Goal: Task Accomplishment & Management: Use online tool/utility

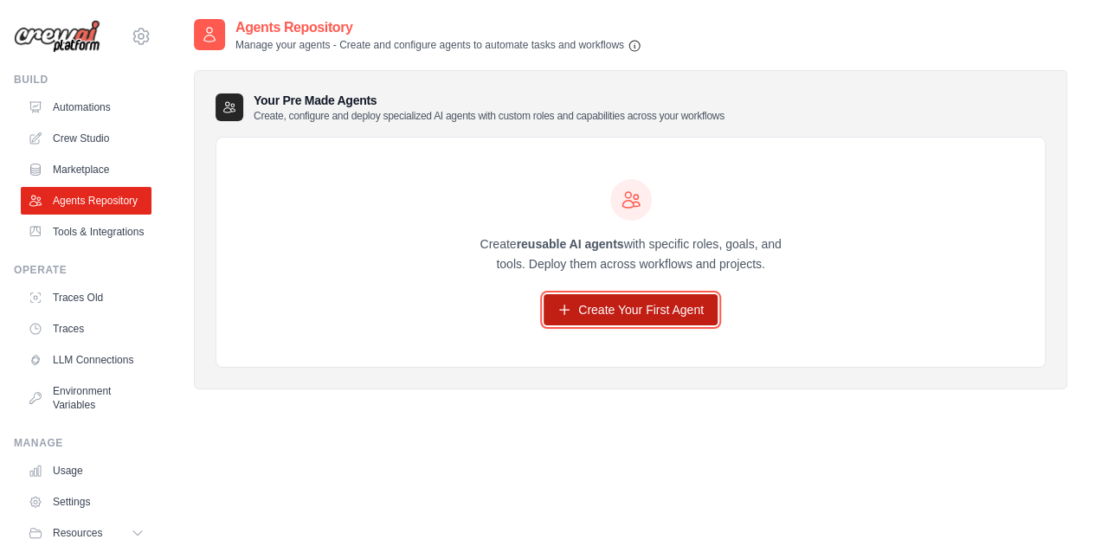
click at [611, 308] on link "Create Your First Agent" at bounding box center [631, 309] width 174 height 31
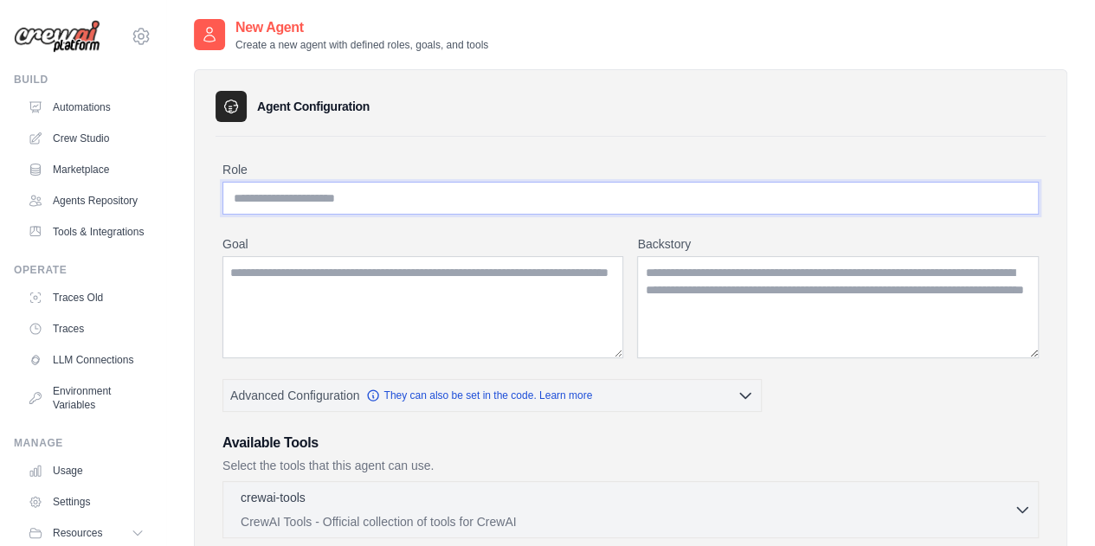
click at [324, 200] on input "Role" at bounding box center [630, 198] width 816 height 33
type input "**********"
click at [313, 266] on textarea "Goal" at bounding box center [422, 307] width 401 height 102
click at [306, 284] on textarea "Goal" at bounding box center [422, 307] width 401 height 102
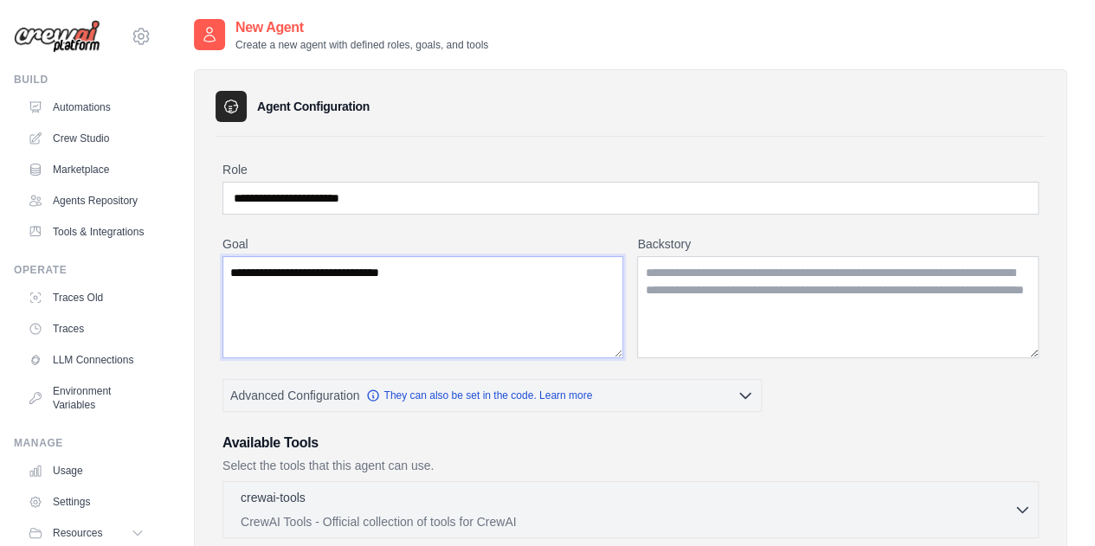
type textarea "**********"
click at [691, 283] on textarea "Backstory" at bounding box center [838, 307] width 402 height 102
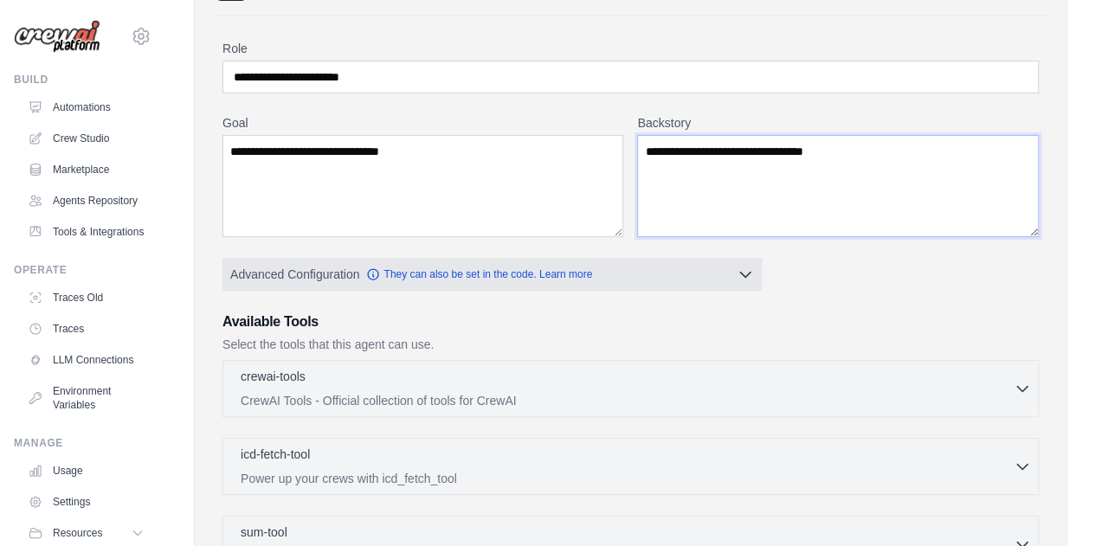
scroll to position [189, 0]
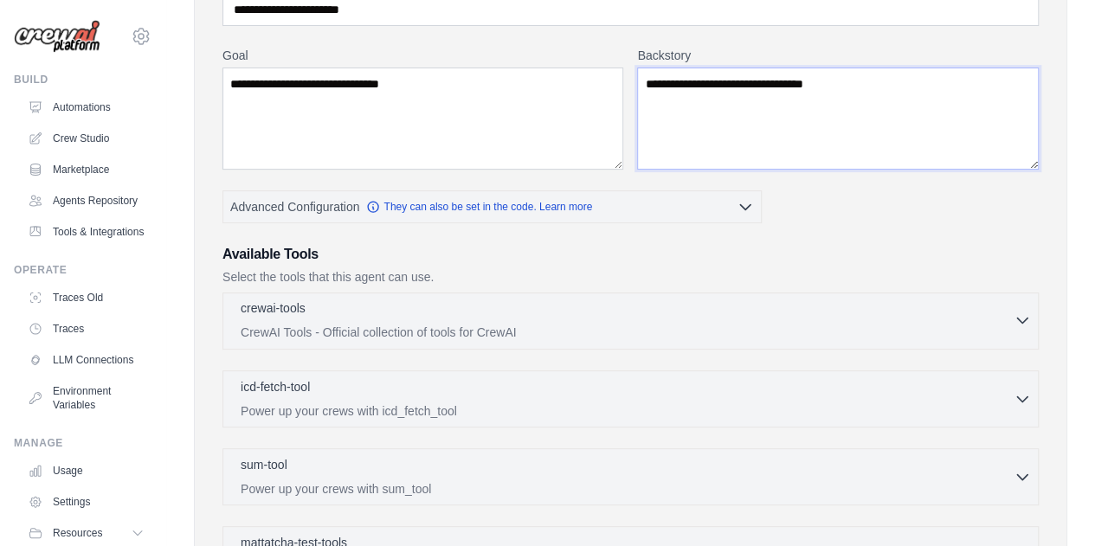
type textarea "**********"
click at [324, 315] on div "crewai-tools 0 selected" at bounding box center [627, 310] width 773 height 21
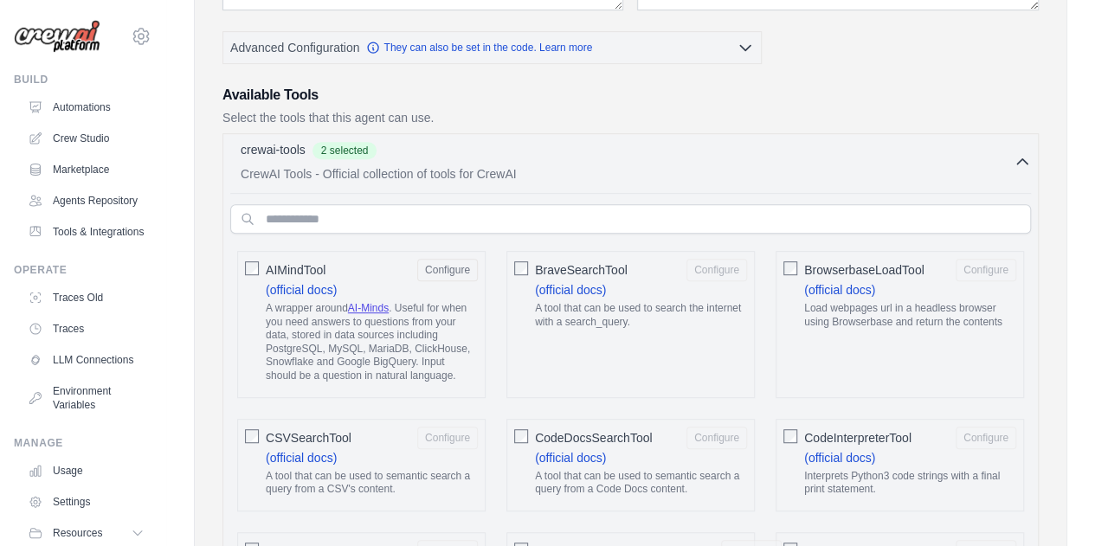
scroll to position [340, 0]
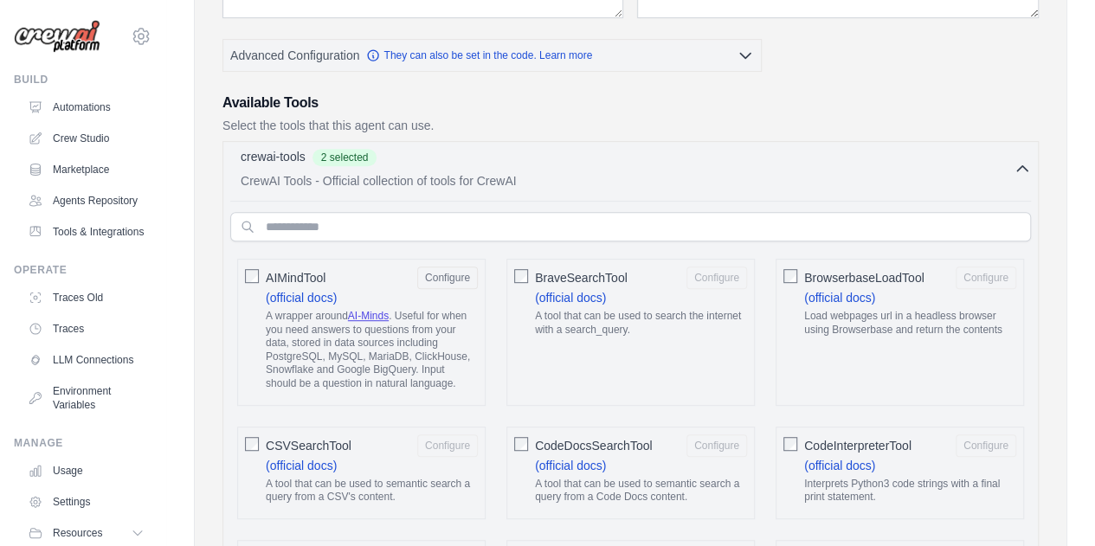
click at [1019, 171] on icon "button" at bounding box center [1022, 168] width 17 height 17
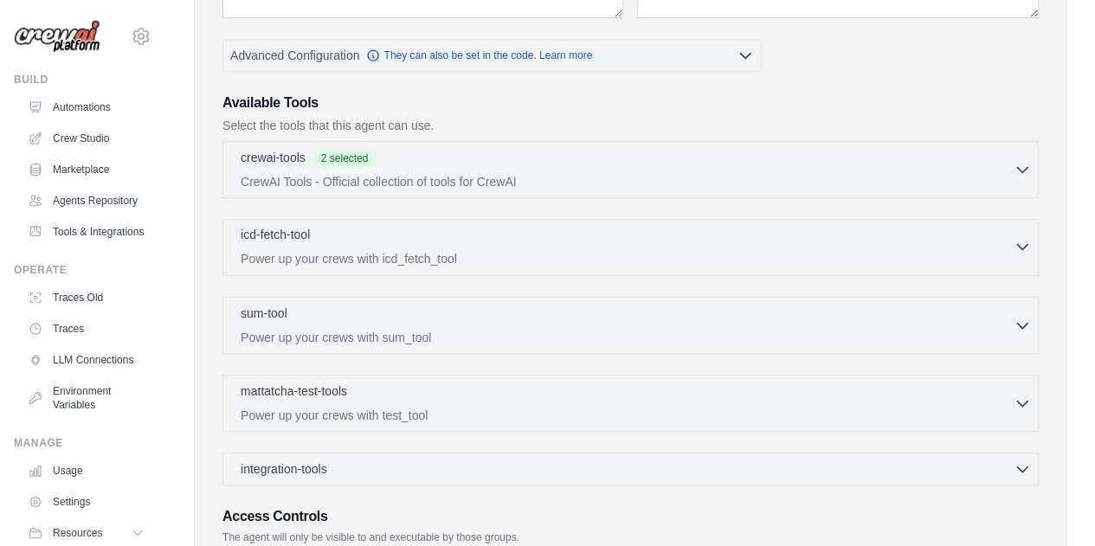
click at [535, 251] on p "Power up your crews with icd_fetch_tool" at bounding box center [627, 258] width 773 height 17
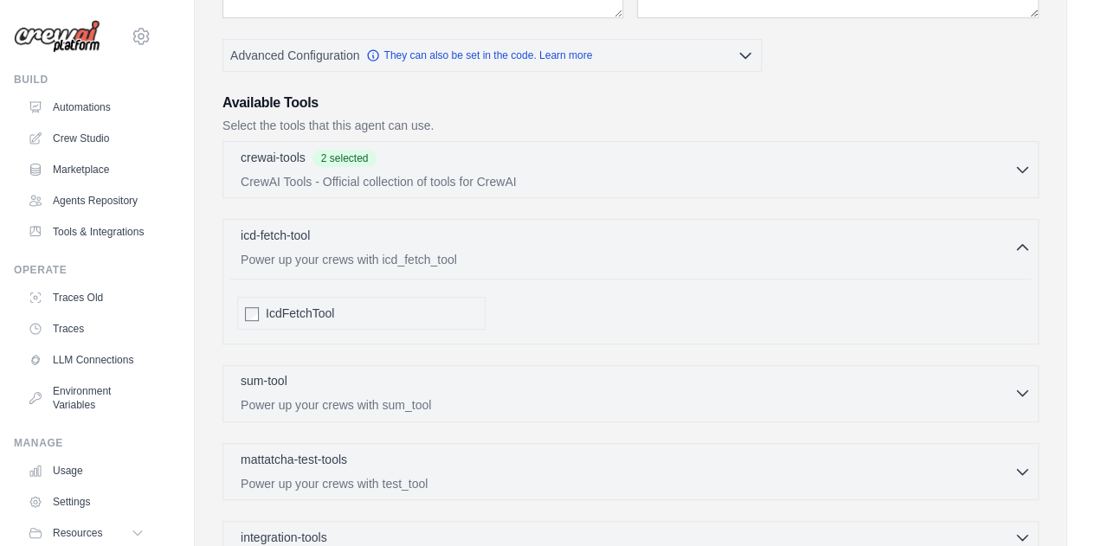
click at [294, 397] on p "Power up your crews with sum_tool" at bounding box center [627, 405] width 773 height 17
click at [332, 252] on p "Power up your crews with icd_fetch_tool" at bounding box center [627, 258] width 773 height 17
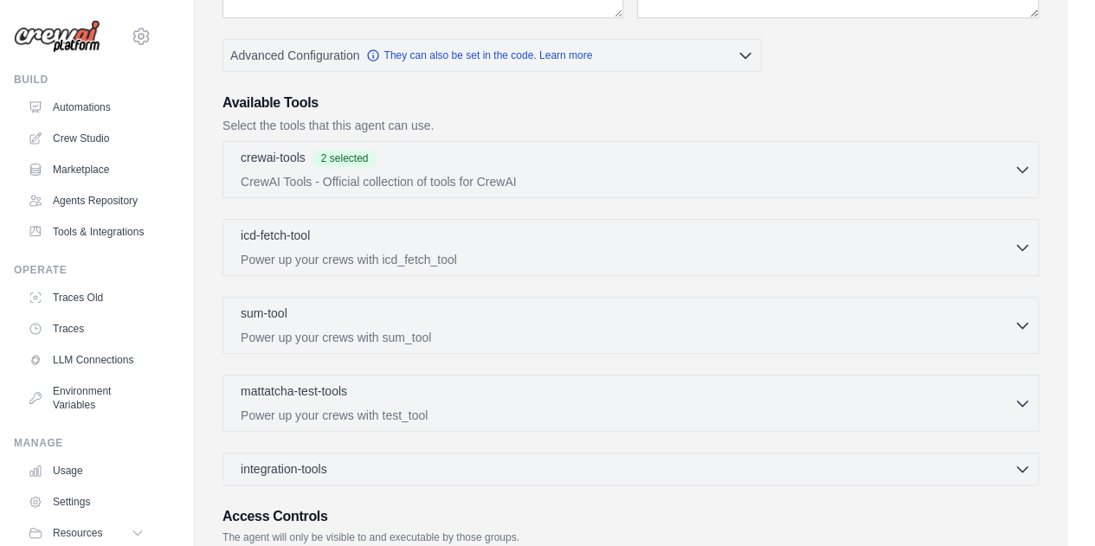
scroll to position [507, 0]
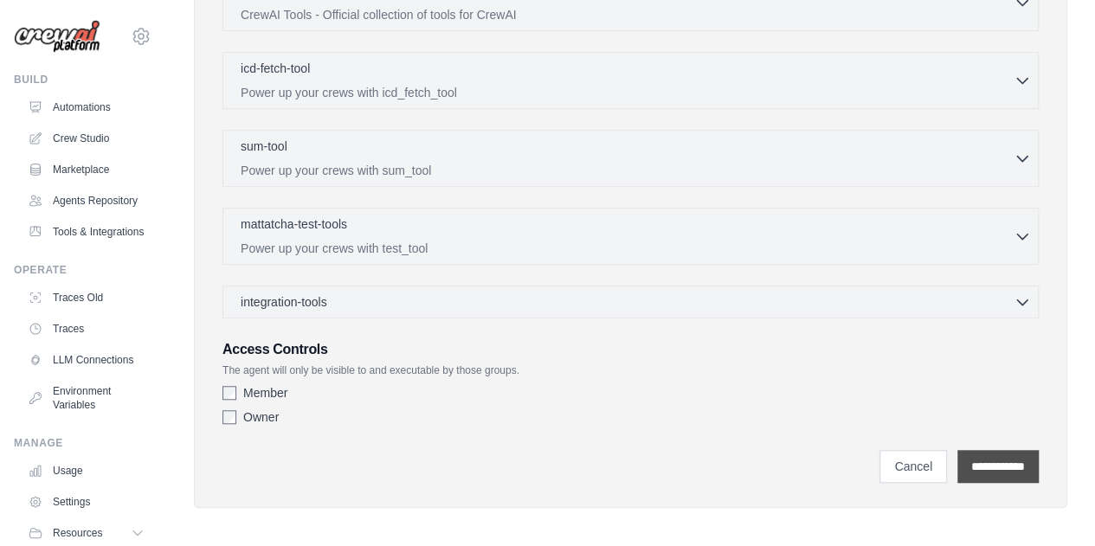
click at [996, 463] on input "**********" at bounding box center [997, 466] width 81 height 33
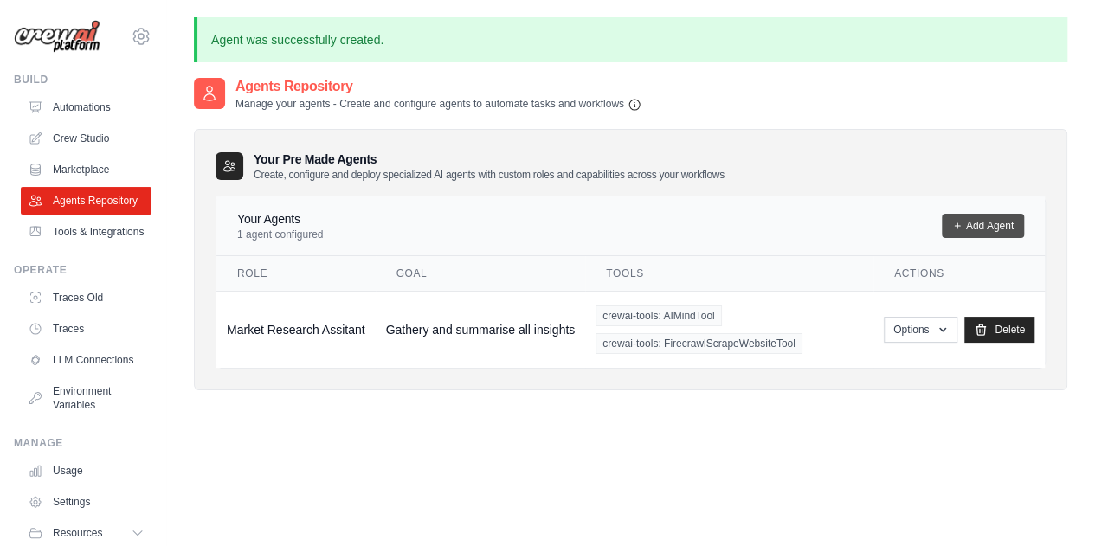
click at [994, 222] on link "Add Agent" at bounding box center [983, 226] width 82 height 24
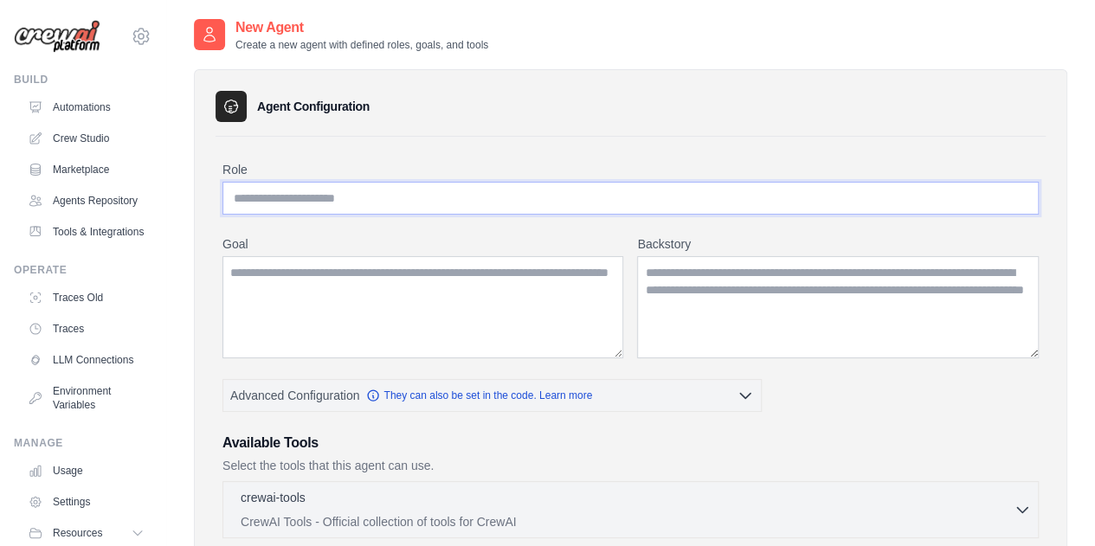
click at [444, 195] on input "Role" at bounding box center [630, 198] width 816 height 33
type input "**********"
click at [379, 283] on textarea "Goal" at bounding box center [422, 307] width 401 height 102
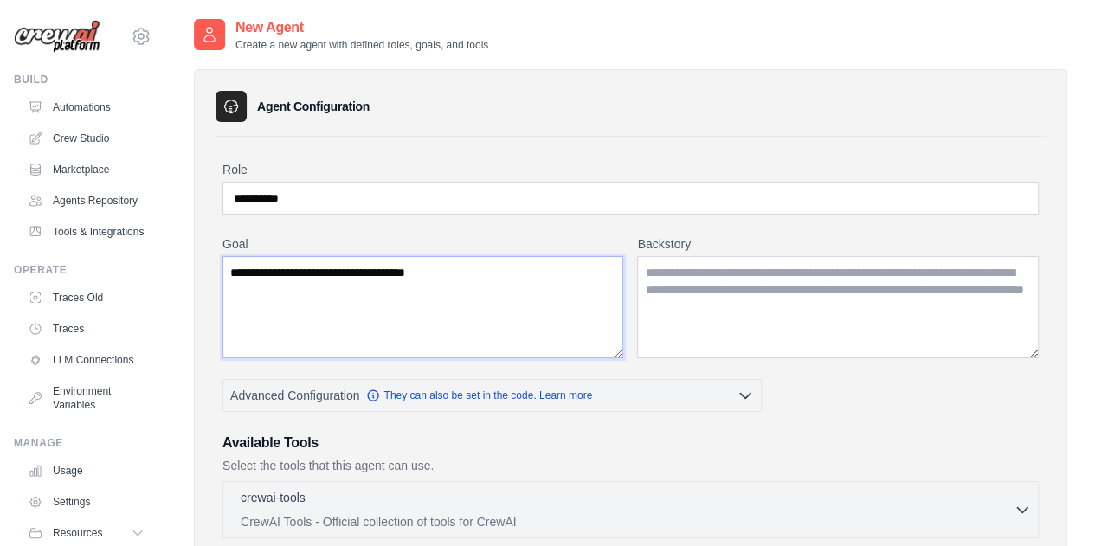
type textarea "**********"
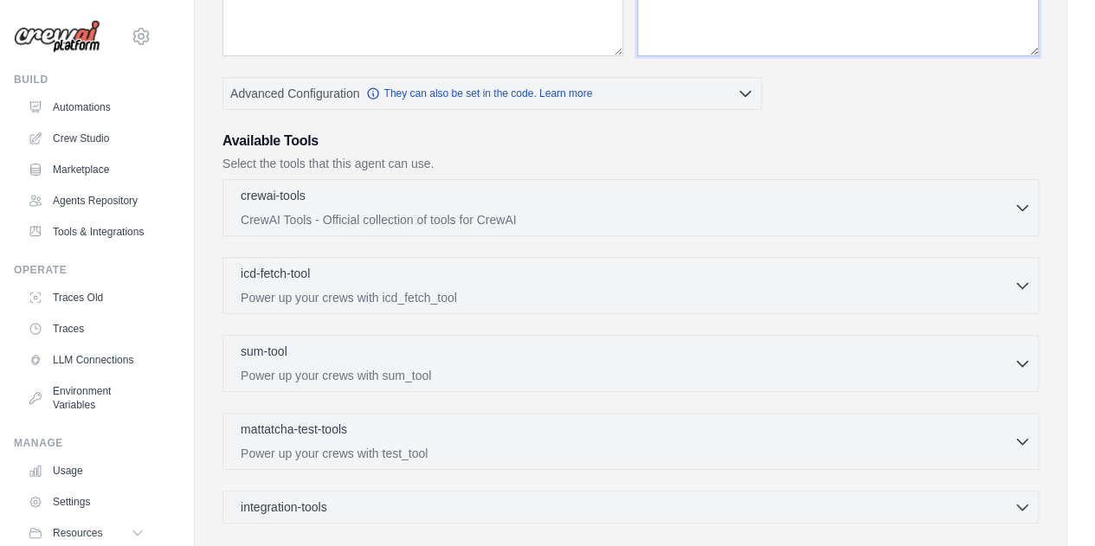
scroll to position [303, 0]
type textarea "**********"
click at [386, 224] on div "crewai-tools 0 selected CrewAI Tools - Official collection of tools for CrewAI …" at bounding box center [630, 206] width 816 height 57
click at [336, 188] on div "crewai-tools 0 selected" at bounding box center [627, 195] width 773 height 21
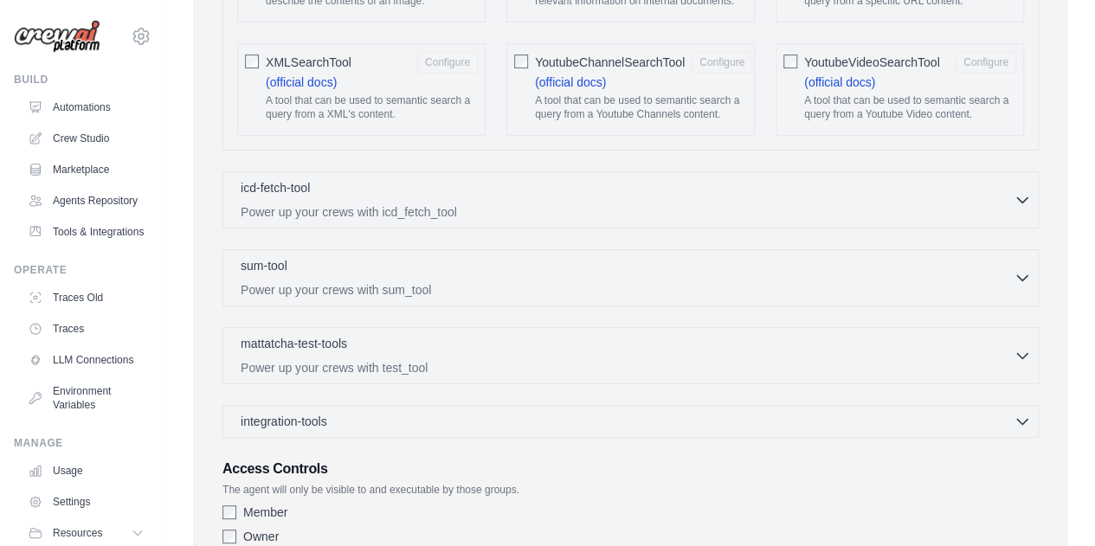
scroll to position [3427, 0]
click at [333, 332] on div "mattatcha-test-tools 0 selected Power up your crews with test_tool" at bounding box center [627, 353] width 773 height 42
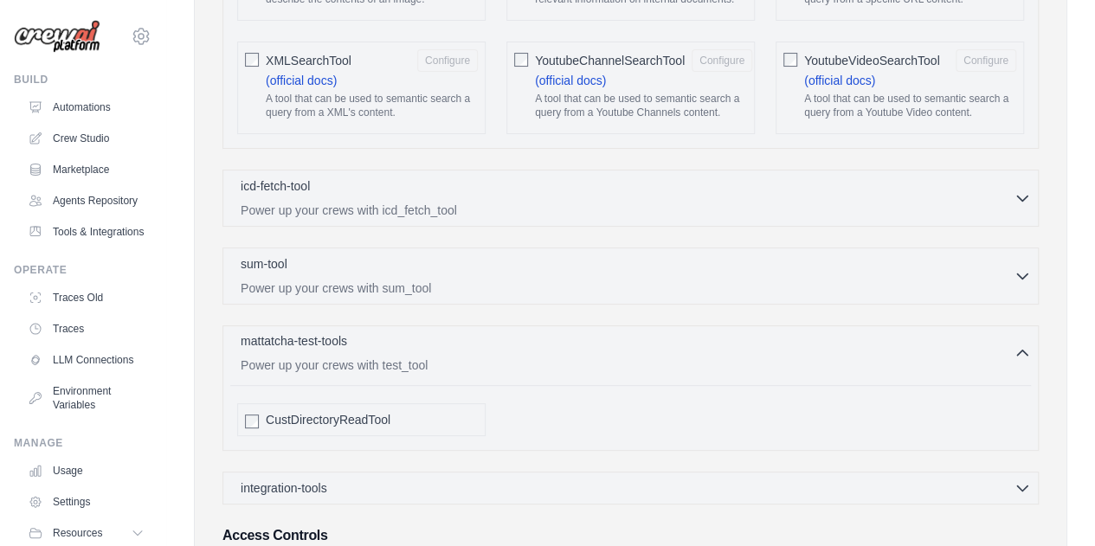
click at [333, 332] on div "mattatcha-test-tools 0 selected Power up your crews with test_tool" at bounding box center [627, 353] width 773 height 42
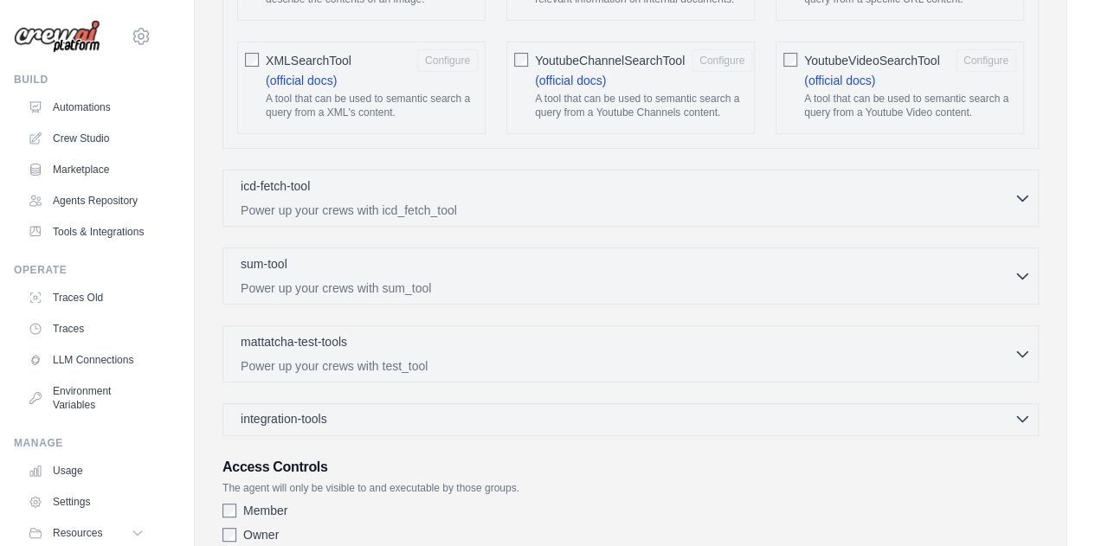
click at [326, 410] on span "integration-tools" at bounding box center [284, 418] width 87 height 17
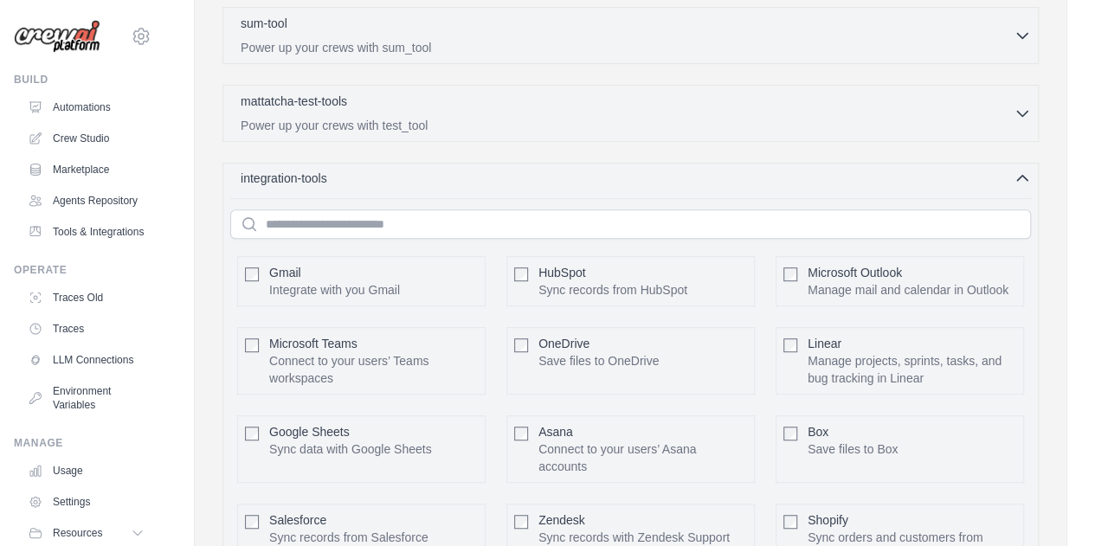
scroll to position [3719, 0]
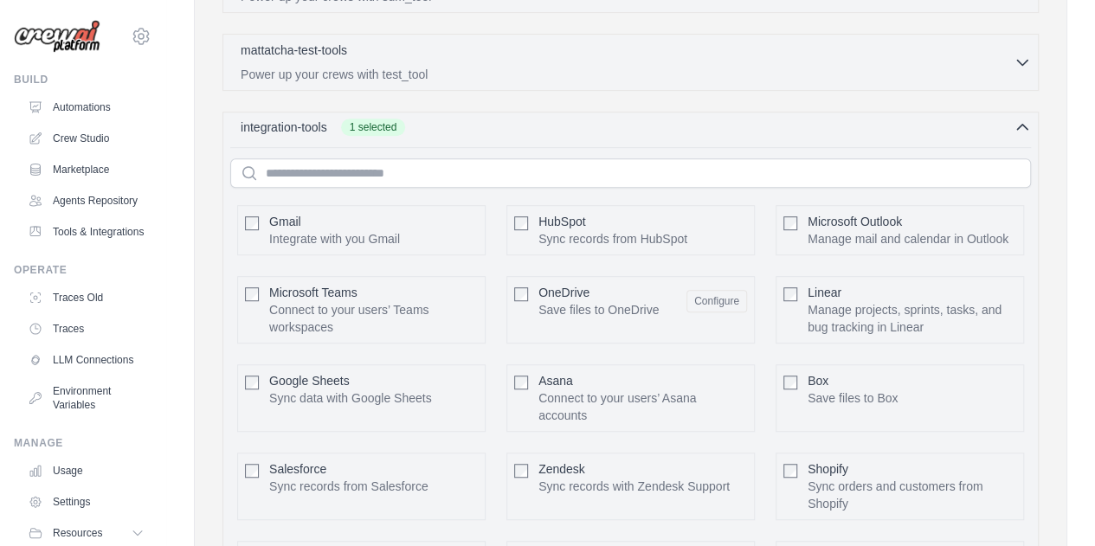
click at [1020, 125] on icon "button" at bounding box center [1022, 127] width 10 height 5
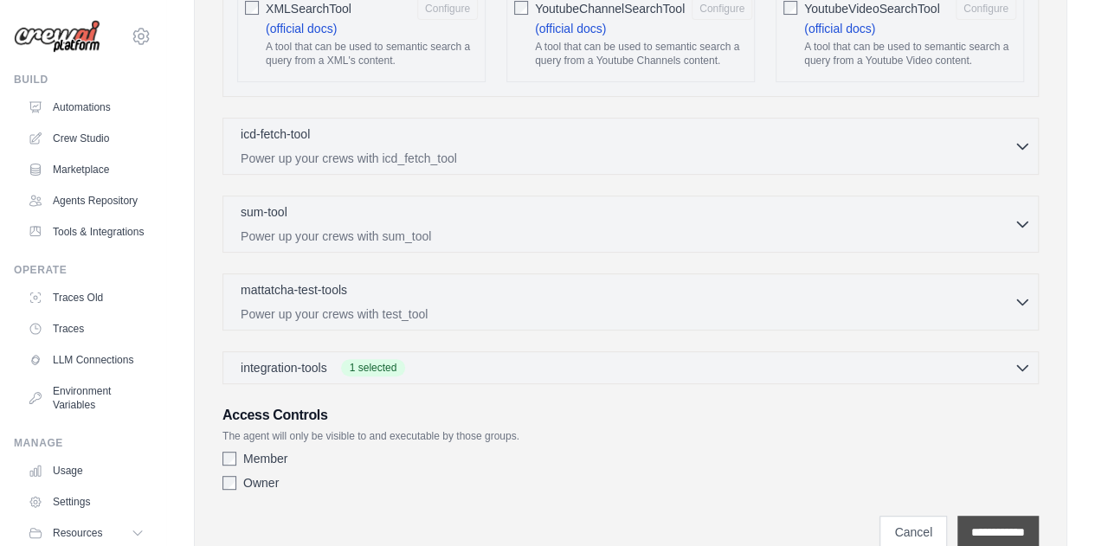
click at [988, 516] on input "**********" at bounding box center [997, 532] width 81 height 33
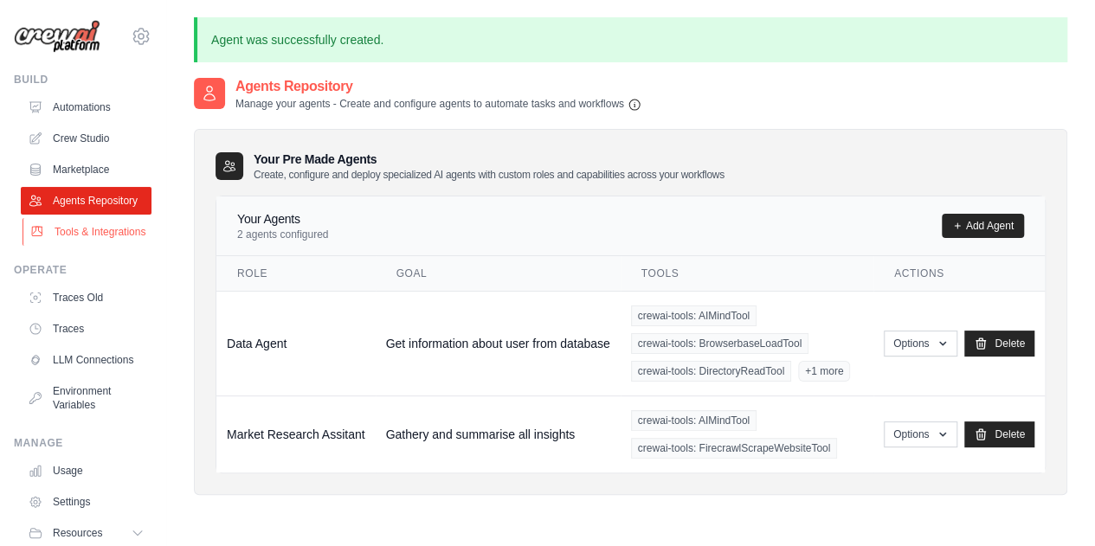
click at [85, 245] on link "Tools & Integrations" at bounding box center [88, 232] width 131 height 28
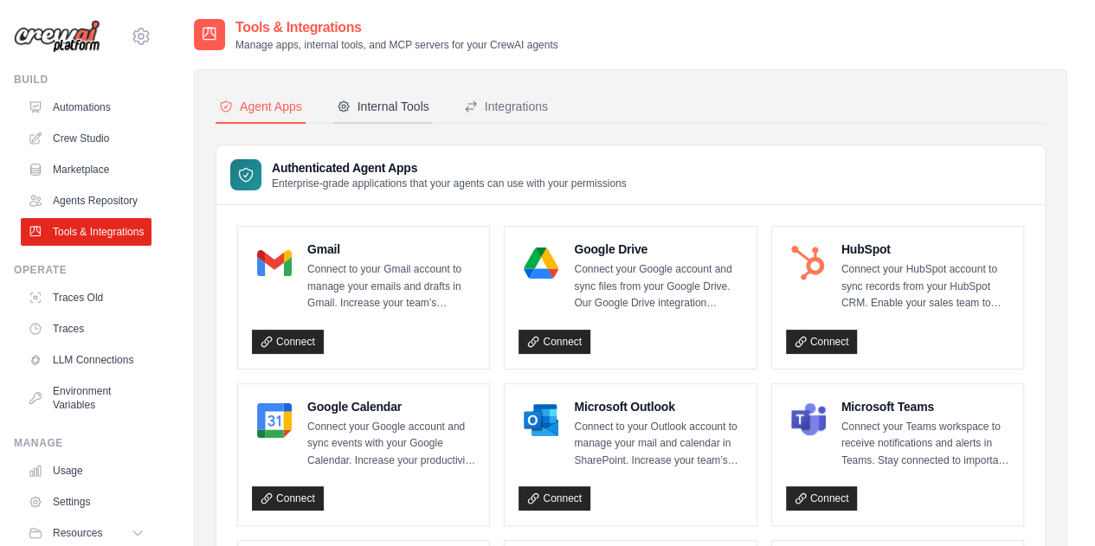
click at [408, 98] on div "Internal Tools" at bounding box center [383, 106] width 93 height 17
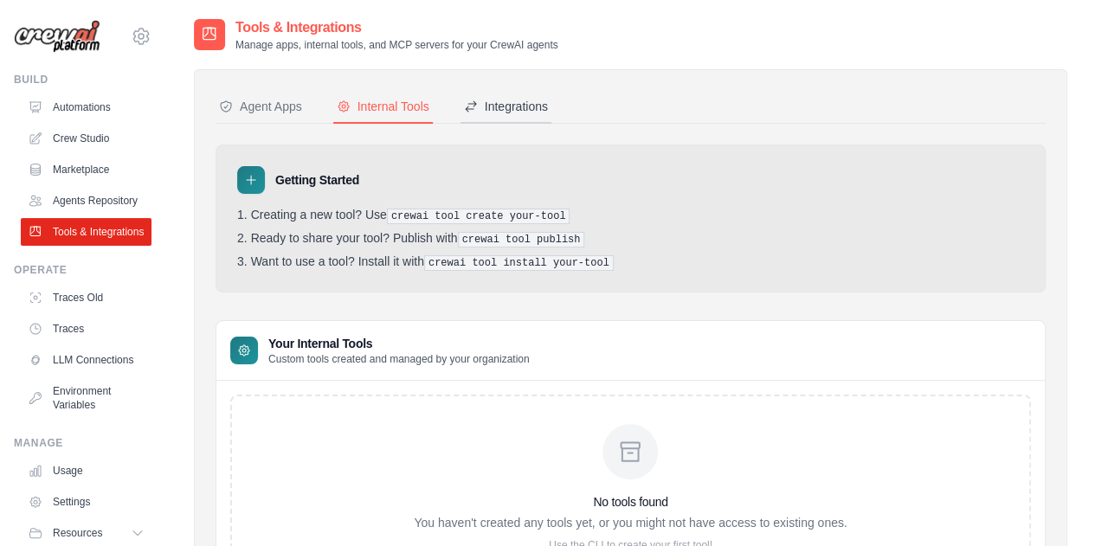
click at [509, 115] on button "Integrations" at bounding box center [506, 107] width 91 height 33
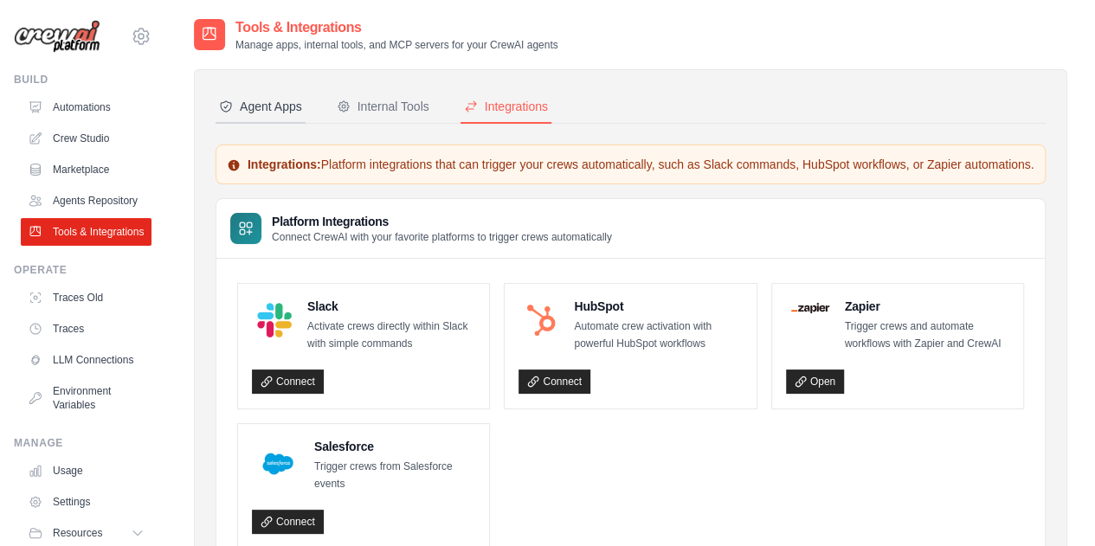
click at [256, 108] on div "Agent Apps" at bounding box center [260, 106] width 83 height 17
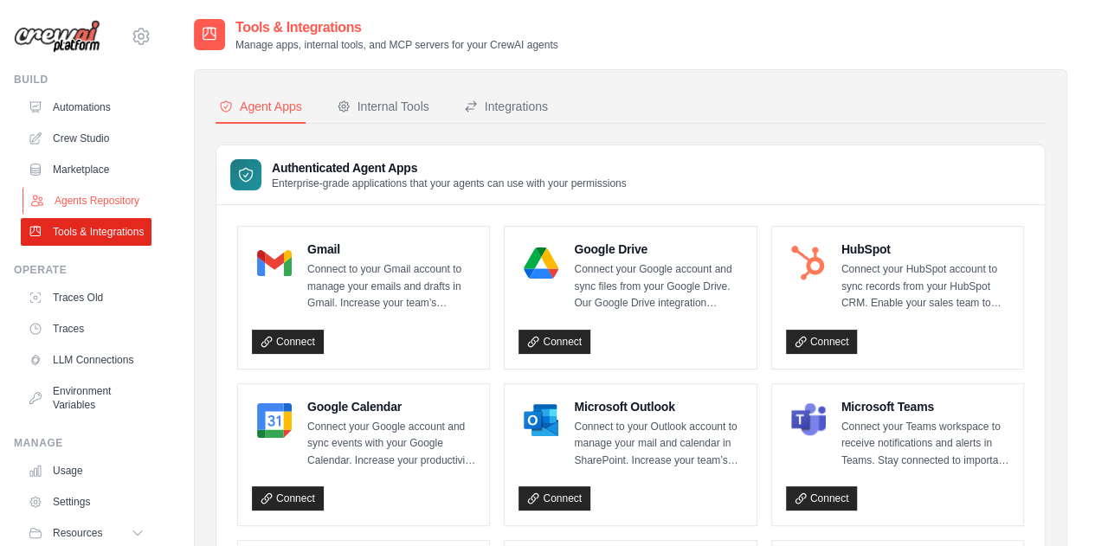
click at [86, 215] on link "Agents Repository" at bounding box center [88, 201] width 131 height 28
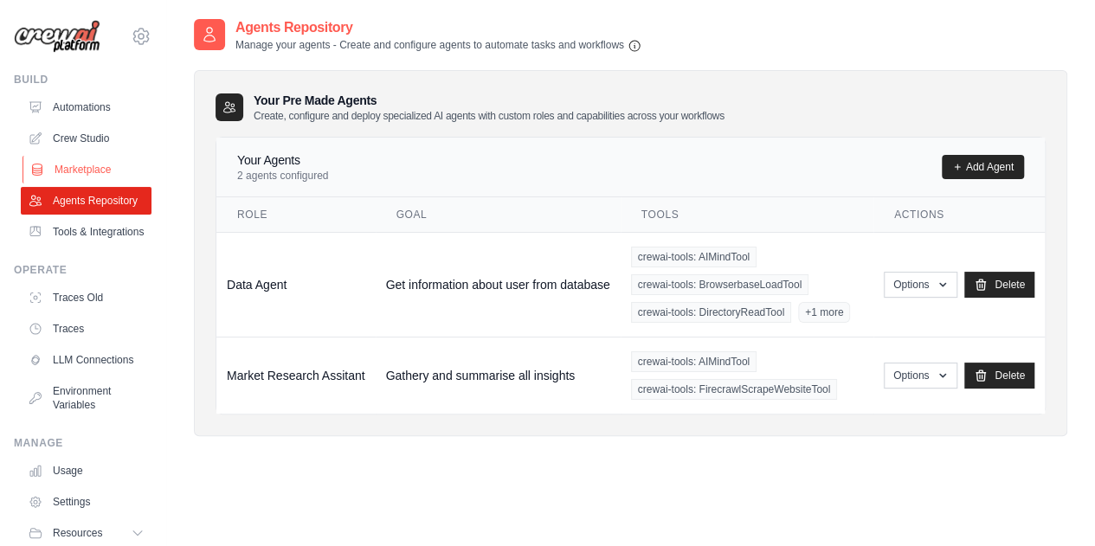
click at [90, 178] on link "Marketplace" at bounding box center [88, 170] width 131 height 28
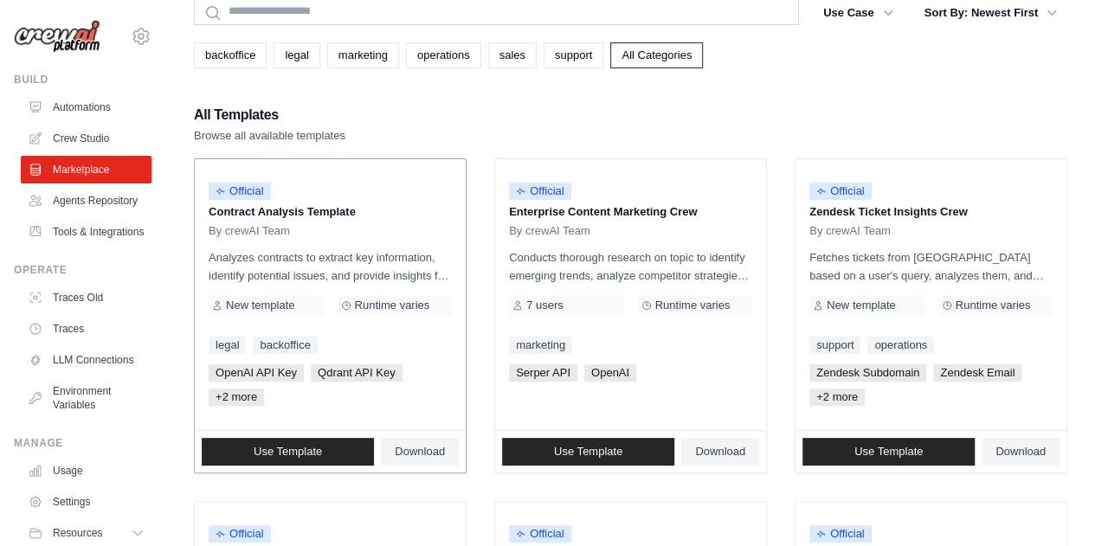
scroll to position [111, 0]
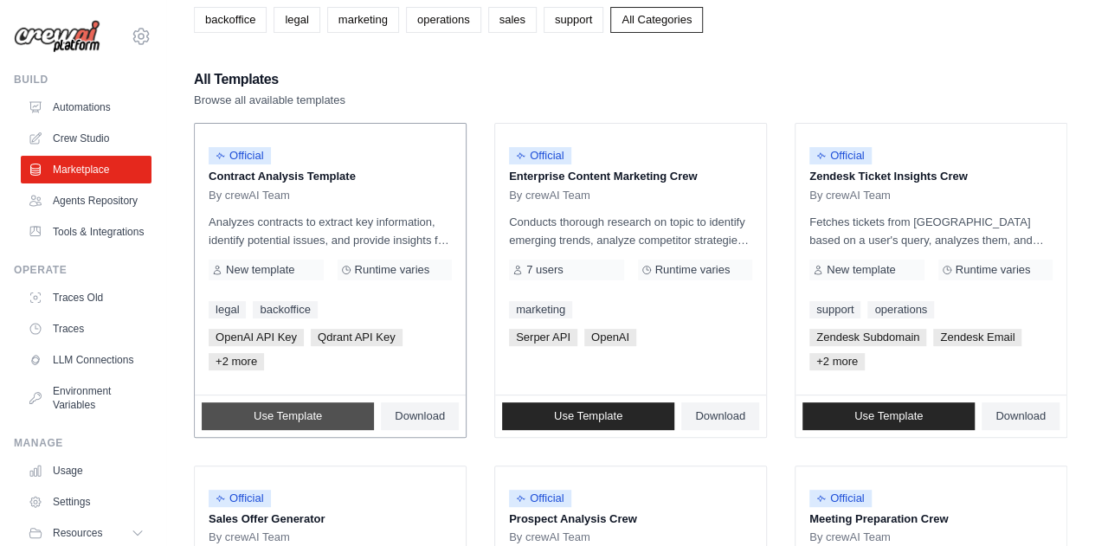
click at [306, 412] on span "Use Template" at bounding box center [288, 416] width 68 height 14
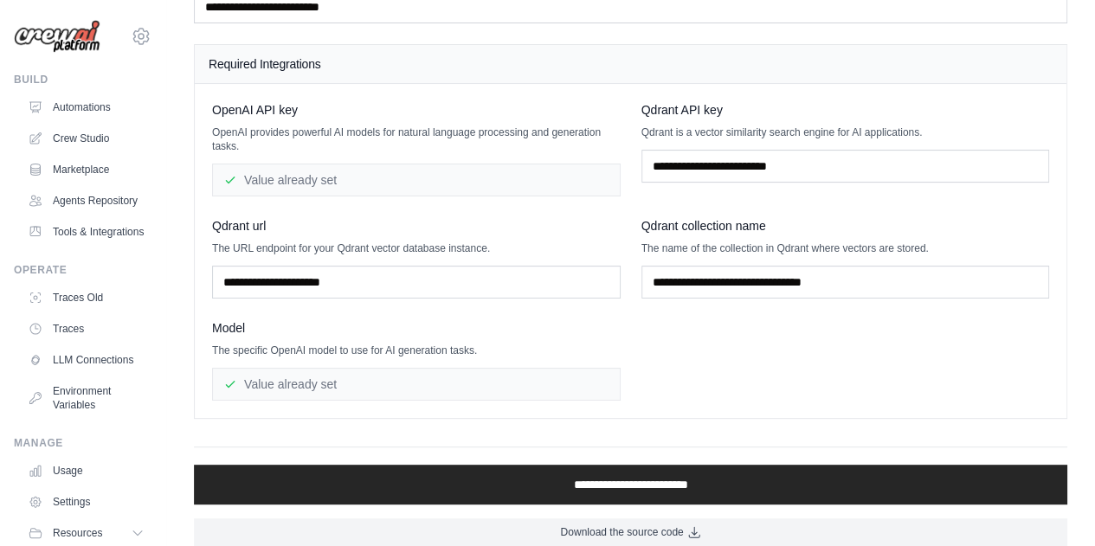
scroll to position [137, 0]
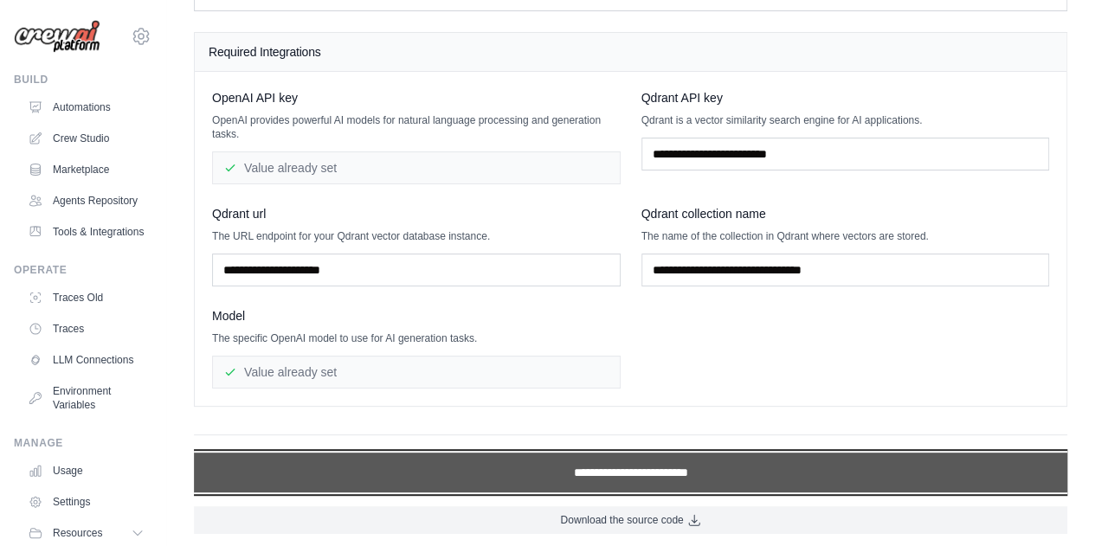
click at [480, 468] on input "**********" at bounding box center [631, 473] width 874 height 40
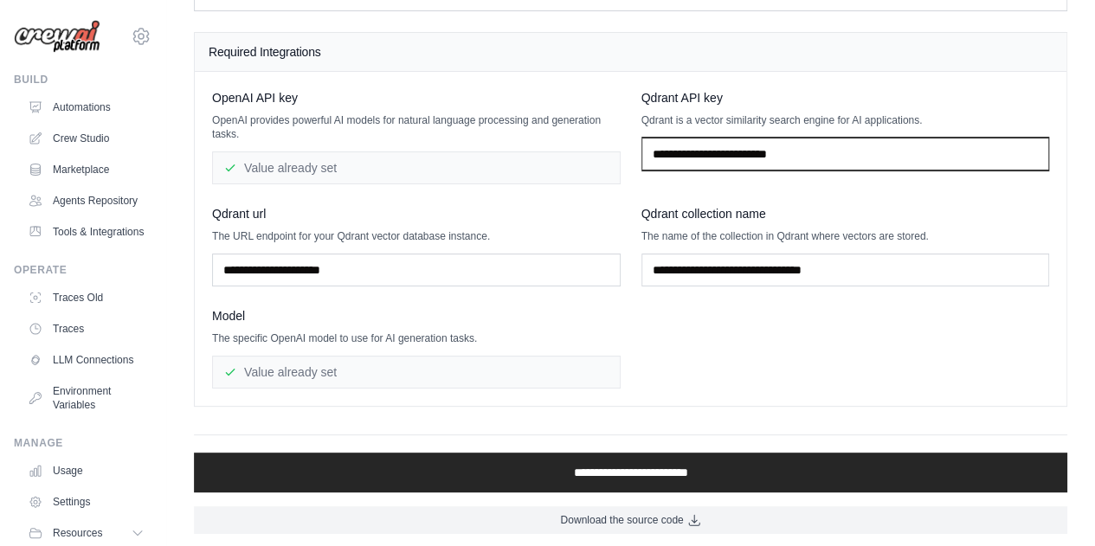
click at [712, 151] on input "text" at bounding box center [846, 154] width 409 height 33
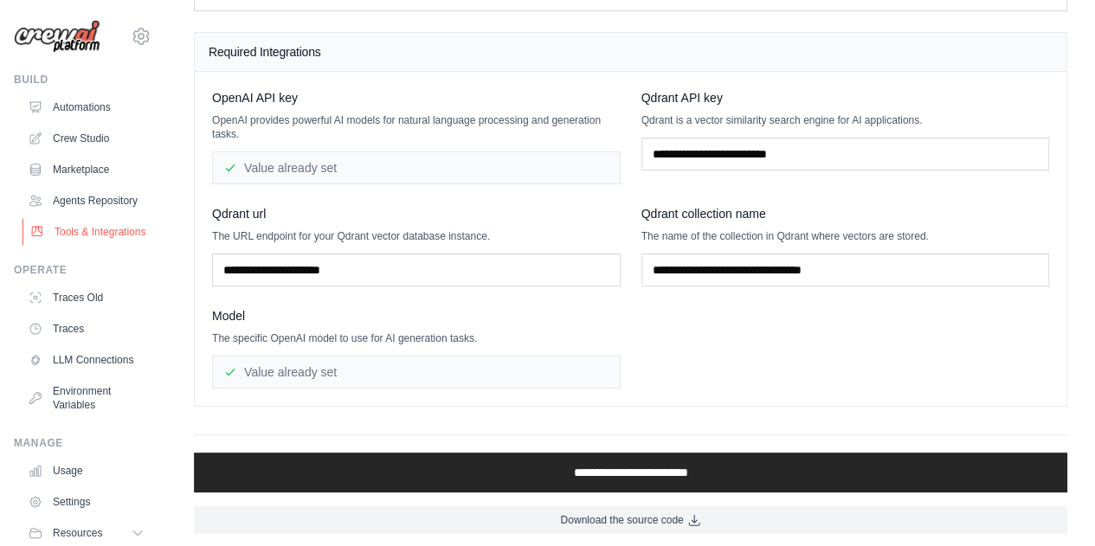
click at [61, 246] on link "Tools & Integrations" at bounding box center [88, 232] width 131 height 28
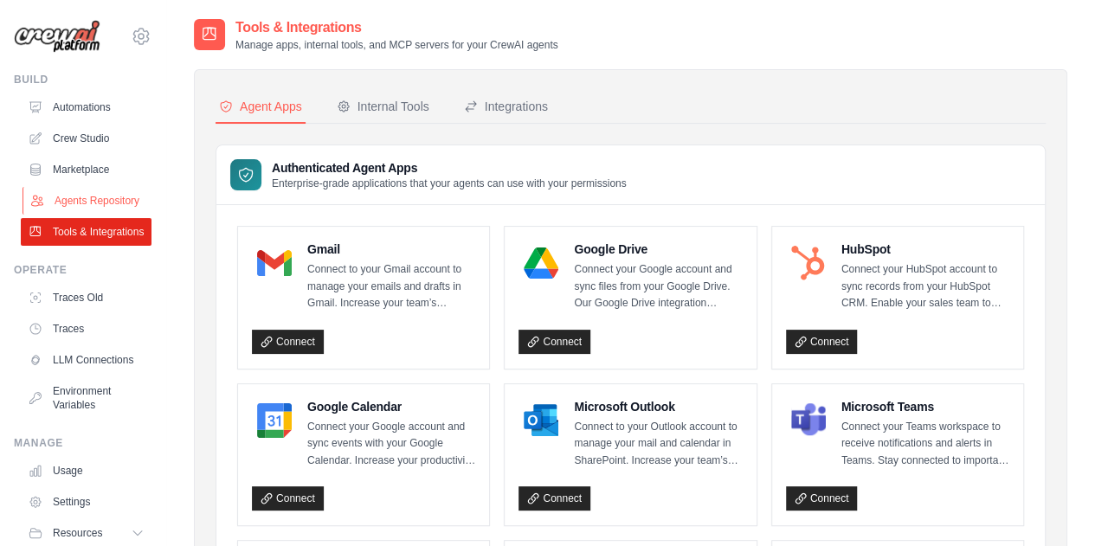
click at [74, 205] on link "Agents Repository" at bounding box center [88, 201] width 131 height 28
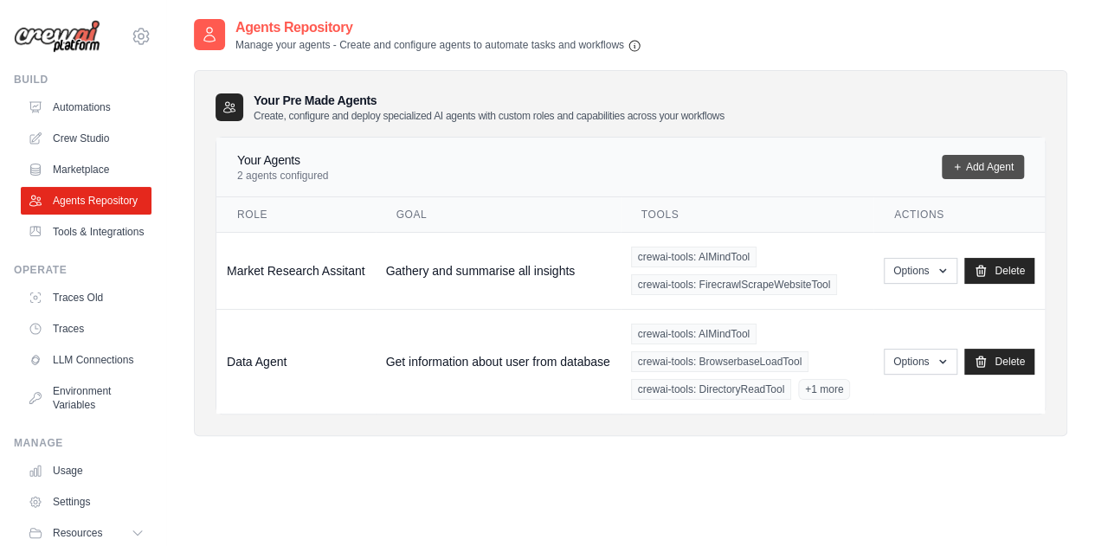
click at [987, 164] on link "Add Agent" at bounding box center [983, 167] width 82 height 24
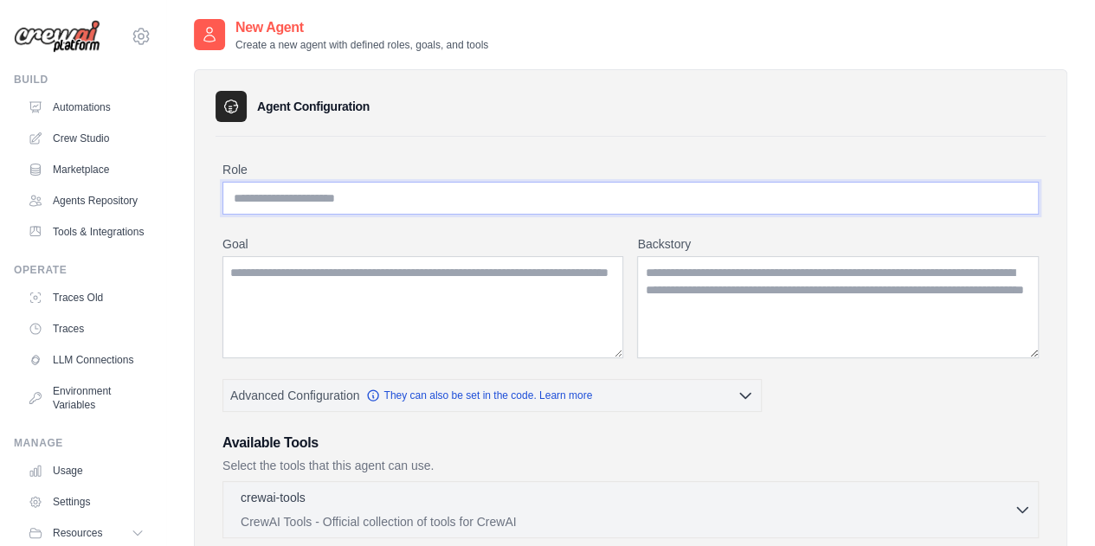
click at [320, 203] on input "Role" at bounding box center [630, 198] width 816 height 33
type input "**********"
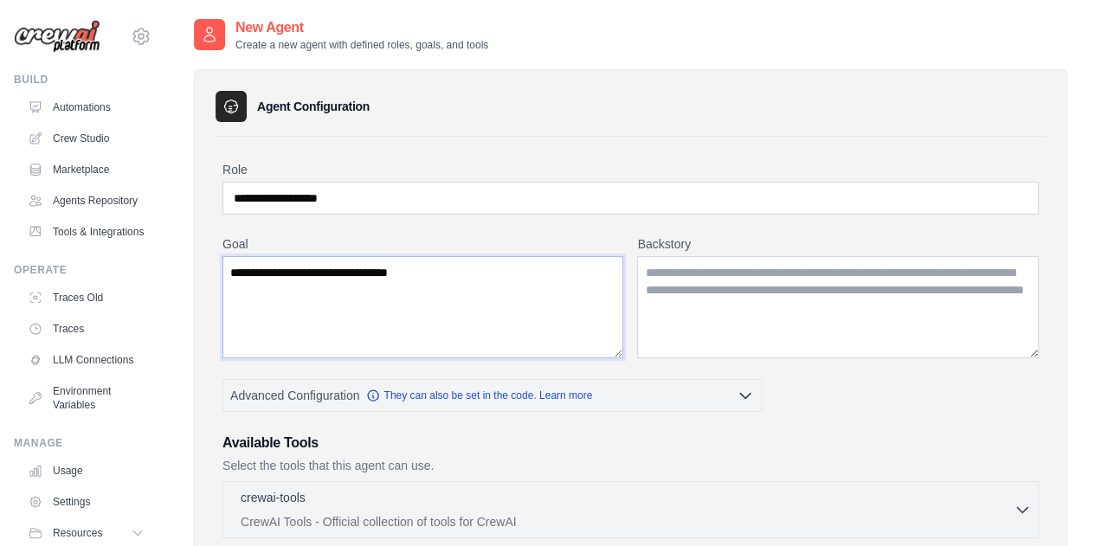
type textarea "**********"
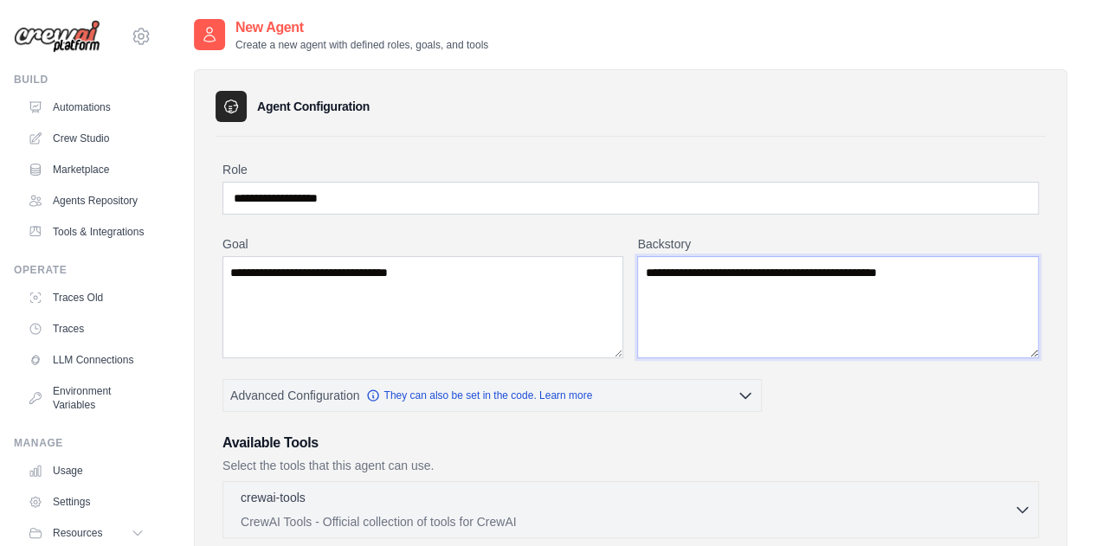
scroll to position [173, 0]
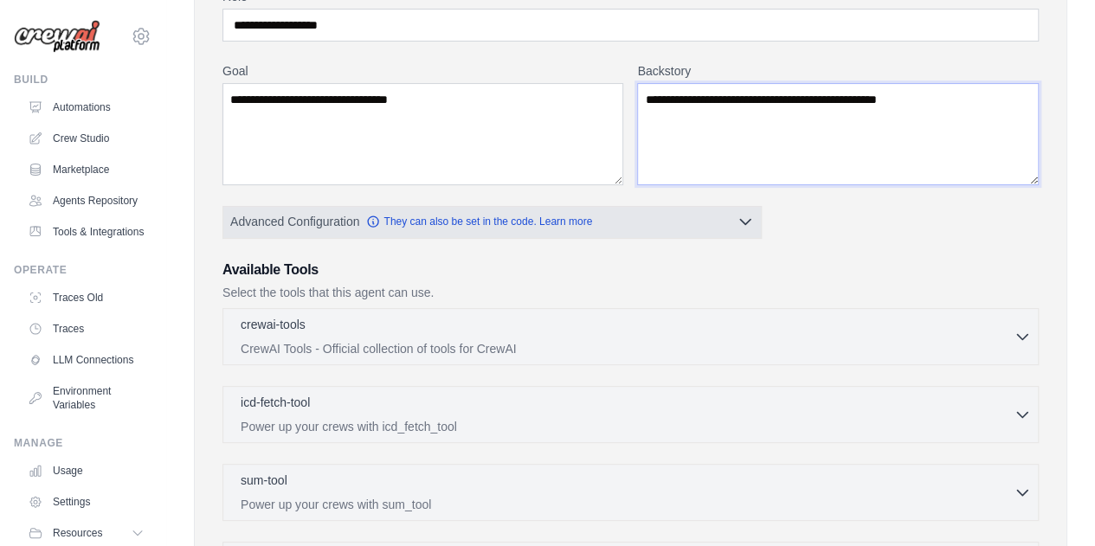
type textarea "**********"
click at [753, 217] on icon "button" at bounding box center [745, 221] width 17 height 17
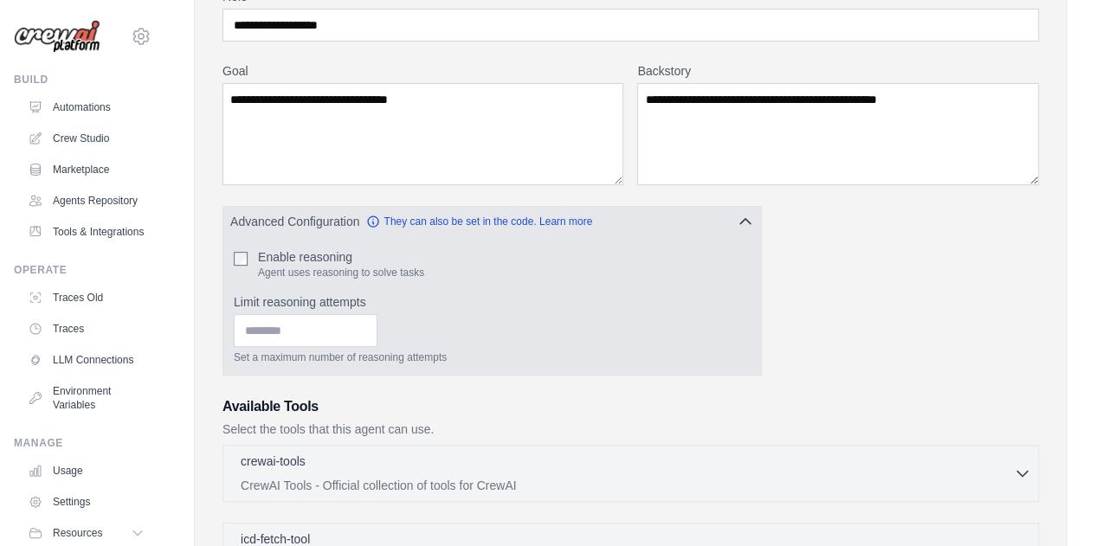
click at [743, 222] on icon "button" at bounding box center [745, 221] width 17 height 17
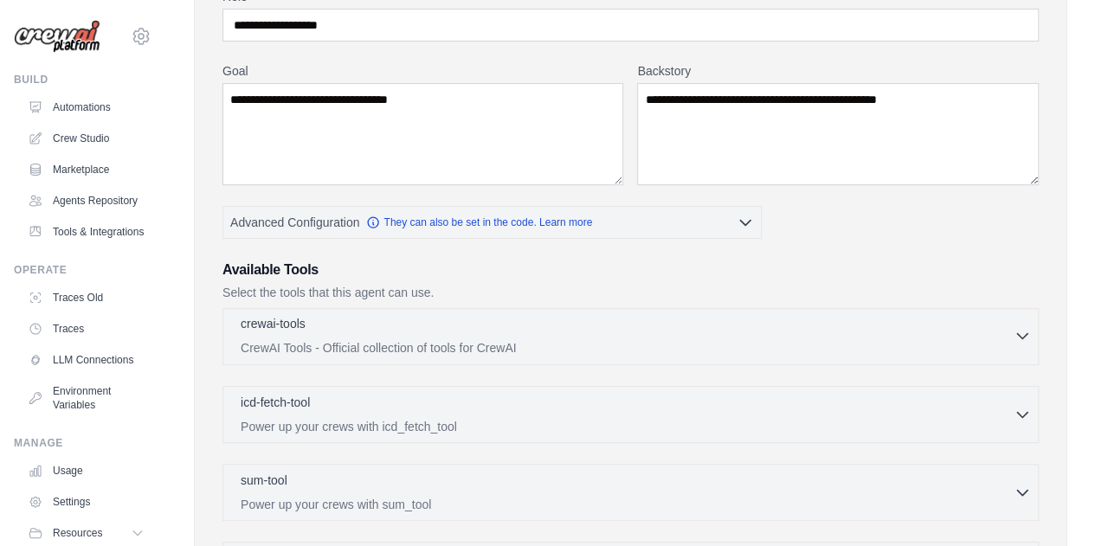
click at [391, 336] on div "crewai-tools 0 selected CrewAI Tools - Official collection of tools for CrewAI" at bounding box center [627, 336] width 773 height 42
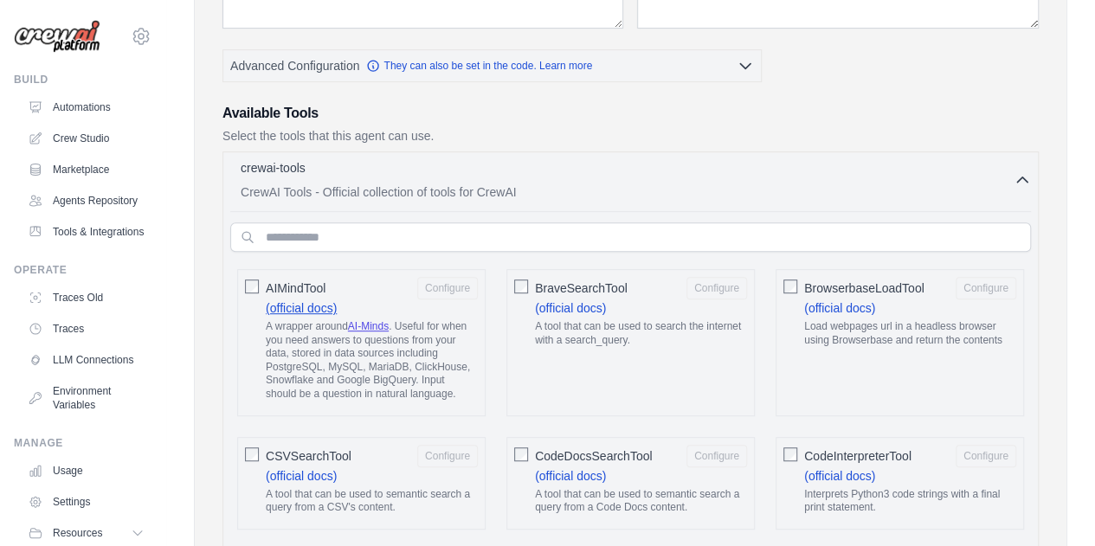
scroll to position [331, 0]
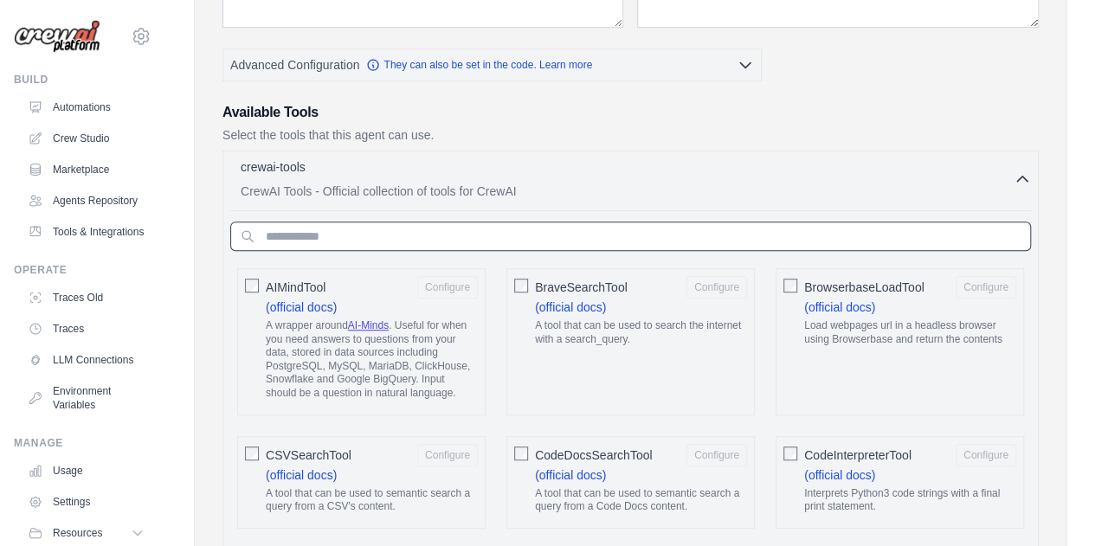
click at [345, 243] on input "text" at bounding box center [630, 236] width 801 height 29
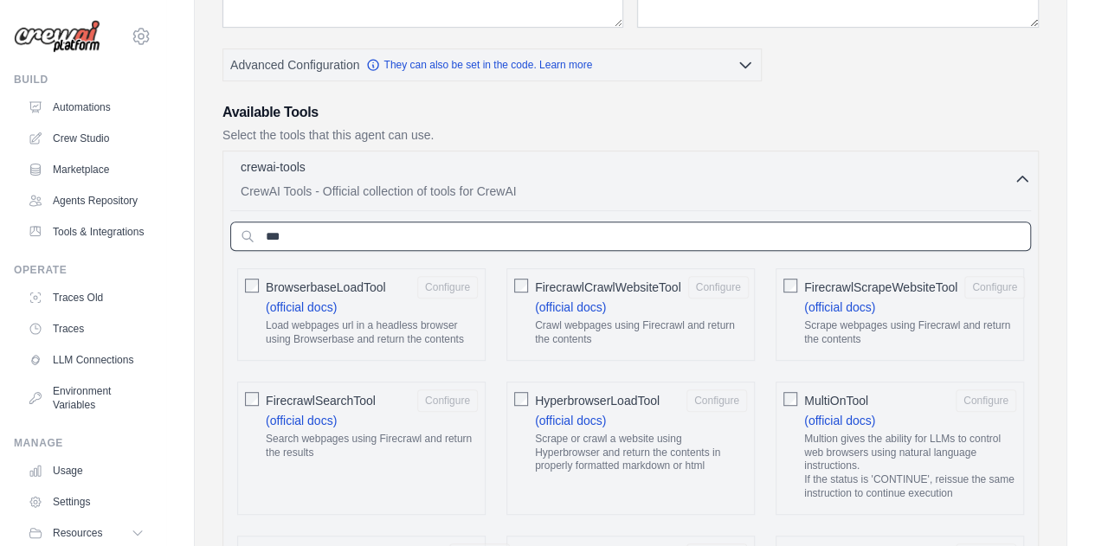
type input "***"
click at [939, 235] on input "***" at bounding box center [630, 236] width 801 height 29
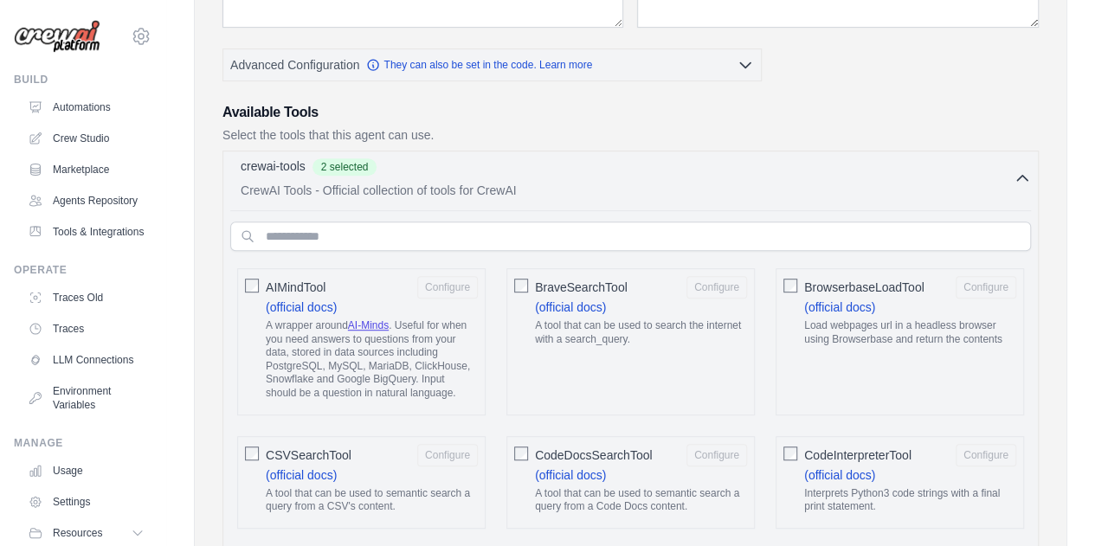
click at [1030, 174] on icon "button" at bounding box center [1022, 178] width 17 height 17
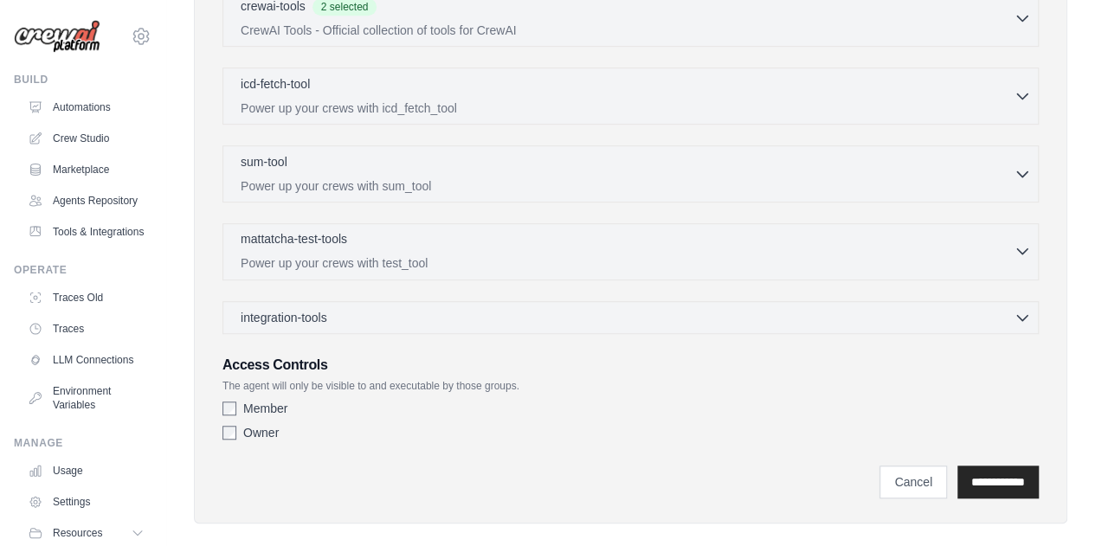
scroll to position [494, 0]
click at [972, 480] on input "**********" at bounding box center [997, 479] width 81 height 33
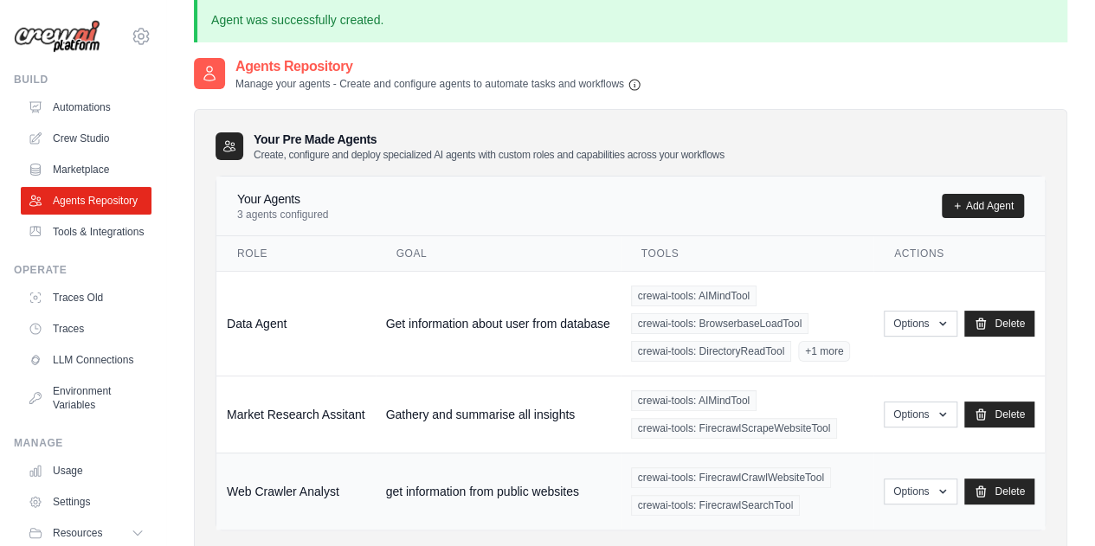
scroll to position [21, 0]
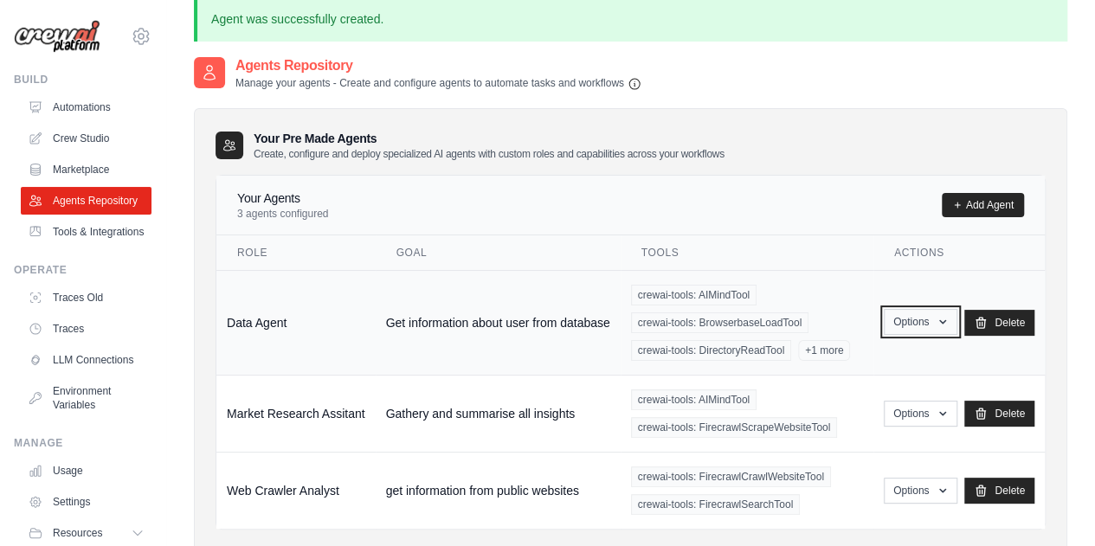
click at [942, 327] on icon "button" at bounding box center [943, 322] width 14 height 14
click at [866, 359] on link "Show" at bounding box center [895, 361] width 125 height 31
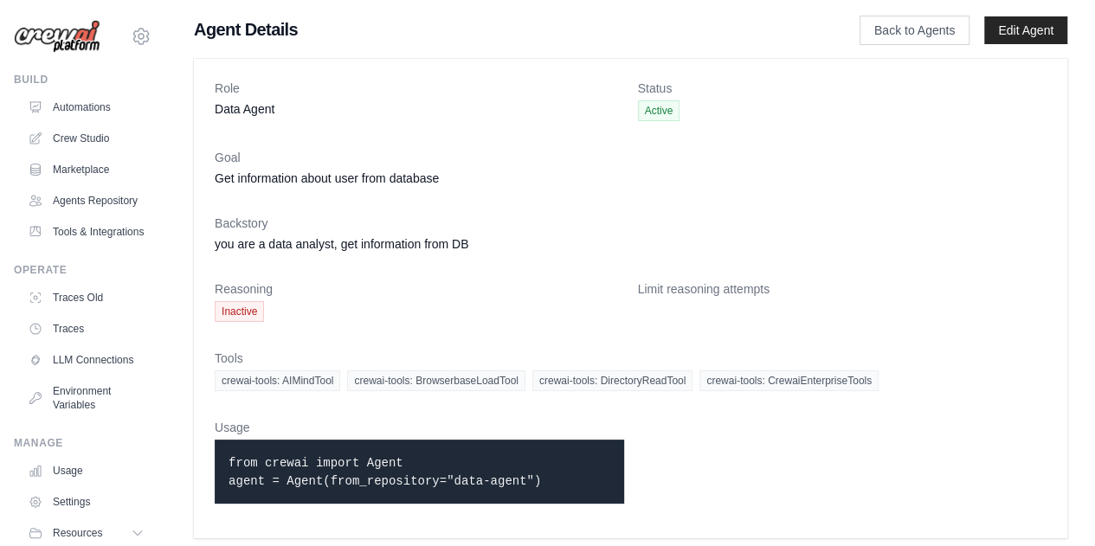
scroll to position [7, 0]
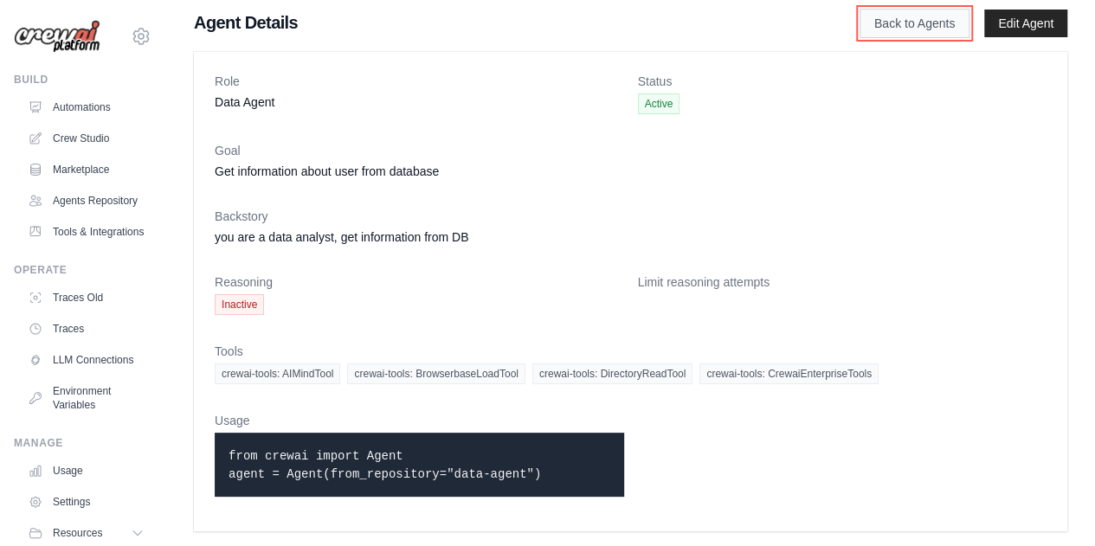
click at [921, 24] on link "Back to Agents" at bounding box center [915, 23] width 110 height 29
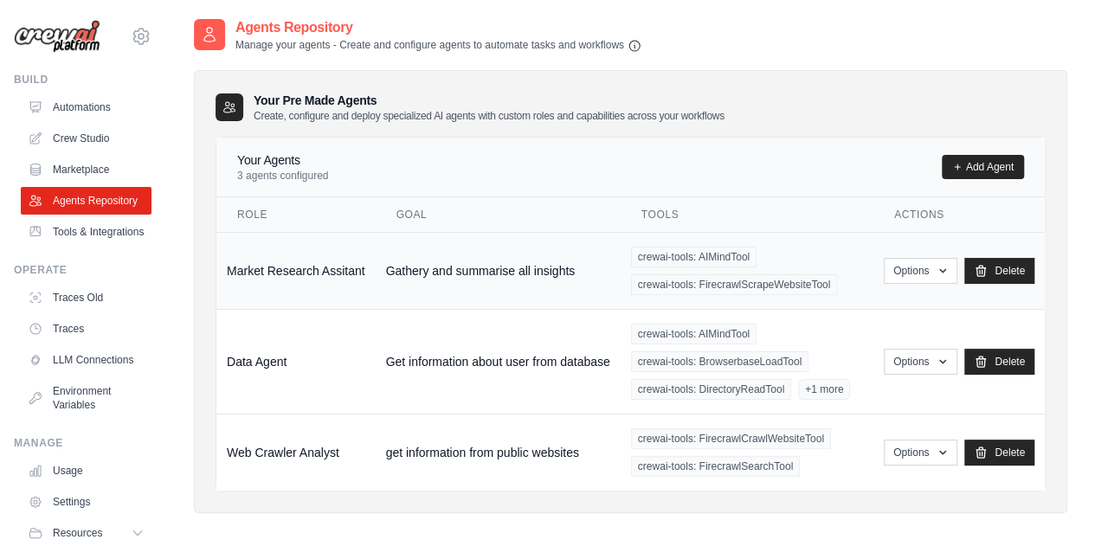
scroll to position [35, 0]
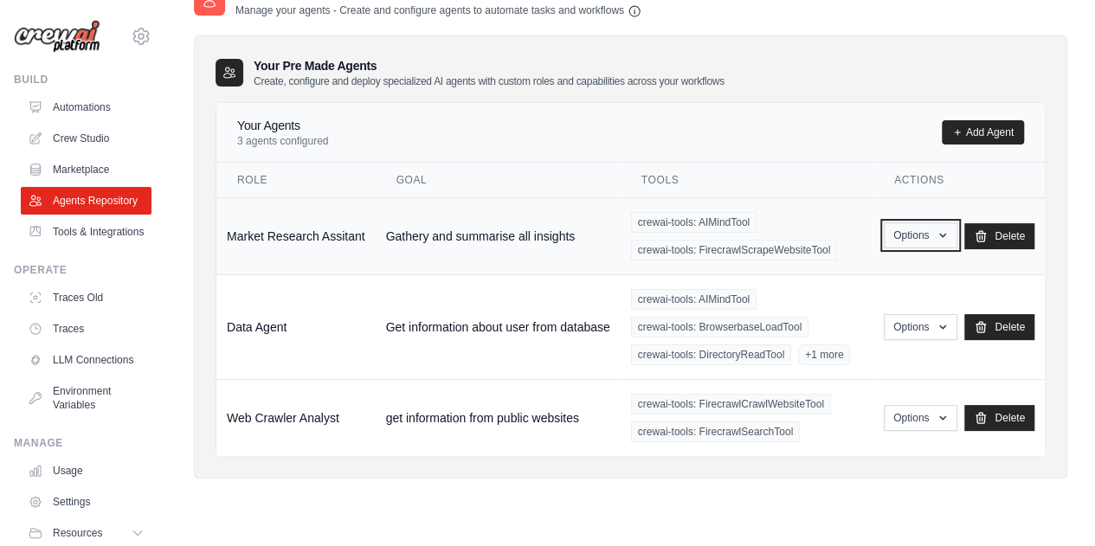
click at [945, 226] on button "Options" at bounding box center [921, 235] width 74 height 26
click at [556, 497] on div "Agents Repository Manage your agents - Create and configure agents to automate …" at bounding box center [631, 245] width 874 height 524
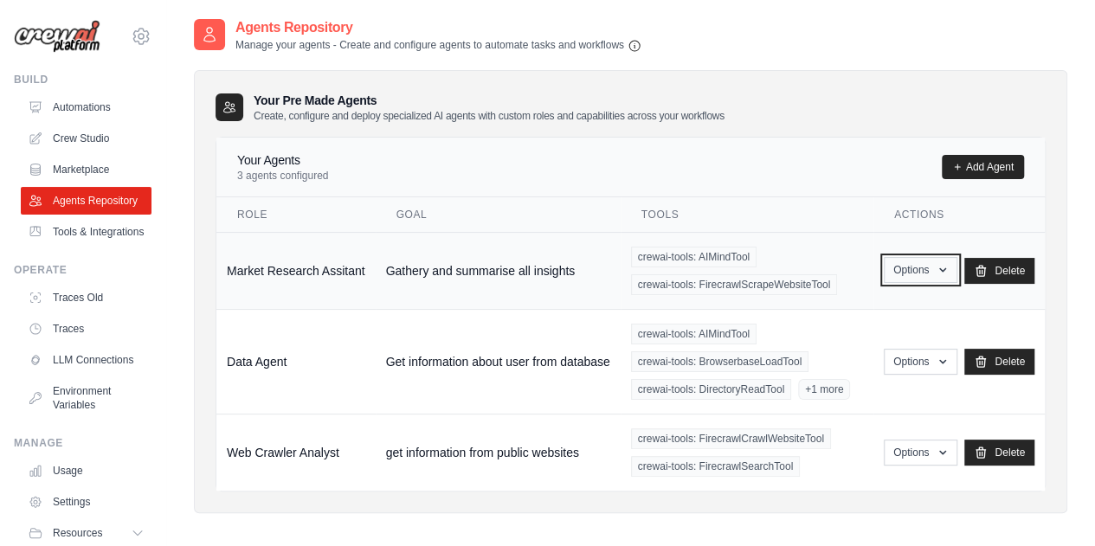
click at [923, 271] on button "Options" at bounding box center [921, 270] width 74 height 26
click at [854, 333] on link "Edit" at bounding box center [895, 341] width 125 height 31
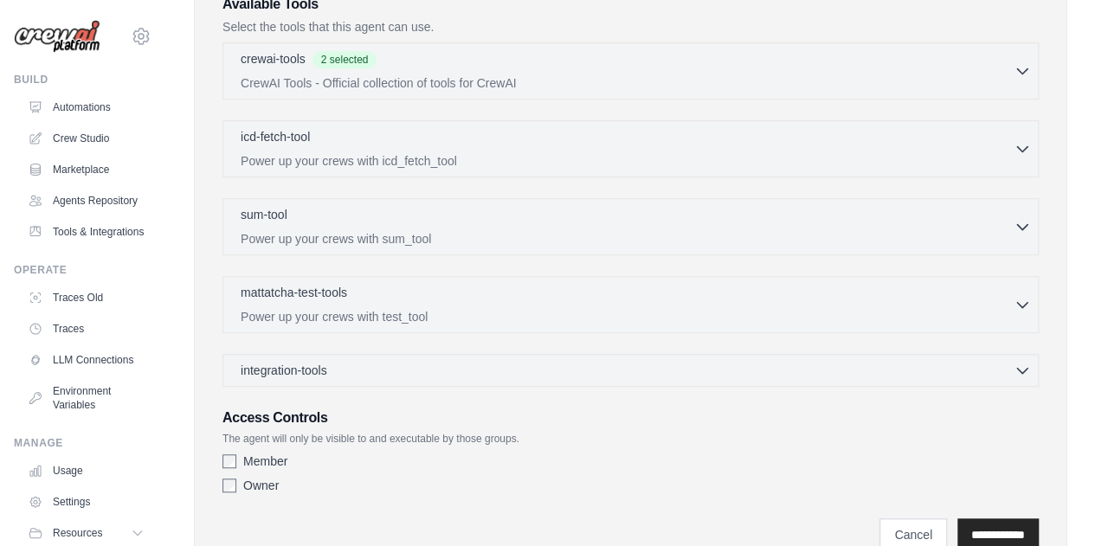
scroll to position [507, 0]
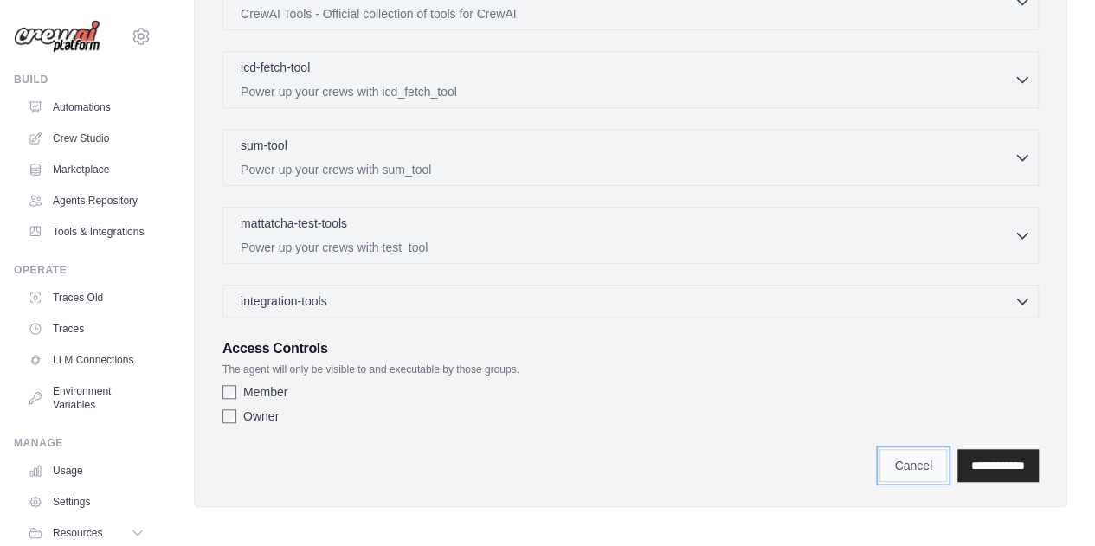
click at [918, 451] on link "Cancel" at bounding box center [914, 465] width 68 height 33
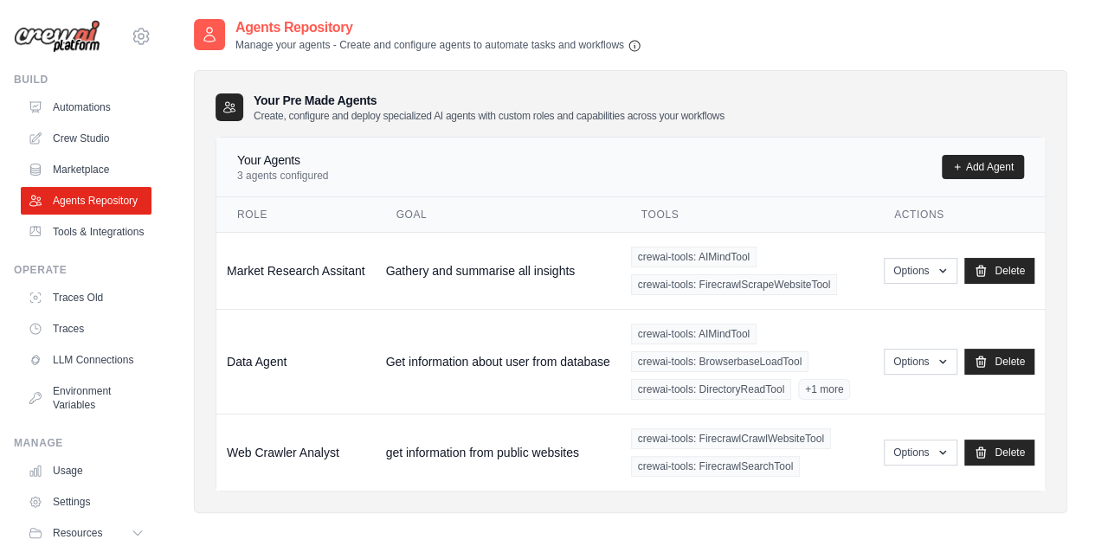
click at [723, 141] on div "Your Agents 3 agents configured Add Agent" at bounding box center [630, 168] width 829 height 60
click at [958, 170] on icon at bounding box center [957, 167] width 10 height 10
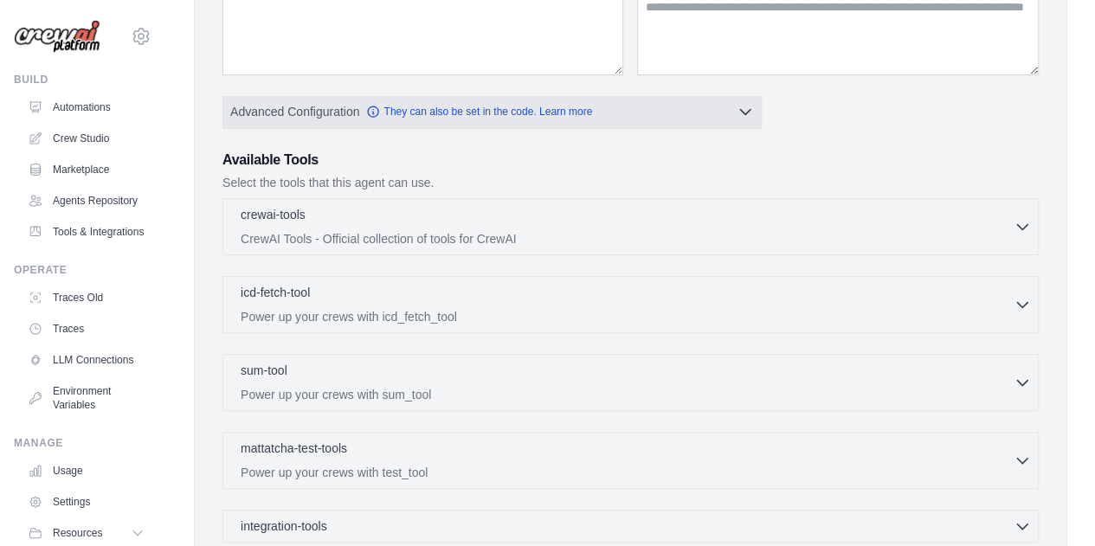
scroll to position [284, 0]
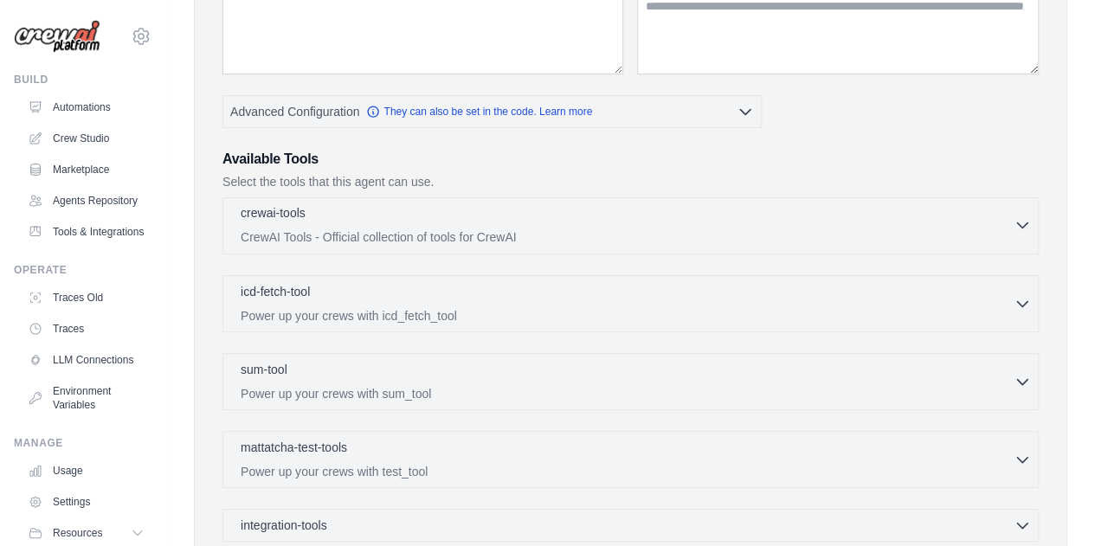
click at [1027, 209] on button "crewai-tools 0 selected CrewAI Tools - Official collection of tools for CrewAI" at bounding box center [630, 225] width 801 height 42
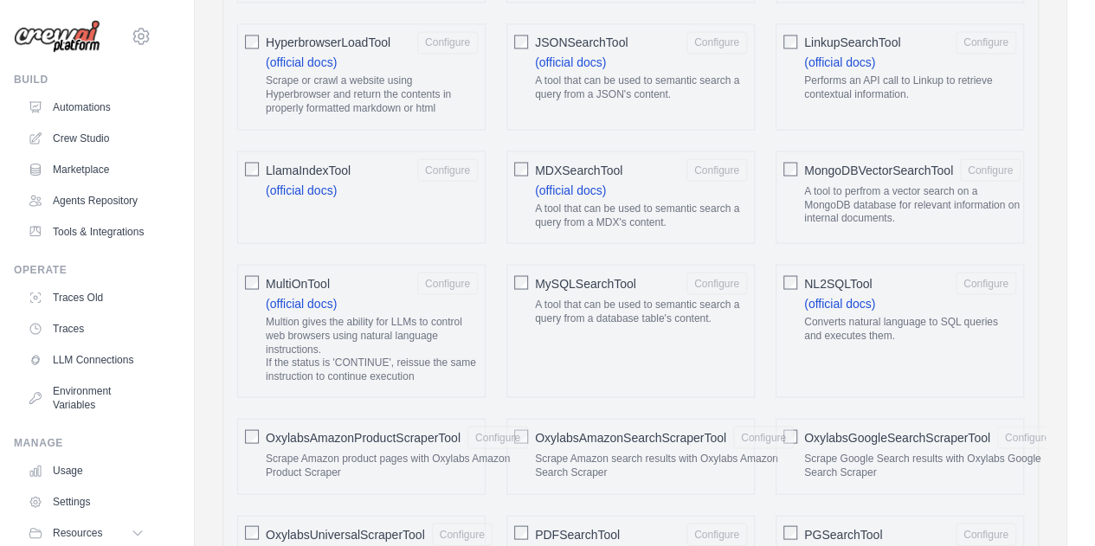
scroll to position [1511, 0]
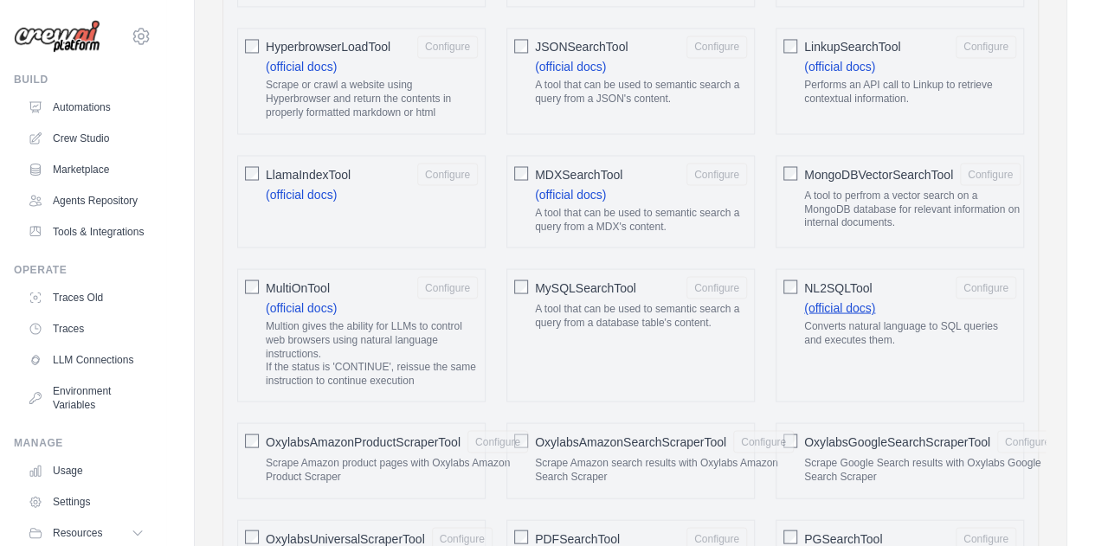
click at [833, 300] on link "(official docs)" at bounding box center [839, 307] width 71 height 14
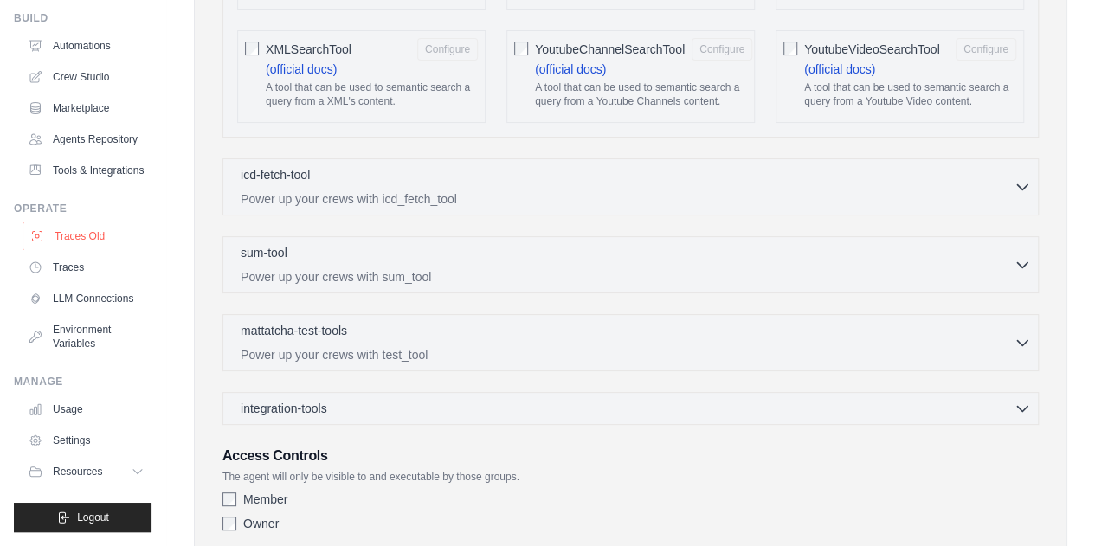
scroll to position [0, 0]
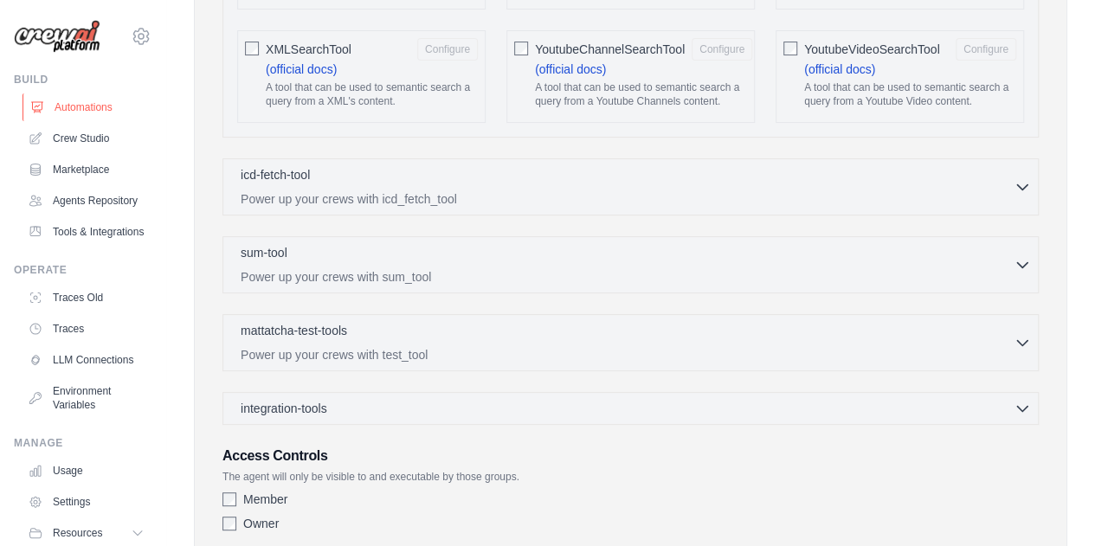
click at [77, 111] on link "Automations" at bounding box center [88, 107] width 131 height 28
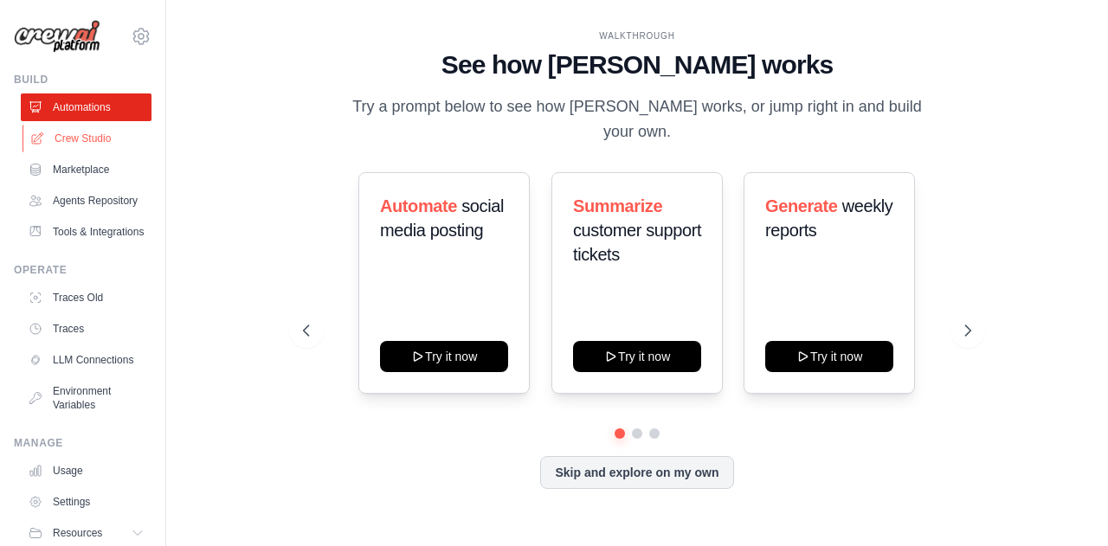
click at [73, 136] on link "Crew Studio" at bounding box center [88, 139] width 131 height 28
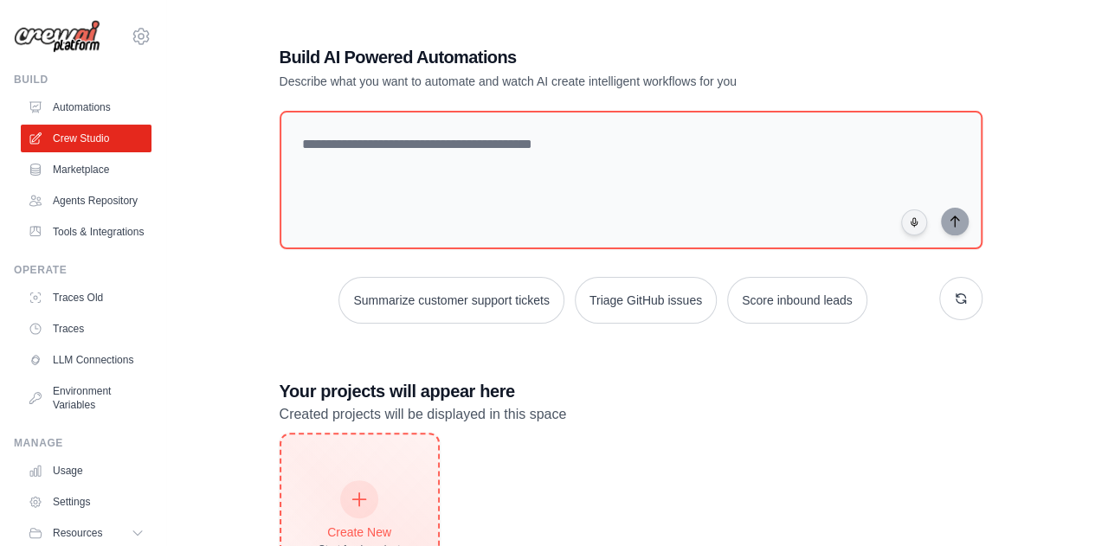
click at [356, 478] on div "Create New Start fresh project" at bounding box center [359, 520] width 157 height 170
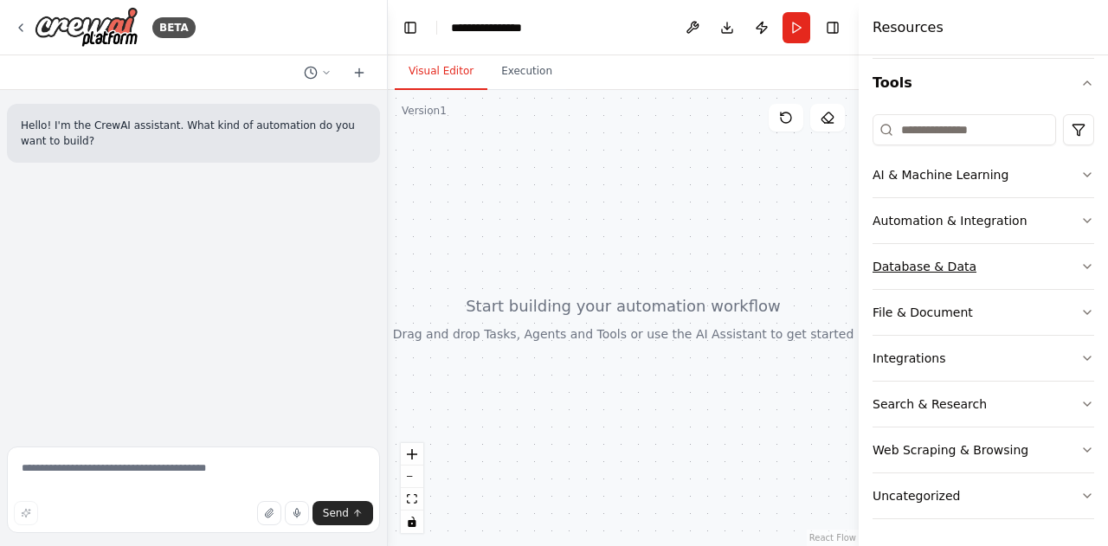
scroll to position [205, 0]
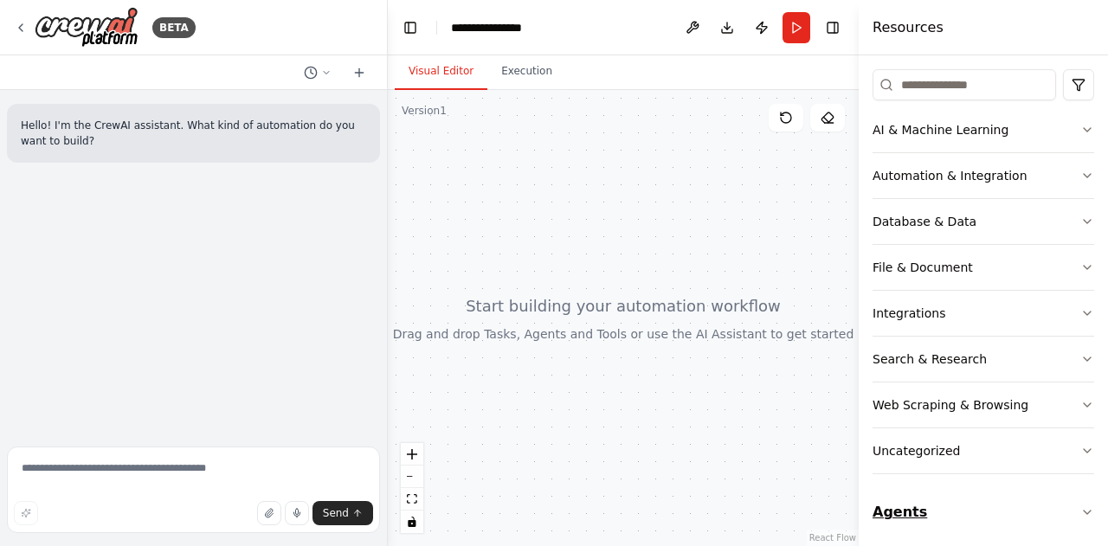
click at [987, 505] on button "Agents" at bounding box center [984, 512] width 222 height 48
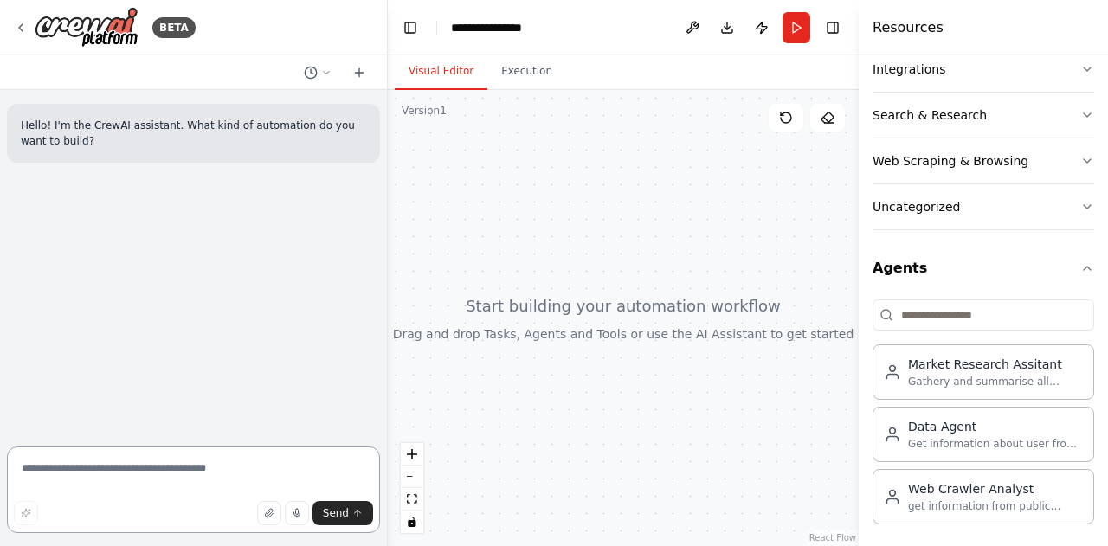
click at [189, 475] on textarea at bounding box center [193, 490] width 373 height 87
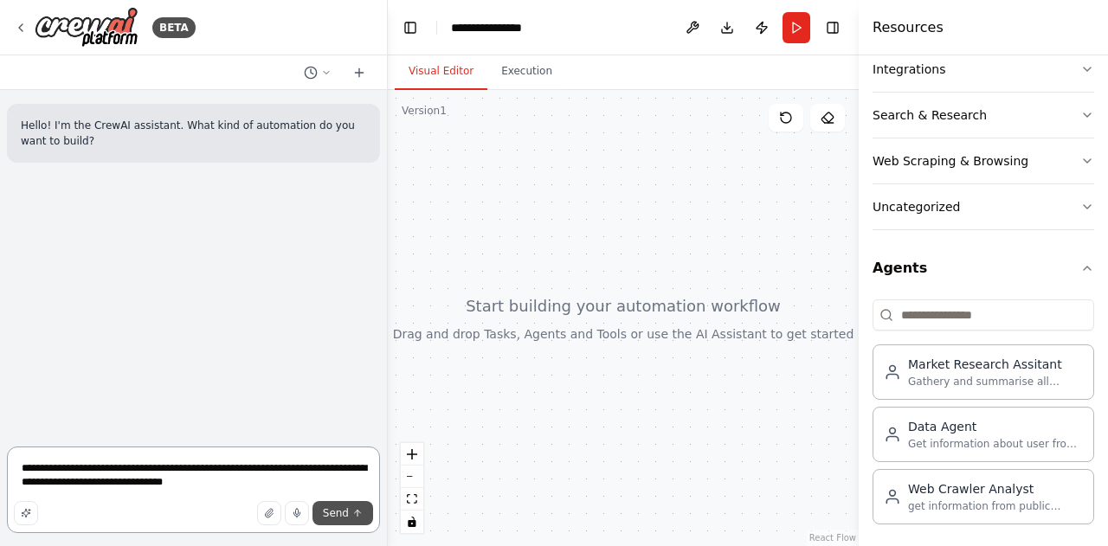
type textarea "**********"
click at [327, 523] on button "Send" at bounding box center [343, 513] width 61 height 24
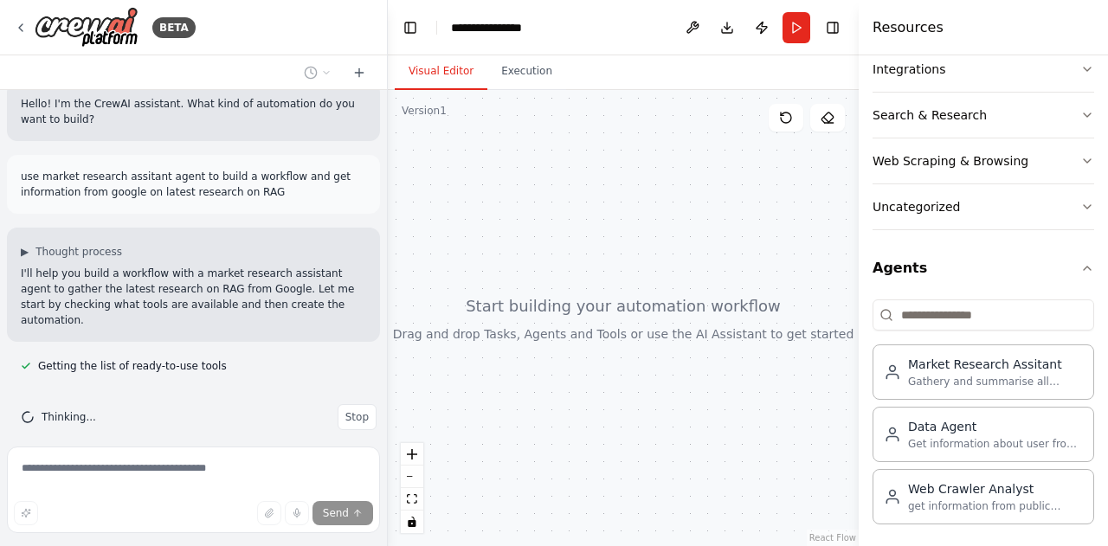
scroll to position [56, 0]
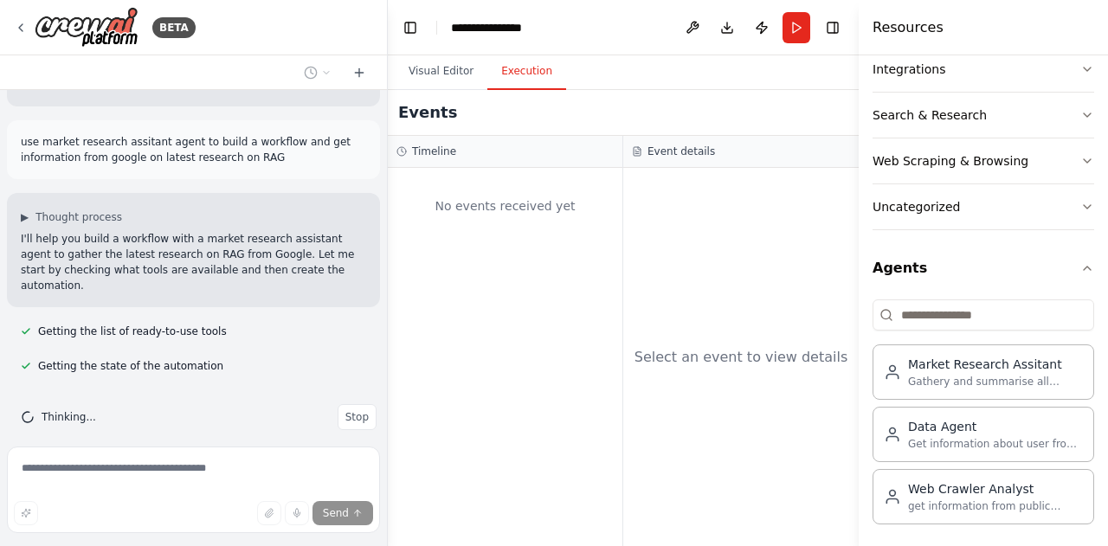
click at [525, 75] on button "Execution" at bounding box center [526, 72] width 79 height 36
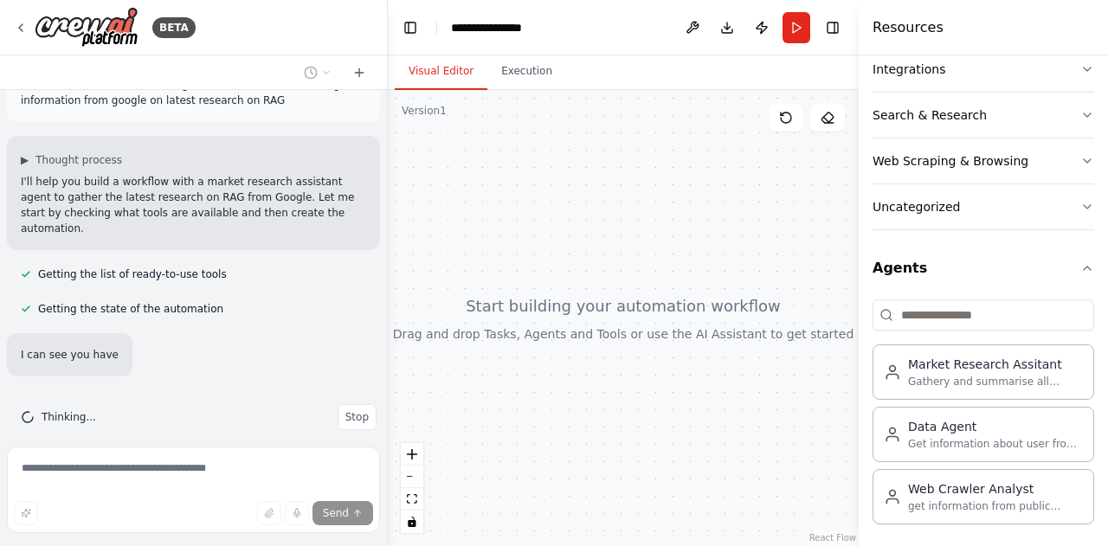
click at [438, 67] on button "Visual Editor" at bounding box center [441, 72] width 93 height 36
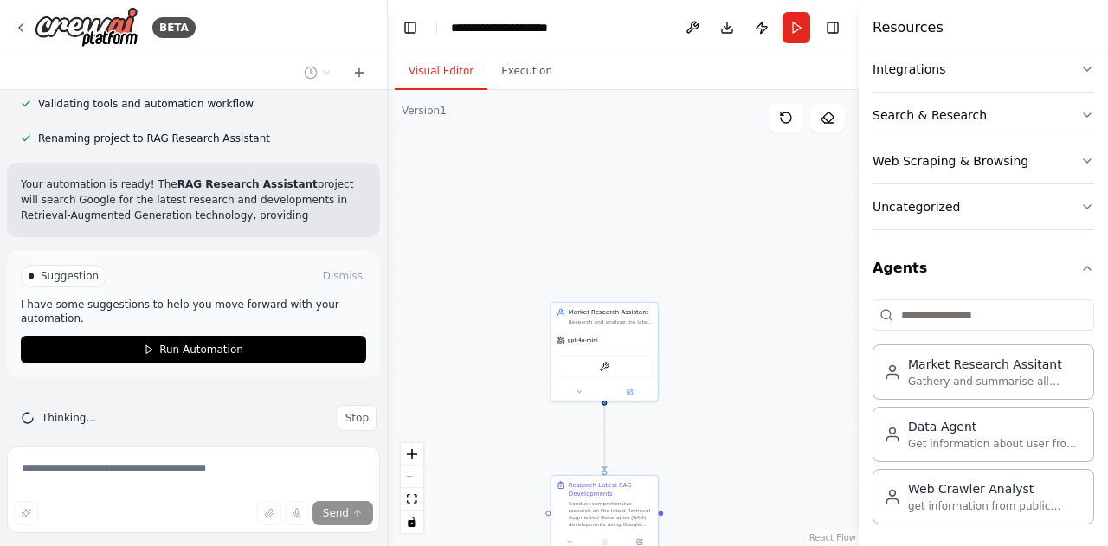
scroll to position [821, 0]
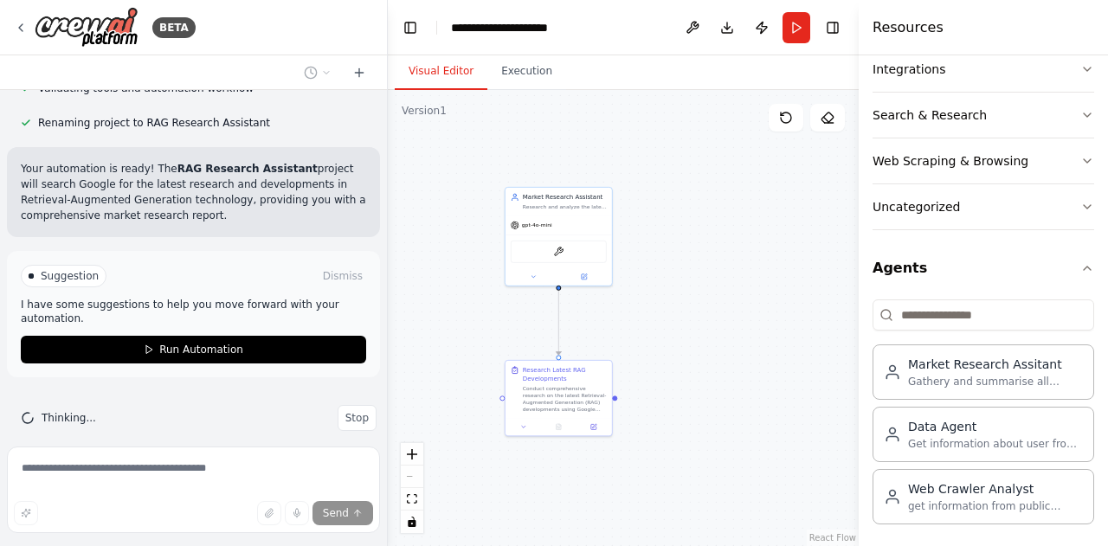
drag, startPoint x: 674, startPoint y: 424, endPoint x: 625, endPoint y: 314, distance: 120.2
click at [625, 314] on div ".deletable-edge-delete-btn { width: 20px; height: 20px; border: 0px solid #ffff…" at bounding box center [623, 318] width 471 height 456
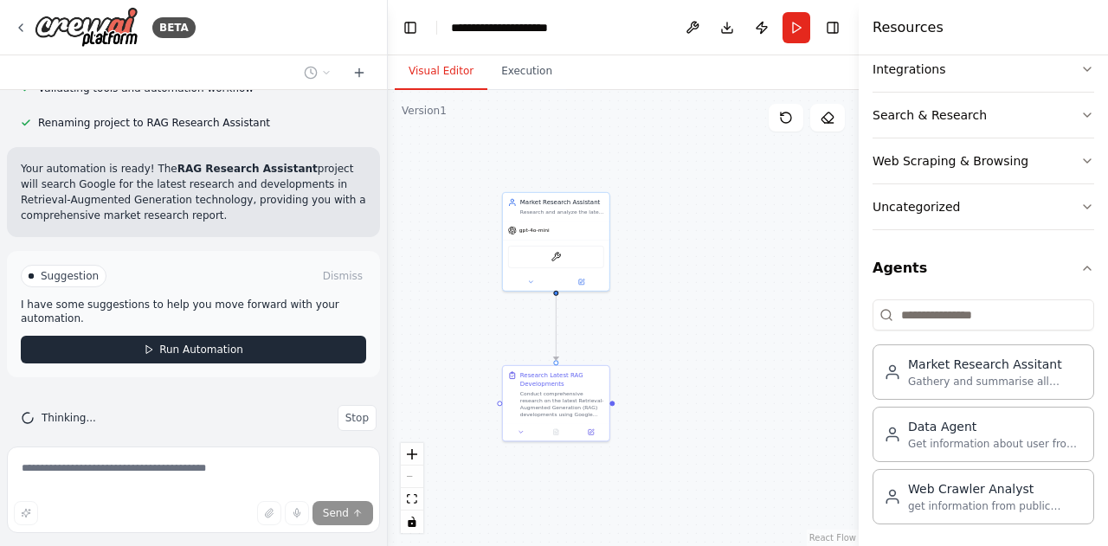
click at [215, 343] on span "Run Automation" at bounding box center [201, 350] width 84 height 14
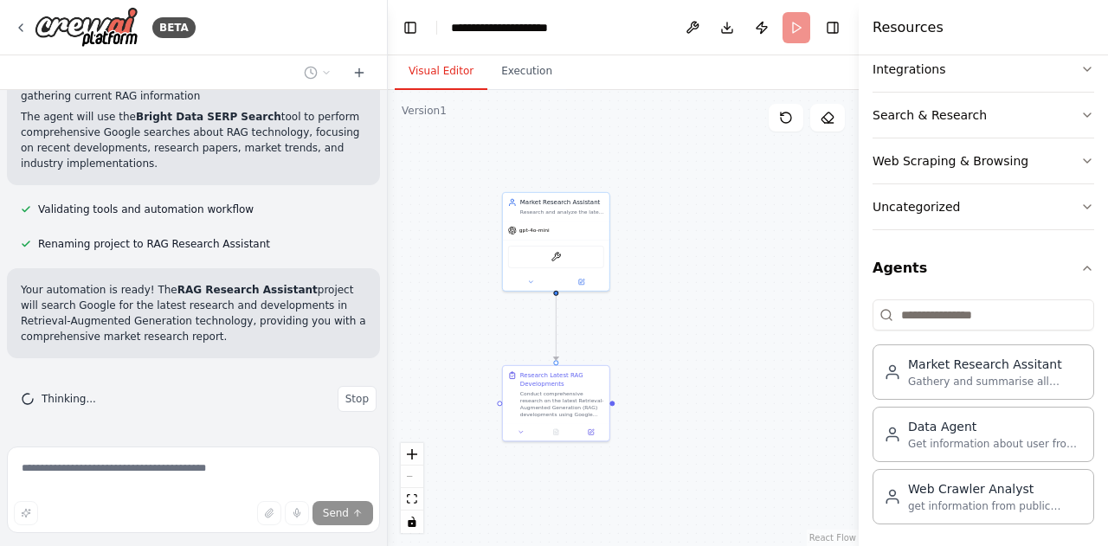
scroll to position [681, 0]
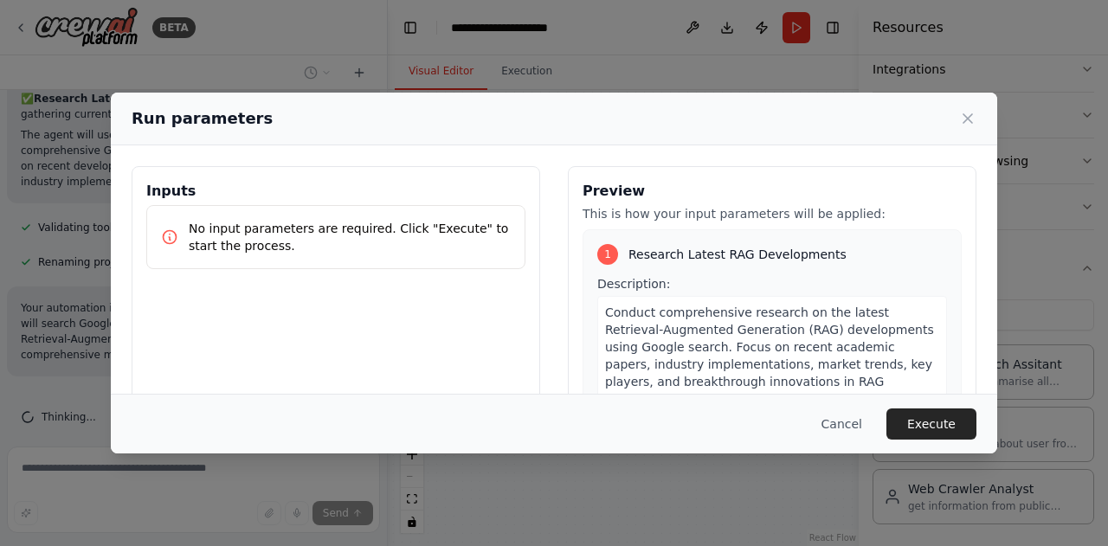
click at [285, 186] on h3 "Inputs" at bounding box center [335, 191] width 379 height 21
click at [915, 422] on button "Execute" at bounding box center [932, 424] width 90 height 31
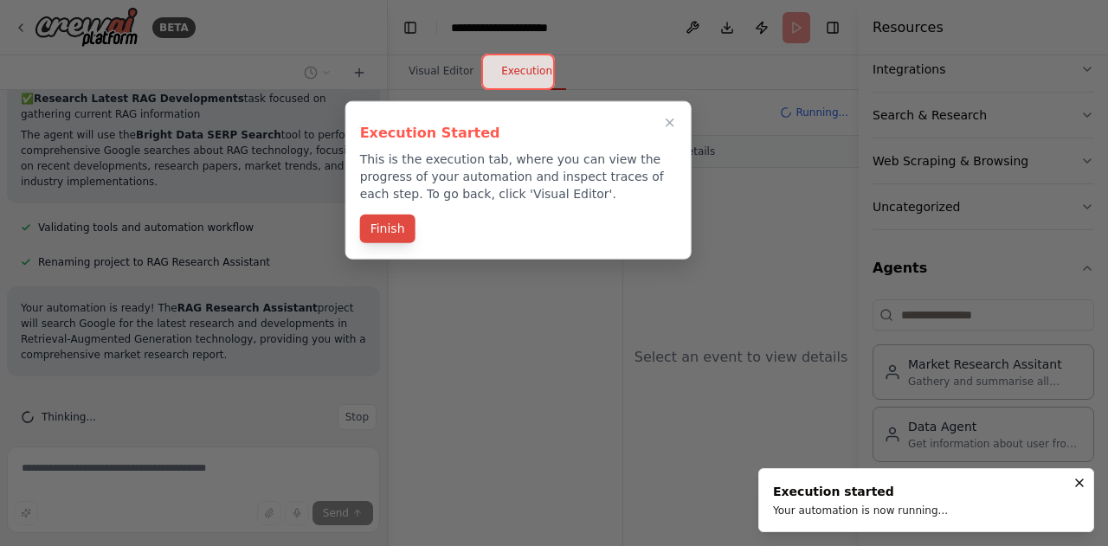
click at [385, 238] on button "Finish" at bounding box center [387, 229] width 55 height 29
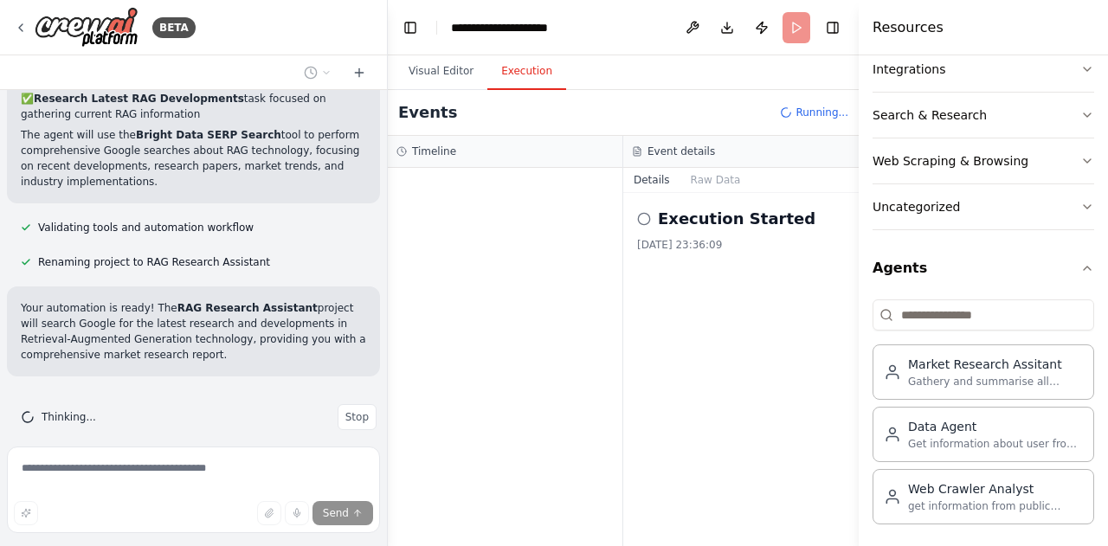
scroll to position [821, 0]
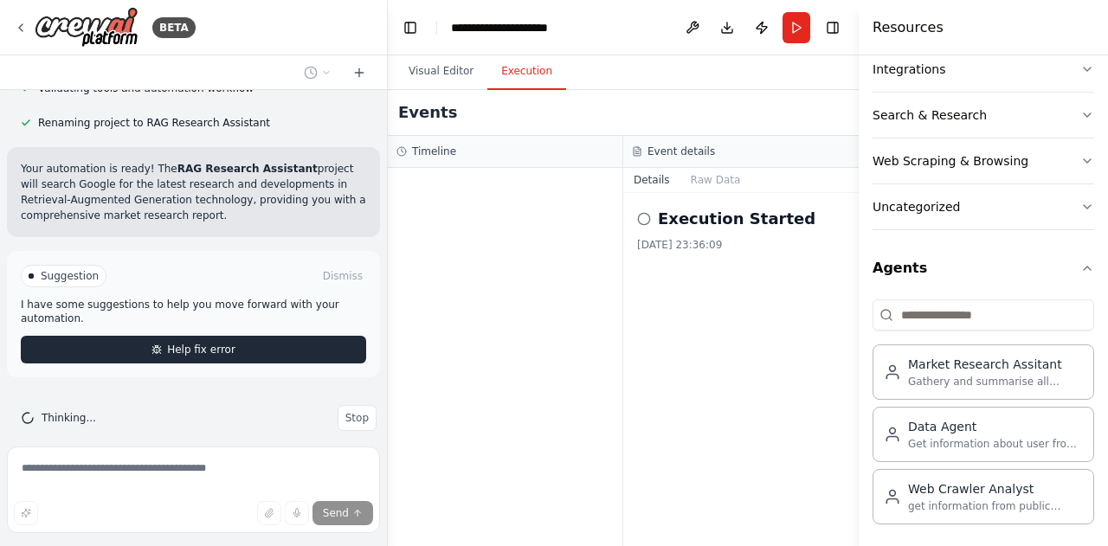
click at [171, 343] on span "Help fix error" at bounding box center [201, 350] width 68 height 14
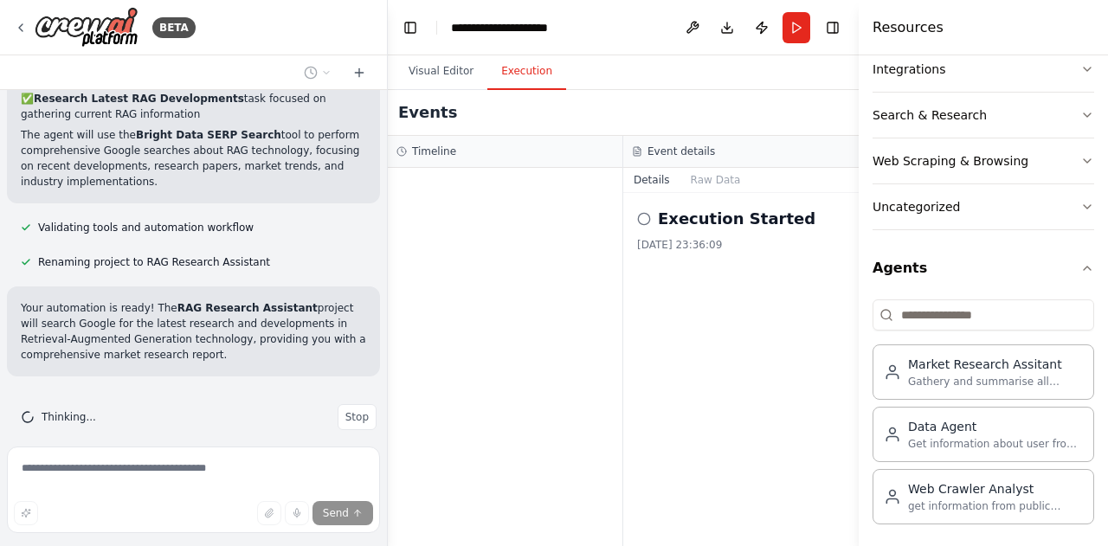
click at [708, 220] on h2 "Execution Started" at bounding box center [737, 219] width 158 height 24
click at [713, 175] on button "Raw Data" at bounding box center [715, 180] width 71 height 24
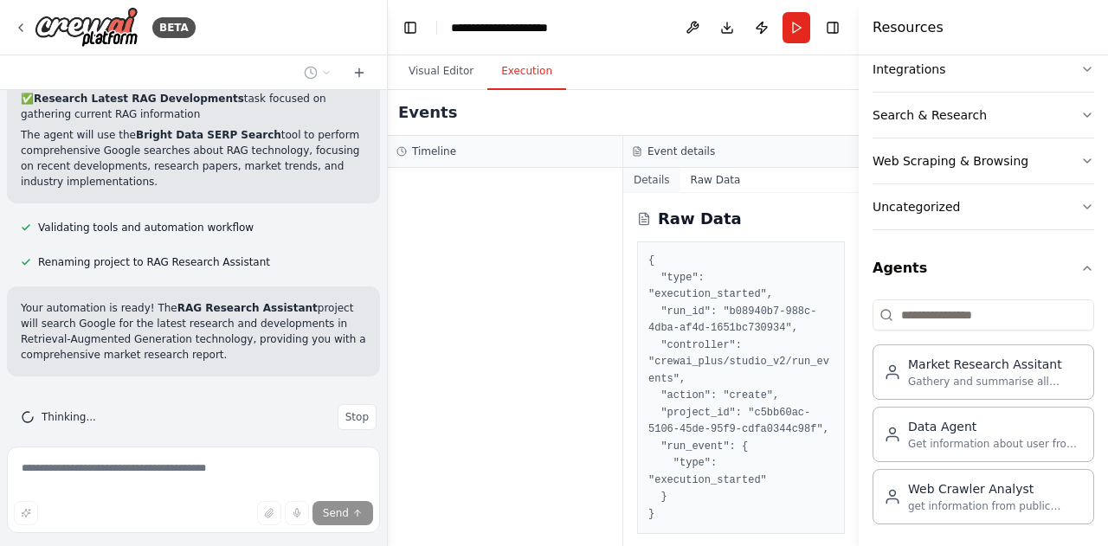
click at [651, 177] on button "Details" at bounding box center [651, 180] width 57 height 24
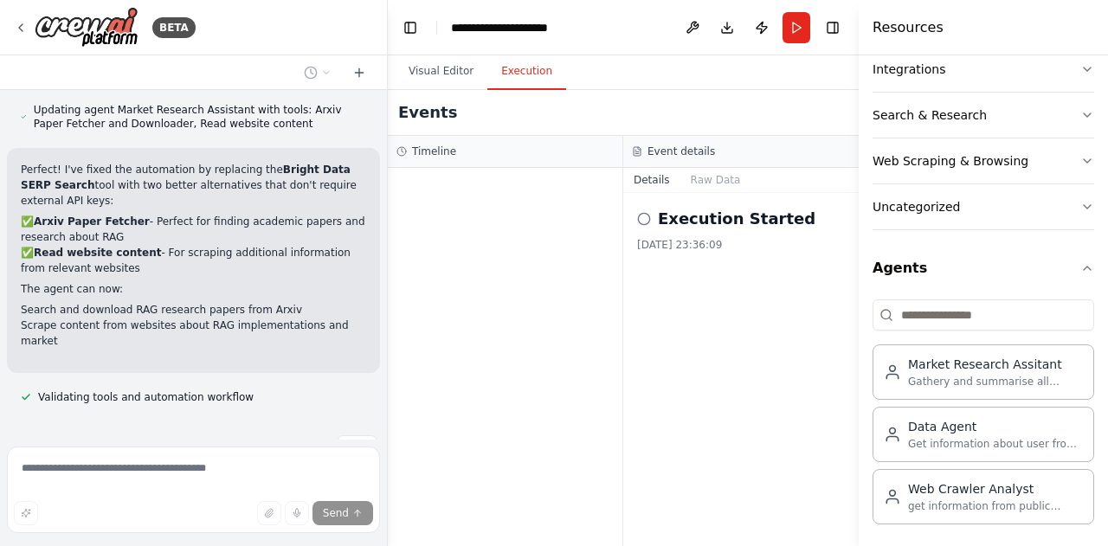
scroll to position [1348, 0]
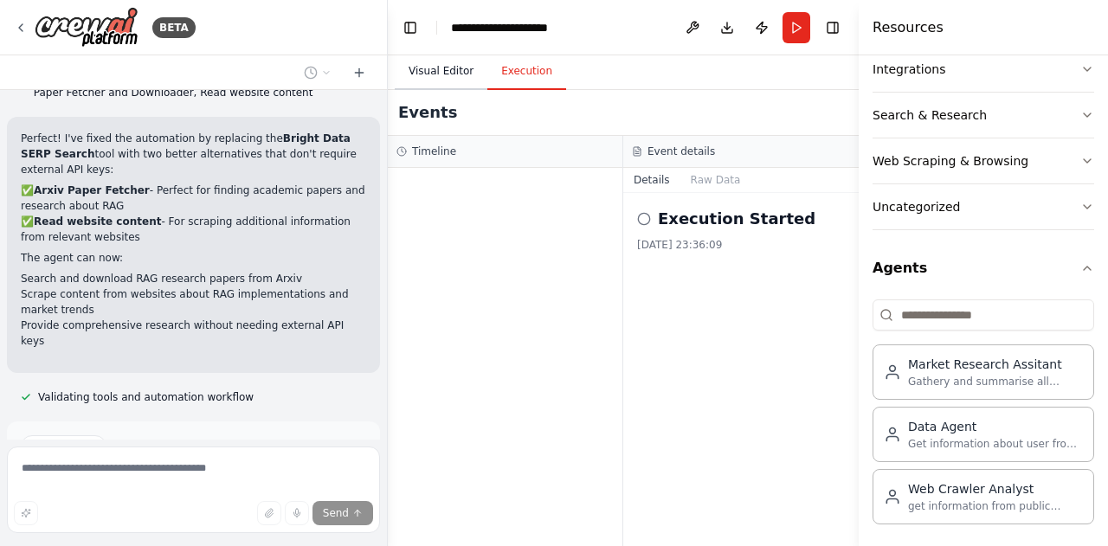
click at [436, 68] on button "Visual Editor" at bounding box center [441, 72] width 93 height 36
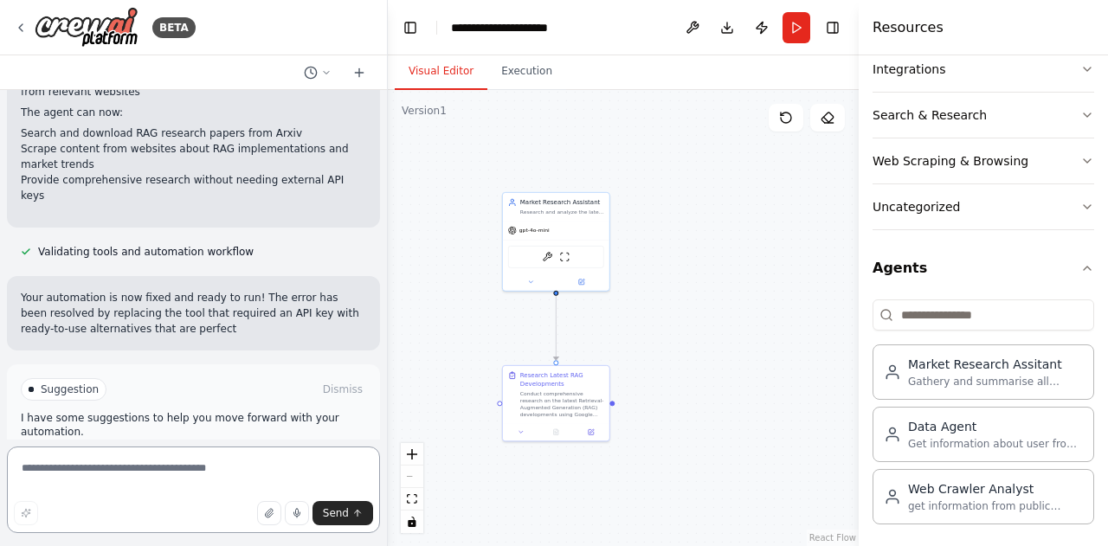
scroll to position [1509, 0]
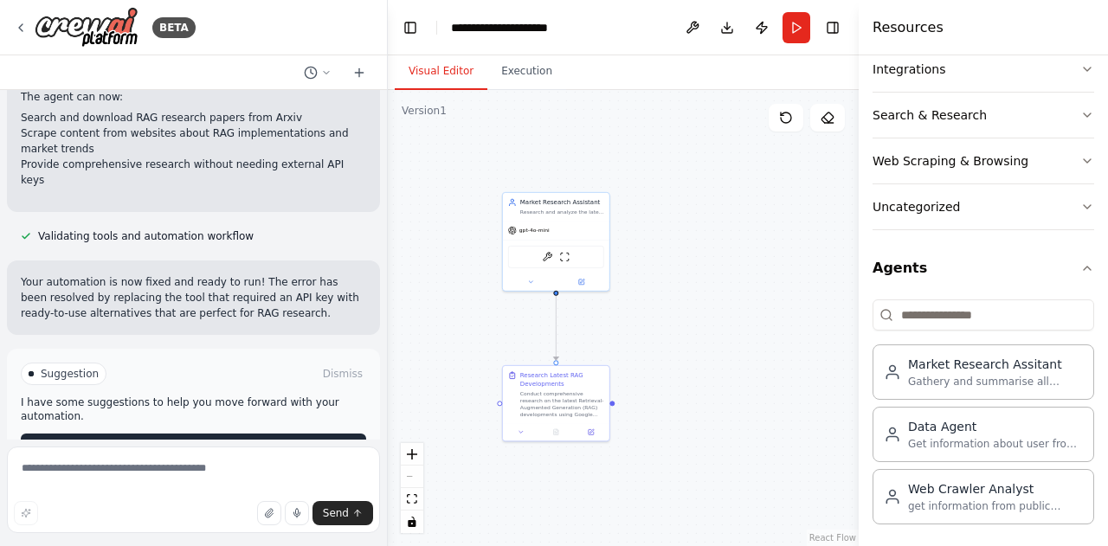
click at [225, 441] on span "Run Automation" at bounding box center [201, 448] width 84 height 14
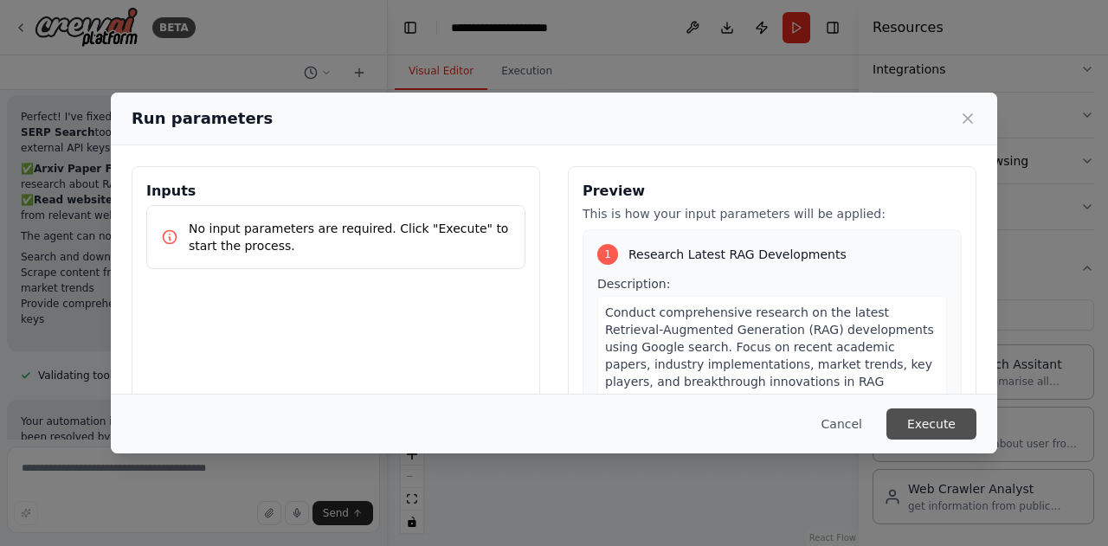
click at [943, 413] on button "Execute" at bounding box center [932, 424] width 90 height 31
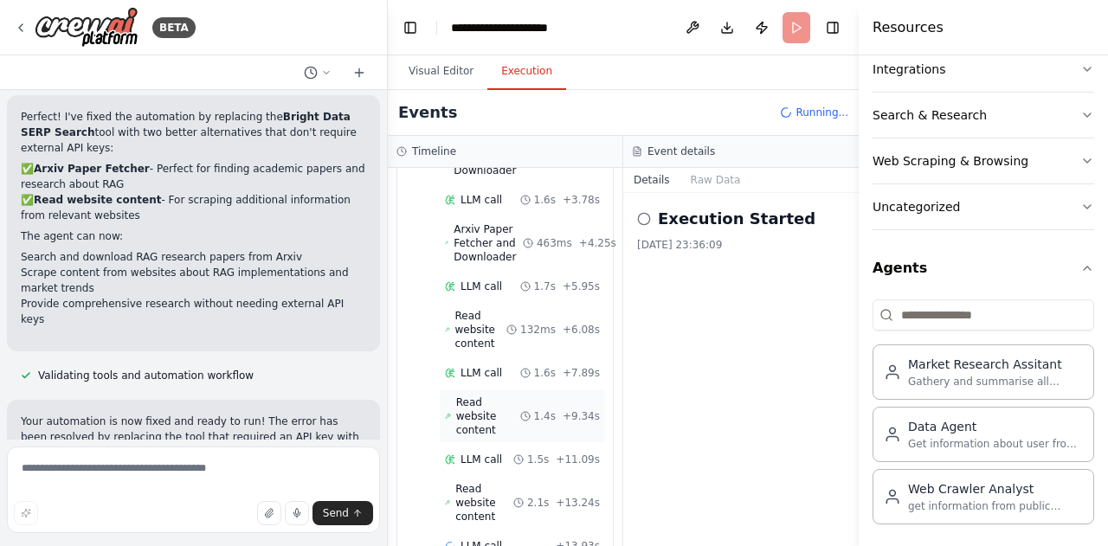
scroll to position [1509, 0]
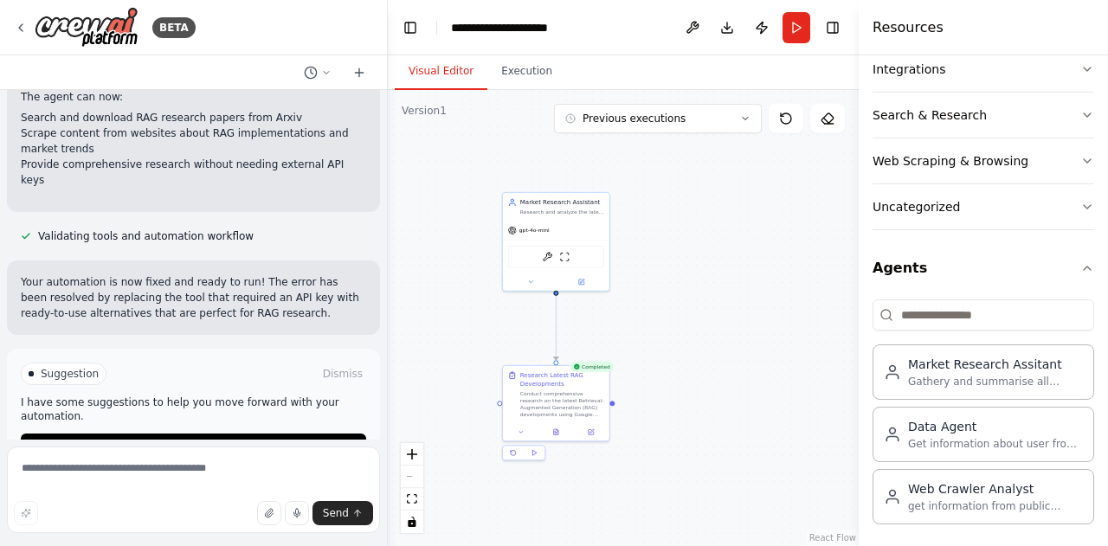
click at [452, 74] on button "Visual Editor" at bounding box center [441, 72] width 93 height 36
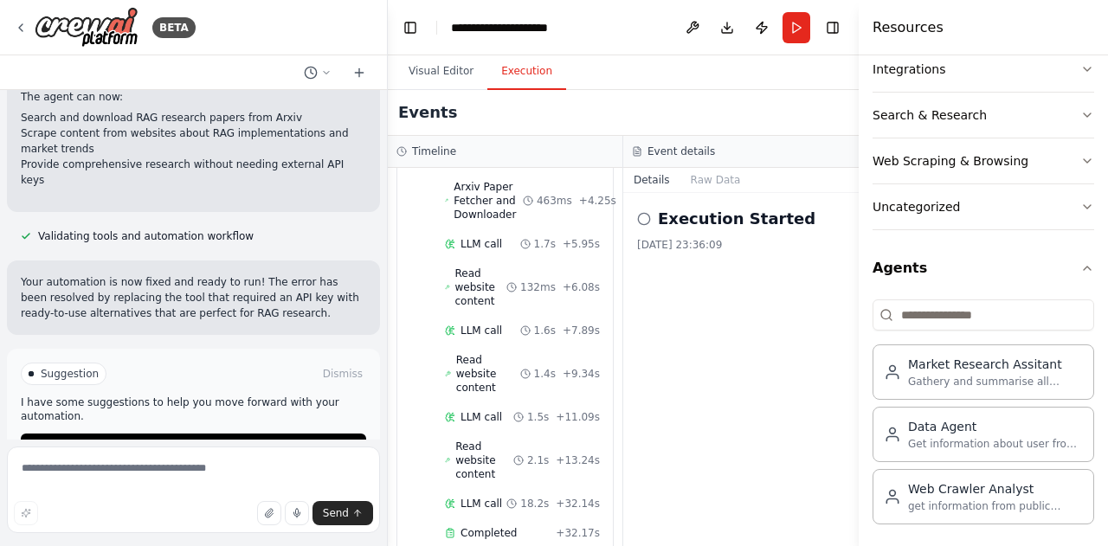
click at [514, 68] on button "Execution" at bounding box center [526, 72] width 79 height 36
click at [480, 440] on span "Read website content" at bounding box center [484, 461] width 58 height 42
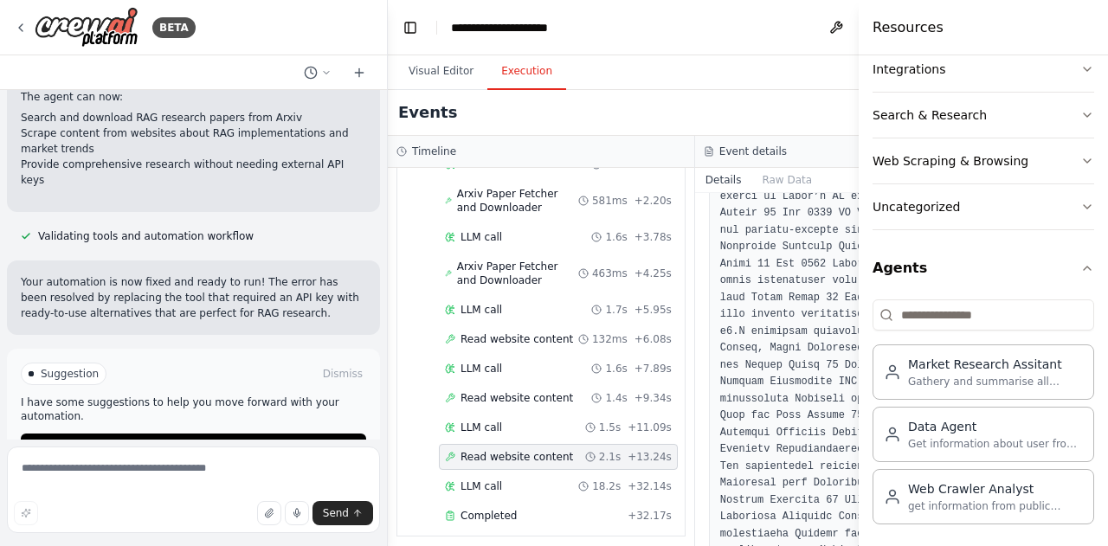
scroll to position [856, 0]
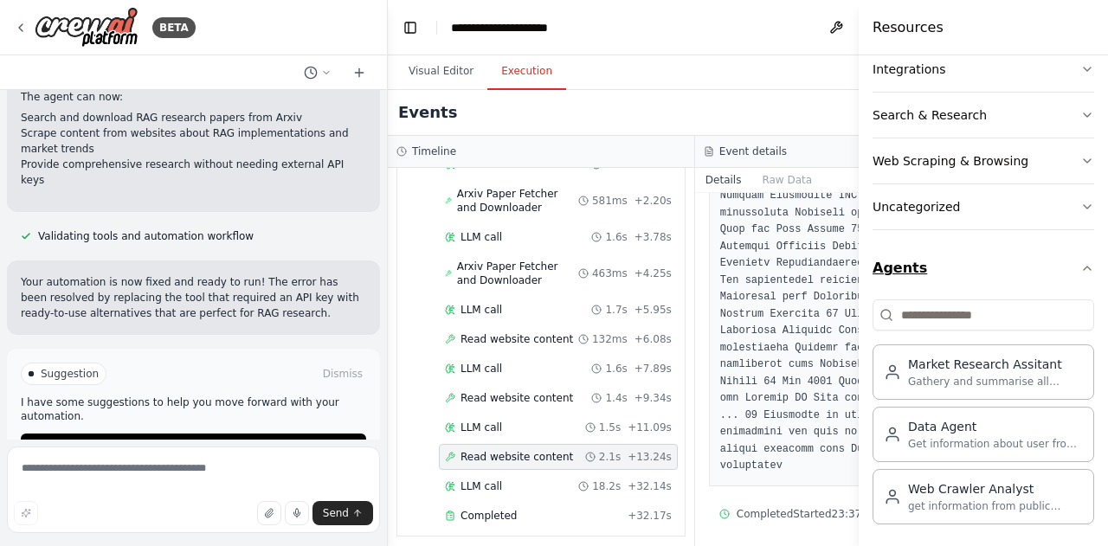
click at [1074, 274] on button "Agents" at bounding box center [984, 268] width 222 height 48
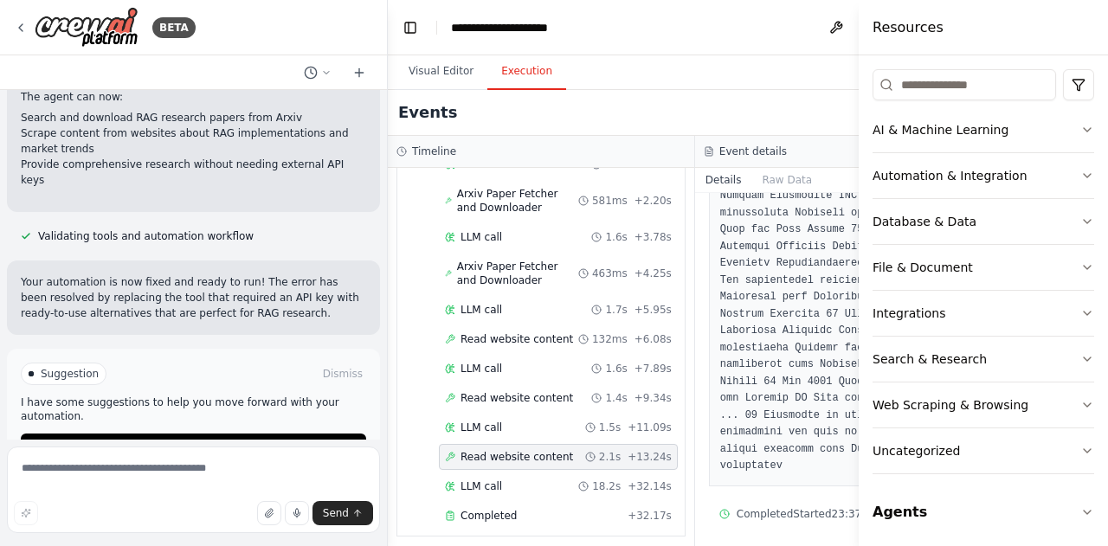
click at [784, 297] on pre at bounding box center [848, 2] width 257 height 945
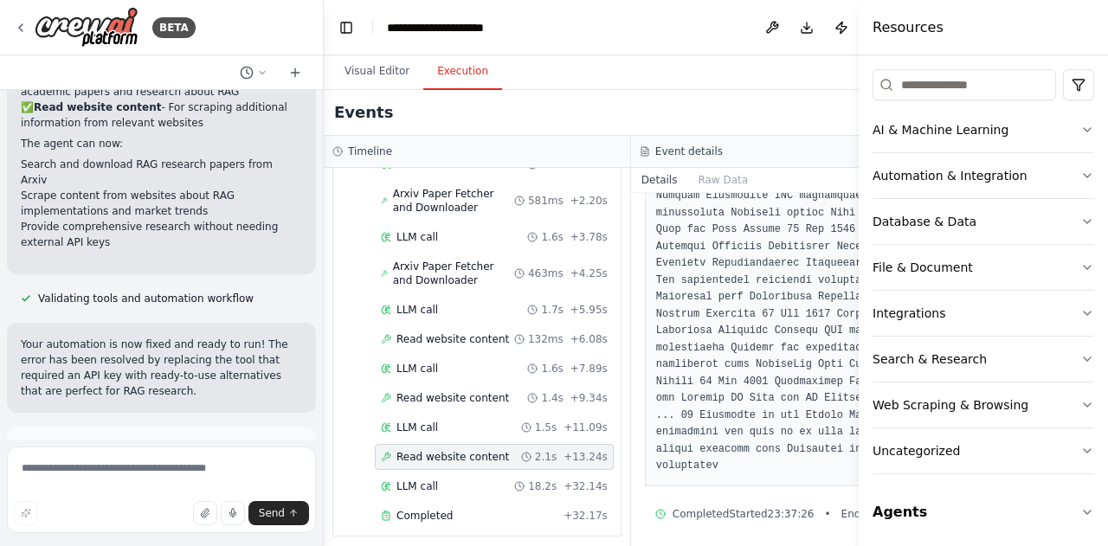
scroll to position [1632, 0]
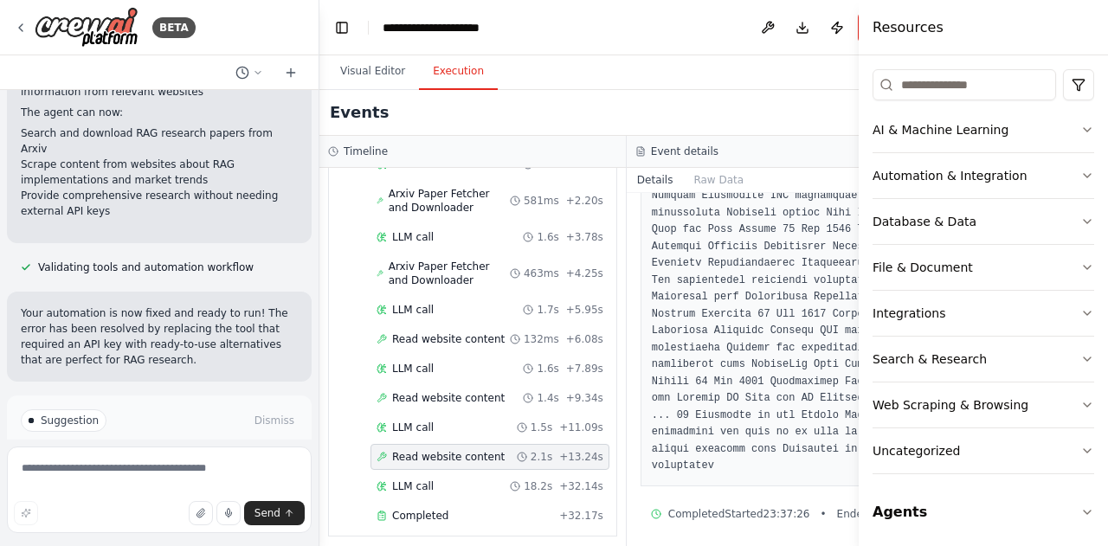
drag, startPoint x: 386, startPoint y: 306, endPoint x: 319, endPoint y: 299, distance: 67.1
click at [319, 299] on div "BETA Hello! I'm the CrewAI assistant. What kind of automation do you want to bu…" at bounding box center [554, 273] width 1108 height 546
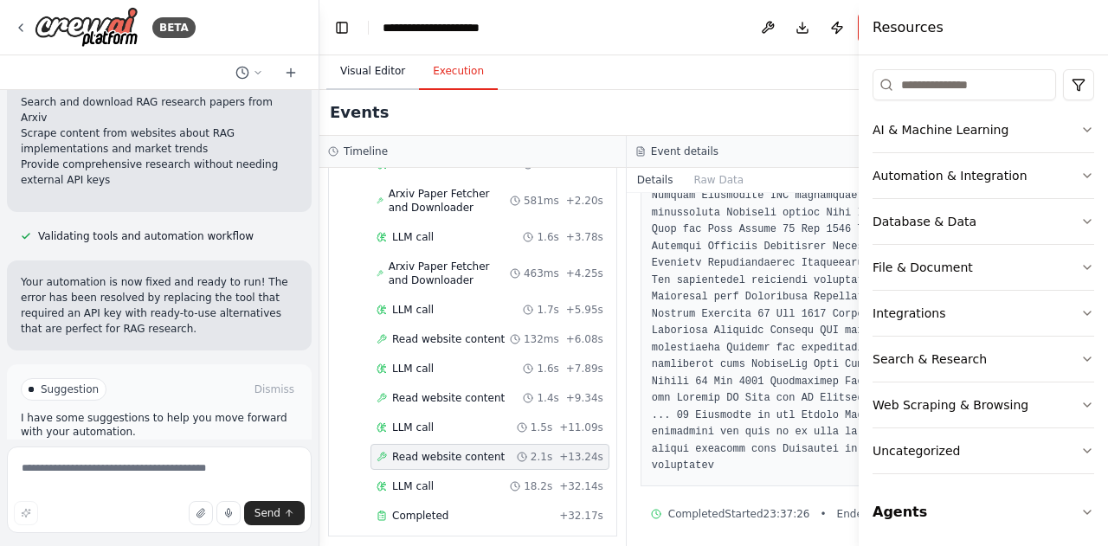
click at [365, 78] on button "Visual Editor" at bounding box center [372, 72] width 93 height 36
click at [443, 61] on button "Execution" at bounding box center [458, 72] width 79 height 36
click at [809, 31] on button "Download" at bounding box center [803, 27] width 28 height 31
click at [741, 94] on div "Events" at bounding box center [626, 113] width 615 height 46
click at [779, 22] on button at bounding box center [768, 27] width 28 height 31
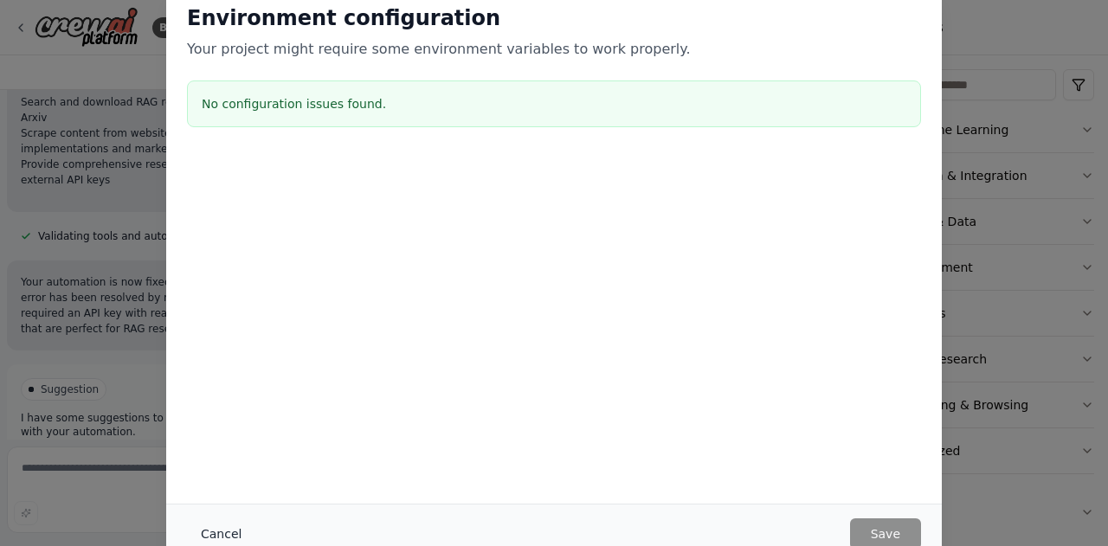
click at [218, 535] on button "Cancel" at bounding box center [221, 534] width 68 height 31
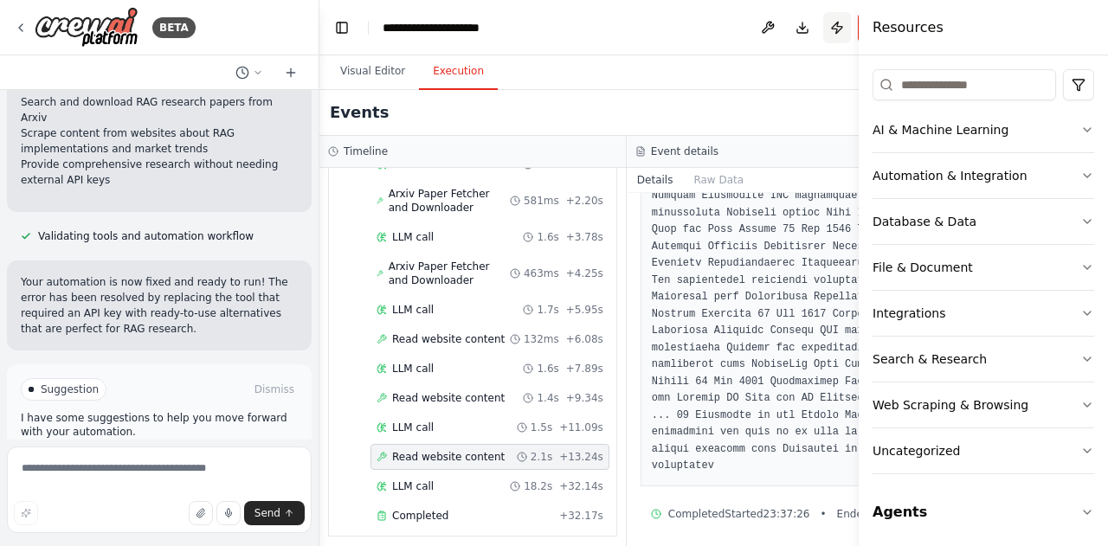
click at [841, 34] on button "Publish" at bounding box center [837, 27] width 28 height 31
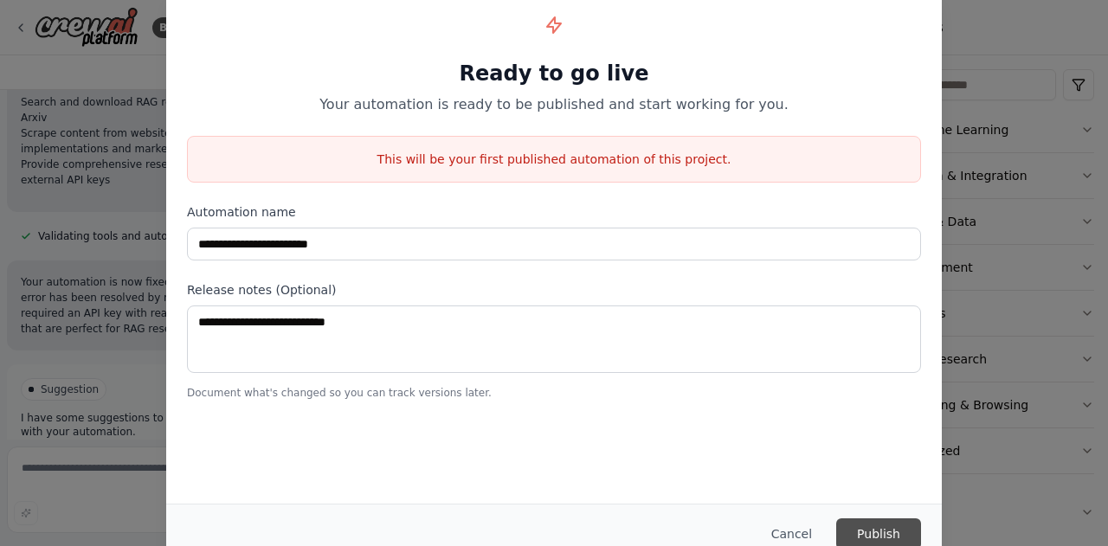
click at [866, 527] on button "Publish" at bounding box center [878, 534] width 85 height 31
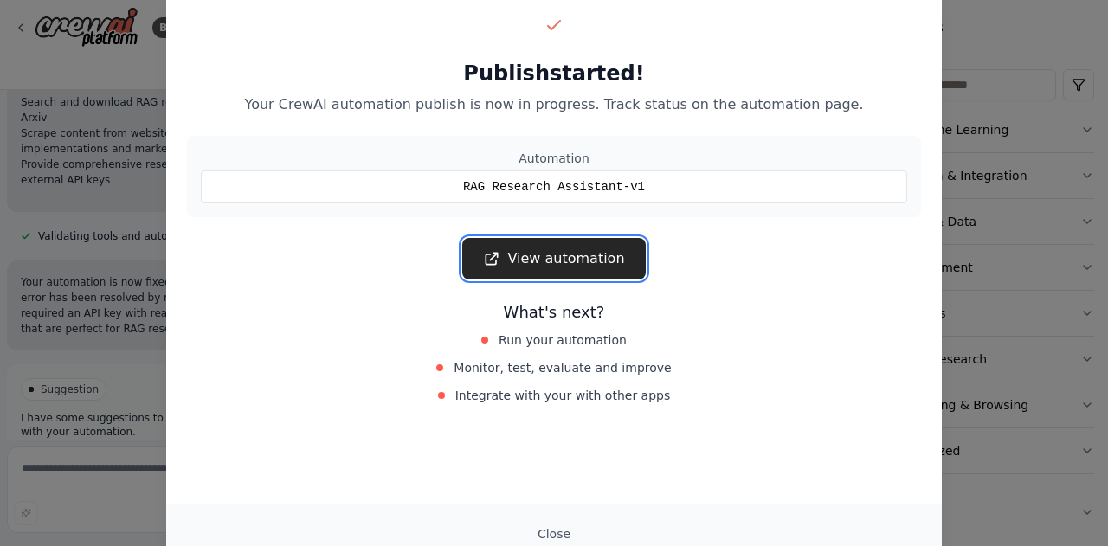
click at [571, 262] on link "View automation" at bounding box center [553, 259] width 183 height 42
click at [538, 255] on link "View automation" at bounding box center [553, 259] width 183 height 42
click at [564, 537] on button "Close" at bounding box center [554, 534] width 61 height 31
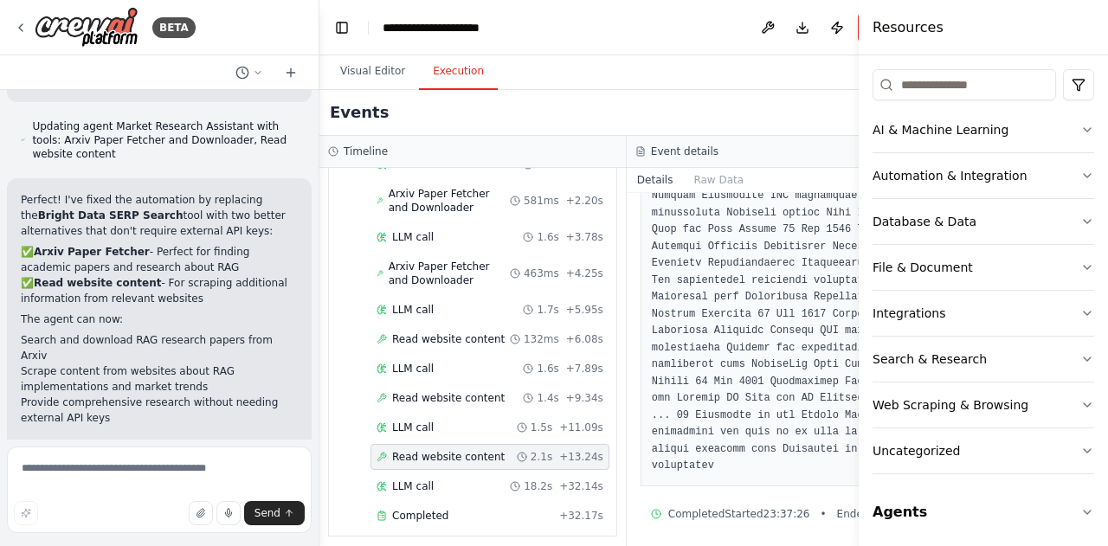
scroll to position [1405, 0]
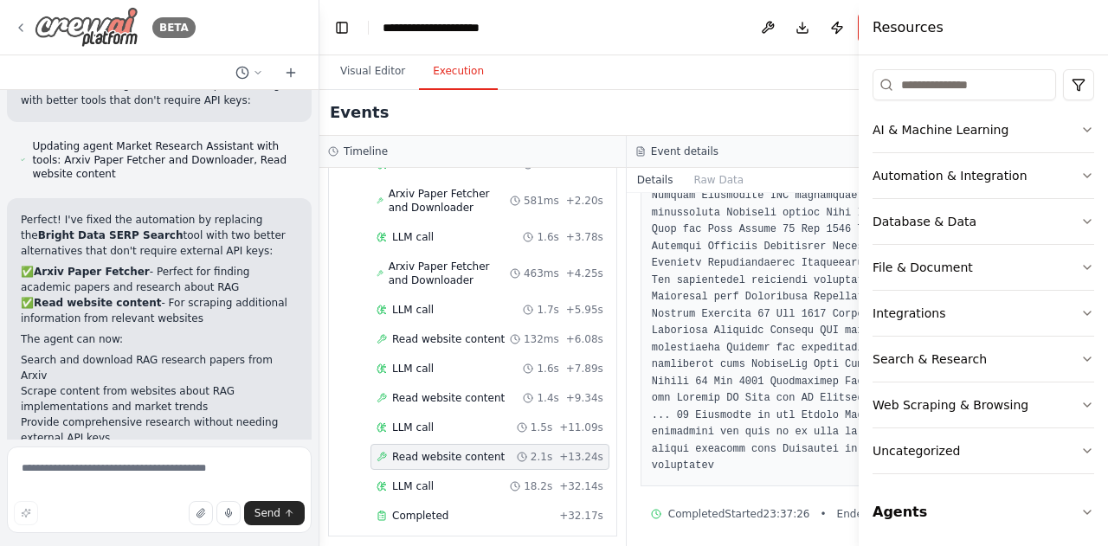
click at [23, 20] on div "BETA" at bounding box center [105, 27] width 182 height 41
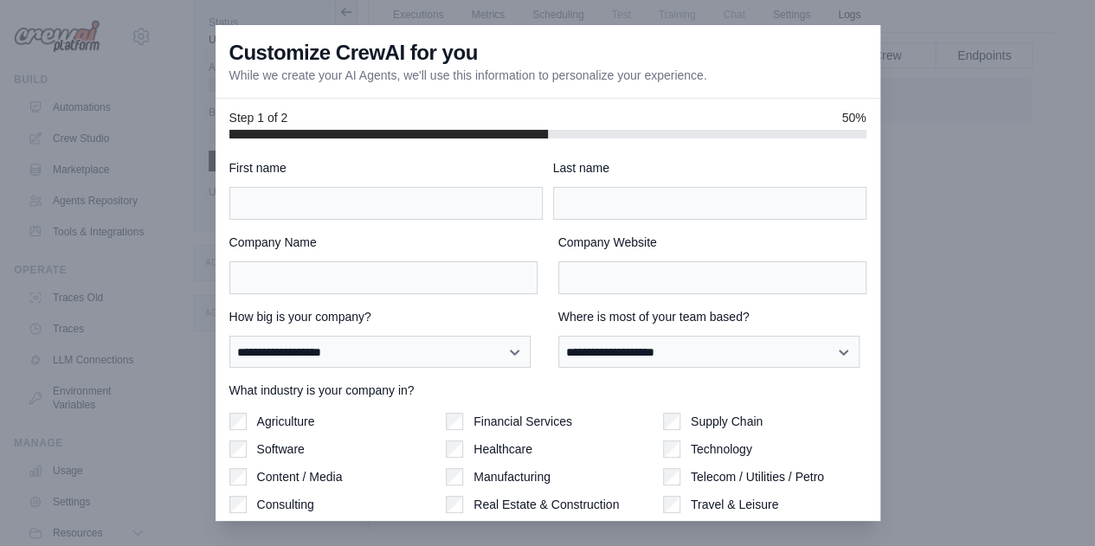
drag, startPoint x: 402, startPoint y: 71, endPoint x: 723, endPoint y: 68, distance: 321.2
click at [723, 68] on div "Customize CrewAI for you While we create your AI Agents, we'll use this informa…" at bounding box center [548, 62] width 665 height 74
click at [624, 419] on div "Financial Services" at bounding box center [547, 421] width 203 height 17
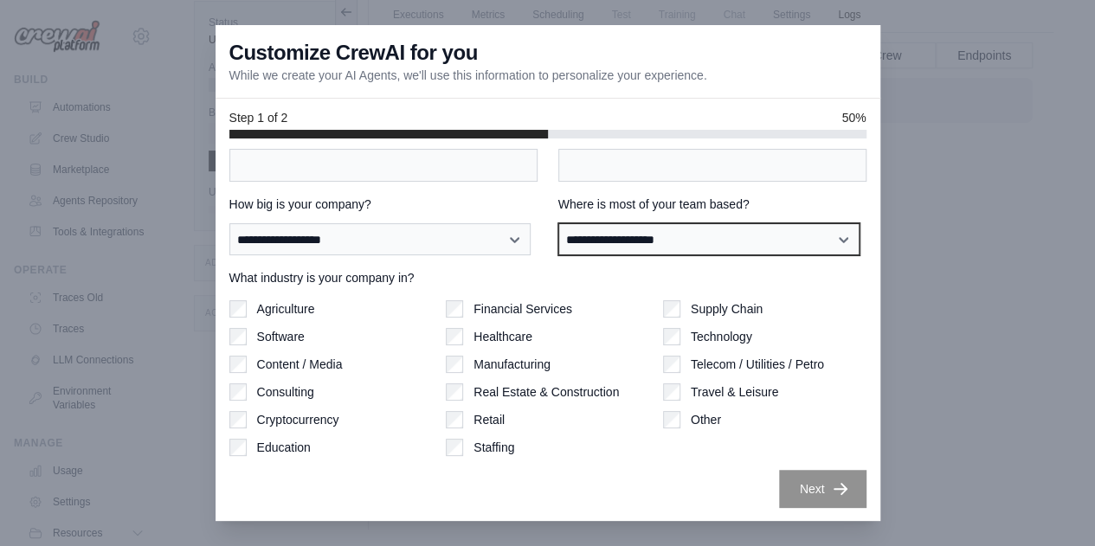
click at [667, 229] on select "**********" at bounding box center [708, 239] width 301 height 32
click at [901, 278] on div at bounding box center [547, 273] width 1095 height 546
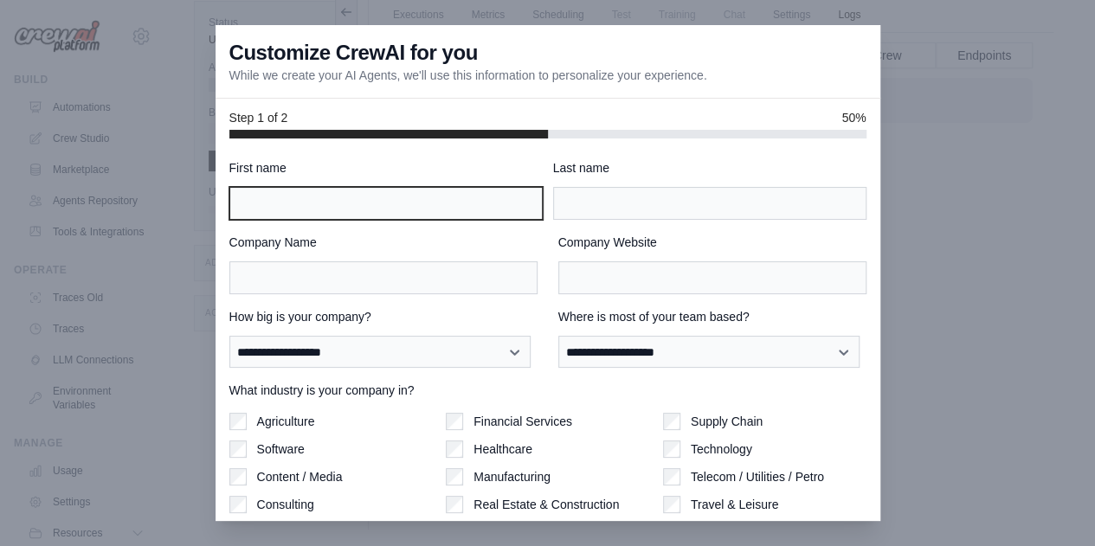
click at [466, 191] on input "First name" at bounding box center [385, 203] width 313 height 33
type input "*"
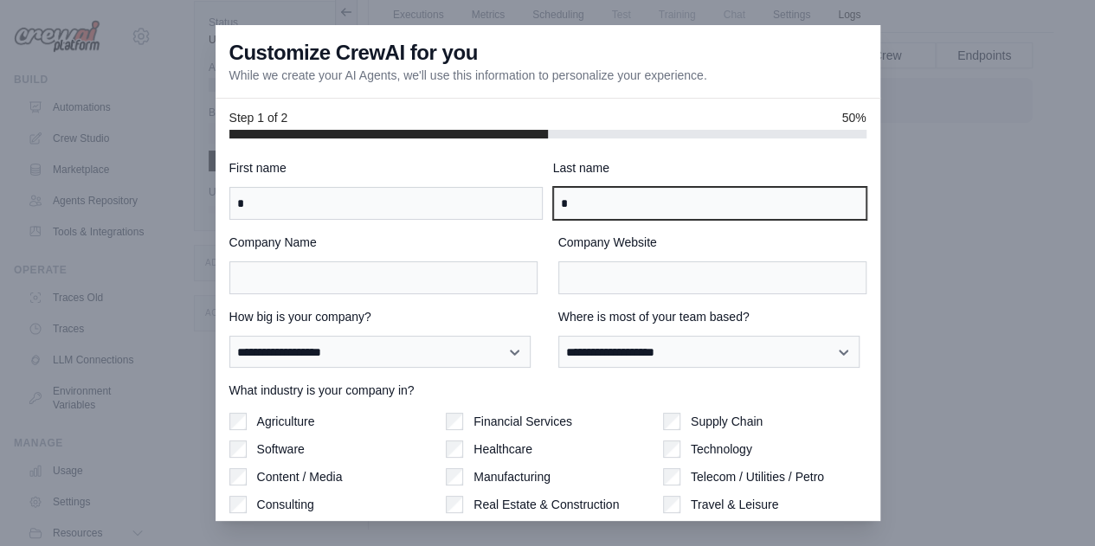
type input "*"
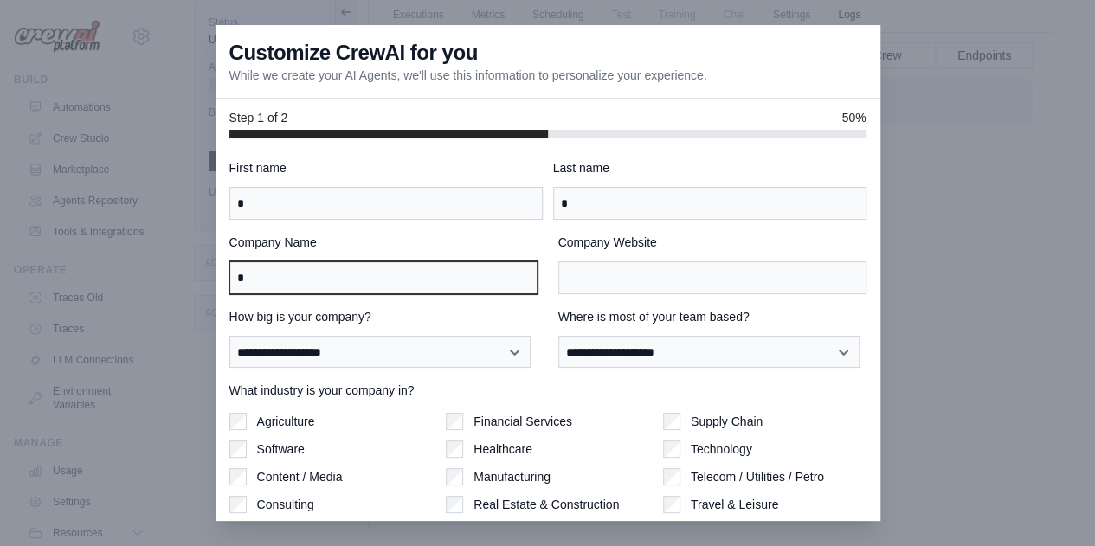
type input "*"
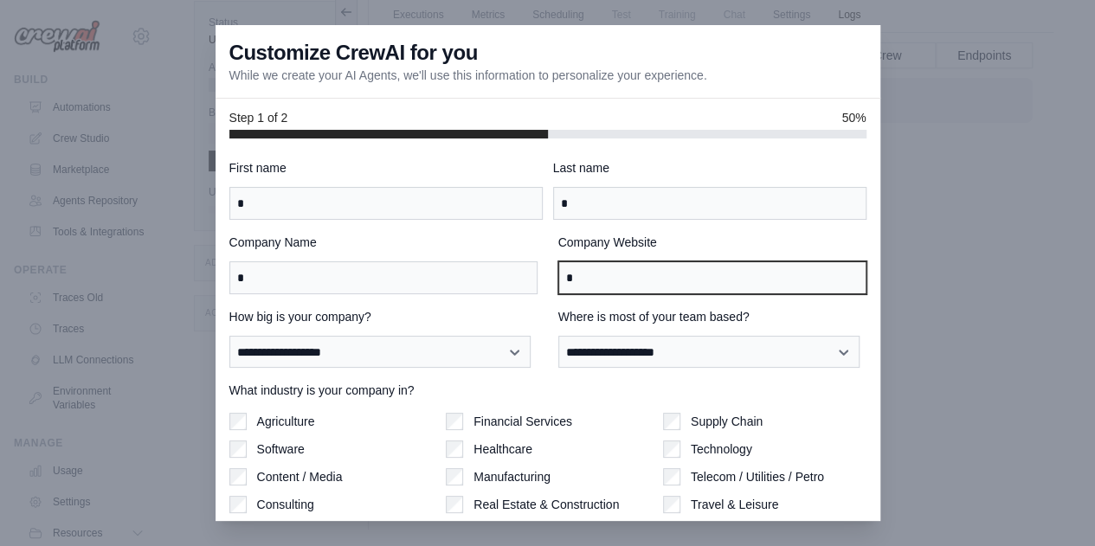
type input "*"
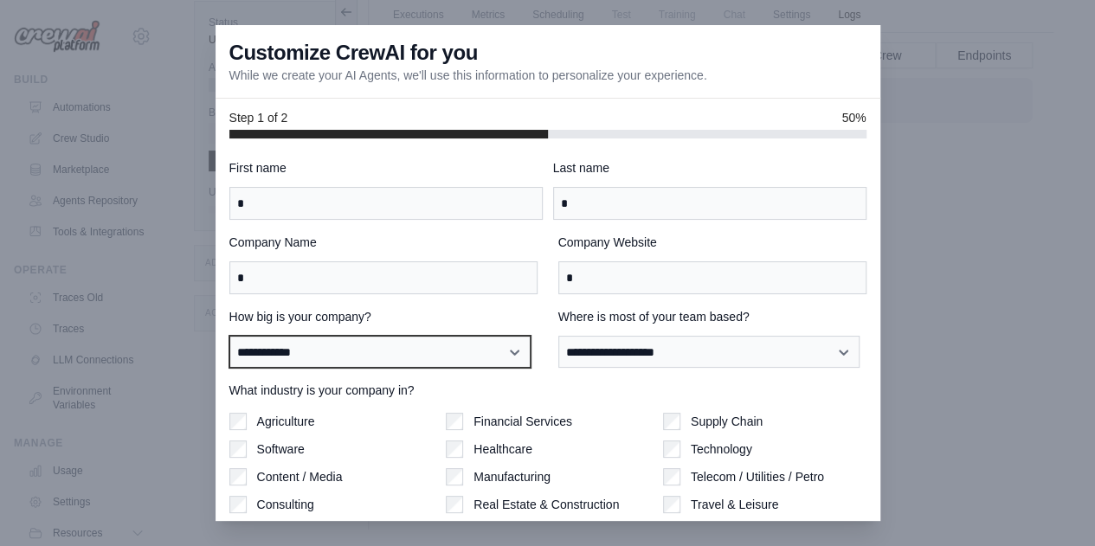
select select "**********"
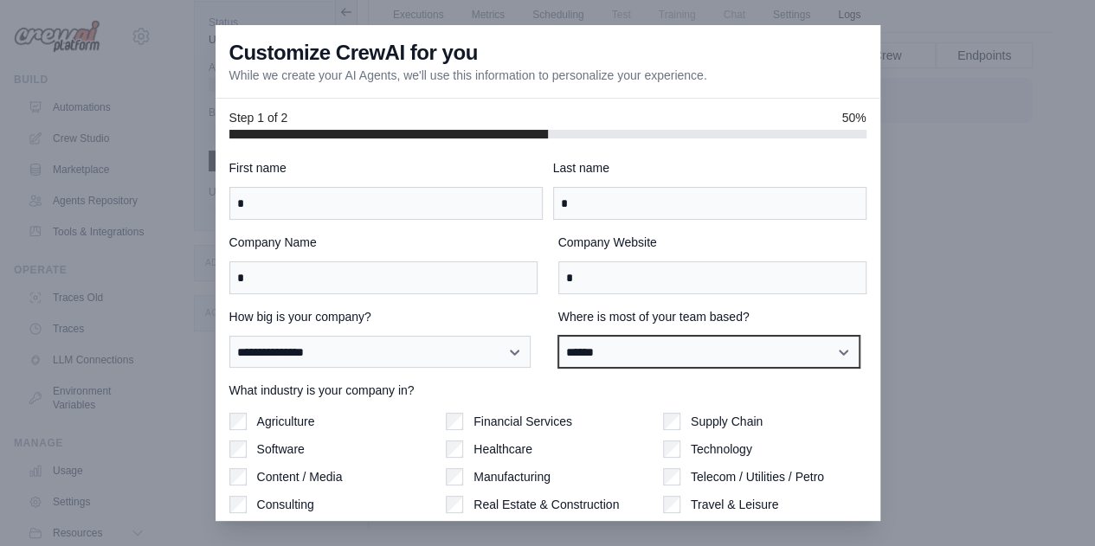
select select "**********"
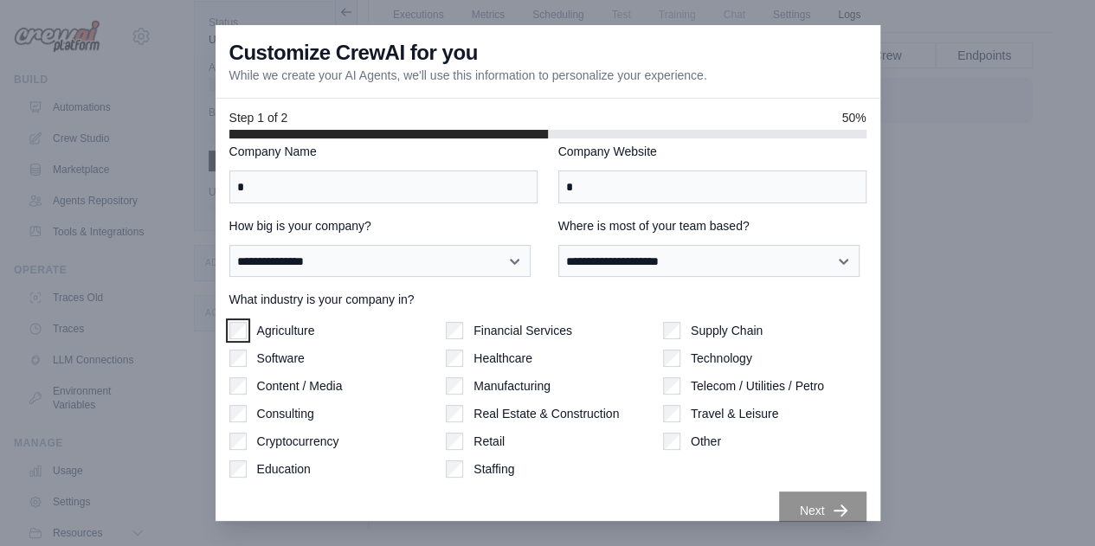
scroll to position [92, 0]
click at [454, 339] on div "Financial Services Healthcare Manufacturing Real Estate & Construction Retail S…" at bounding box center [547, 399] width 203 height 156
click at [779, 507] on button "Next" at bounding box center [822, 509] width 87 height 38
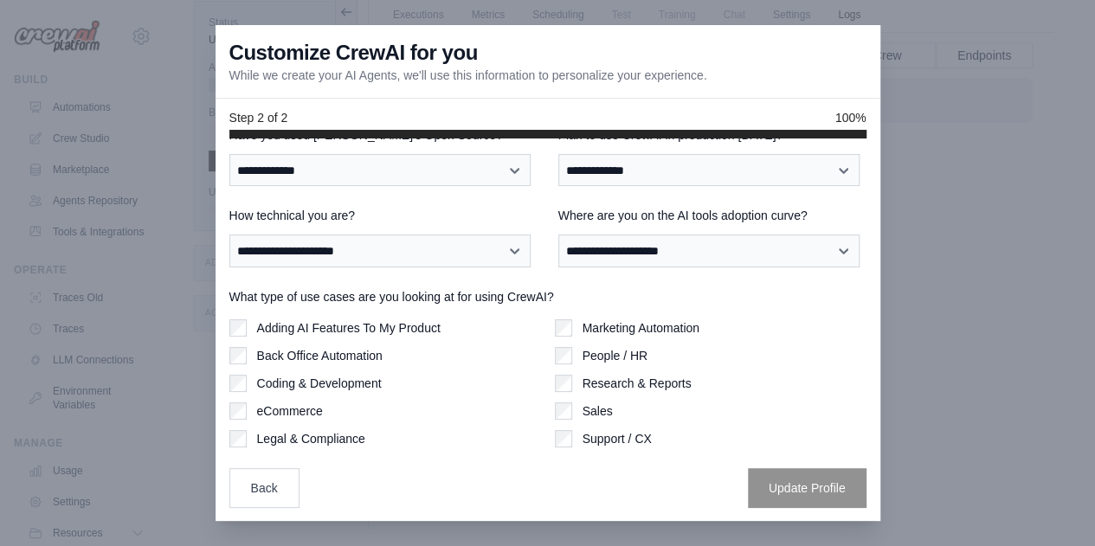
scroll to position [0, 0]
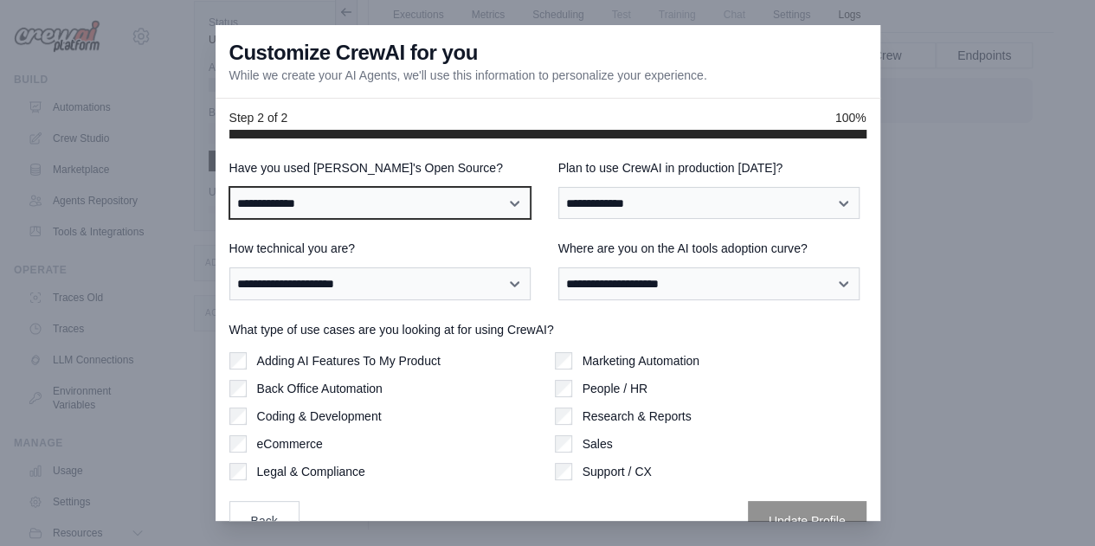
click at [476, 203] on select "**********" at bounding box center [379, 203] width 301 height 32
select select "**********"
click at [229, 187] on select "**********" at bounding box center [379, 203] width 301 height 32
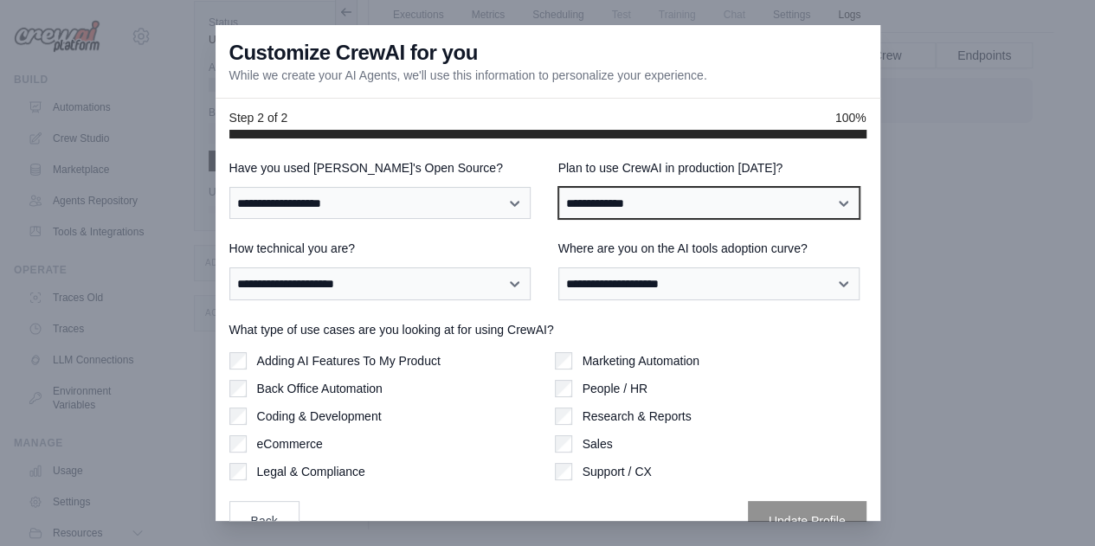
click at [641, 205] on select "**********" at bounding box center [708, 203] width 301 height 32
select select "****"
click at [558, 187] on select "**********" at bounding box center [708, 203] width 301 height 32
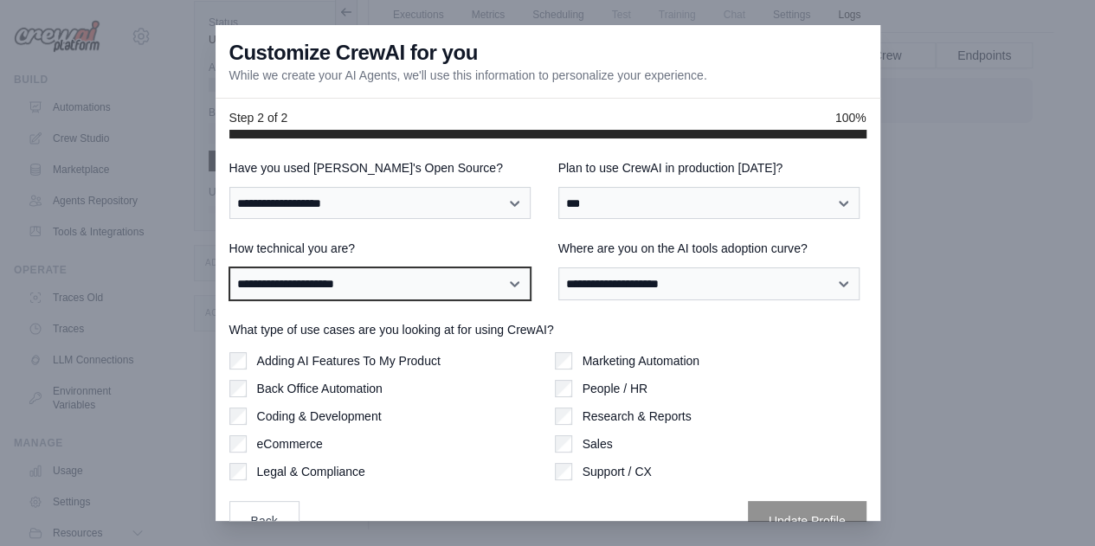
click at [380, 274] on select "**********" at bounding box center [379, 284] width 301 height 32
click at [229, 268] on select "**********" at bounding box center [379, 284] width 301 height 32
click at [454, 295] on select "**********" at bounding box center [379, 284] width 301 height 32
select select "**********"
click at [229, 268] on select "**********" at bounding box center [379, 284] width 301 height 32
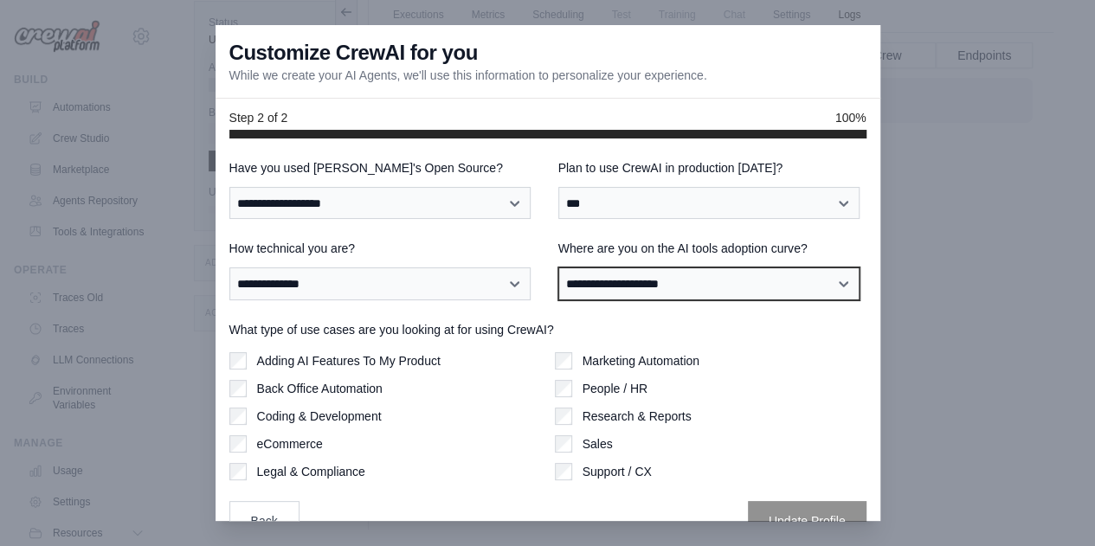
click at [644, 288] on select "**********" at bounding box center [708, 284] width 301 height 32
select select "**********"
click at [558, 268] on select "**********" at bounding box center [708, 284] width 301 height 32
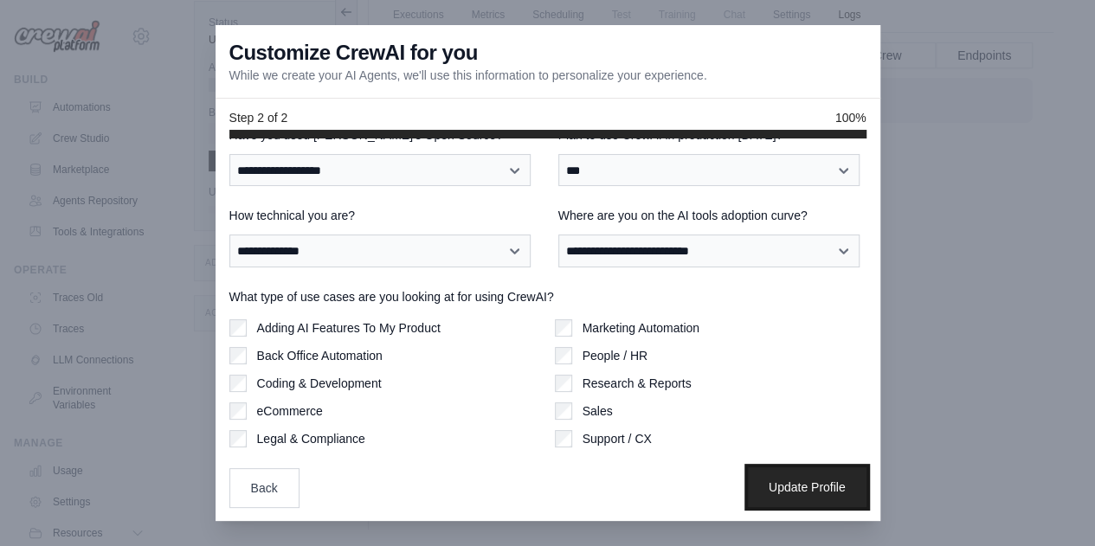
click at [769, 475] on button "Update Profile" at bounding box center [807, 487] width 119 height 40
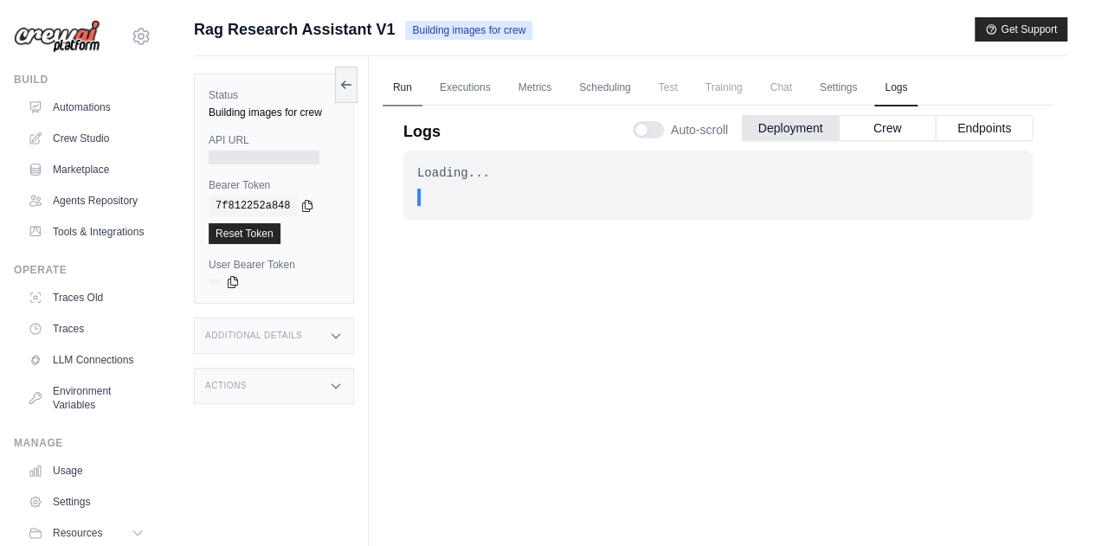
click at [394, 85] on link "Run" at bounding box center [403, 88] width 40 height 36
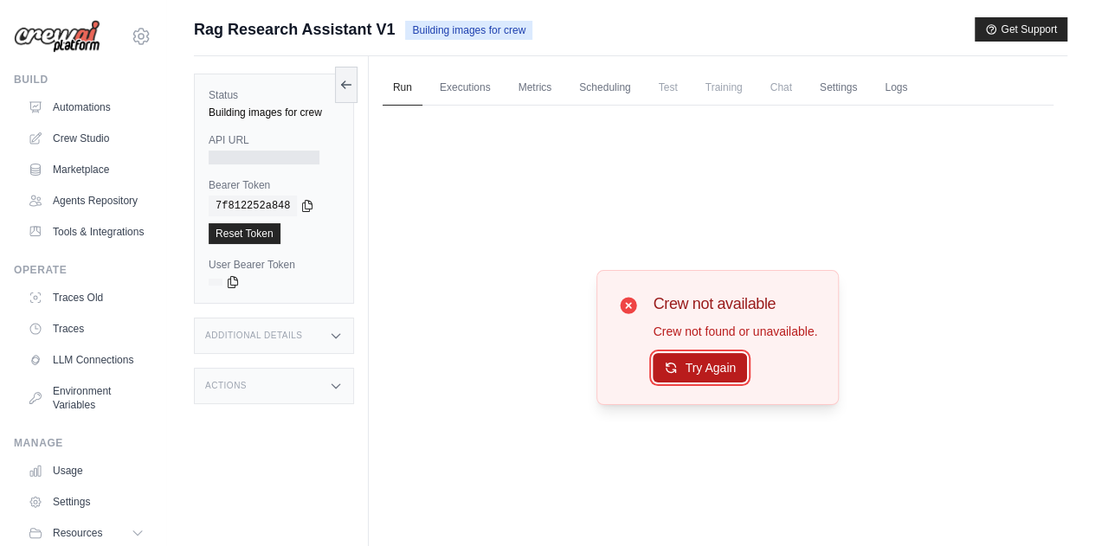
click at [694, 370] on button "Try Again" at bounding box center [700, 367] width 94 height 29
click at [463, 87] on link "Executions" at bounding box center [465, 88] width 72 height 36
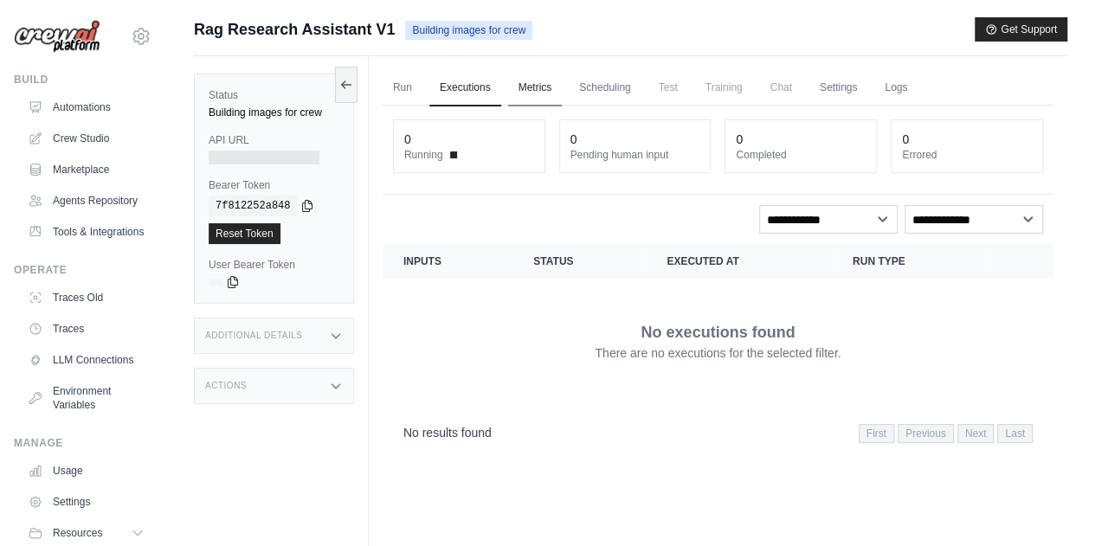
click at [525, 87] on link "Metrics" at bounding box center [535, 88] width 55 height 36
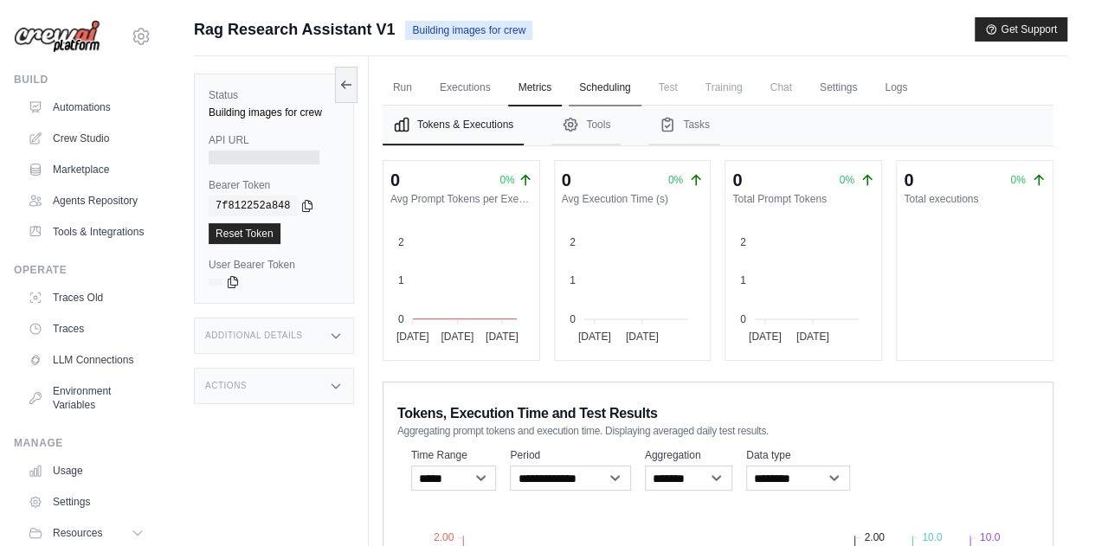
click at [613, 84] on link "Scheduling" at bounding box center [605, 88] width 72 height 36
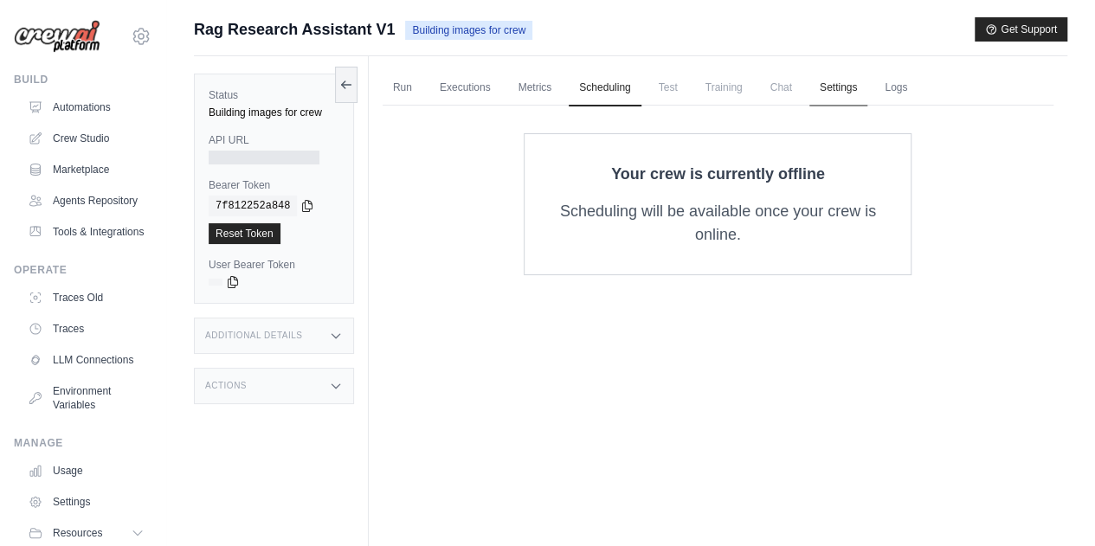
click at [836, 84] on link "Settings" at bounding box center [838, 88] width 58 height 36
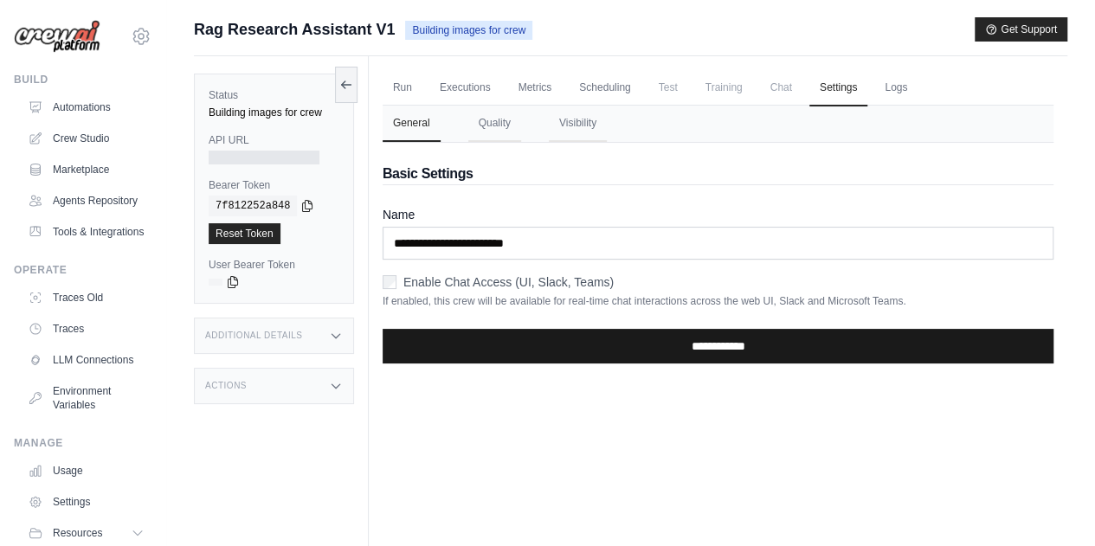
click at [620, 359] on input "**********" at bounding box center [718, 346] width 671 height 35
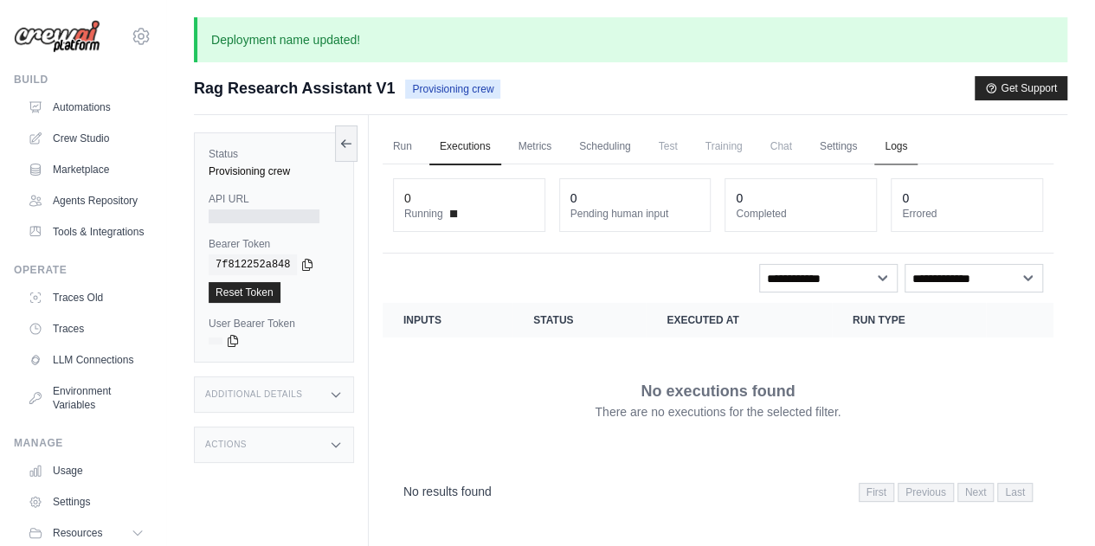
click at [893, 140] on link "Logs" at bounding box center [895, 147] width 43 height 36
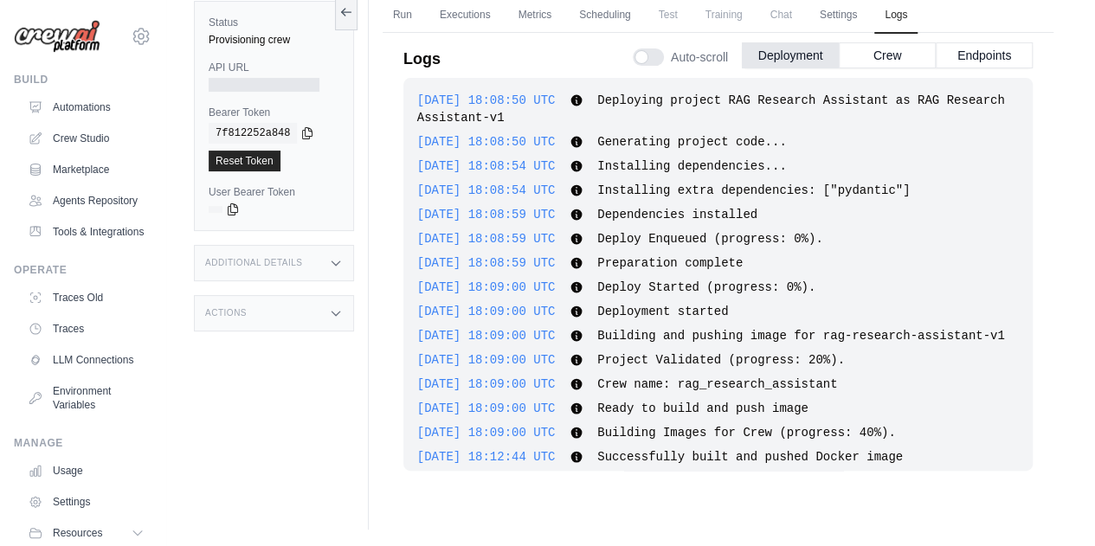
scroll to position [81, 0]
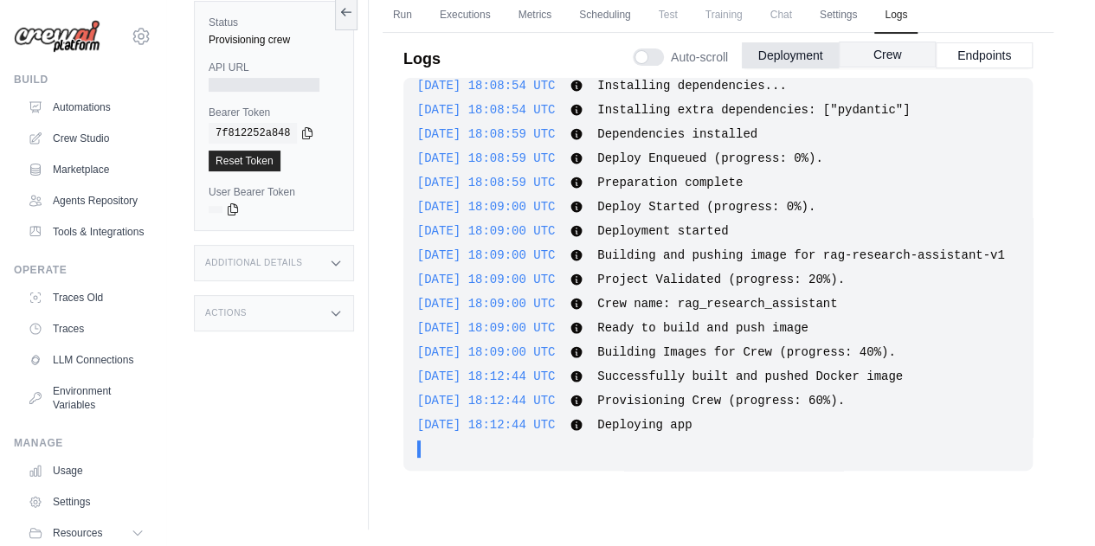
click at [897, 46] on button "Crew" at bounding box center [887, 55] width 97 height 26
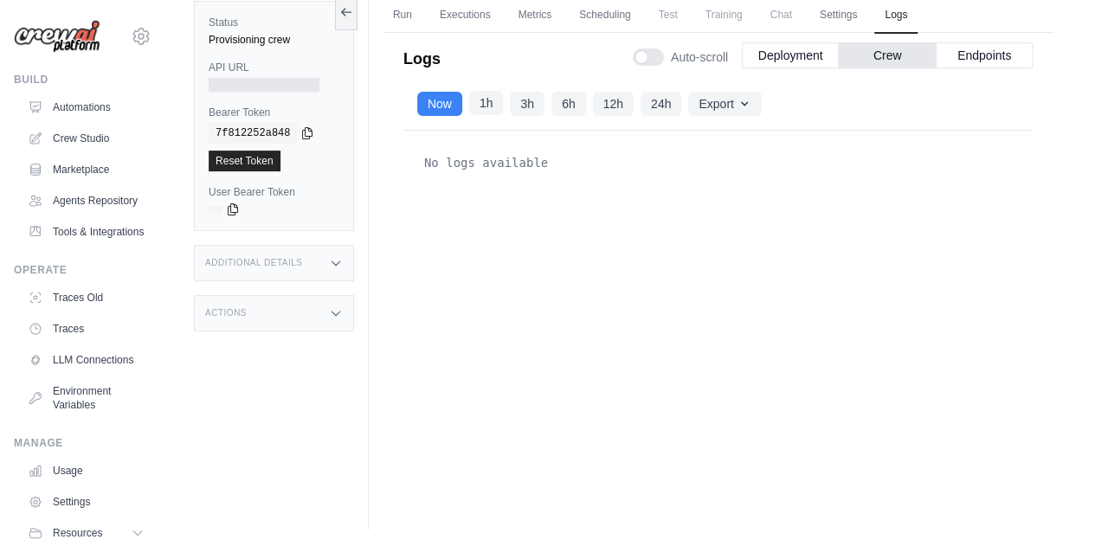
click at [486, 106] on button "1h" at bounding box center [486, 103] width 35 height 24
click at [983, 55] on button "Endpoints" at bounding box center [984, 55] width 97 height 26
click at [762, 47] on button "Deployment" at bounding box center [790, 55] width 97 height 26
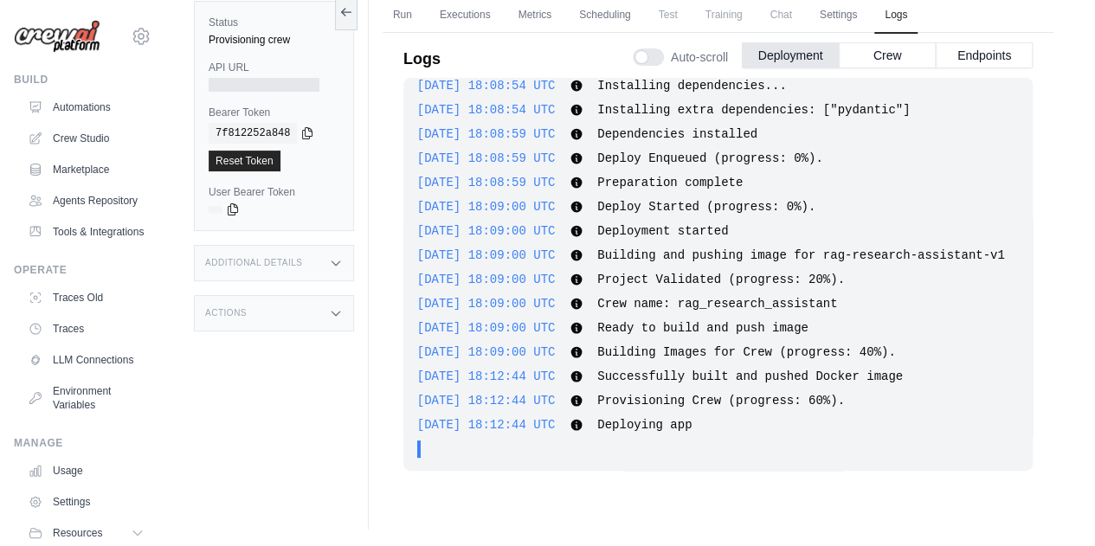
scroll to position [0, 0]
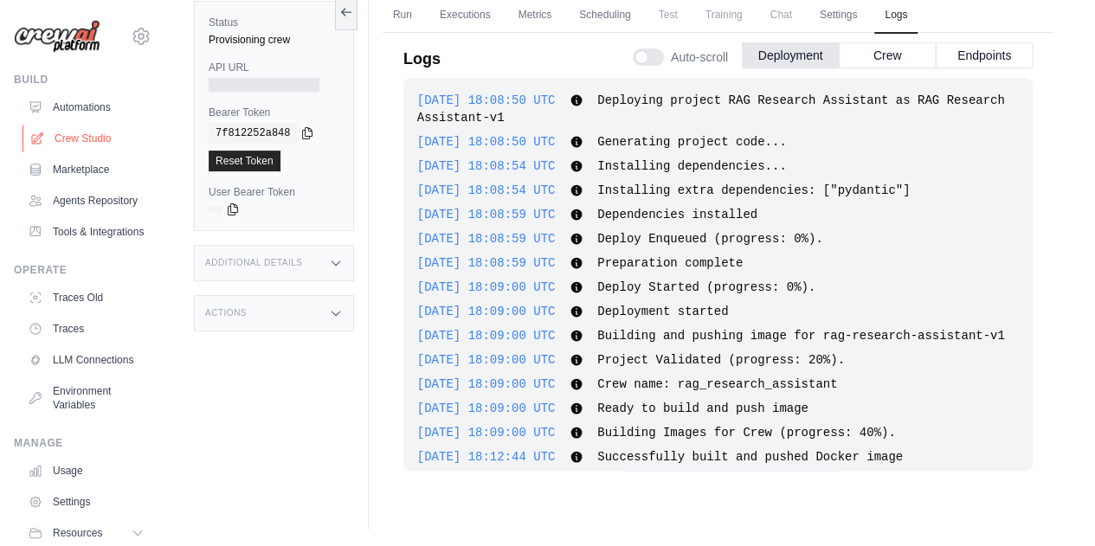
click at [81, 136] on link "Crew Studio" at bounding box center [88, 139] width 131 height 28
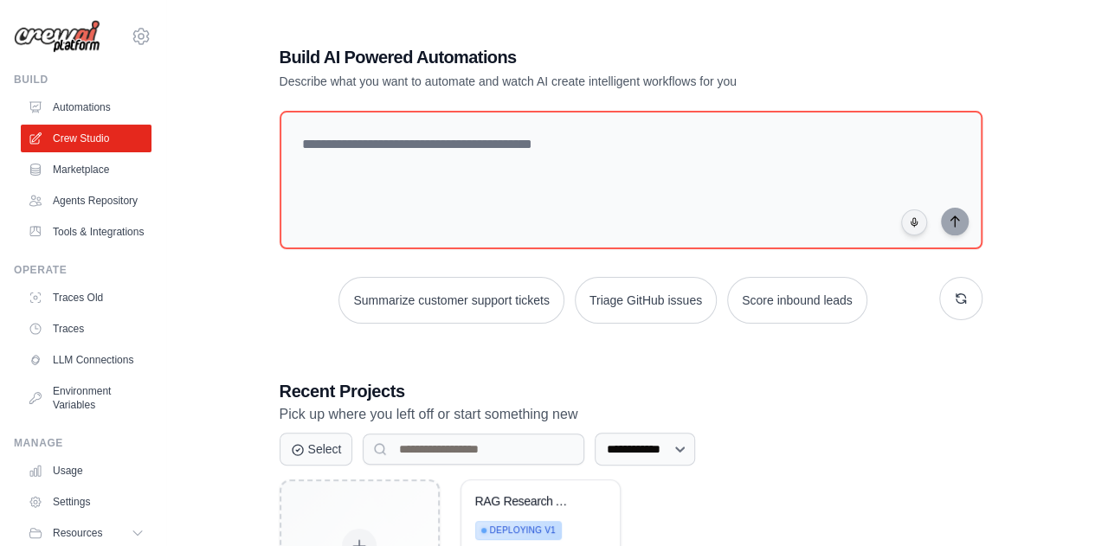
scroll to position [150, 0]
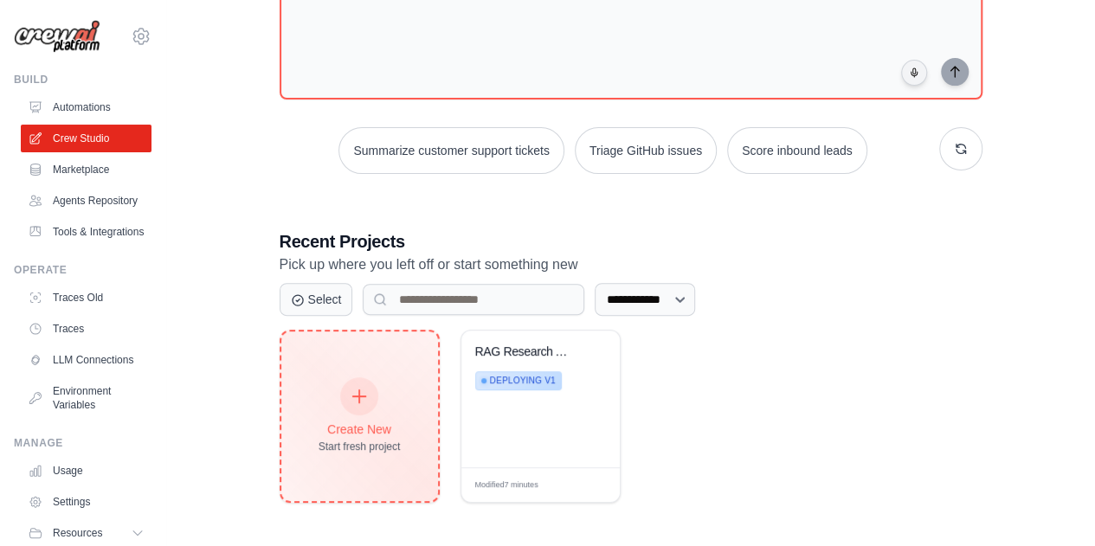
click at [345, 399] on div at bounding box center [359, 396] width 38 height 38
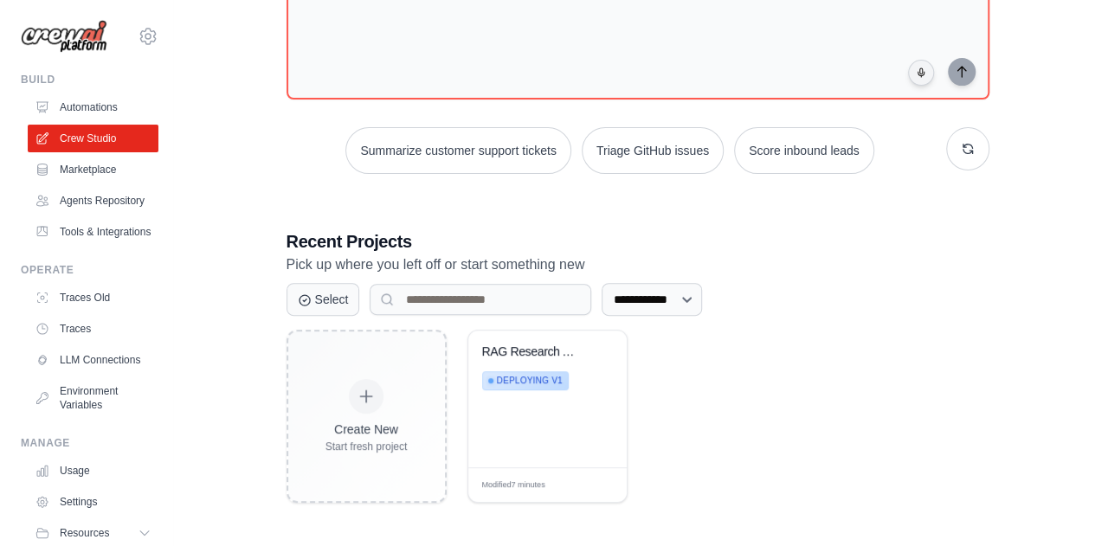
scroll to position [0, 0]
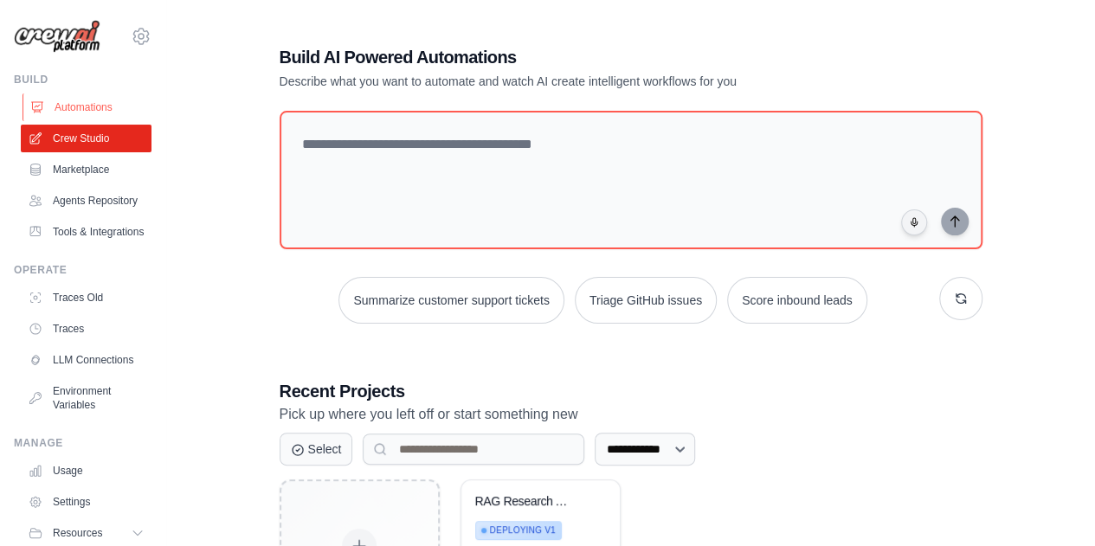
click at [68, 101] on link "Automations" at bounding box center [88, 107] width 131 height 28
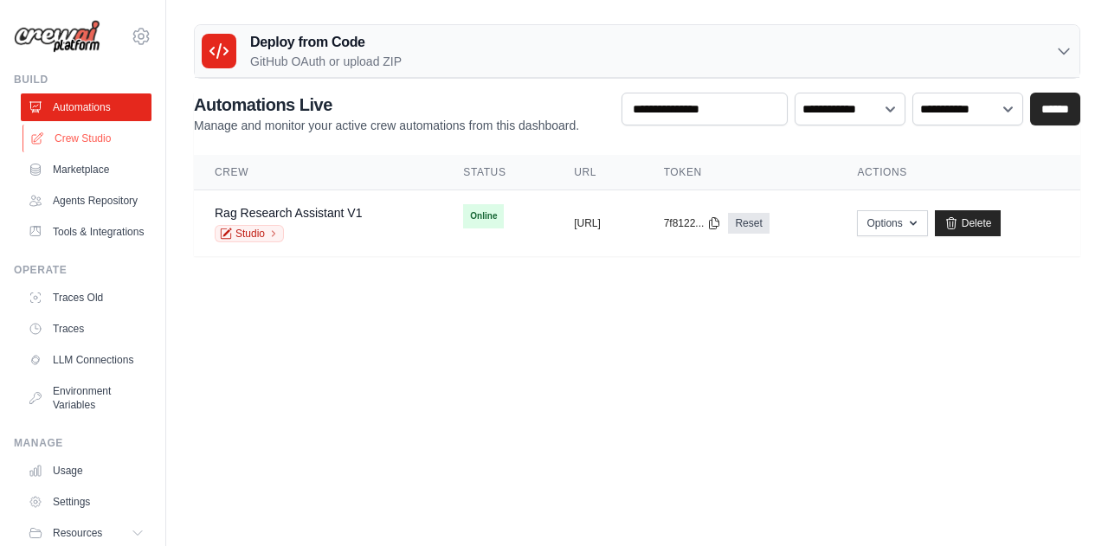
click at [90, 136] on link "Crew Studio" at bounding box center [88, 139] width 131 height 28
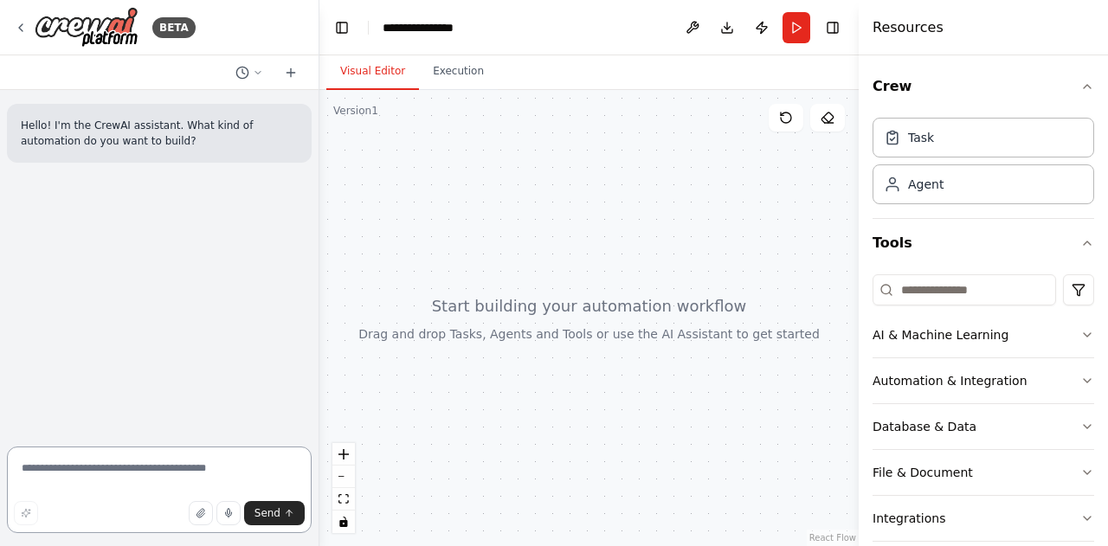
click at [71, 487] on textarea at bounding box center [159, 490] width 305 height 87
type textarea "**********"
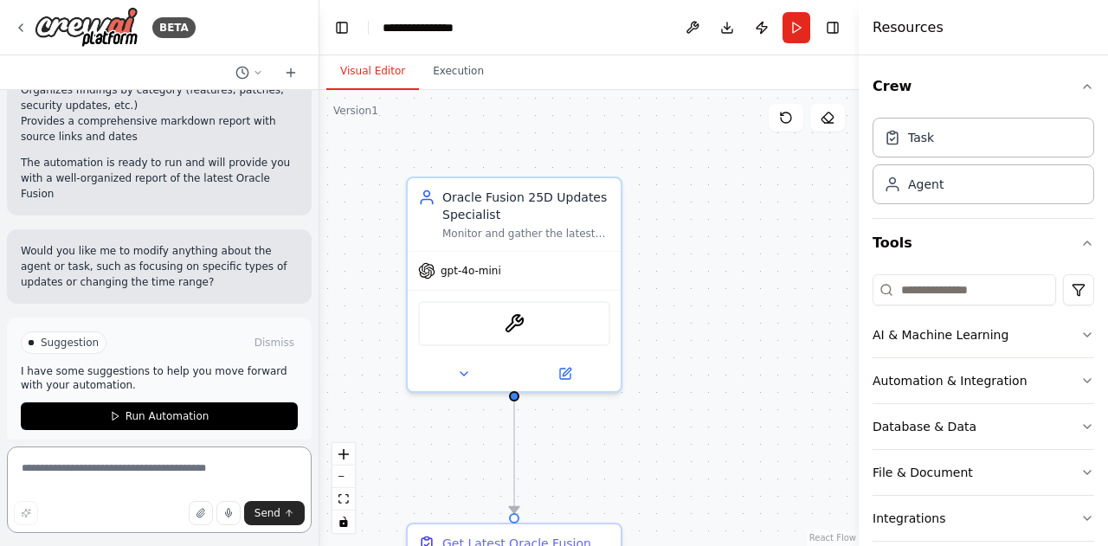
scroll to position [945, 0]
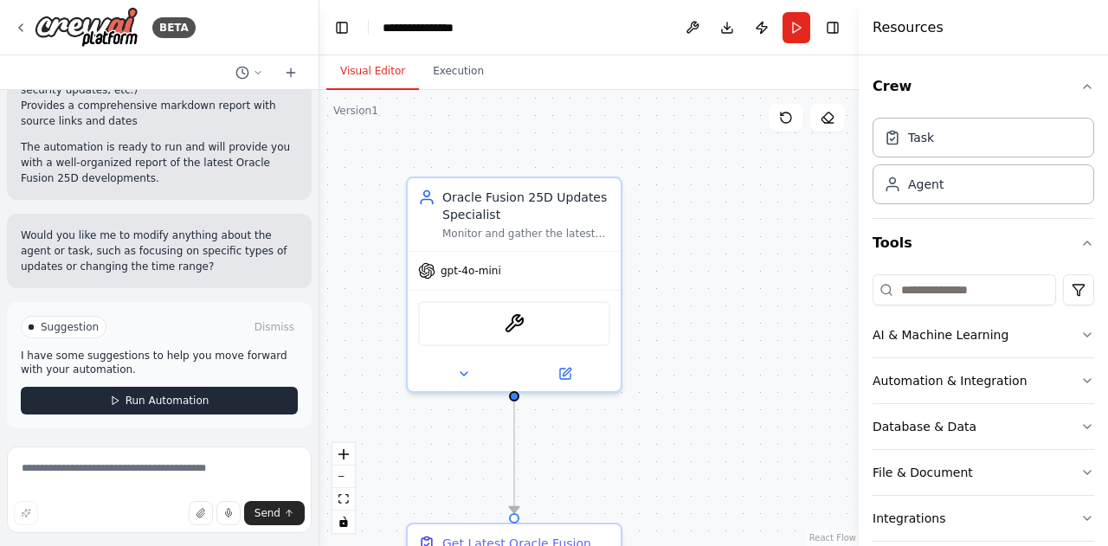
click at [220, 403] on button "Run Automation" at bounding box center [159, 401] width 277 height 28
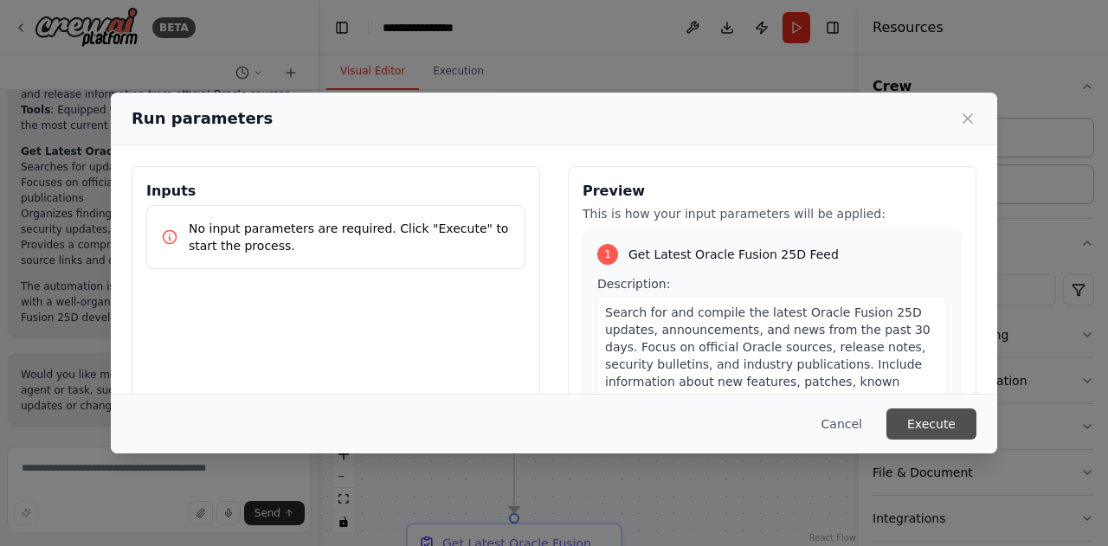
click at [909, 416] on button "Execute" at bounding box center [932, 424] width 90 height 31
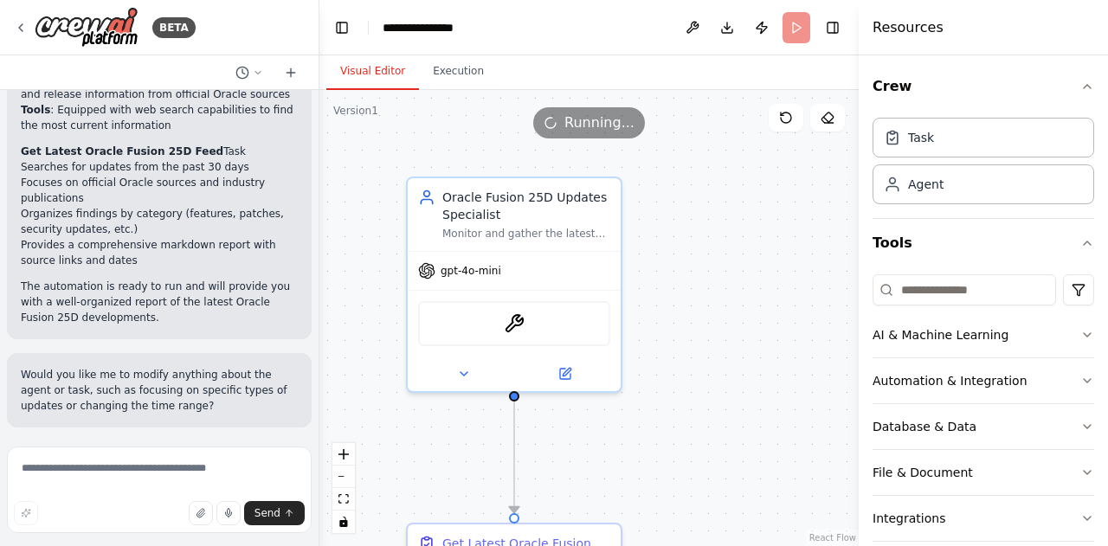
click at [371, 74] on button "Visual Editor" at bounding box center [372, 72] width 93 height 36
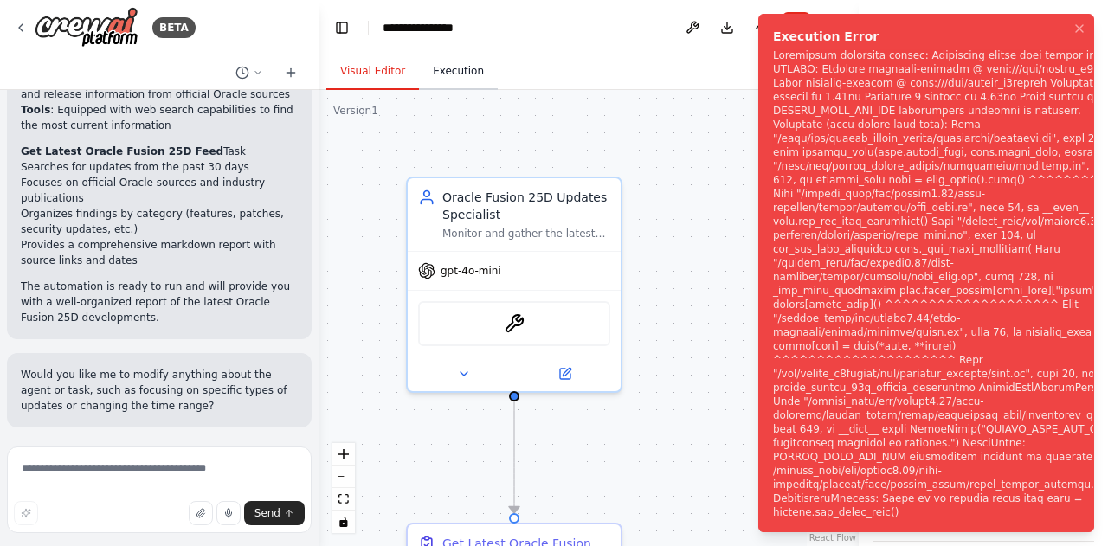
scroll to position [945, 0]
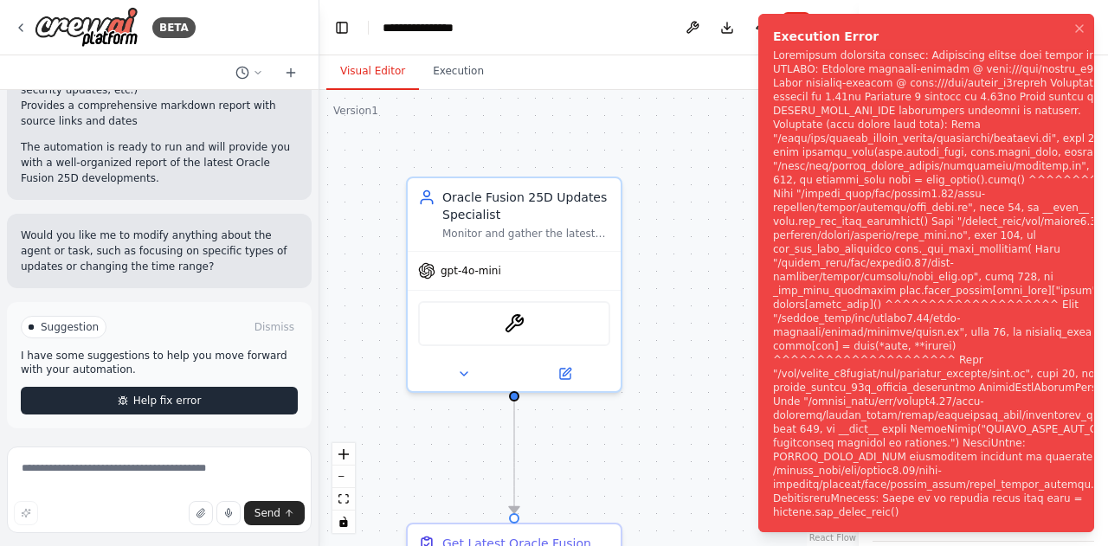
click at [241, 390] on button "Help fix error" at bounding box center [159, 401] width 277 height 28
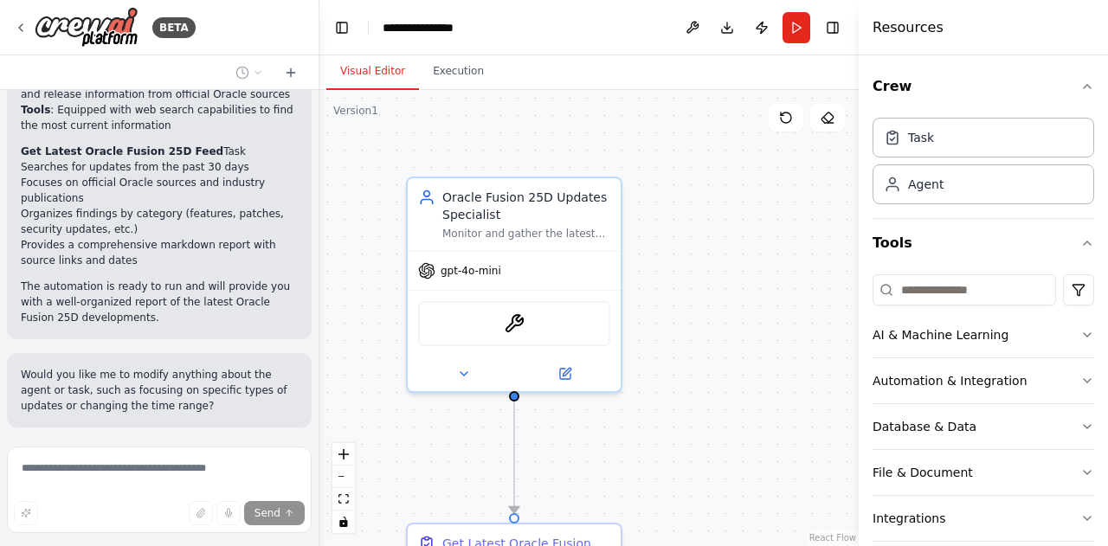
scroll to position [872, 0]
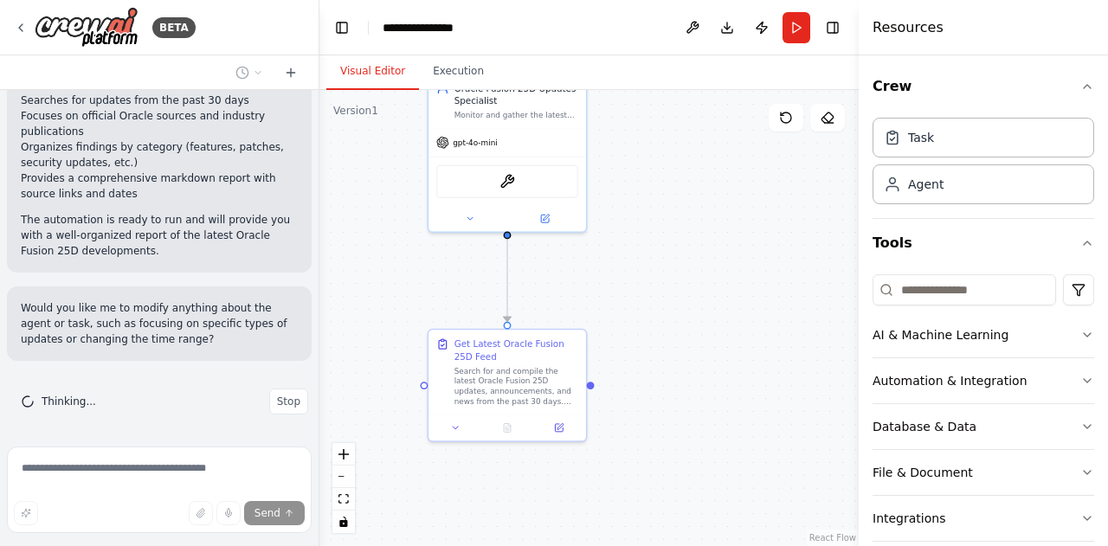
drag, startPoint x: 680, startPoint y: 430, endPoint x: 715, endPoint y: 270, distance: 163.9
click at [715, 270] on div ".deletable-edge-delete-btn { width: 20px; height: 20px; border: 0px solid #ffff…" at bounding box center [588, 318] width 539 height 456
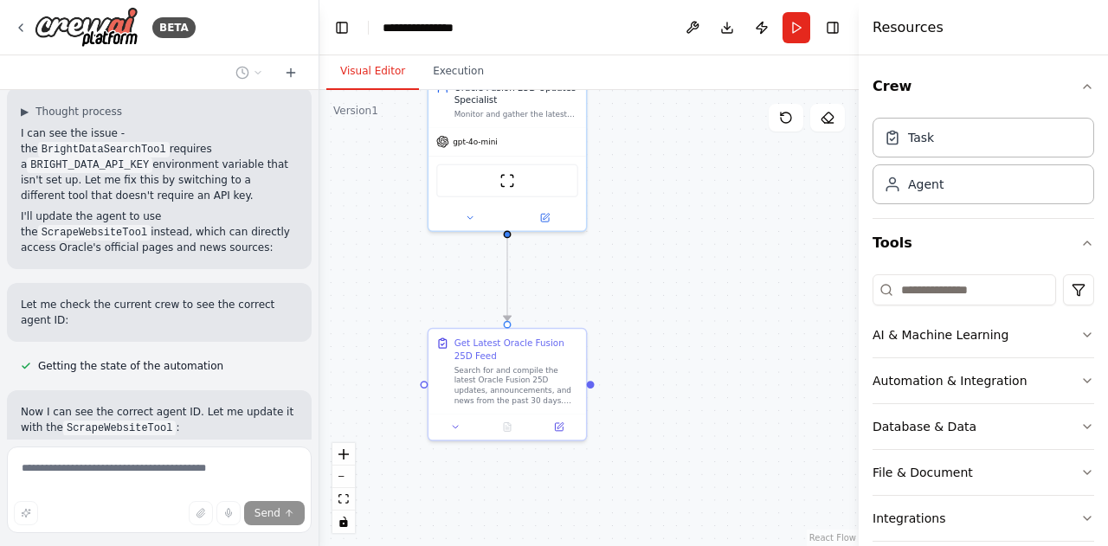
scroll to position [1280, 0]
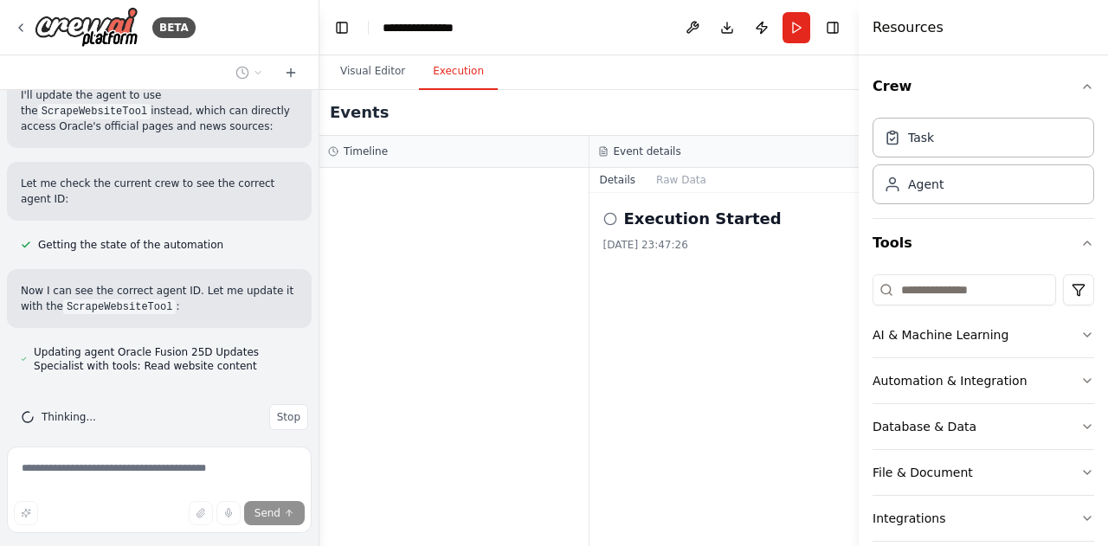
click at [466, 84] on button "Execution" at bounding box center [458, 72] width 79 height 36
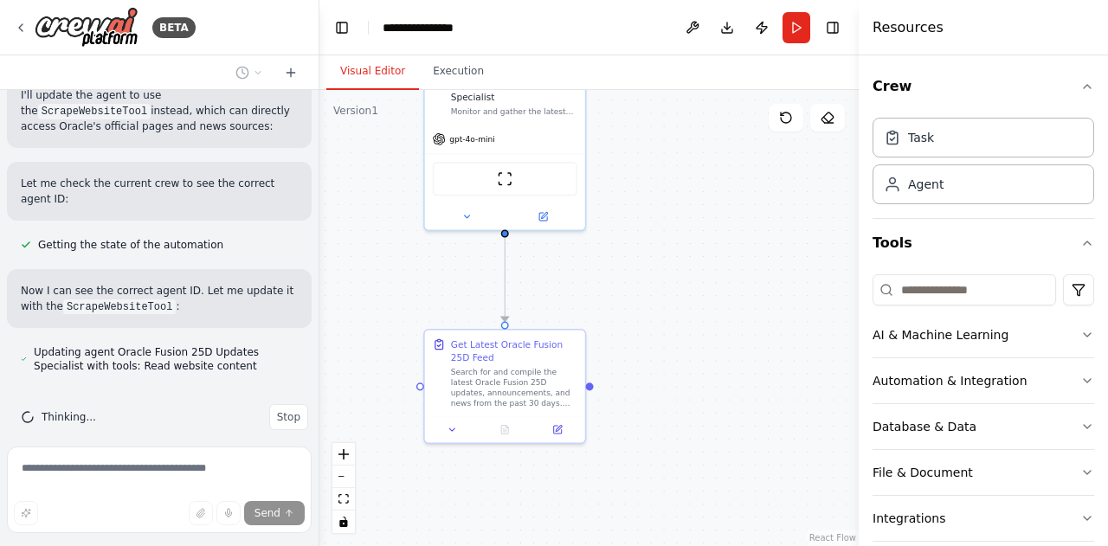
click at [378, 66] on button "Visual Editor" at bounding box center [372, 72] width 93 height 36
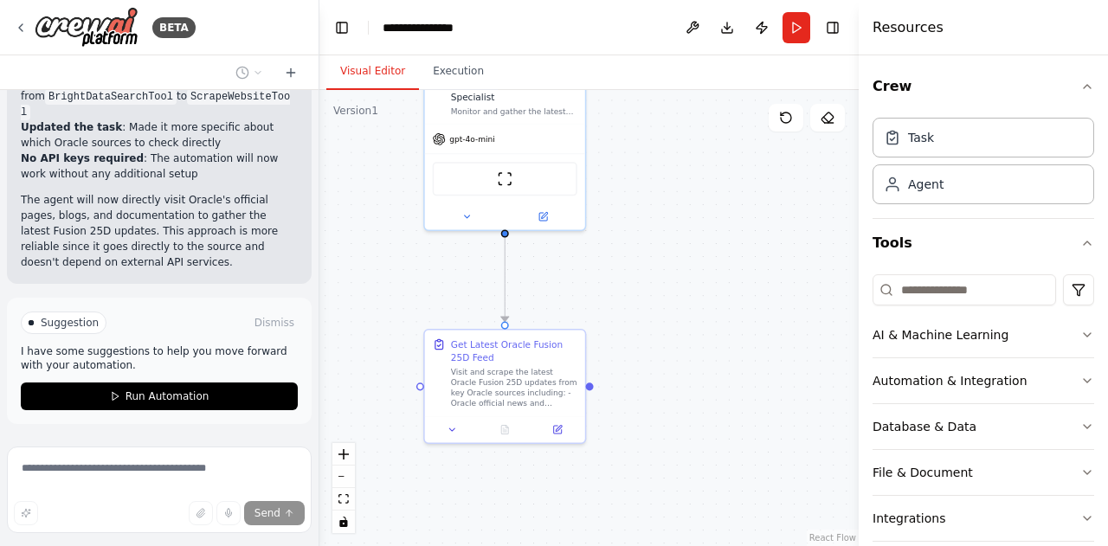
scroll to position [1955, 0]
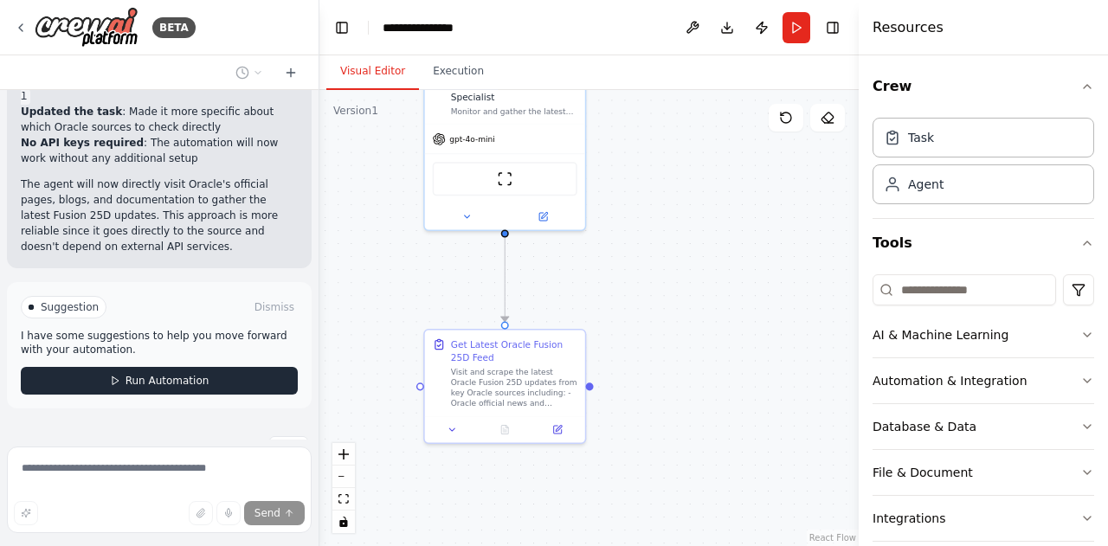
click at [168, 374] on span "Run Automation" at bounding box center [168, 381] width 84 height 14
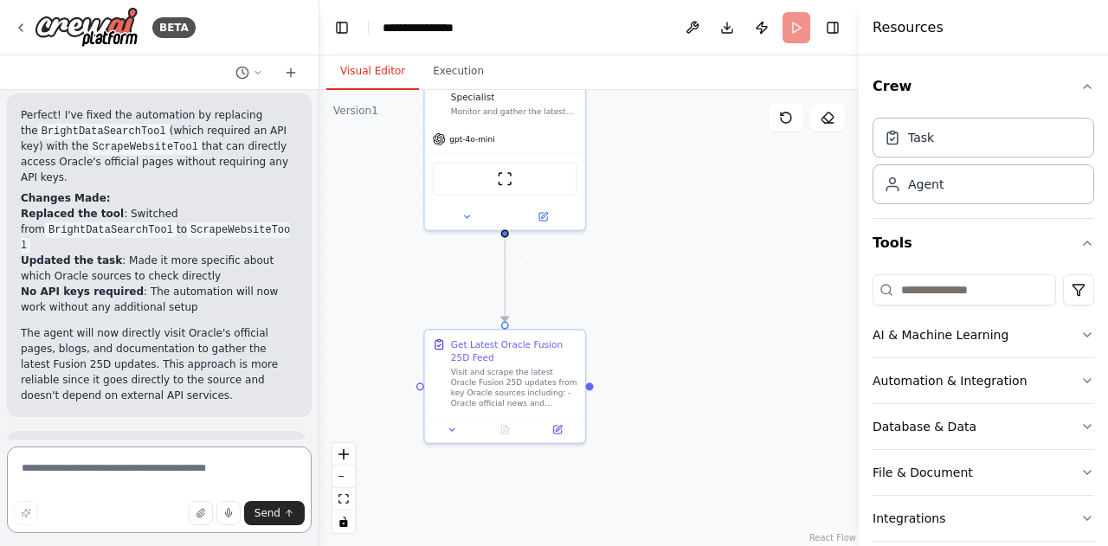
scroll to position [1821, 0]
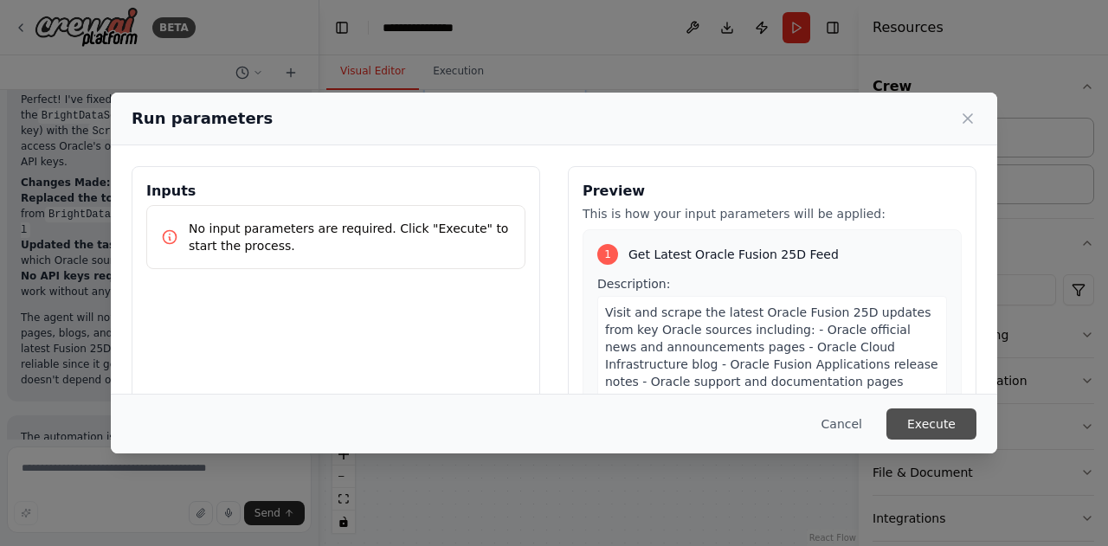
click at [923, 418] on button "Execute" at bounding box center [932, 424] width 90 height 31
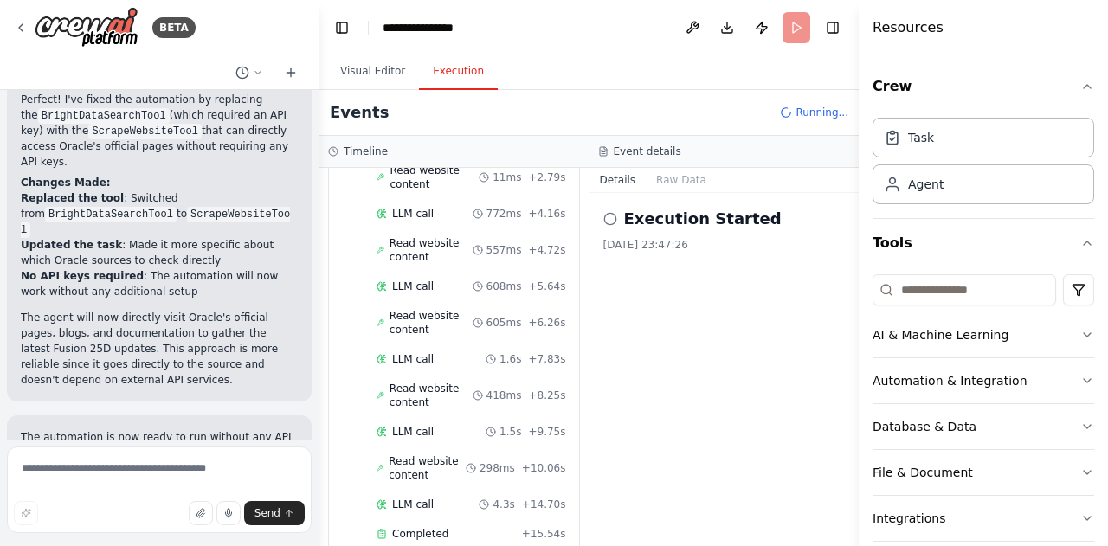
scroll to position [1955, 0]
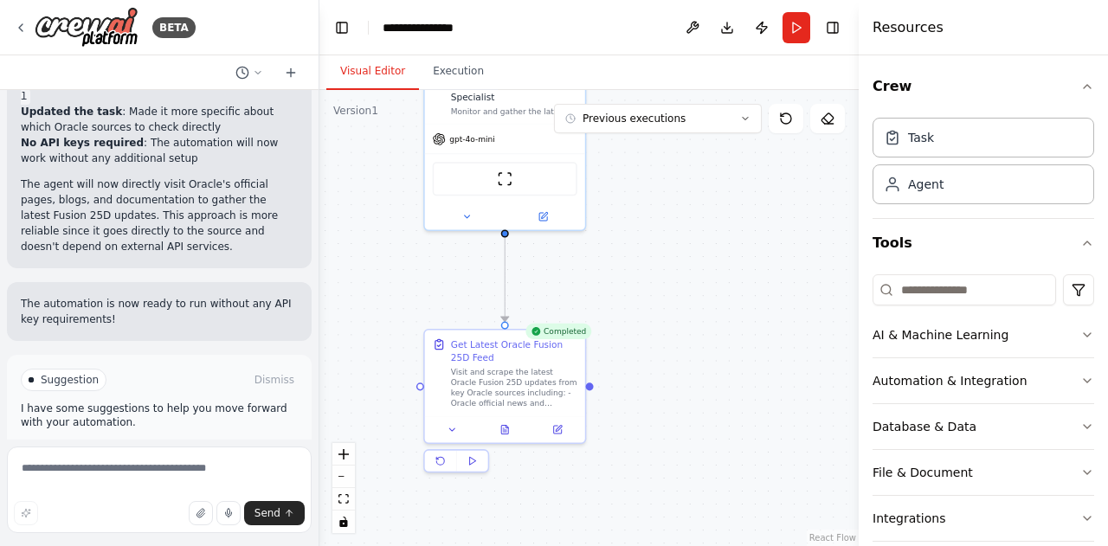
click at [381, 73] on button "Visual Editor" at bounding box center [372, 72] width 93 height 36
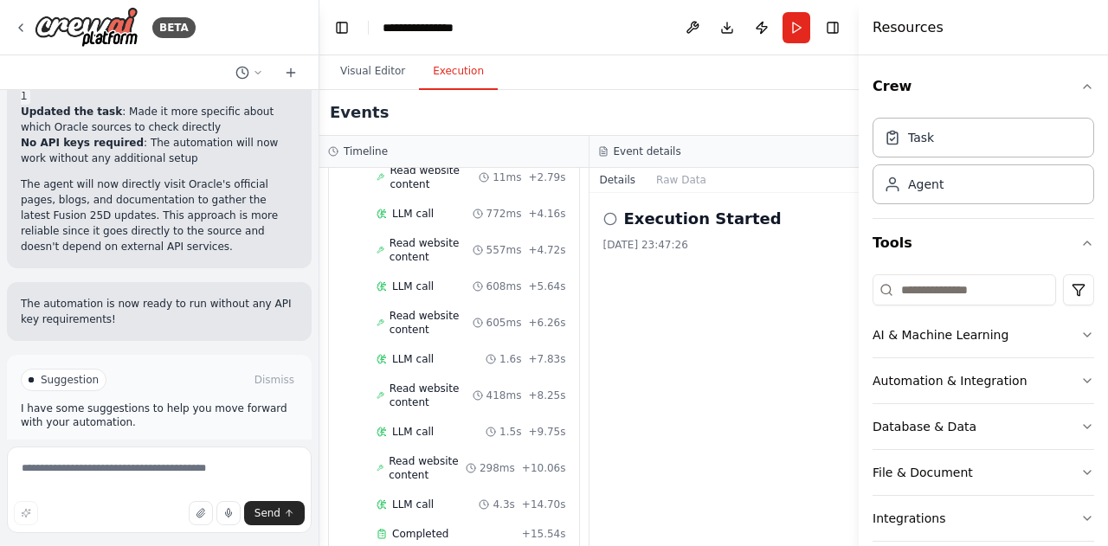
click at [455, 62] on button "Execution" at bounding box center [458, 72] width 79 height 36
click at [671, 180] on button "Raw Data" at bounding box center [681, 180] width 71 height 24
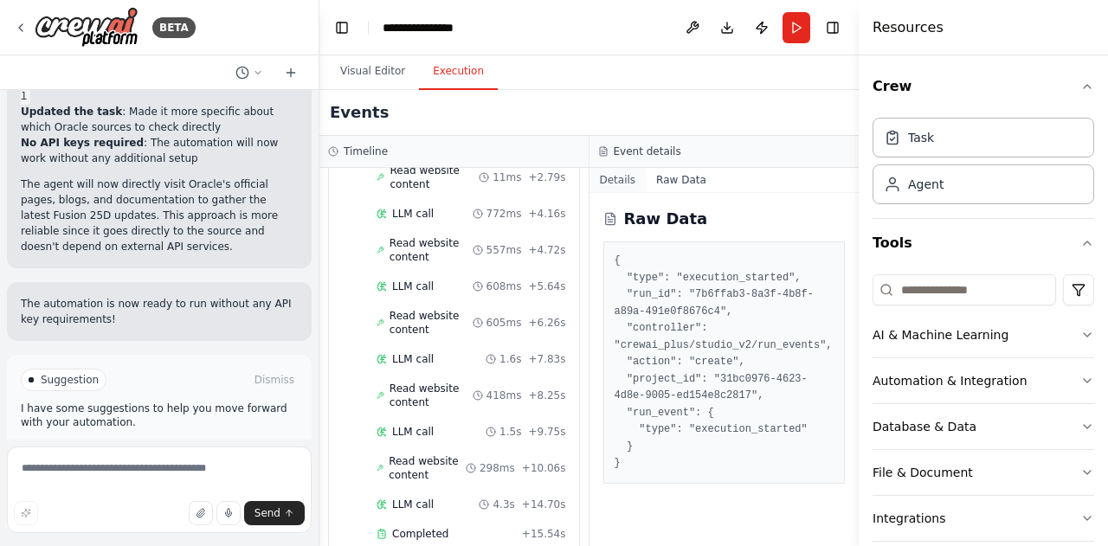
click at [611, 177] on button "Details" at bounding box center [618, 180] width 57 height 24
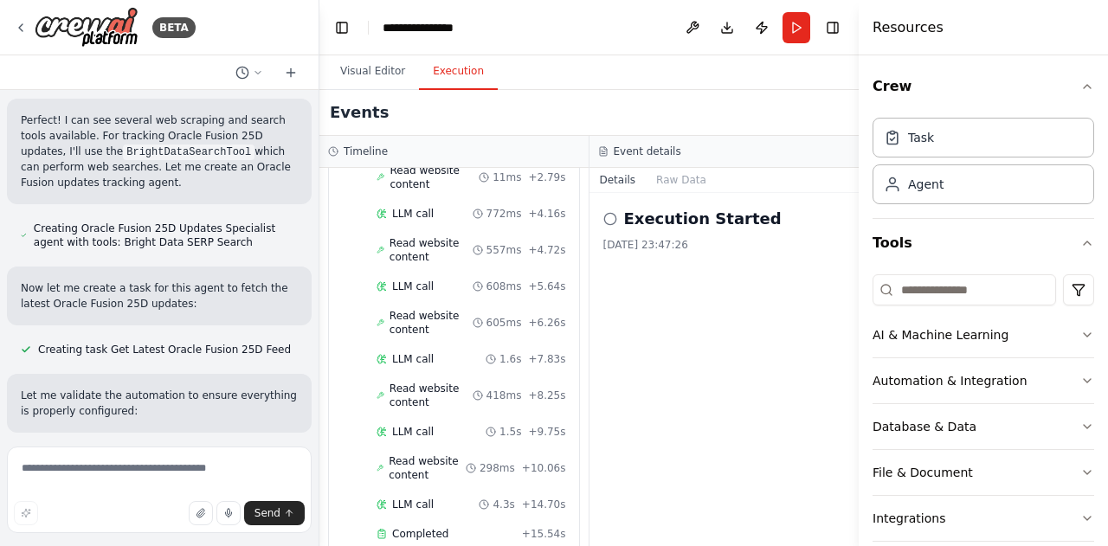
scroll to position [0, 0]
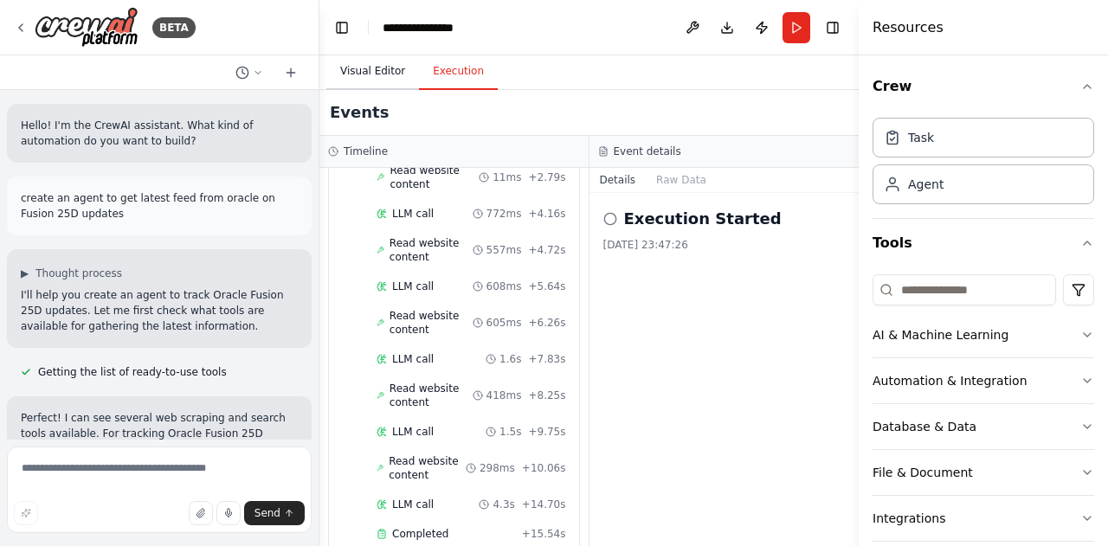
click at [384, 80] on button "Visual Editor" at bounding box center [372, 72] width 93 height 36
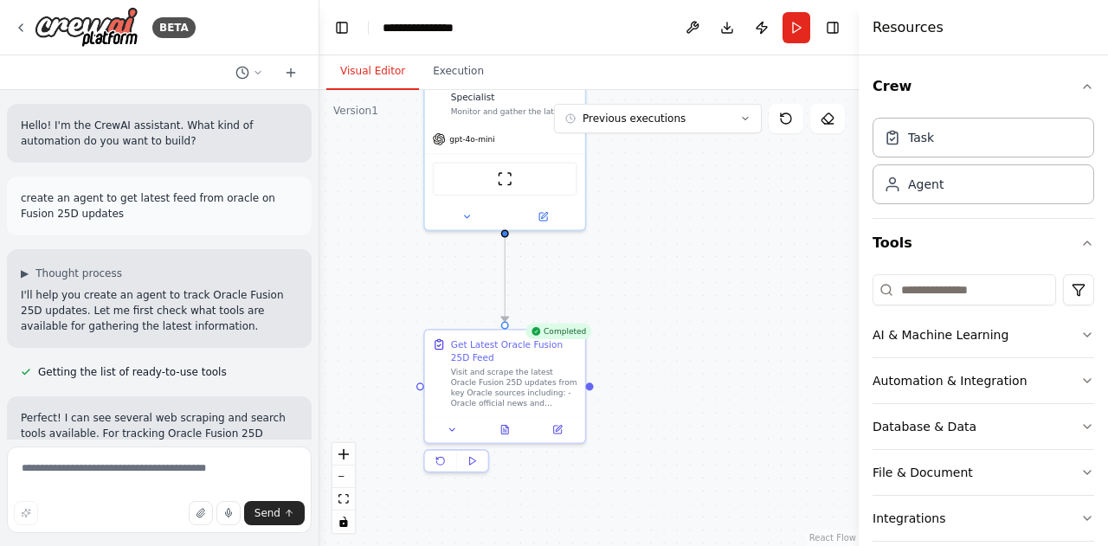
click at [442, 18] on header "**********" at bounding box center [588, 27] width 539 height 55
click at [689, 29] on button at bounding box center [693, 27] width 28 height 31
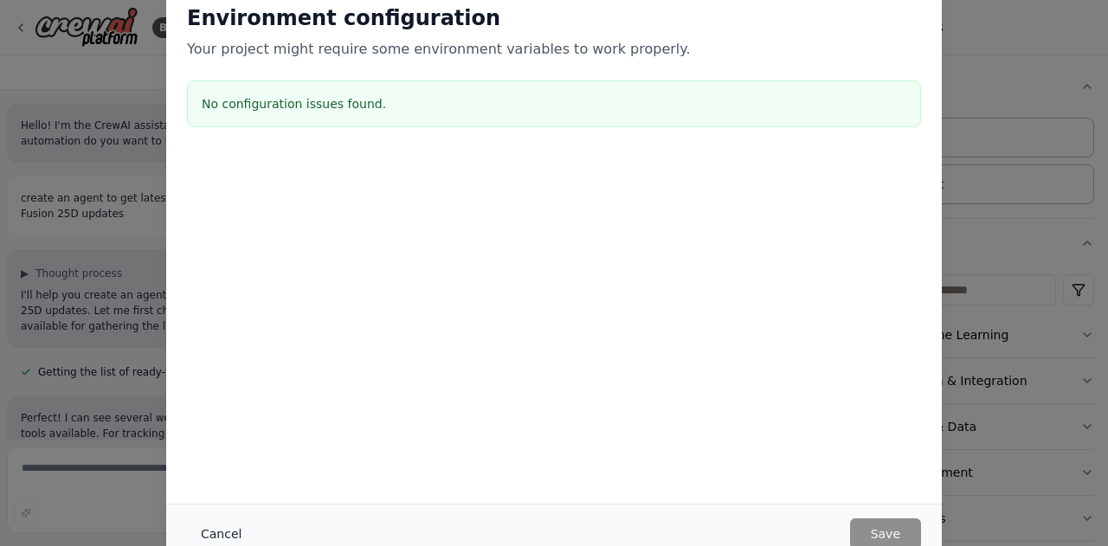
click at [219, 537] on button "Cancel" at bounding box center [221, 534] width 68 height 31
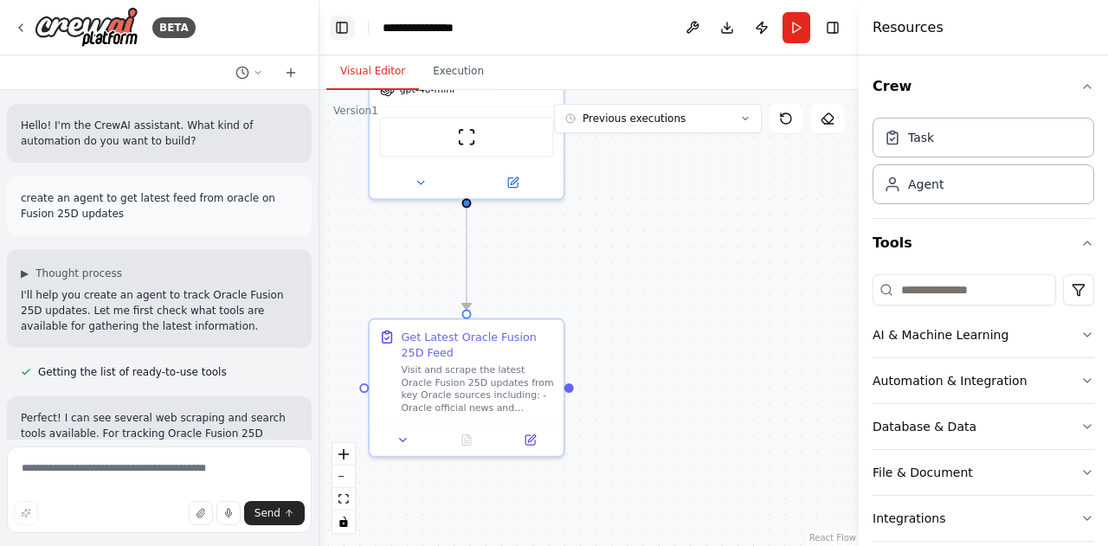
click at [345, 30] on button "Toggle Left Sidebar" at bounding box center [342, 28] width 24 height 24
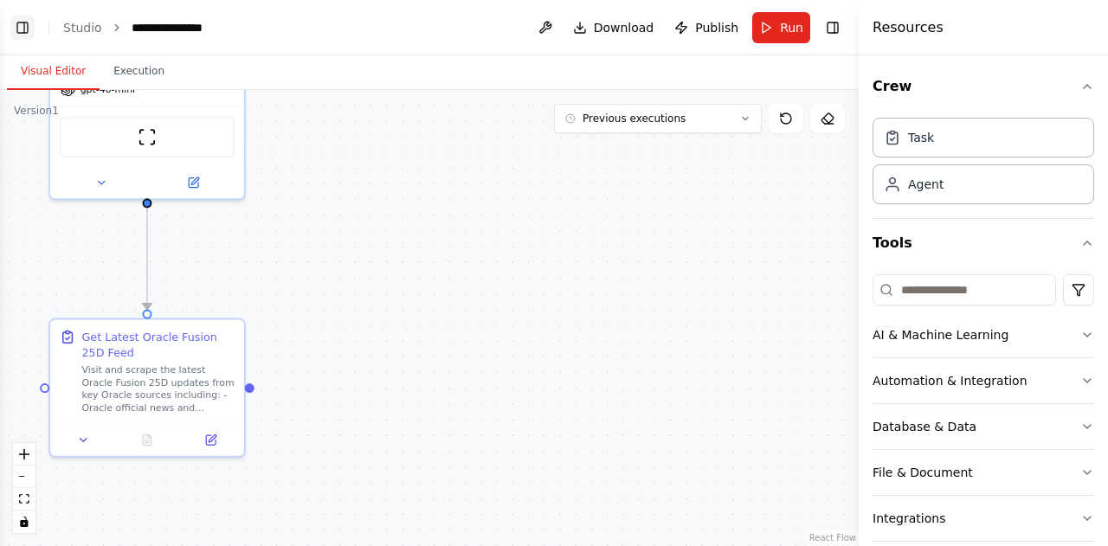
click at [21, 29] on button "Toggle Left Sidebar" at bounding box center [22, 28] width 24 height 24
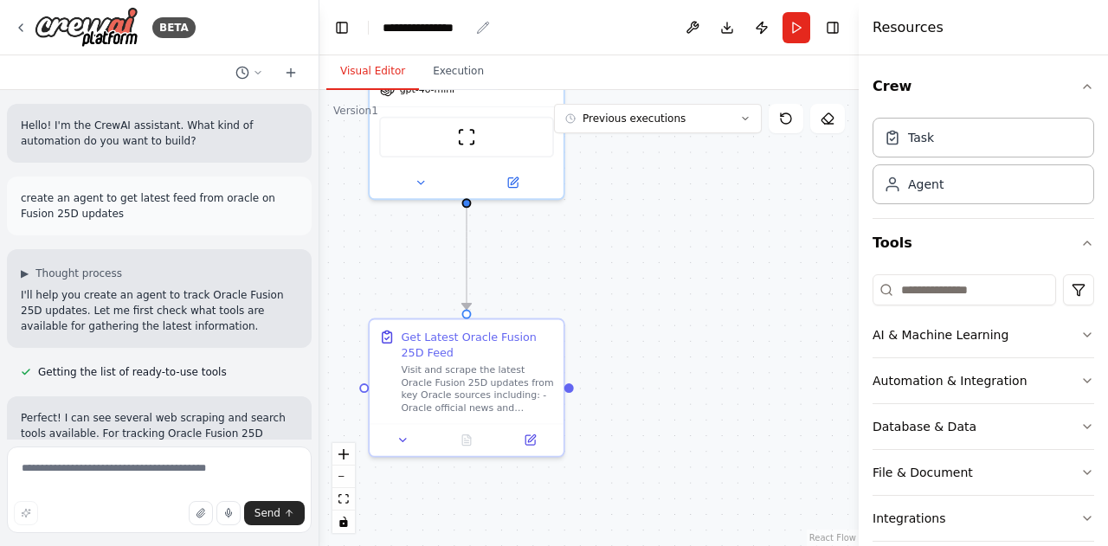
click at [481, 31] on icon "breadcrumb" at bounding box center [483, 28] width 14 height 14
click at [478, 25] on icon "breadcrumb" at bounding box center [483, 28] width 14 height 14
click at [480, 30] on icon "breadcrumb" at bounding box center [482, 27] width 11 height 11
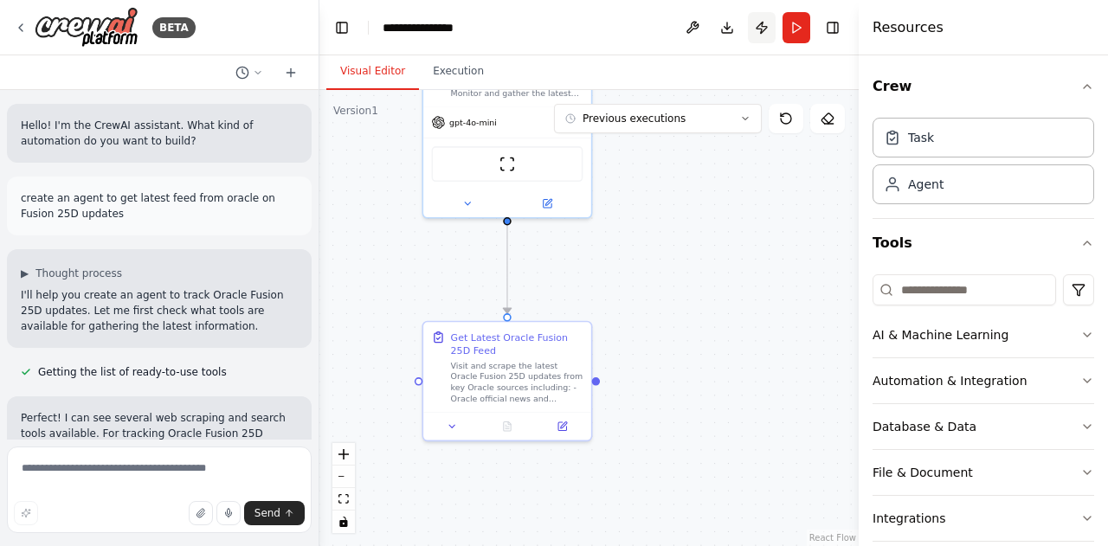
click at [758, 25] on button "Publish" at bounding box center [762, 27] width 28 height 31
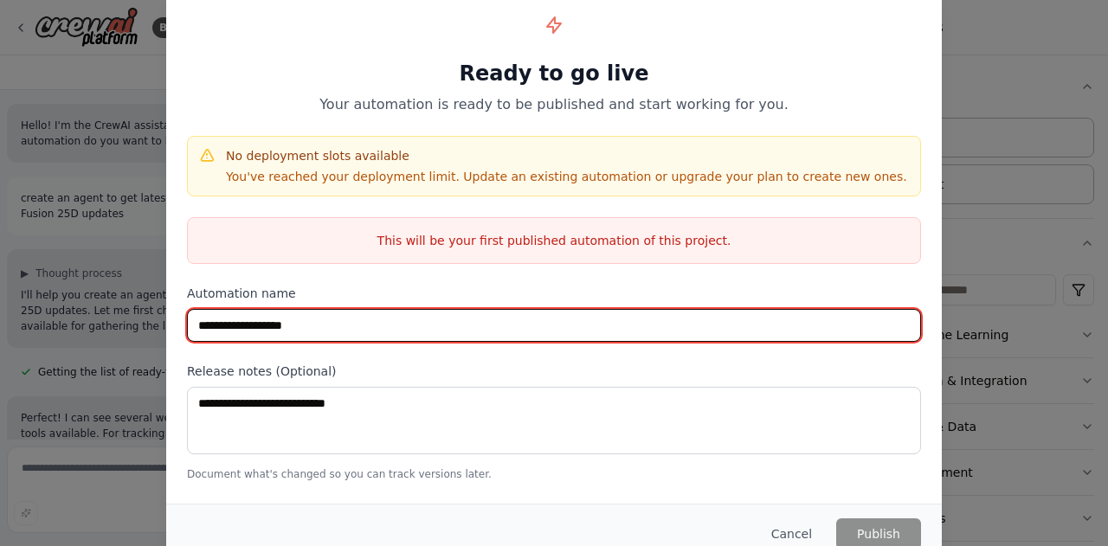
click at [403, 326] on input "**********" at bounding box center [554, 325] width 734 height 33
type input "**********"
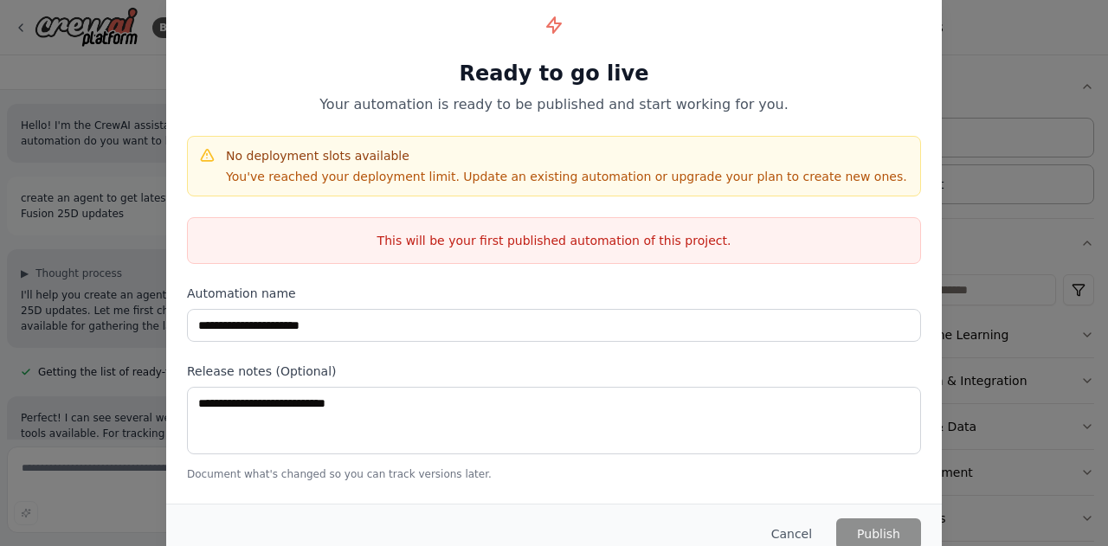
click at [732, 460] on div "Release notes (Optional) Document what's changed so you can track versions late…" at bounding box center [554, 422] width 734 height 119
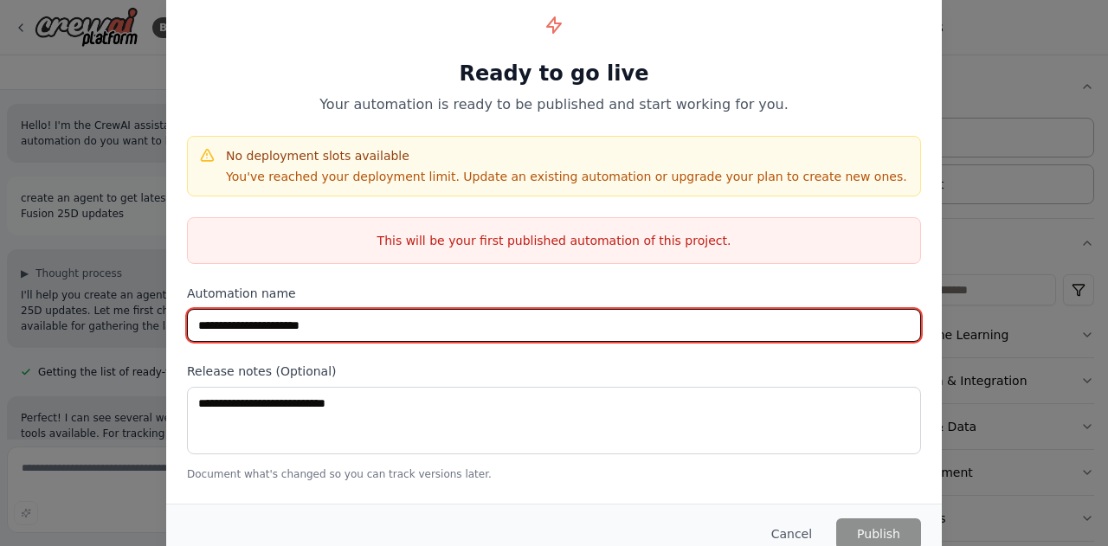
click at [435, 333] on input "**********" at bounding box center [554, 325] width 734 height 33
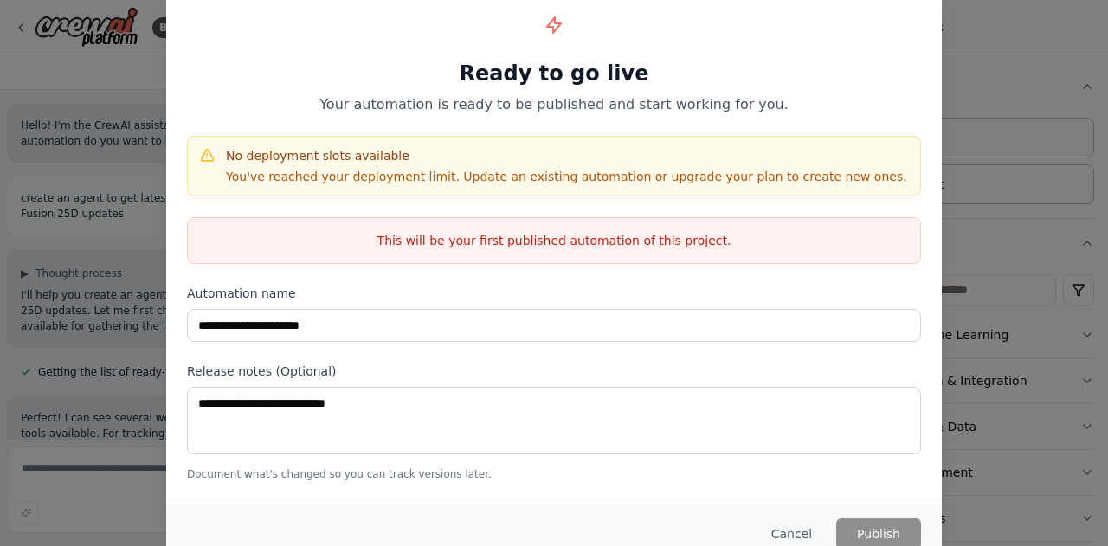
click at [320, 113] on p "Your automation is ready to be published and start working for you." at bounding box center [554, 104] width 734 height 21
click at [798, 529] on button "Cancel" at bounding box center [792, 534] width 68 height 31
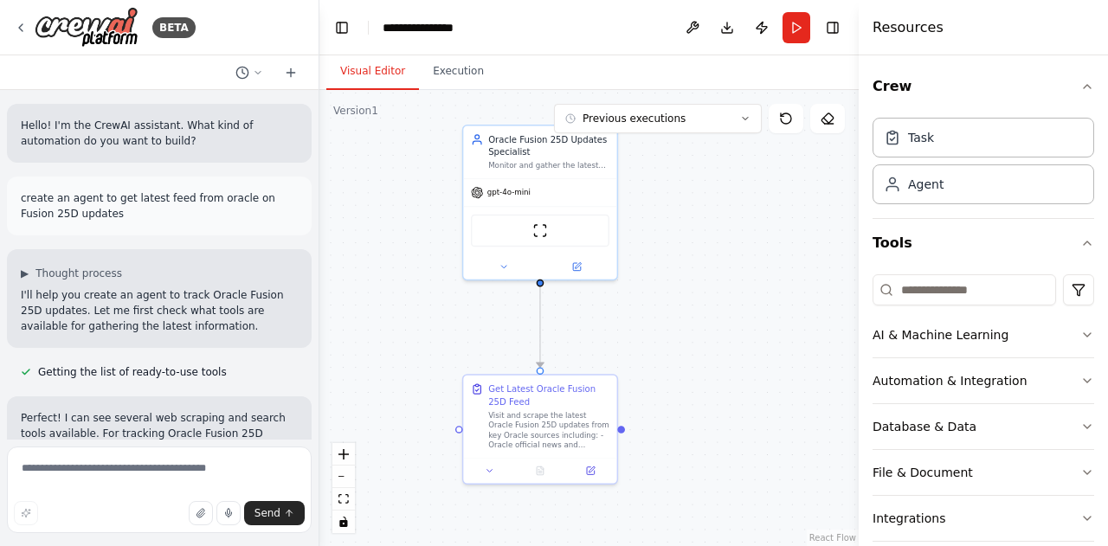
drag, startPoint x: 398, startPoint y: 255, endPoint x: 422, endPoint y: 344, distance: 91.3
click at [422, 344] on div ".deletable-edge-delete-btn { width: 20px; height: 20px; border: 0px solid #ffff…" at bounding box center [588, 318] width 539 height 456
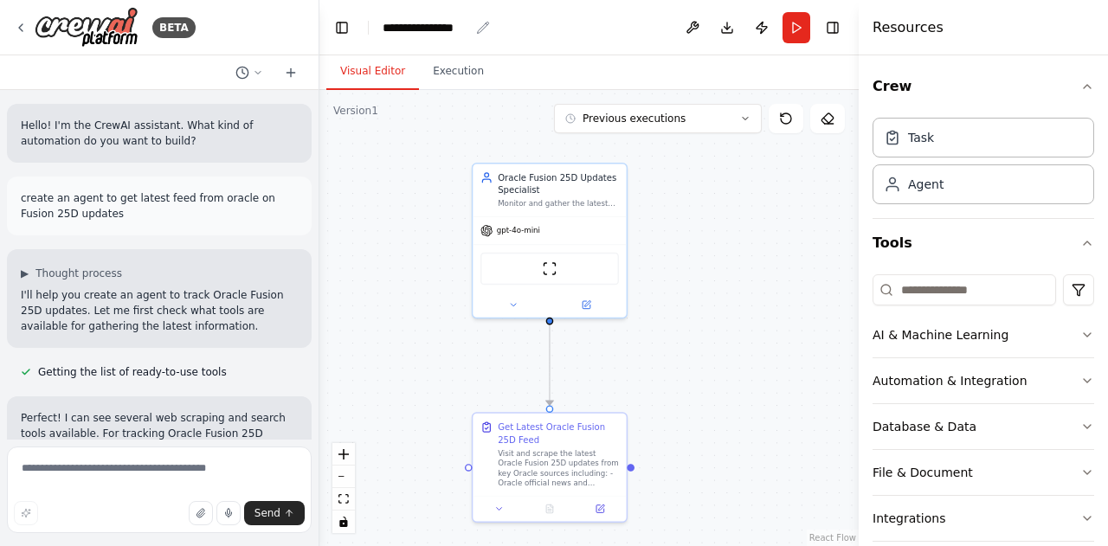
click at [449, 28] on div "**********" at bounding box center [426, 27] width 87 height 17
click at [449, 28] on div "**********" at bounding box center [448, 27] width 130 height 17
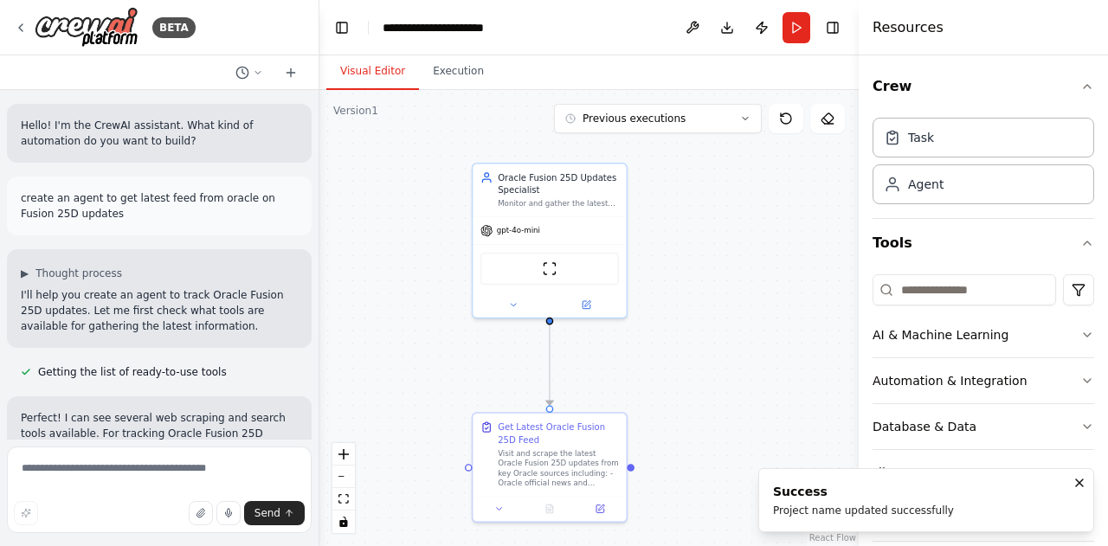
scroll to position [1961, 0]
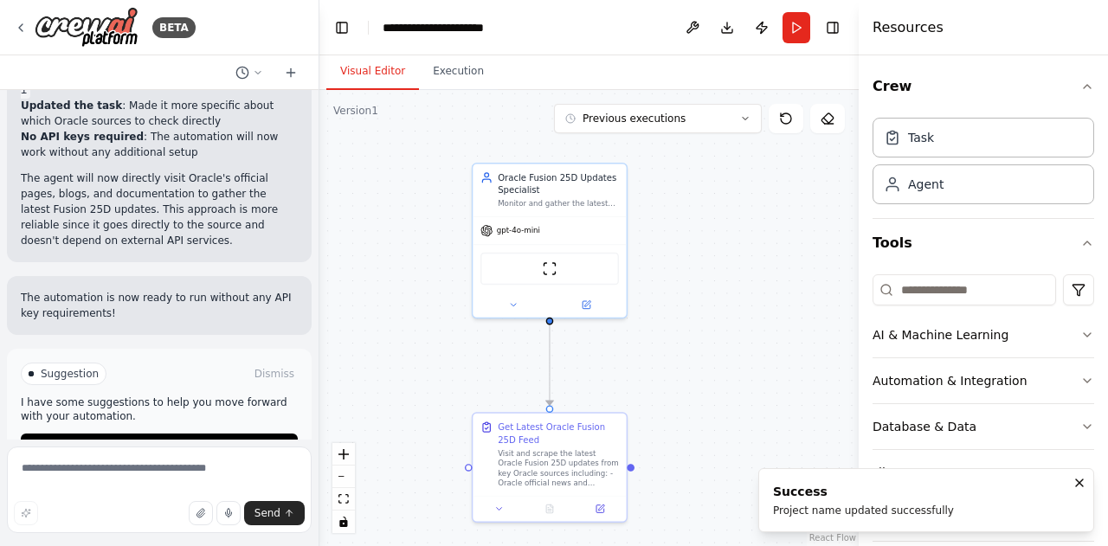
click at [682, 209] on div ".deletable-edge-delete-btn { width: 20px; height: 20px; border: 0px solid #ffff…" at bounding box center [588, 318] width 539 height 456
click at [23, 22] on icon at bounding box center [21, 28] width 14 height 14
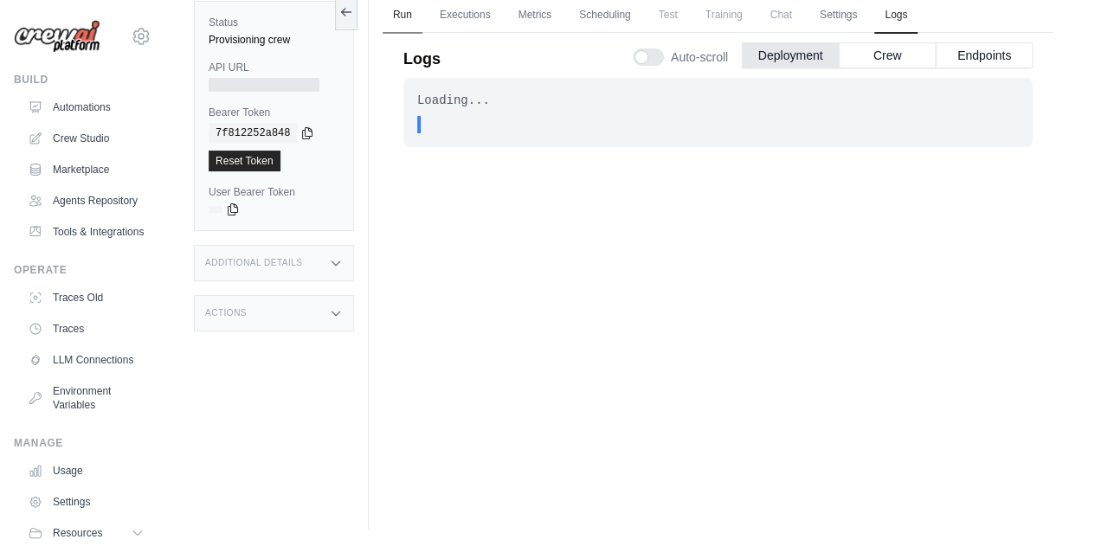
click at [400, 19] on link "Run" at bounding box center [403, 15] width 40 height 36
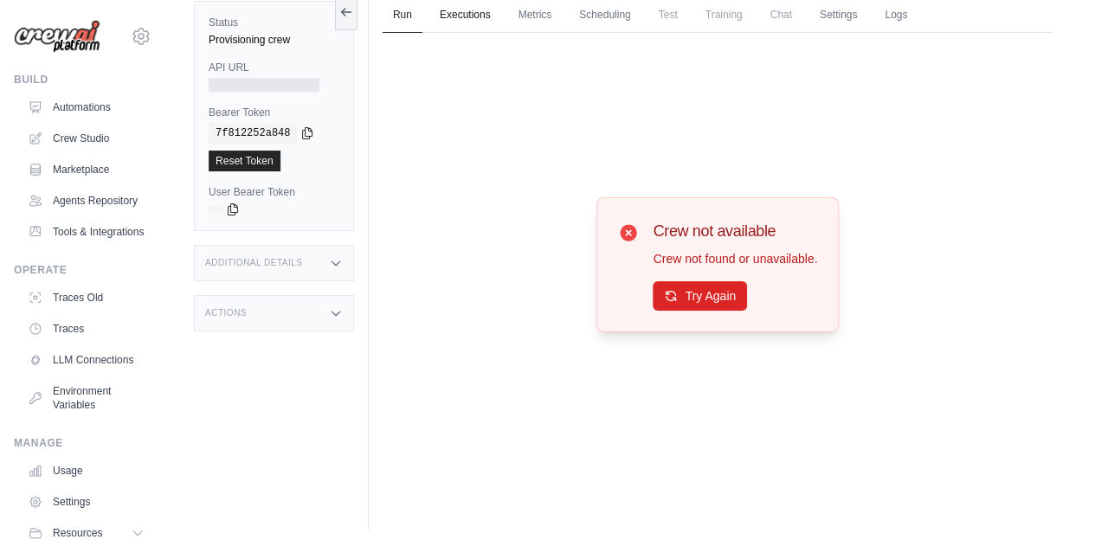
click at [463, 22] on link "Executions" at bounding box center [465, 15] width 72 height 36
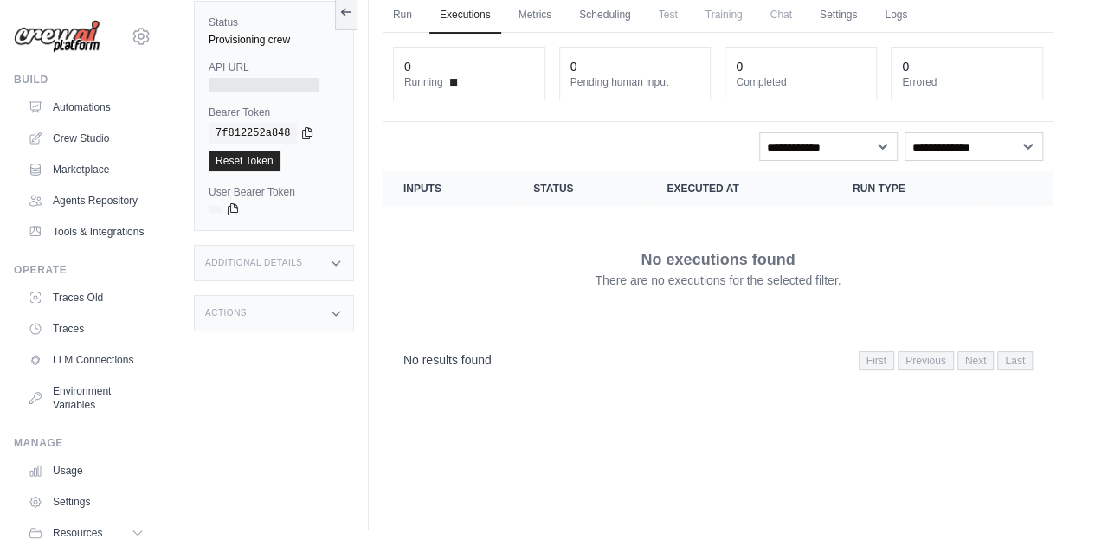
click at [485, 68] on div "0" at bounding box center [469, 66] width 130 height 17
click at [535, 10] on link "Metrics" at bounding box center [535, 15] width 55 height 36
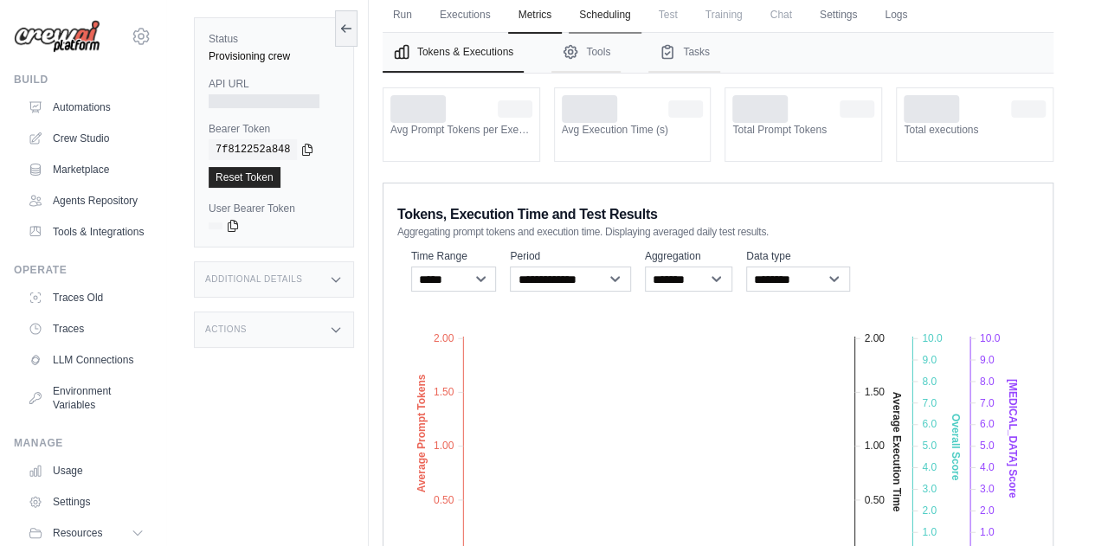
click at [602, 11] on link "Scheduling" at bounding box center [605, 15] width 72 height 36
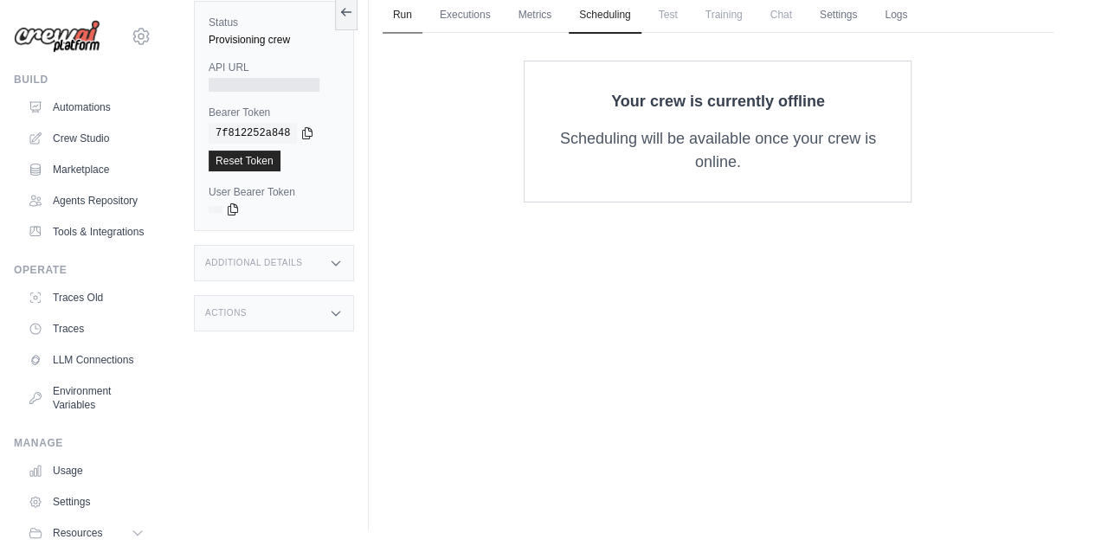
click at [393, 11] on link "Run" at bounding box center [403, 15] width 40 height 36
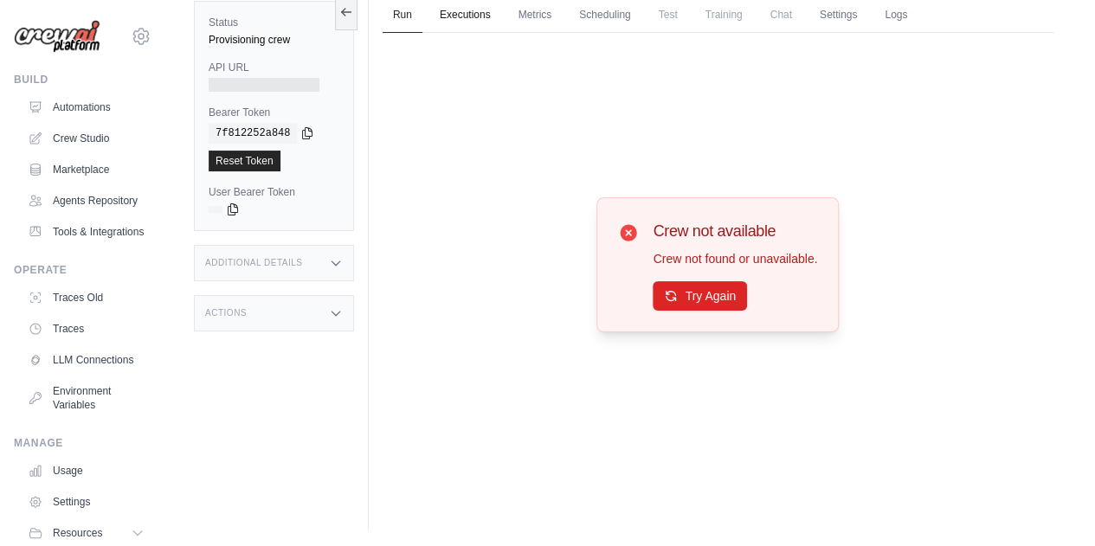
click at [478, 18] on link "Executions" at bounding box center [465, 15] width 72 height 36
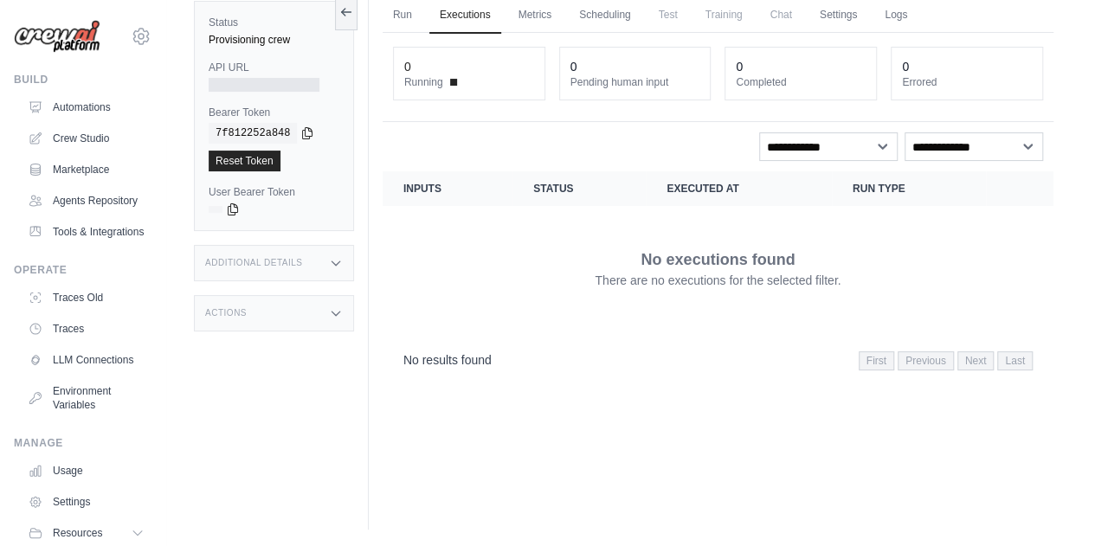
click at [606, 91] on div "0 Pending human input" at bounding box center [635, 74] width 151 height 52
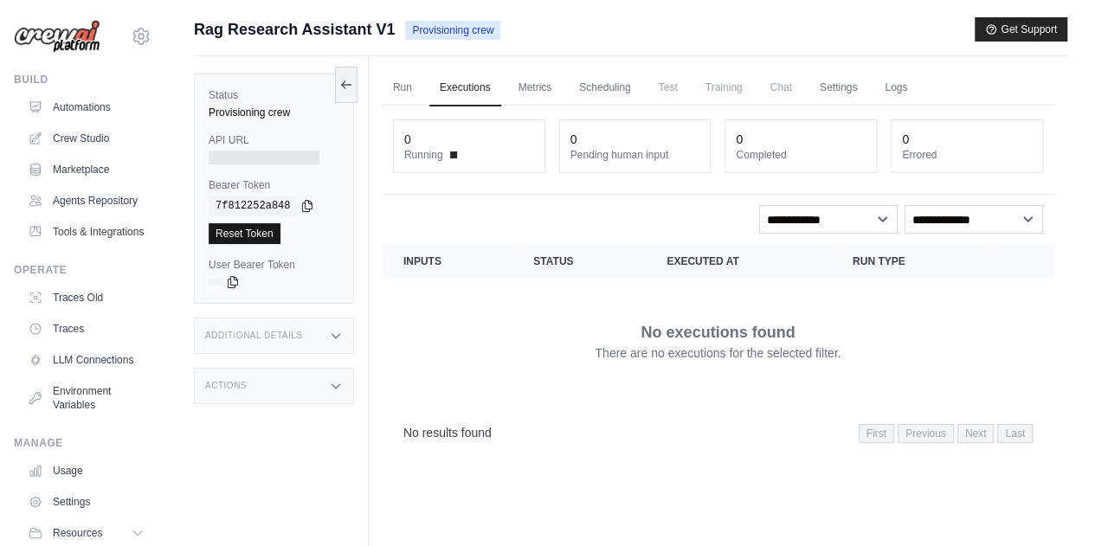
click at [250, 236] on link "Reset Token" at bounding box center [245, 233] width 72 height 21
click at [397, 82] on link "Run" at bounding box center [403, 88] width 40 height 36
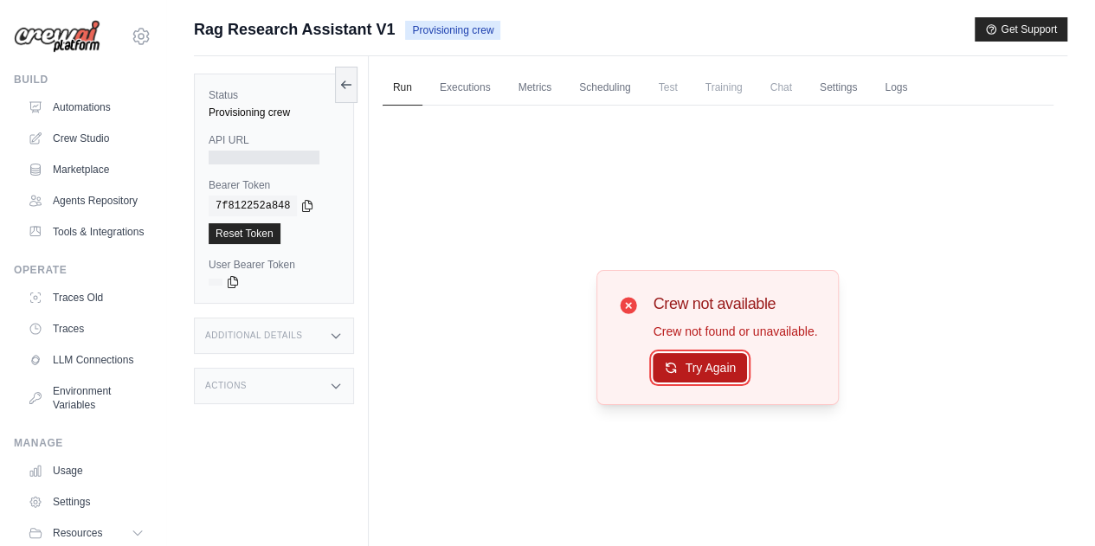
click at [729, 372] on button "Try Again" at bounding box center [700, 367] width 94 height 29
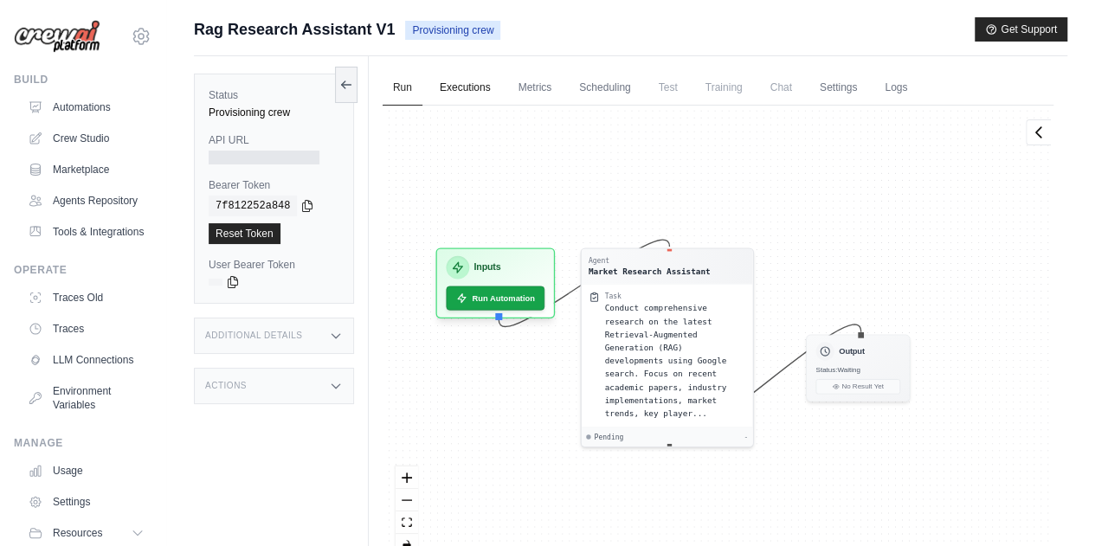
click at [461, 95] on link "Executions" at bounding box center [465, 88] width 72 height 36
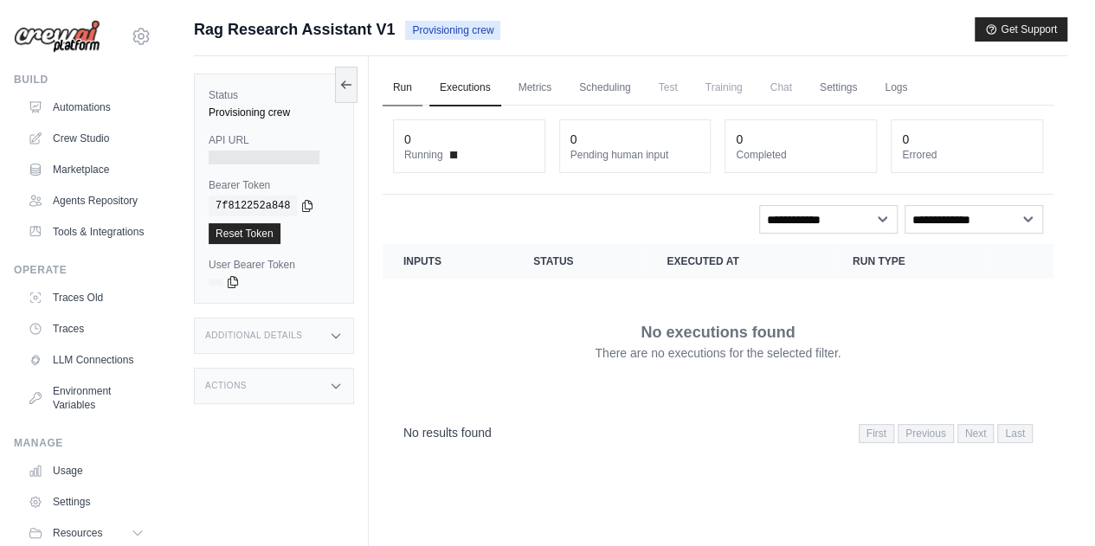
click at [397, 75] on link "Run" at bounding box center [403, 88] width 40 height 36
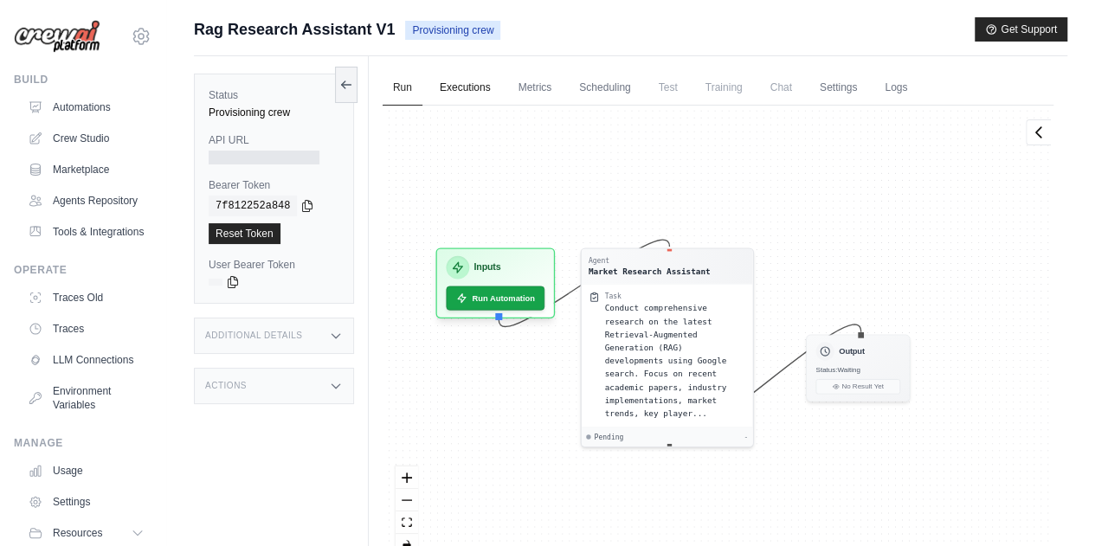
click at [483, 86] on link "Executions" at bounding box center [465, 88] width 72 height 36
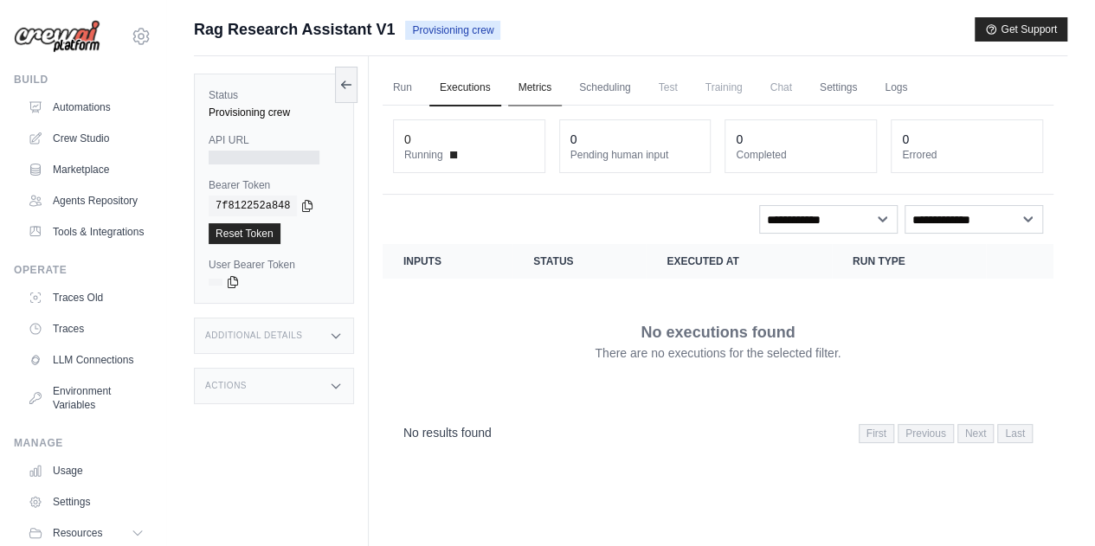
click at [550, 81] on link "Metrics" at bounding box center [535, 88] width 55 height 36
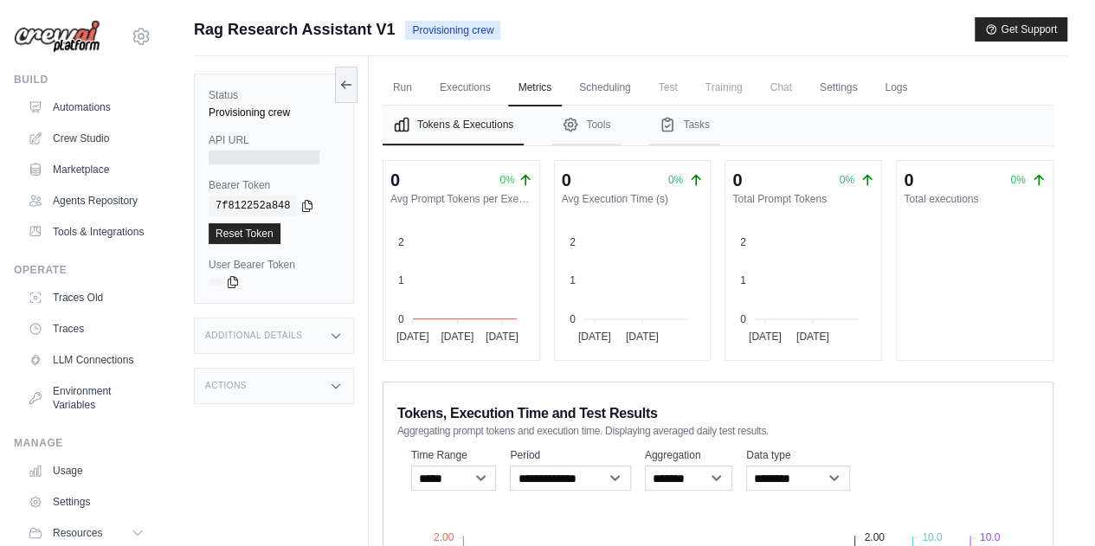
click at [1065, 307] on div "Run Executions Metrics Scheduling Test Training Chat Settings Logs 0 Running 0 …" at bounding box center [718, 456] width 699 height 800
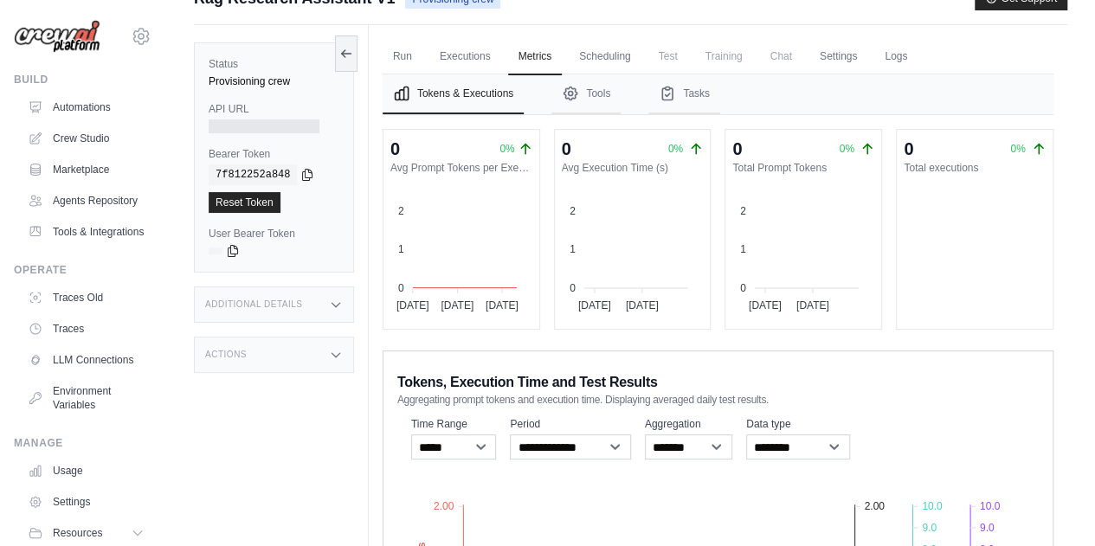
scroll to position [24, 0]
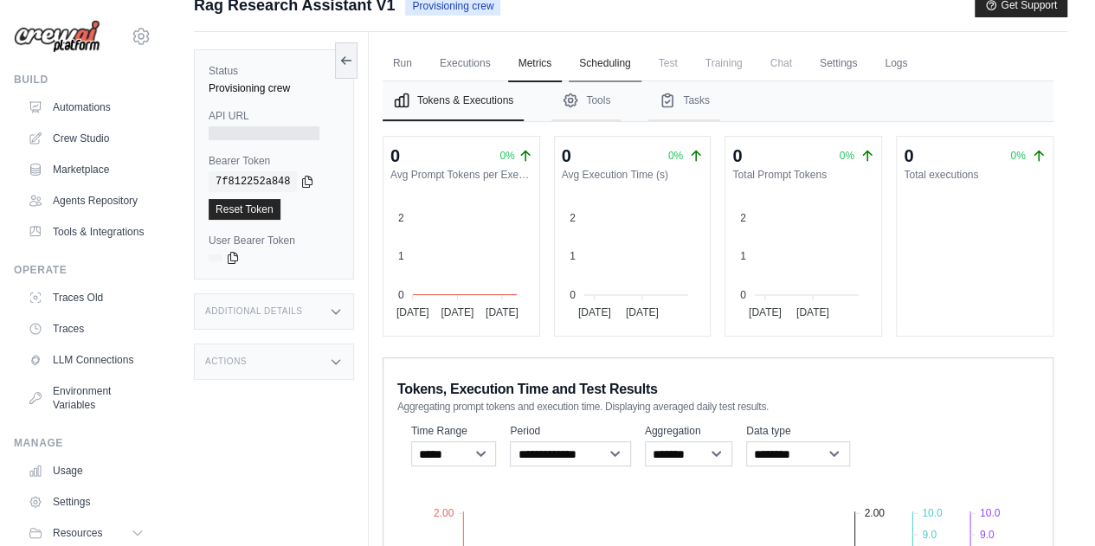
click at [604, 60] on link "Scheduling" at bounding box center [605, 64] width 72 height 36
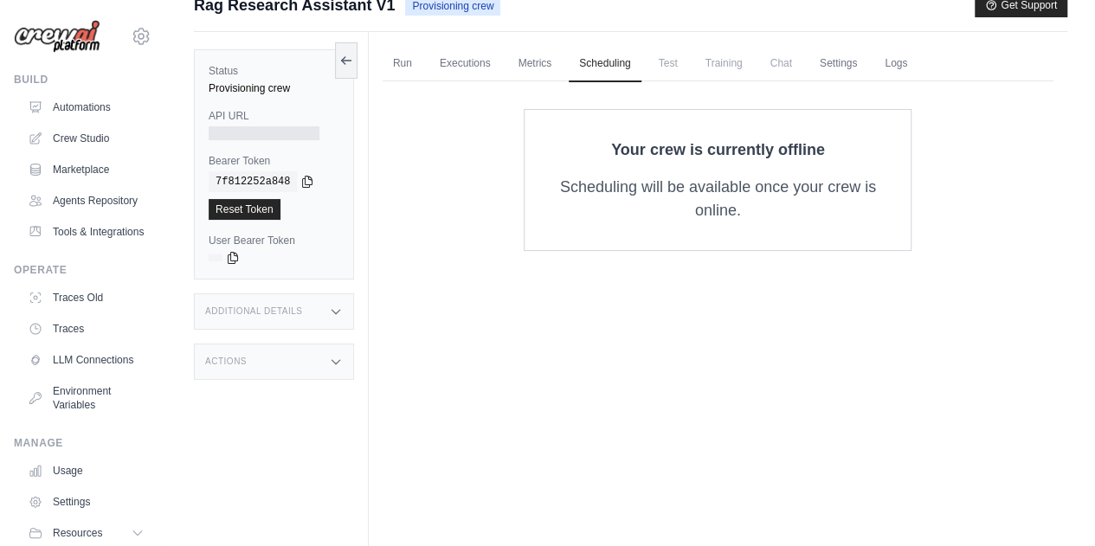
click at [673, 63] on span "Test" at bounding box center [668, 63] width 40 height 35
click at [667, 61] on span "Test" at bounding box center [668, 63] width 40 height 35
click at [843, 67] on link "Settings" at bounding box center [838, 64] width 58 height 36
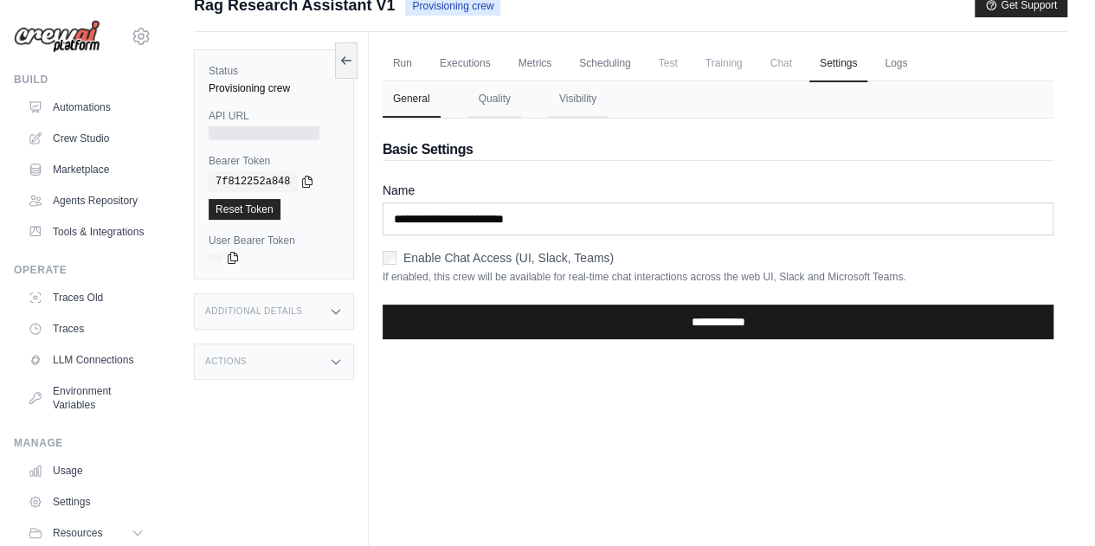
click at [680, 316] on input "**********" at bounding box center [718, 322] width 671 height 35
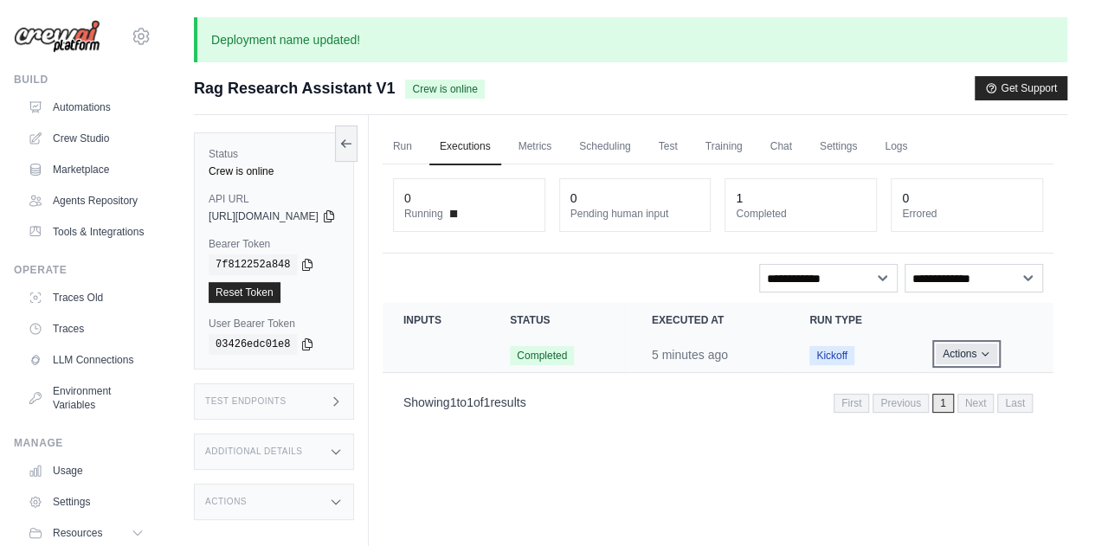
click at [987, 351] on button "Actions" at bounding box center [966, 354] width 61 height 21
click at [817, 495] on div "Run Executions Metrics Scheduling Test Training Chat Settings Logs 0 Running 0 …" at bounding box center [718, 388] width 699 height 546
click at [918, 148] on link "Logs" at bounding box center [895, 147] width 43 height 36
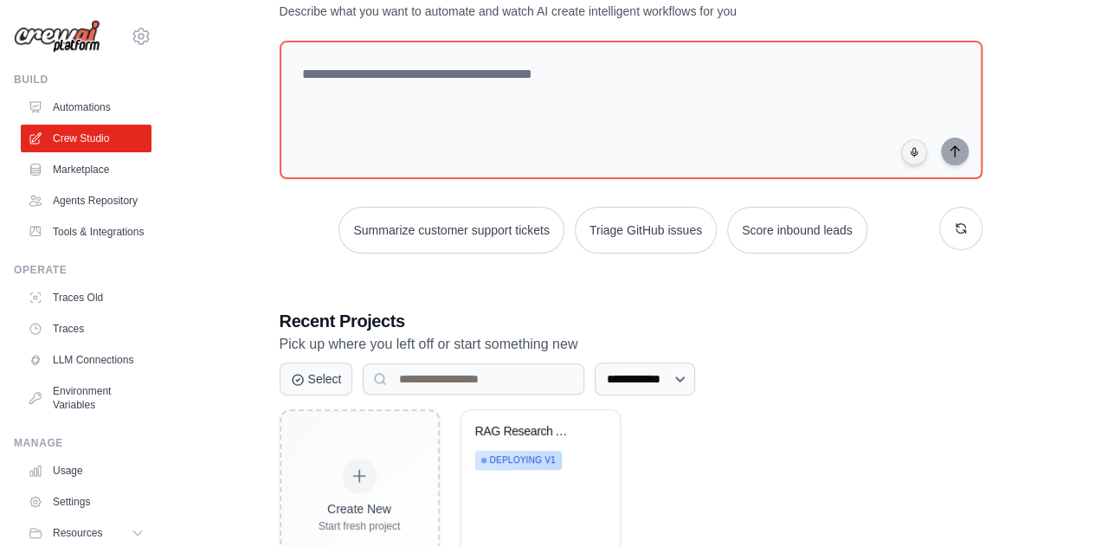
scroll to position [150, 0]
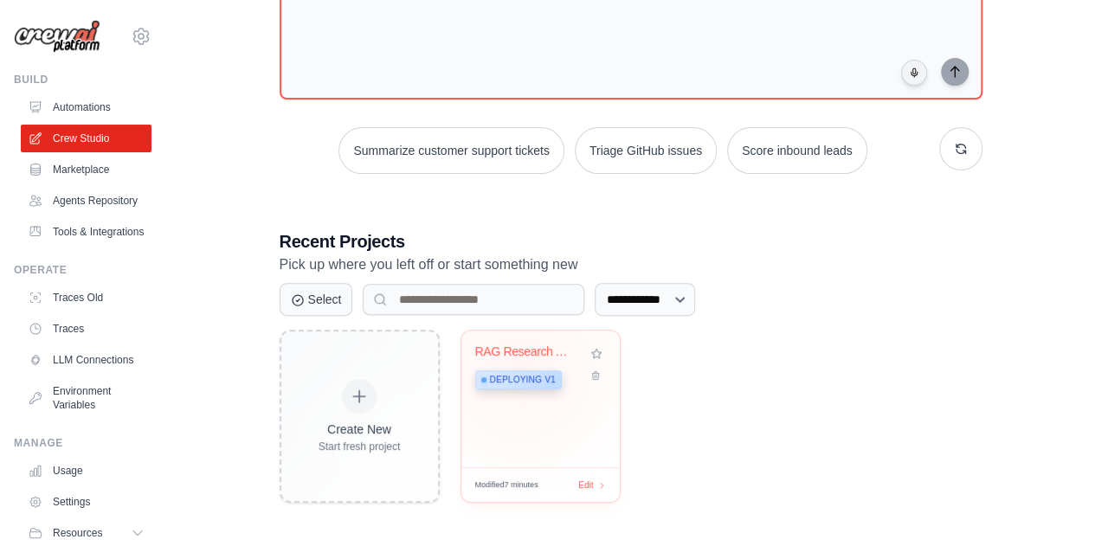
click at [519, 367] on div "Deploying v1" at bounding box center [527, 378] width 105 height 23
click at [589, 482] on span "Edit" at bounding box center [585, 485] width 16 height 15
click at [700, 411] on div "Create New Start fresh project RAG Research Assistant Deploying v1 Modified 7 m…" at bounding box center [631, 416] width 703 height 173
click at [672, 296] on select "**********" at bounding box center [645, 299] width 100 height 33
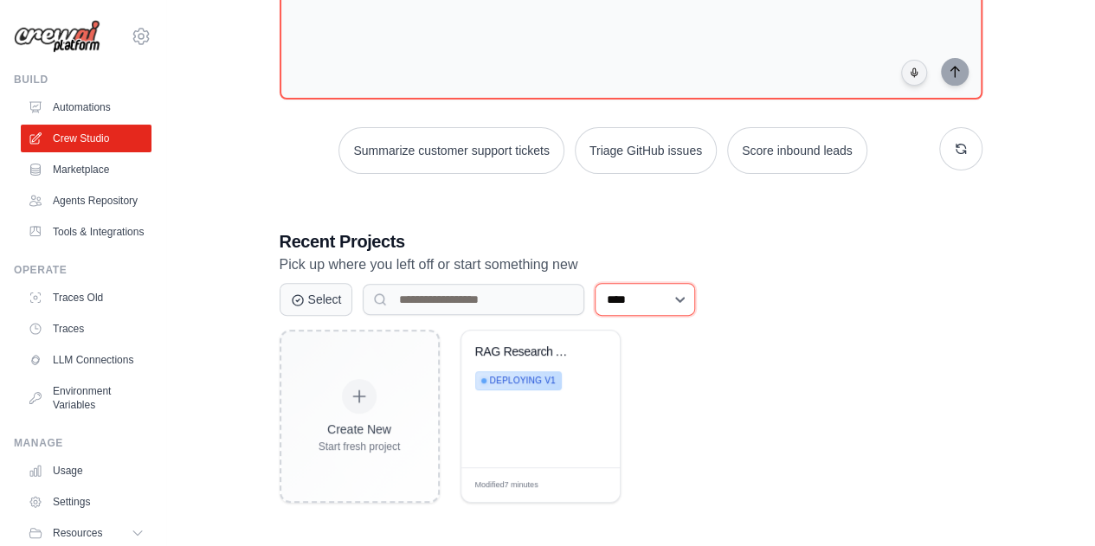
click at [595, 283] on select "**********" at bounding box center [645, 299] width 100 height 33
click at [672, 297] on select "**********" at bounding box center [645, 299] width 100 height 33
click at [595, 283] on select "**********" at bounding box center [645, 299] width 100 height 33
click at [670, 312] on select "**********" at bounding box center [645, 299] width 100 height 33
click at [595, 283] on select "**********" at bounding box center [645, 299] width 100 height 33
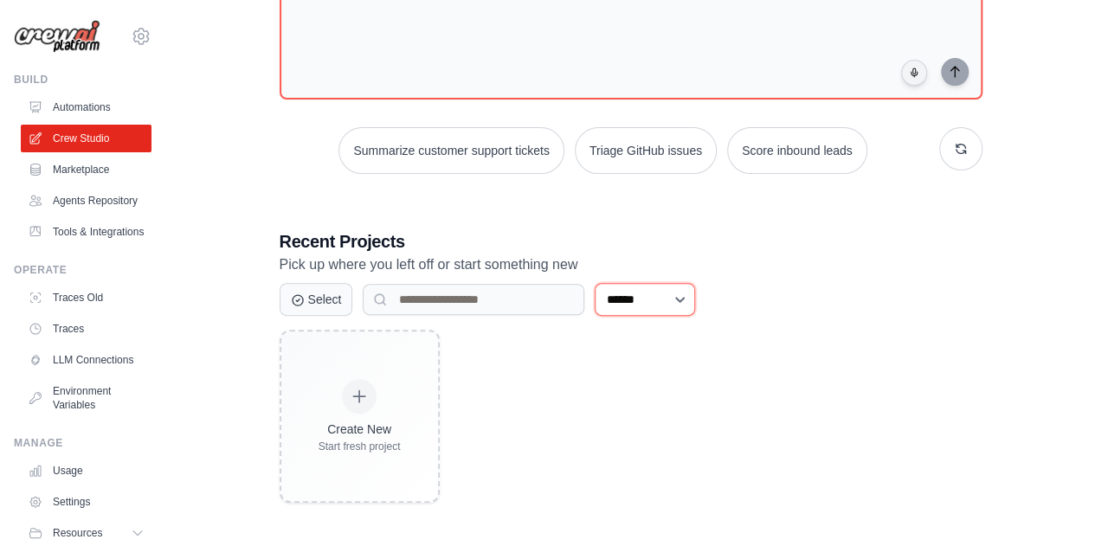
click at [693, 297] on select "**********" at bounding box center [645, 299] width 100 height 33
click at [595, 283] on select "**********" at bounding box center [645, 299] width 100 height 33
click at [695, 290] on select "**********" at bounding box center [645, 299] width 100 height 33
select select "***"
click at [595, 283] on select "**********" at bounding box center [645, 299] width 100 height 33
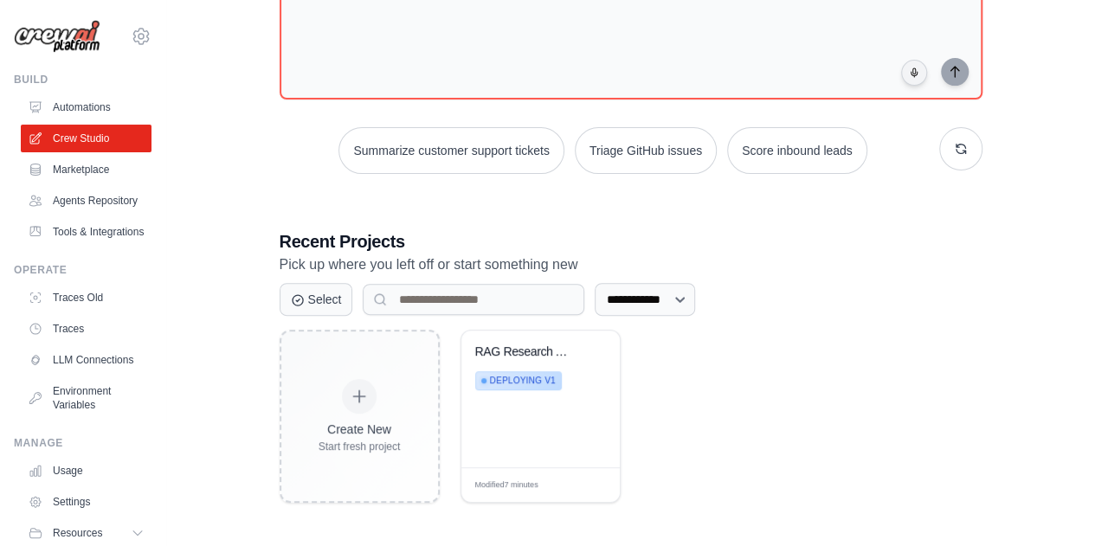
click at [217, 358] on div "**********" at bounding box center [631, 199] width 874 height 663
click at [92, 111] on link "Automations" at bounding box center [88, 107] width 131 height 28
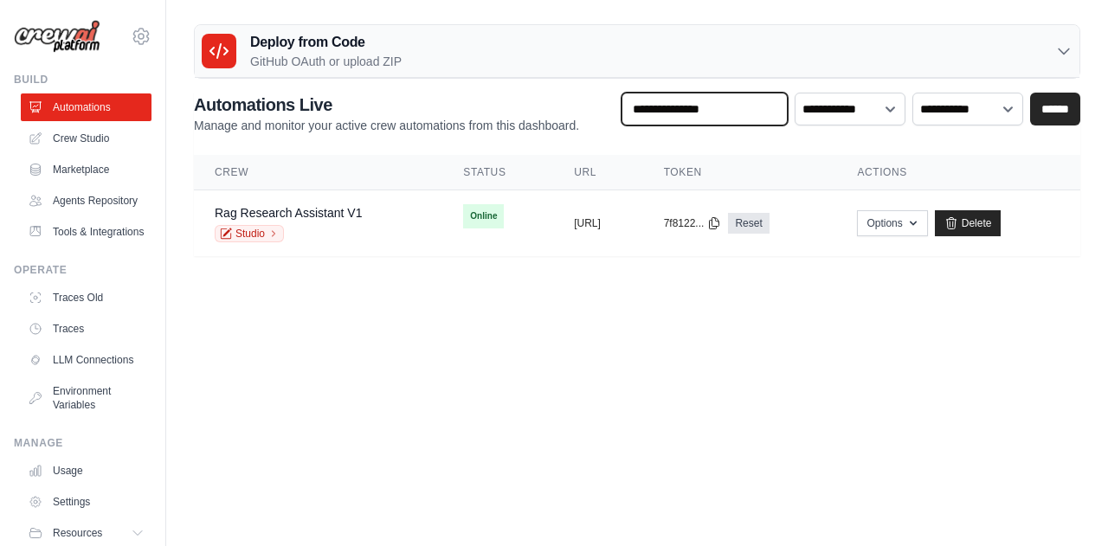
click at [744, 105] on input "text" at bounding box center [705, 109] width 166 height 33
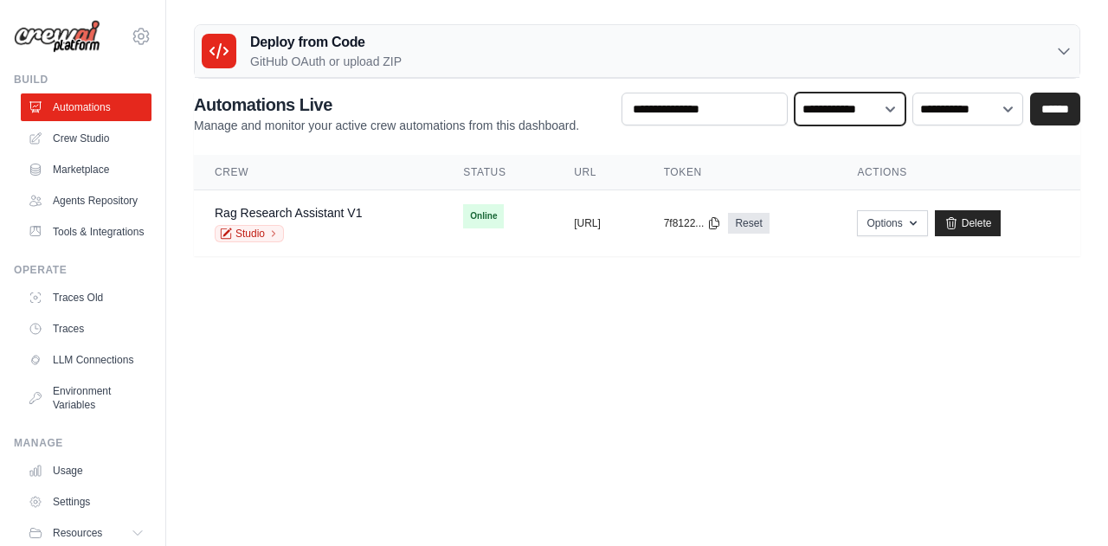
click at [835, 107] on select "**********" at bounding box center [850, 109] width 111 height 32
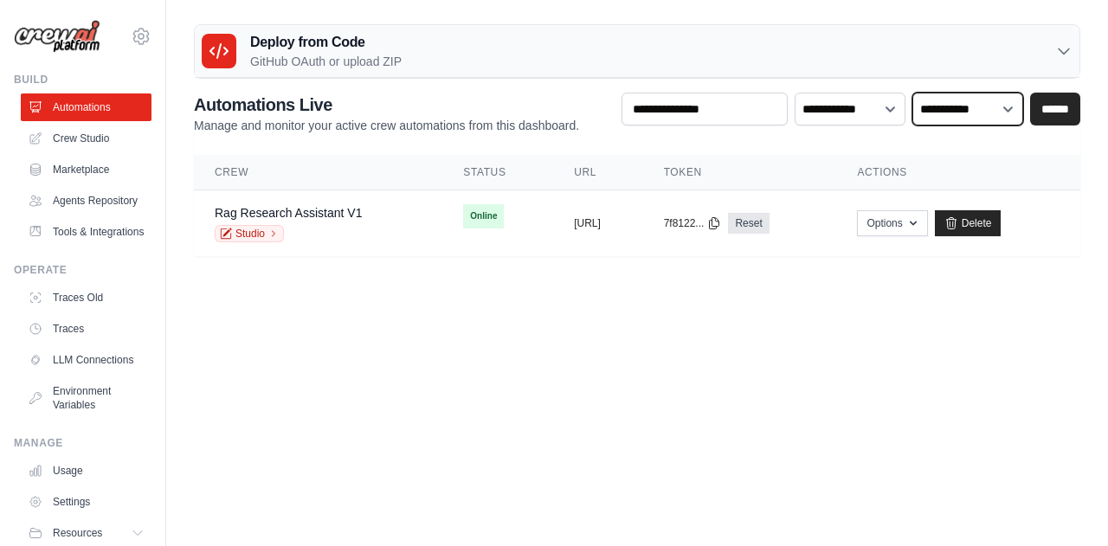
click at [985, 100] on select "**********" at bounding box center [967, 109] width 111 height 32
click at [1071, 185] on th "Actions" at bounding box center [958, 172] width 244 height 35
click at [1075, 50] on div "Deploy from Code GitHub OAuth or upload ZIP" at bounding box center [637, 51] width 885 height 53
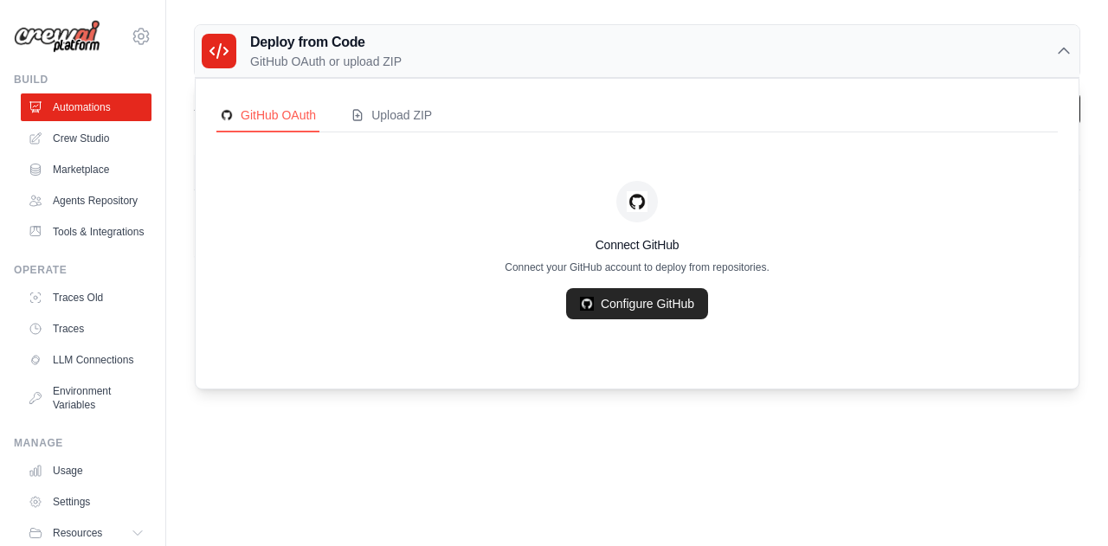
click at [383, 98] on div "GitHub OAuth Upload ZIP Connect GitHub Connect your GitHub account to deploy fr…" at bounding box center [637, 234] width 883 height 310
click at [400, 106] on div "Upload ZIP" at bounding box center [391, 114] width 81 height 17
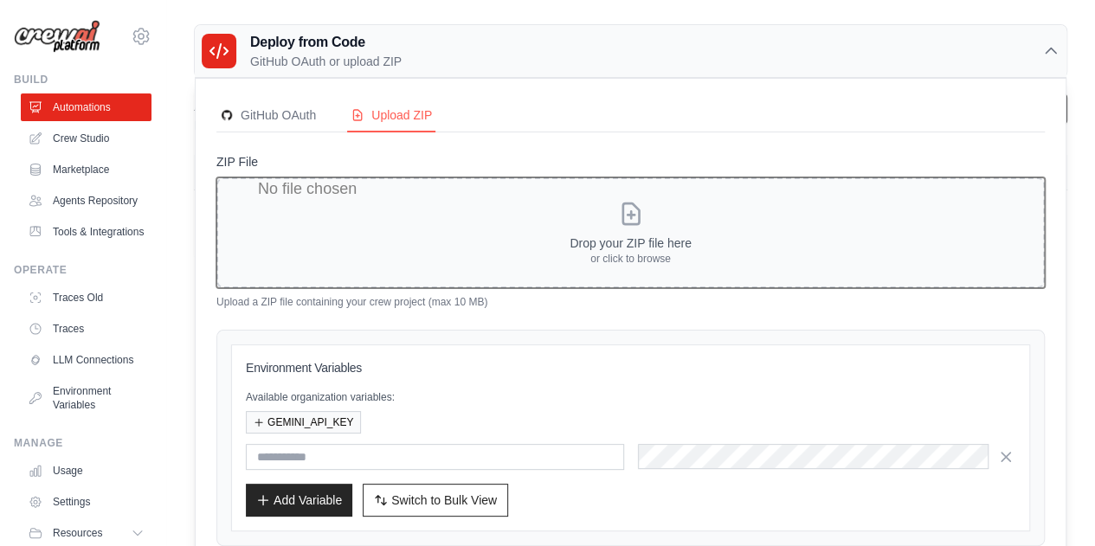
click at [642, 248] on input "ZIP File" at bounding box center [630, 232] width 829 height 111
type input "**********"
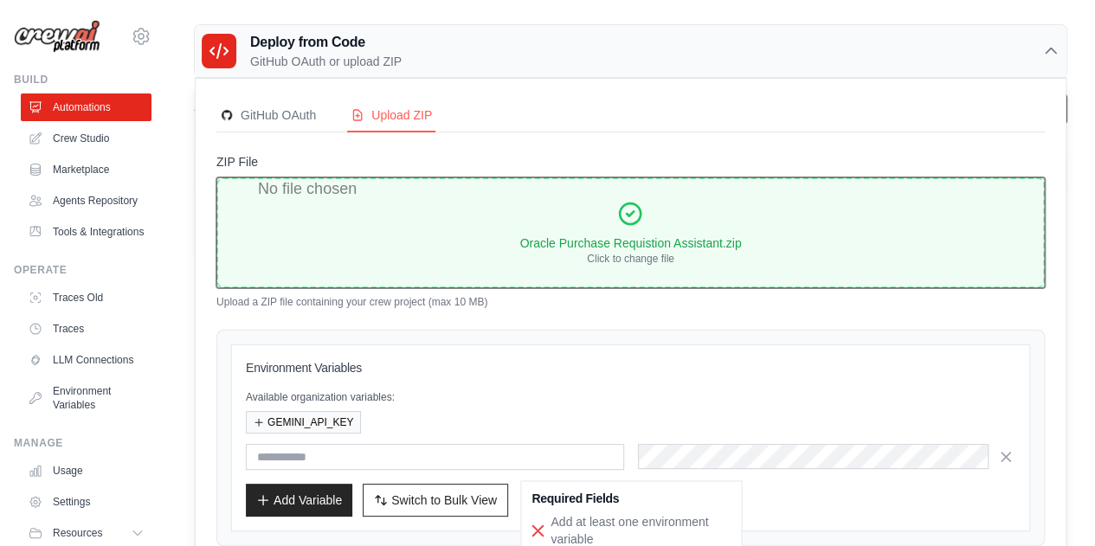
scroll to position [91, 0]
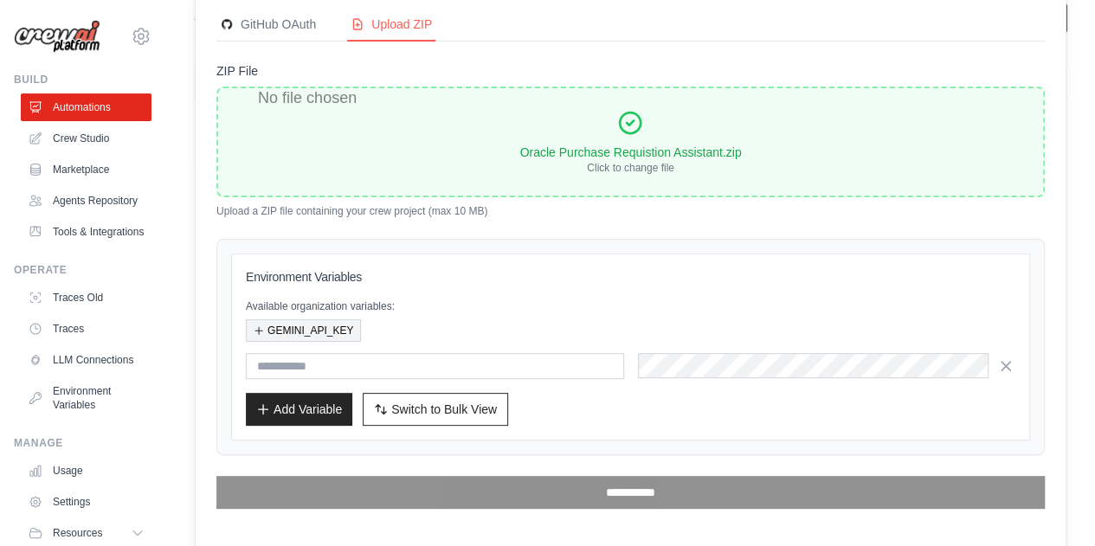
click at [298, 321] on button "GEMINI_API_KEY" at bounding box center [303, 330] width 115 height 23
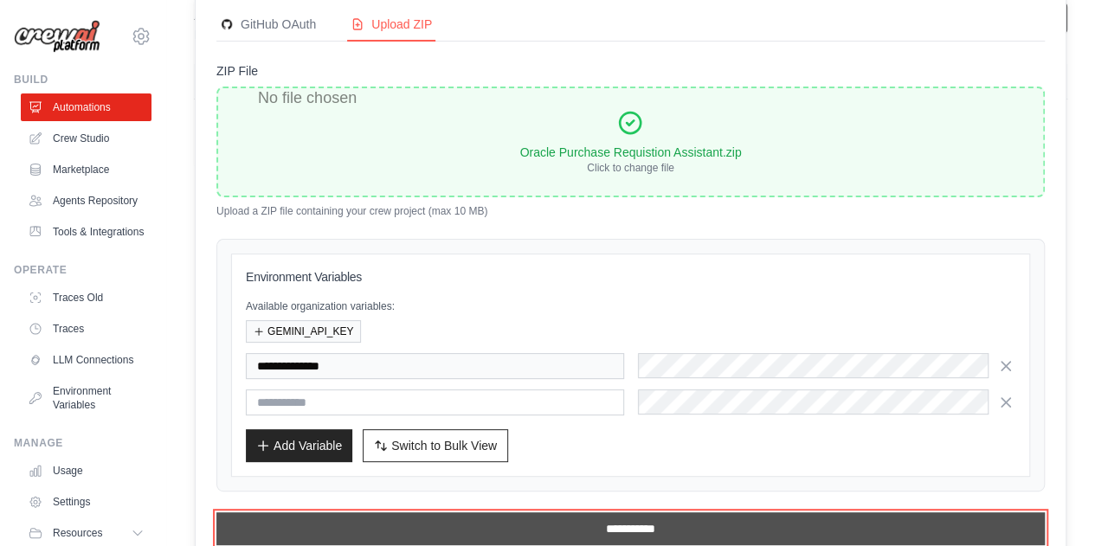
click at [625, 517] on input "**********" at bounding box center [630, 529] width 829 height 33
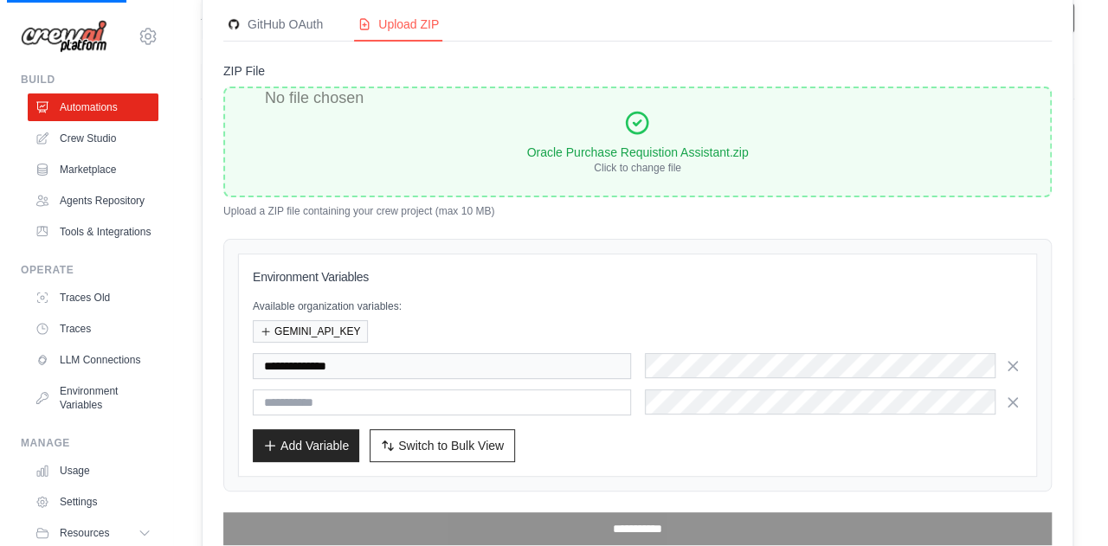
scroll to position [0, 0]
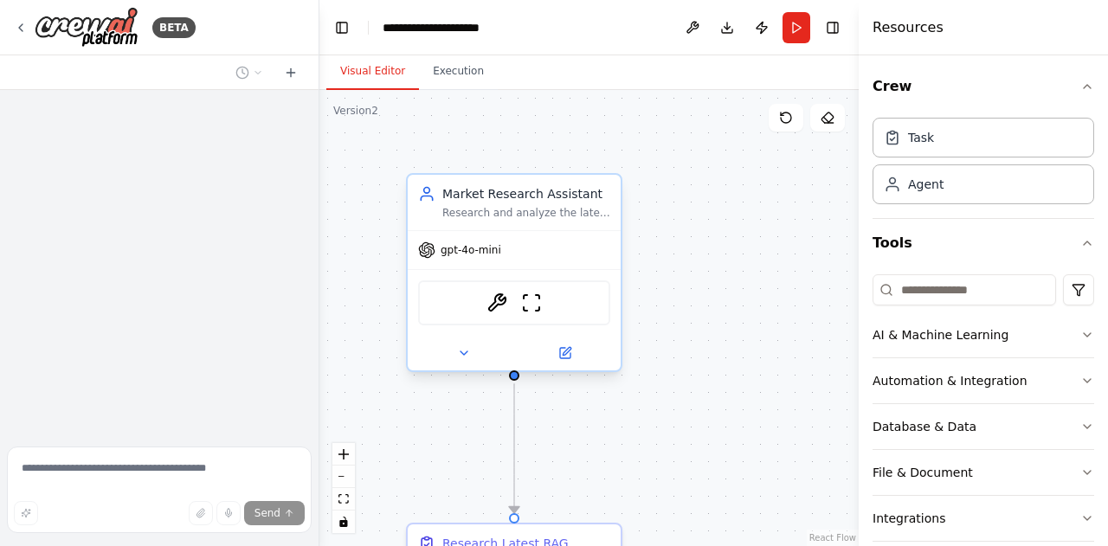
scroll to position [1524, 0]
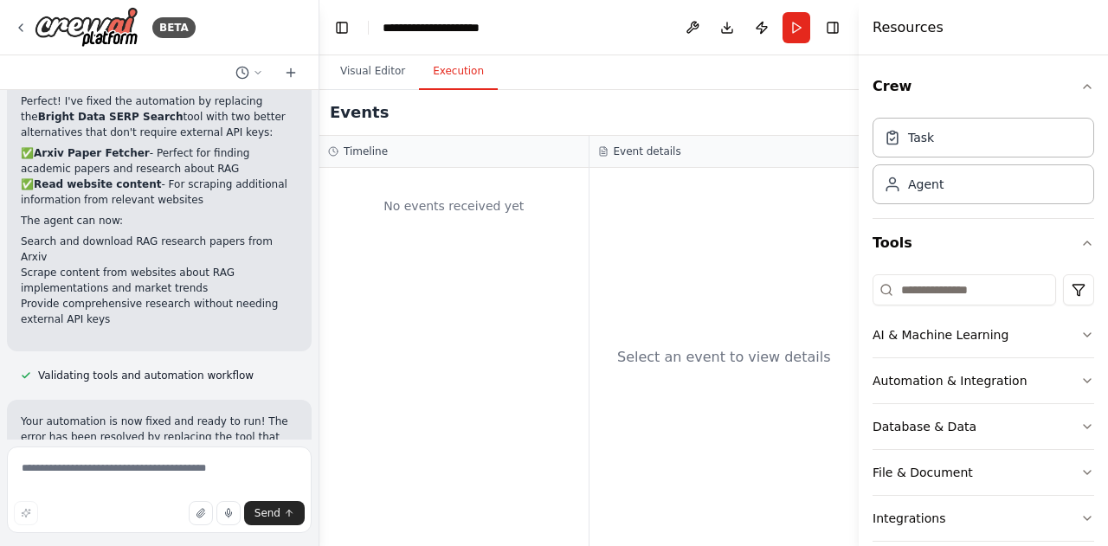
click at [446, 75] on button "Execution" at bounding box center [458, 72] width 79 height 36
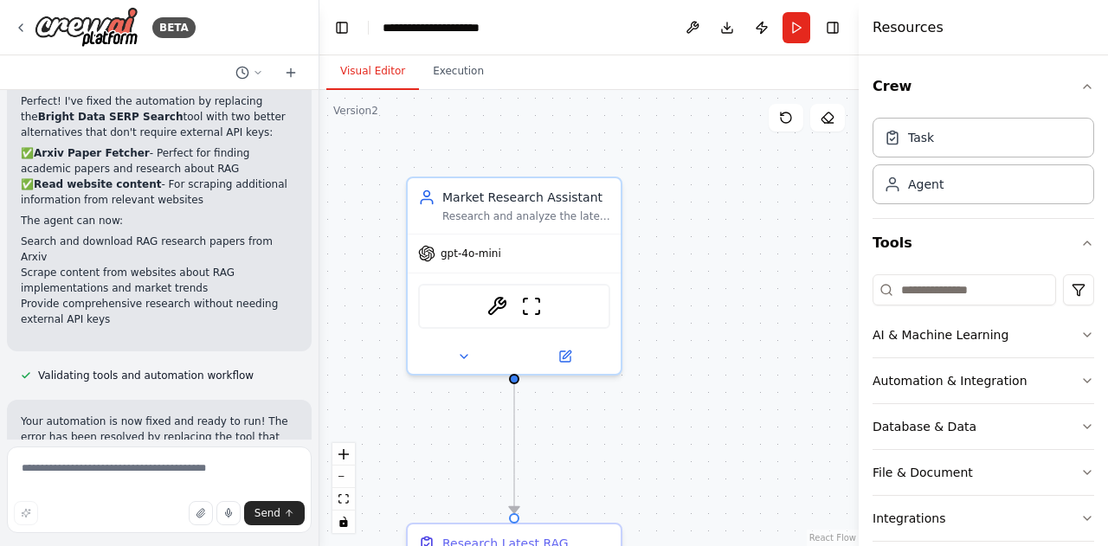
click at [381, 64] on button "Visual Editor" at bounding box center [372, 72] width 93 height 36
click at [16, 14] on div "BETA" at bounding box center [105, 27] width 182 height 41
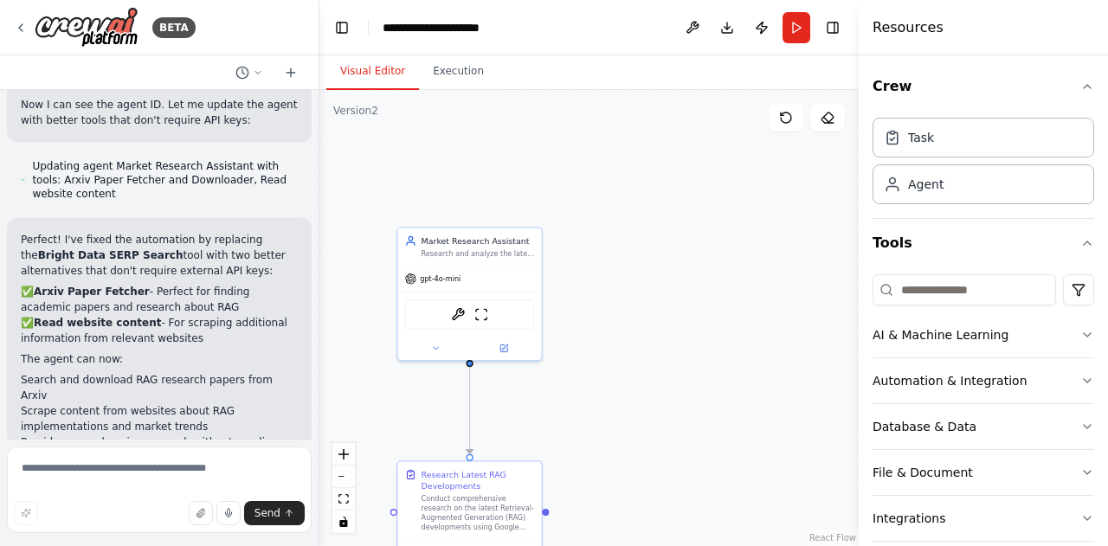
scroll to position [1390, 0]
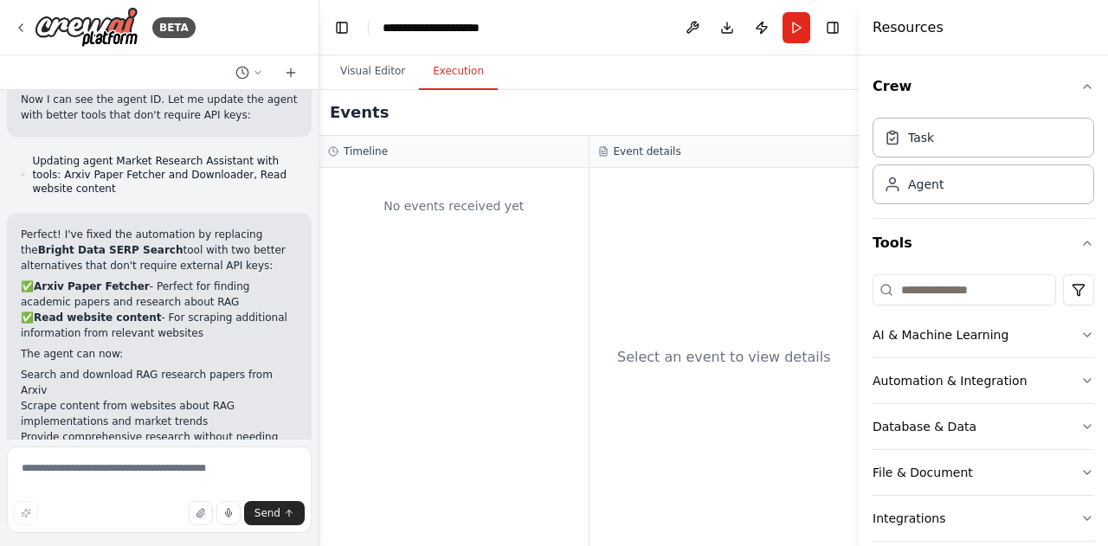
click at [454, 63] on button "Execution" at bounding box center [458, 72] width 79 height 36
click at [29, 33] on div "BETA" at bounding box center [105, 27] width 182 height 41
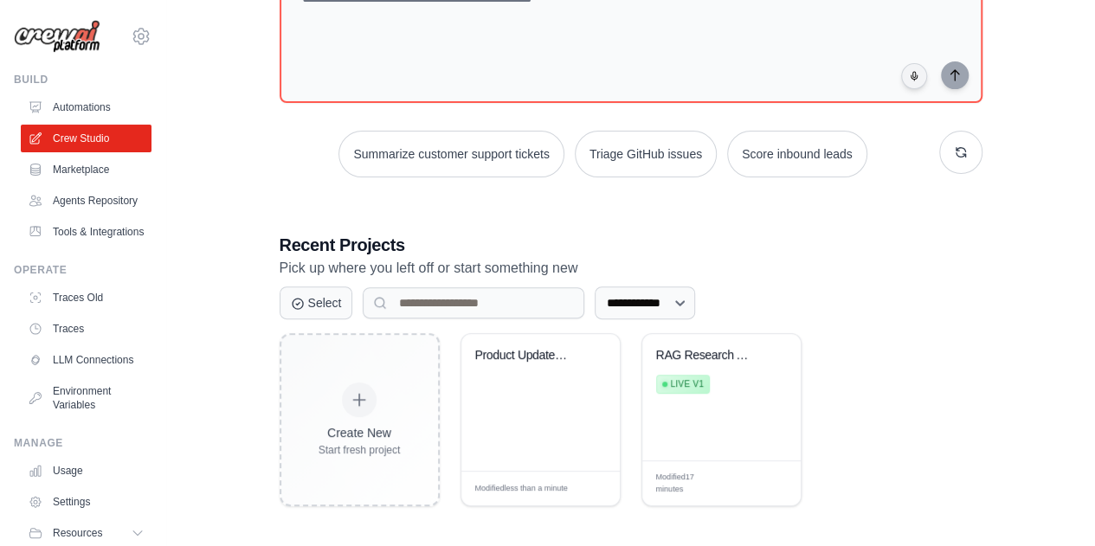
scroll to position [150, 0]
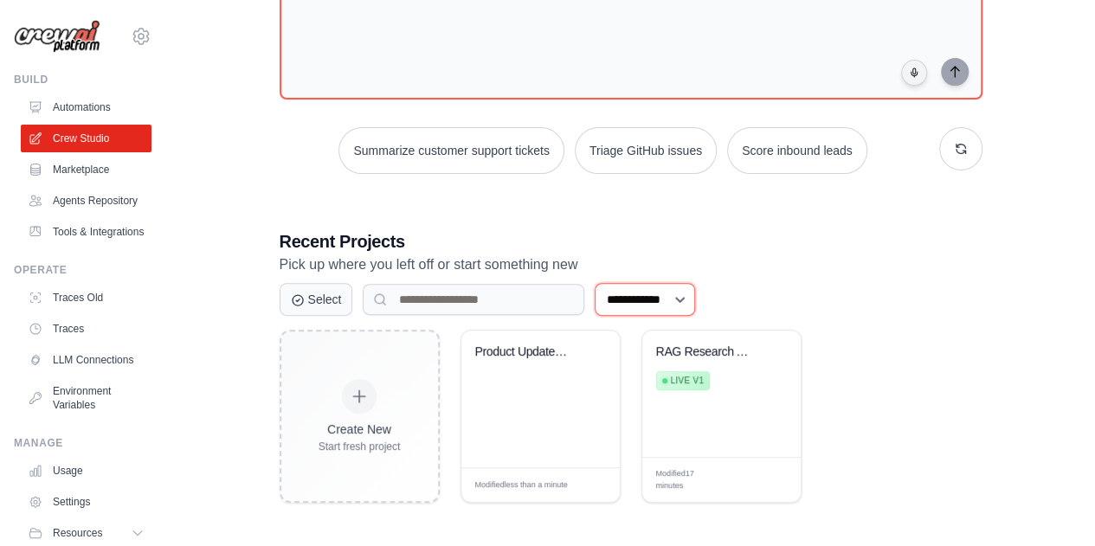
click at [655, 293] on select "**********" at bounding box center [645, 299] width 100 height 33
click at [855, 267] on p "Pick up where you left off or start something new" at bounding box center [631, 265] width 703 height 23
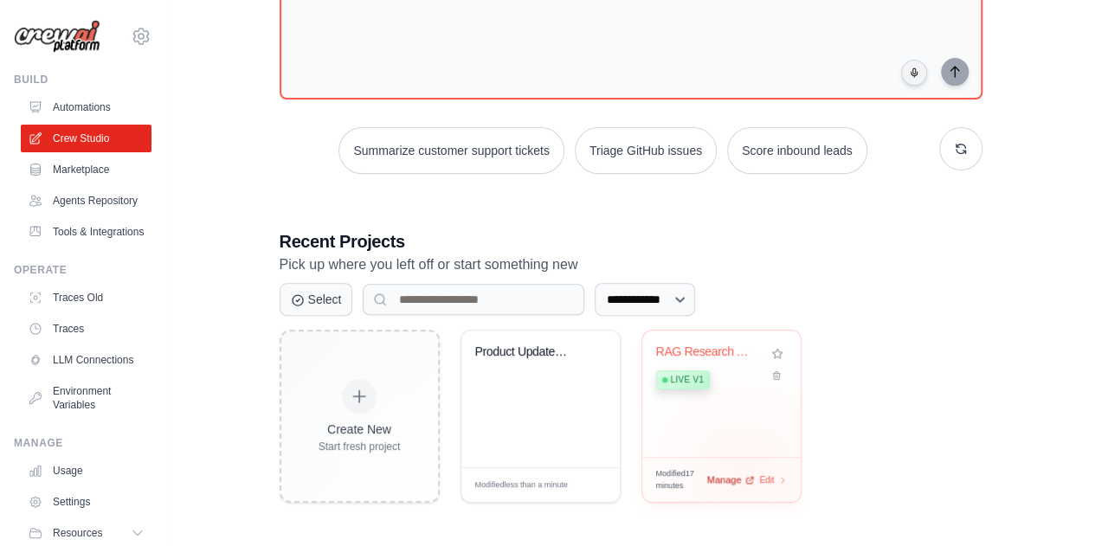
click at [744, 477] on div "Manage" at bounding box center [731, 480] width 48 height 15
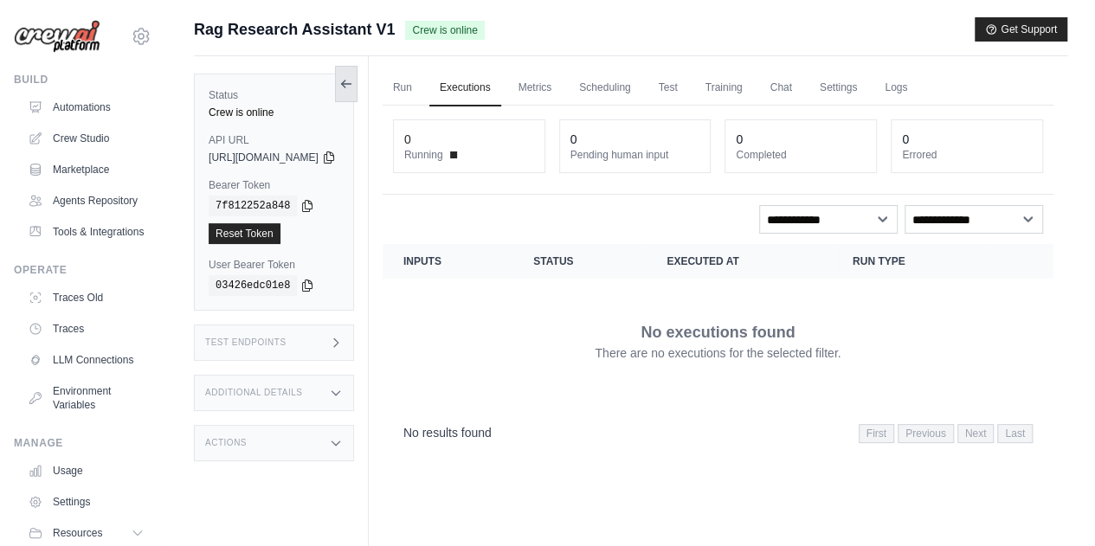
click at [353, 87] on icon at bounding box center [346, 84] width 14 height 14
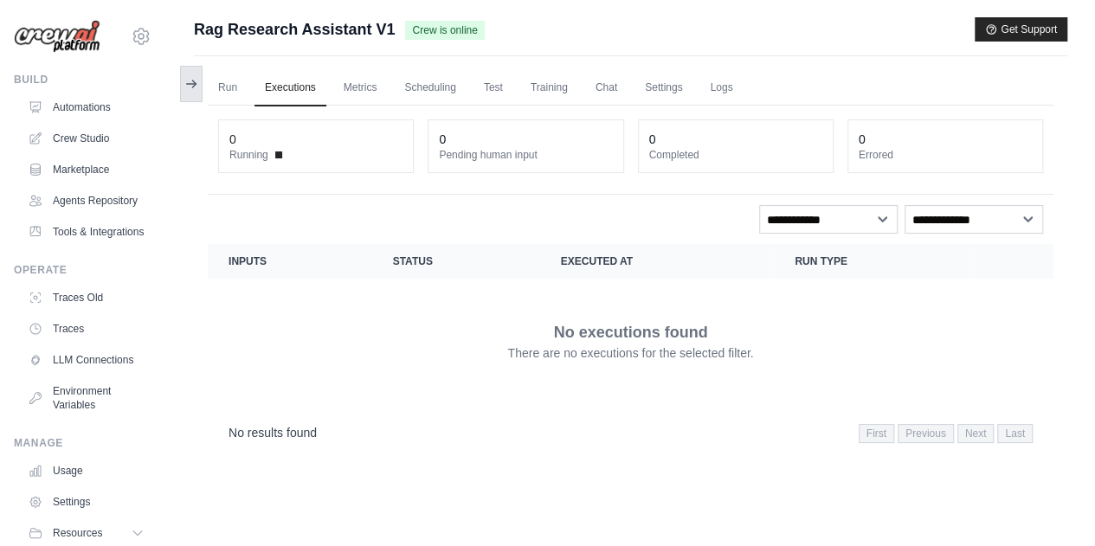
click at [192, 78] on icon at bounding box center [191, 84] width 14 height 14
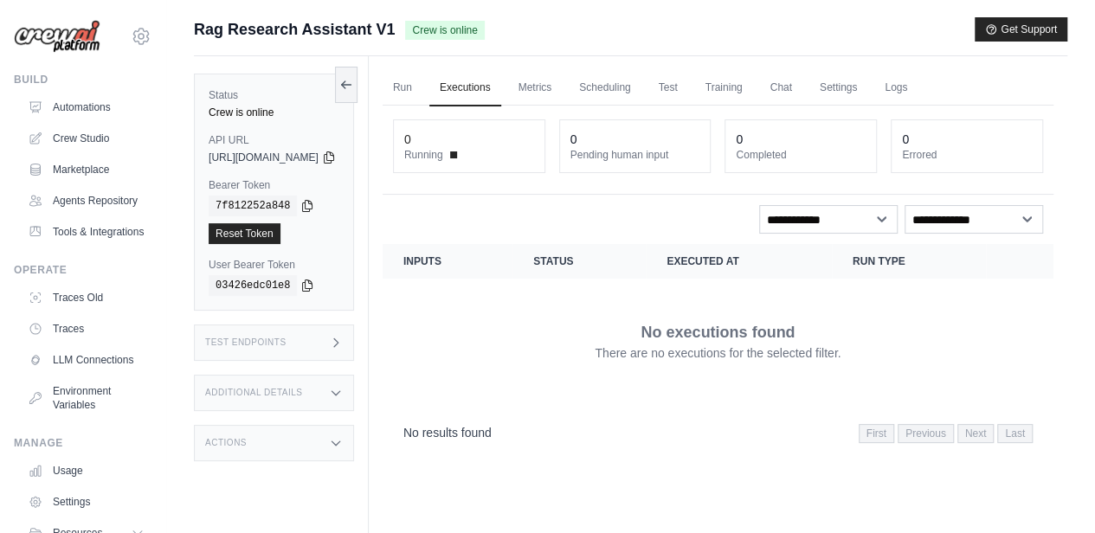
click at [443, 150] on span "Running" at bounding box center [423, 155] width 39 height 14
click at [422, 86] on link "Run" at bounding box center [403, 88] width 40 height 36
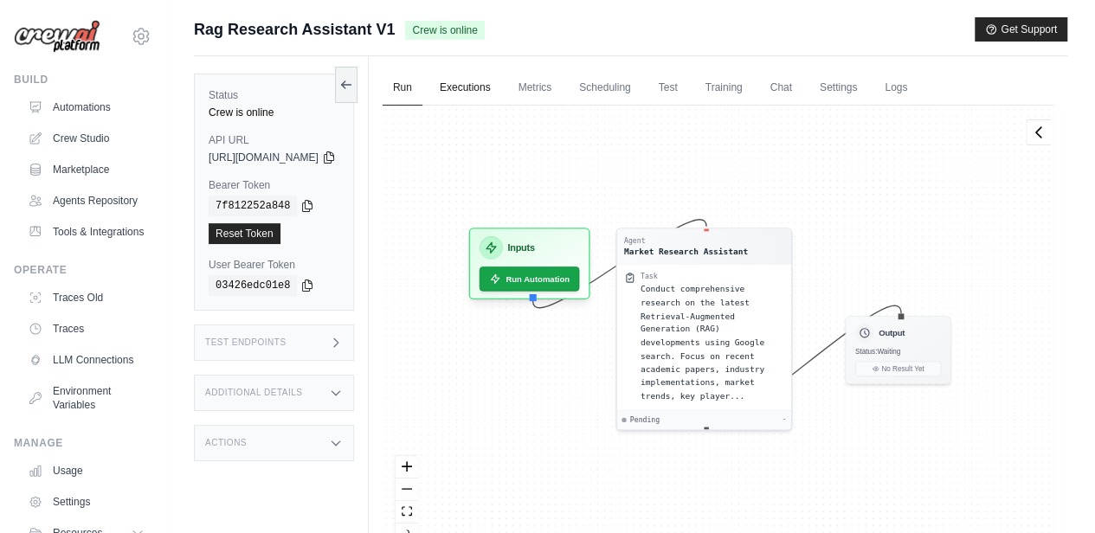
click at [501, 82] on link "Executions" at bounding box center [465, 88] width 72 height 36
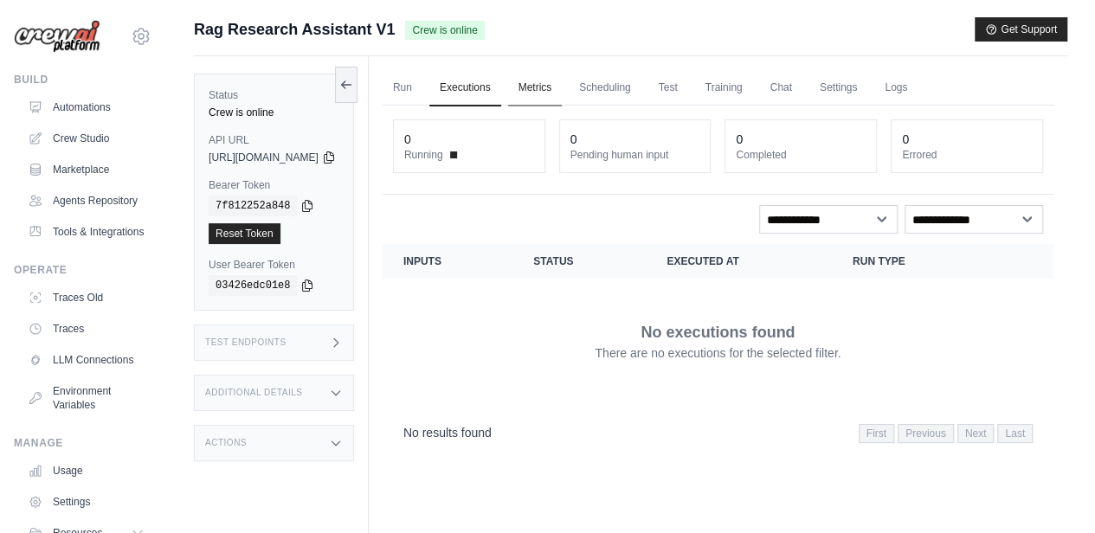
click at [563, 87] on link "Metrics" at bounding box center [535, 88] width 55 height 36
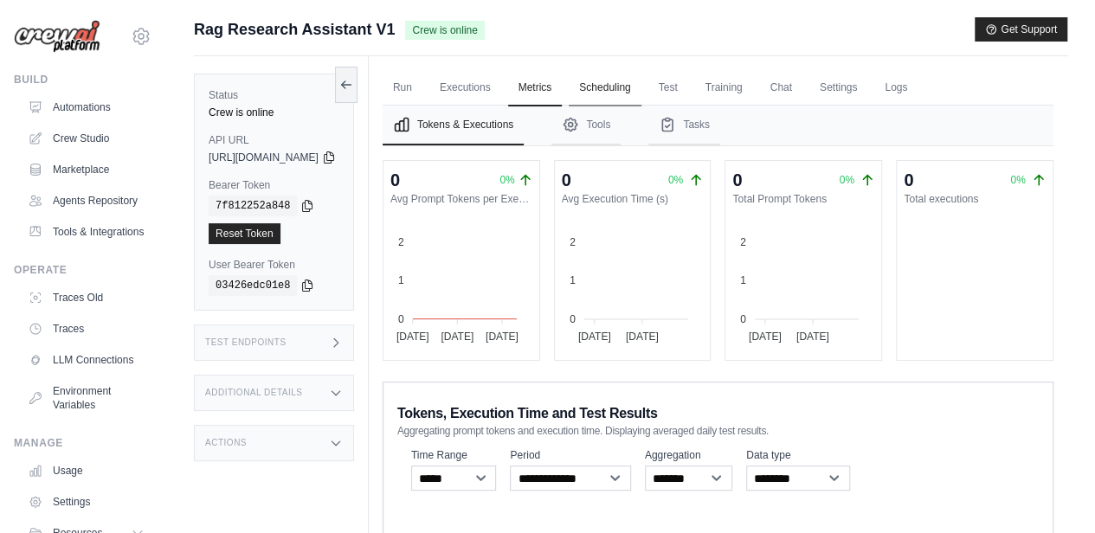
click at [641, 82] on link "Scheduling" at bounding box center [605, 88] width 72 height 36
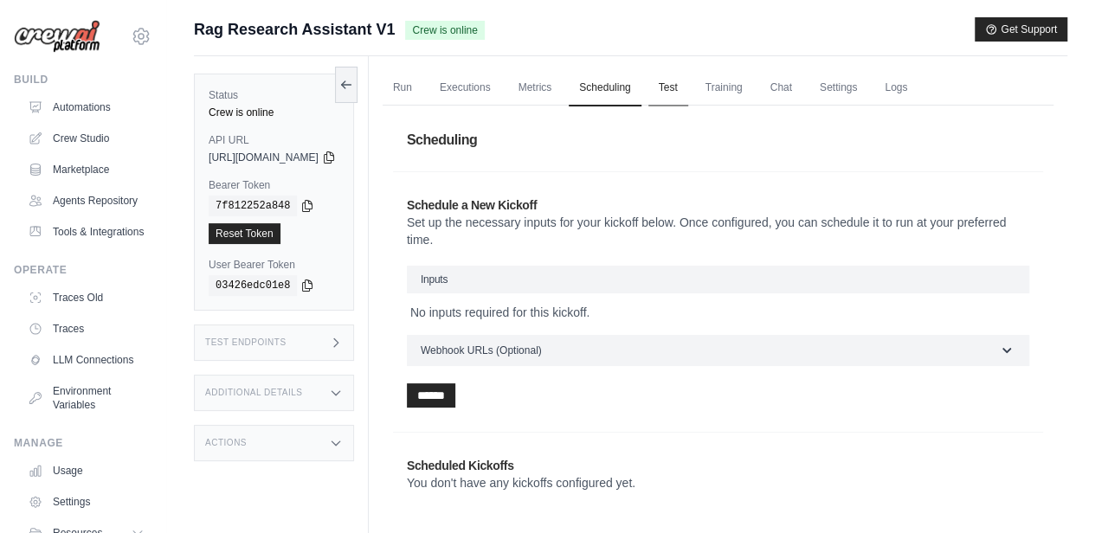
click at [688, 93] on link "Test" at bounding box center [668, 88] width 40 height 36
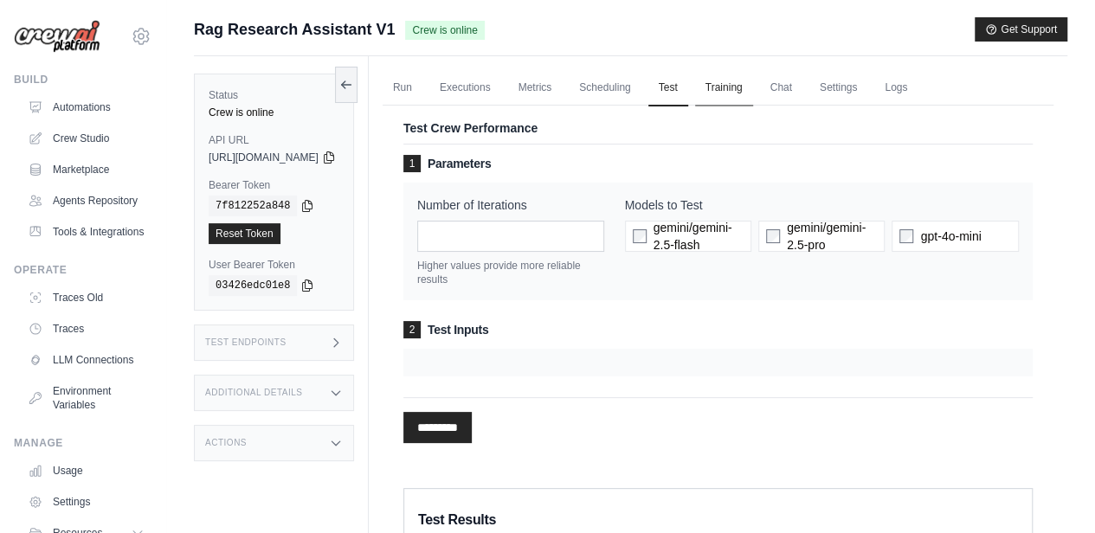
click at [753, 84] on link "Training" at bounding box center [724, 88] width 58 height 36
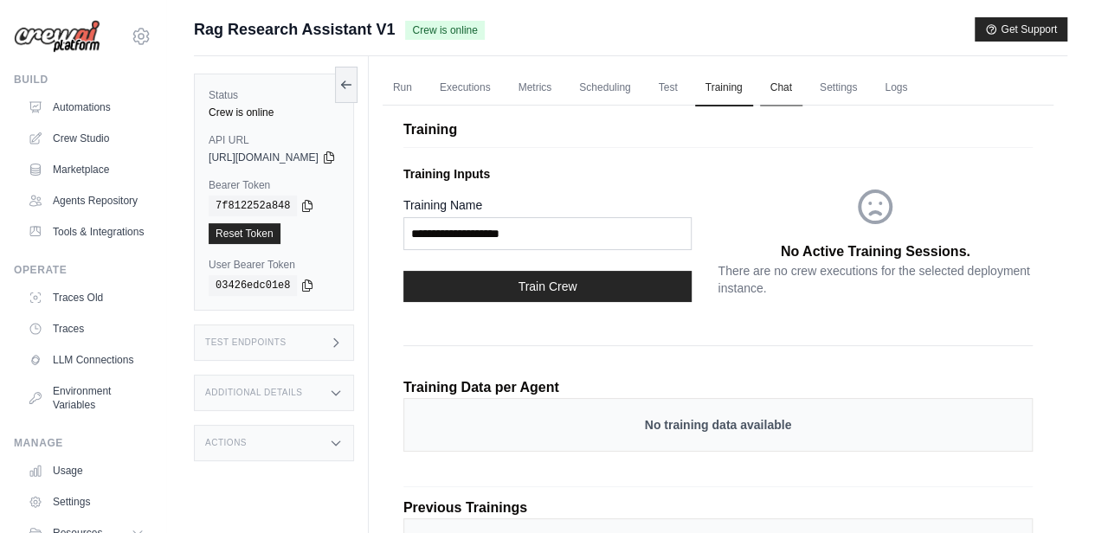
click at [803, 91] on link "Chat" at bounding box center [781, 88] width 42 height 36
click at [867, 93] on link "Settings" at bounding box center [838, 88] width 58 height 36
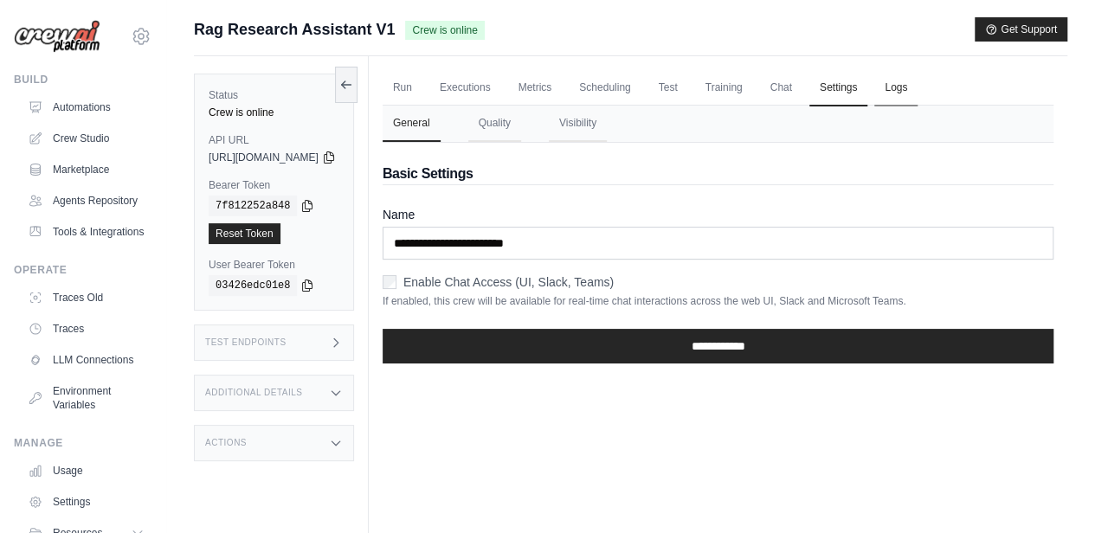
click at [918, 73] on link "Logs" at bounding box center [895, 88] width 43 height 36
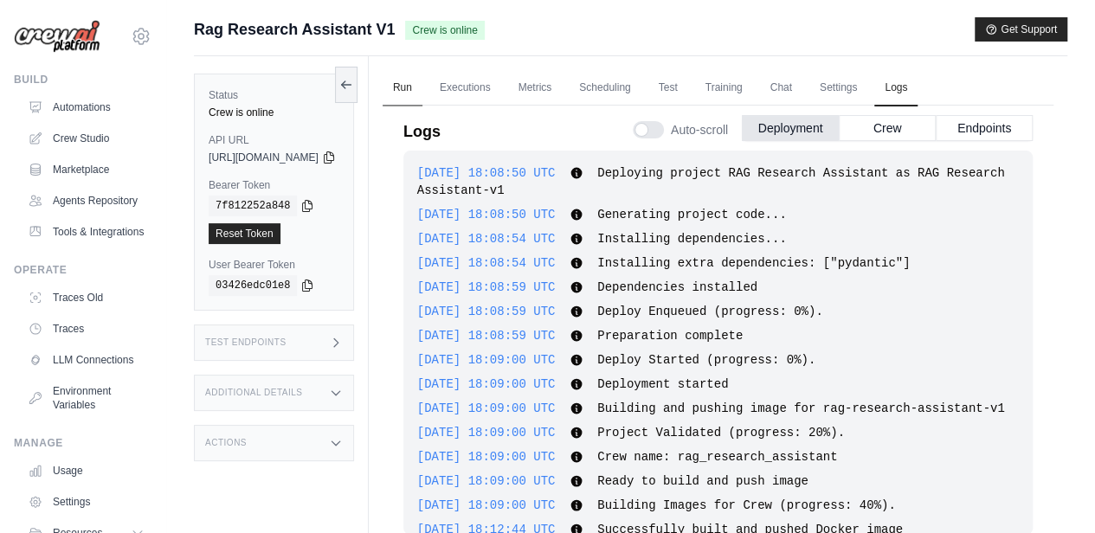
click at [422, 79] on link "Run" at bounding box center [403, 88] width 40 height 36
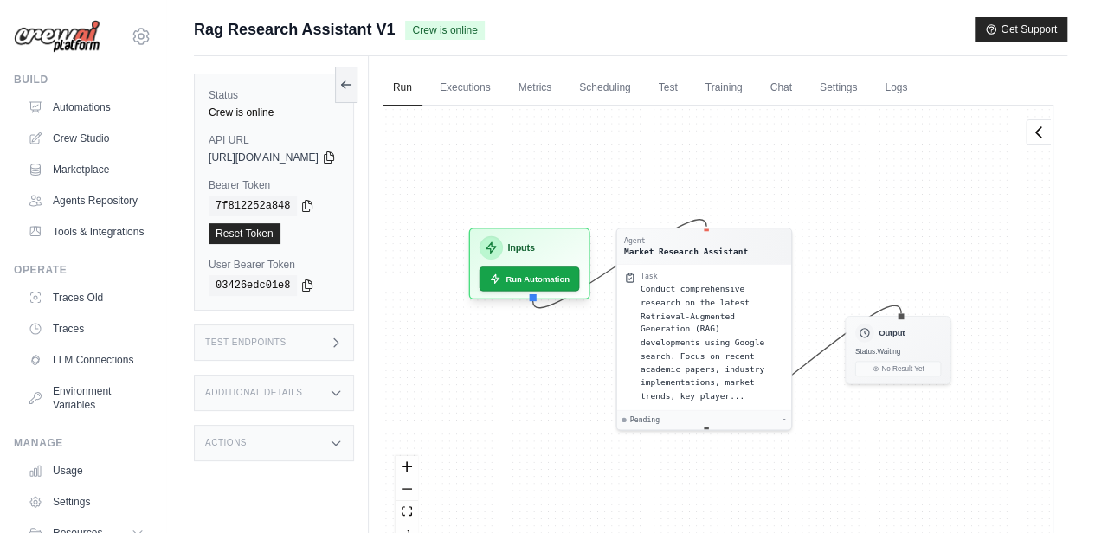
scroll to position [87, 0]
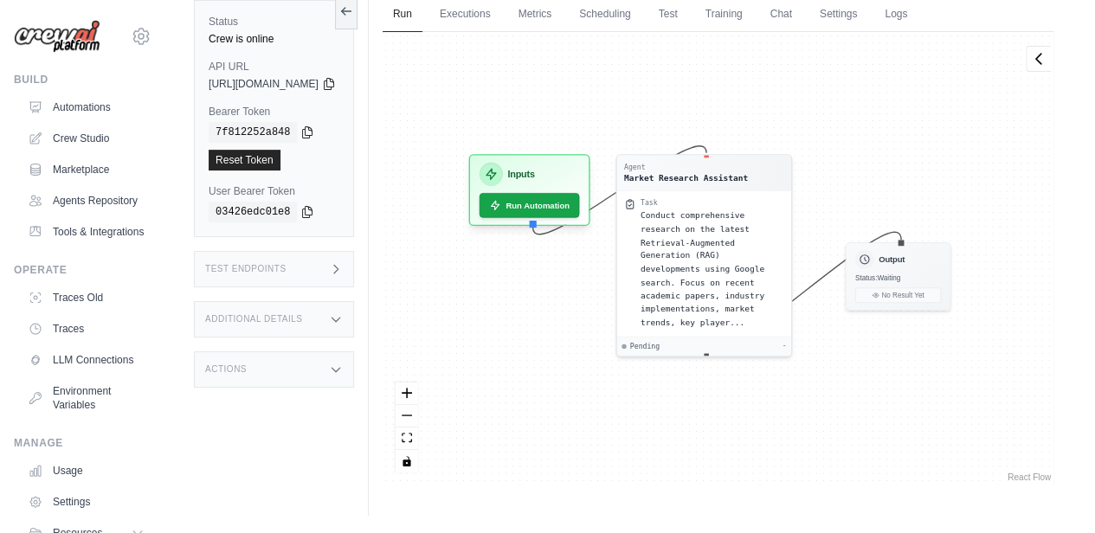
click at [250, 357] on div "Actions" at bounding box center [274, 369] width 160 height 36
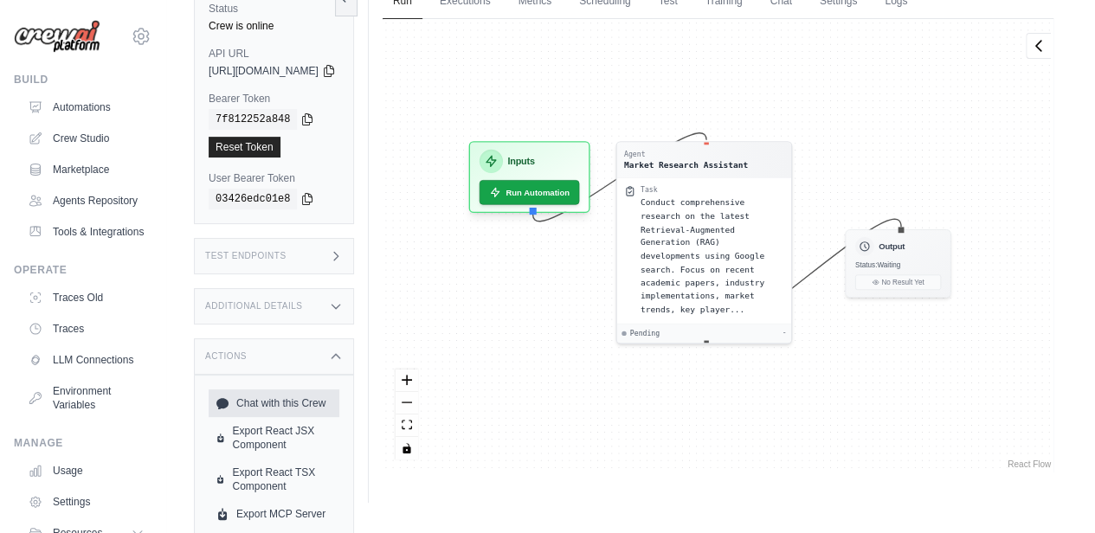
scroll to position [120, 0]
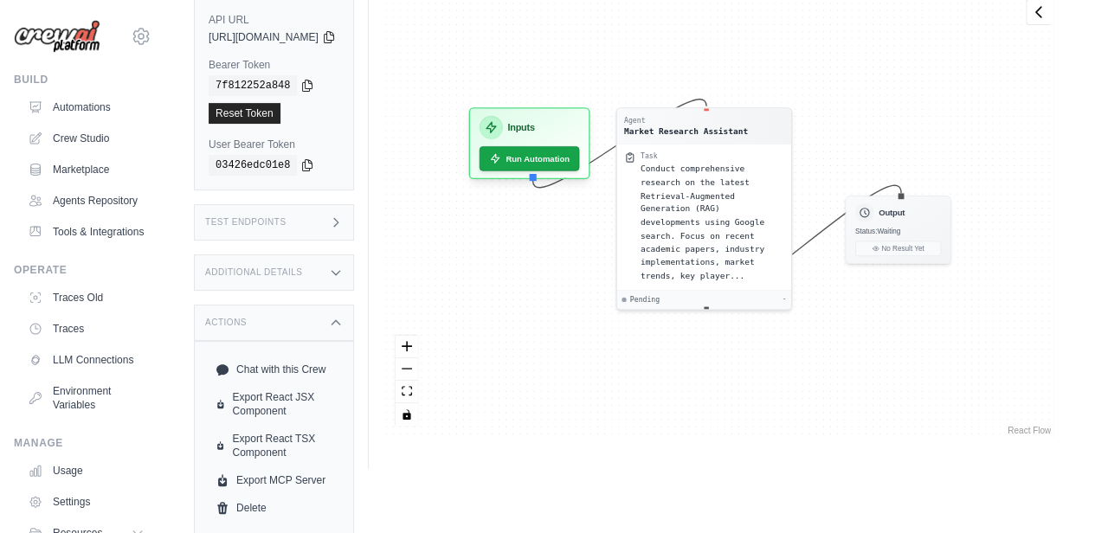
click at [322, 263] on div "Additional Details" at bounding box center [274, 273] width 160 height 36
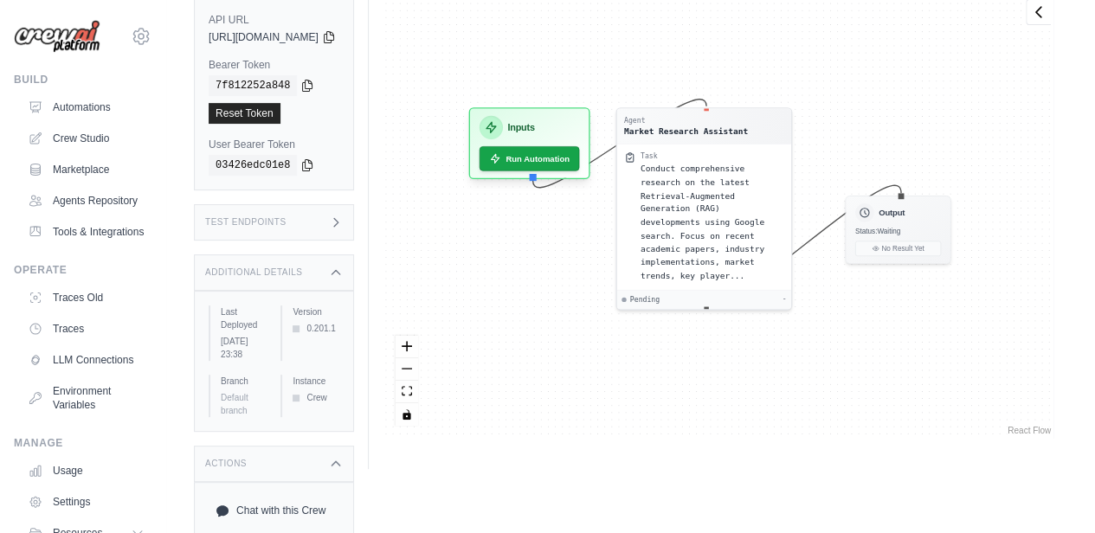
click at [328, 221] on div "Test Endpoints" at bounding box center [274, 222] width 160 height 36
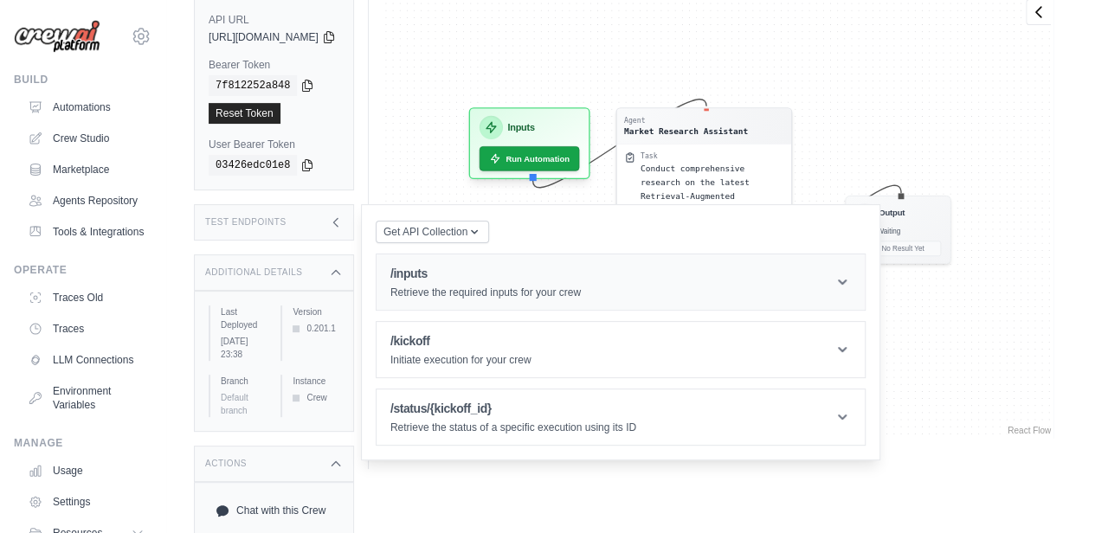
click at [704, 296] on header "/inputs Retrieve the required inputs for your crew" at bounding box center [621, 282] width 488 height 55
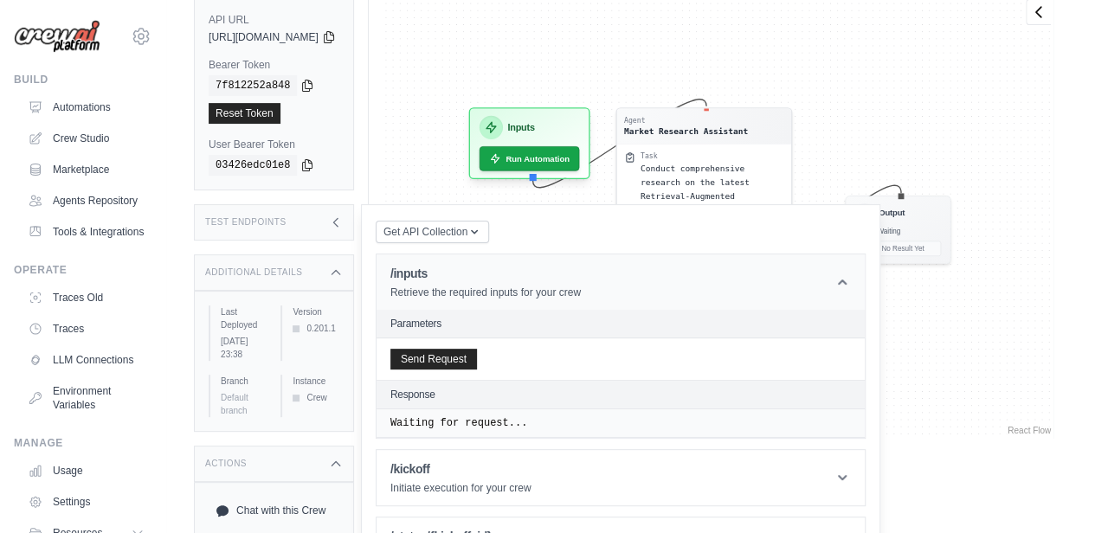
click at [634, 290] on header "/inputs Retrieve the required inputs for your crew" at bounding box center [621, 282] width 488 height 55
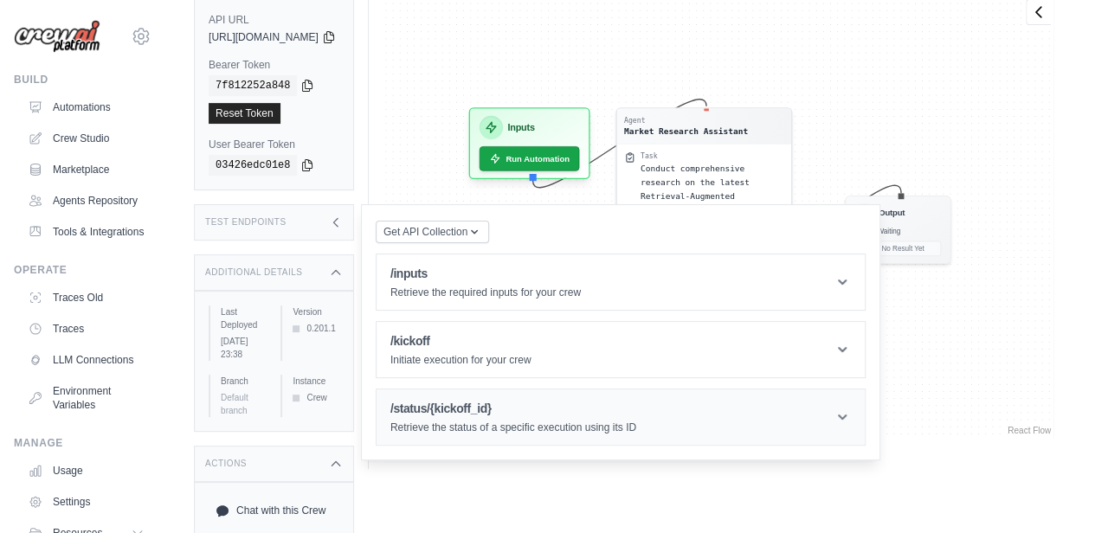
click at [568, 421] on p "Retrieve the status of a specific execution using its ID" at bounding box center [513, 428] width 246 height 14
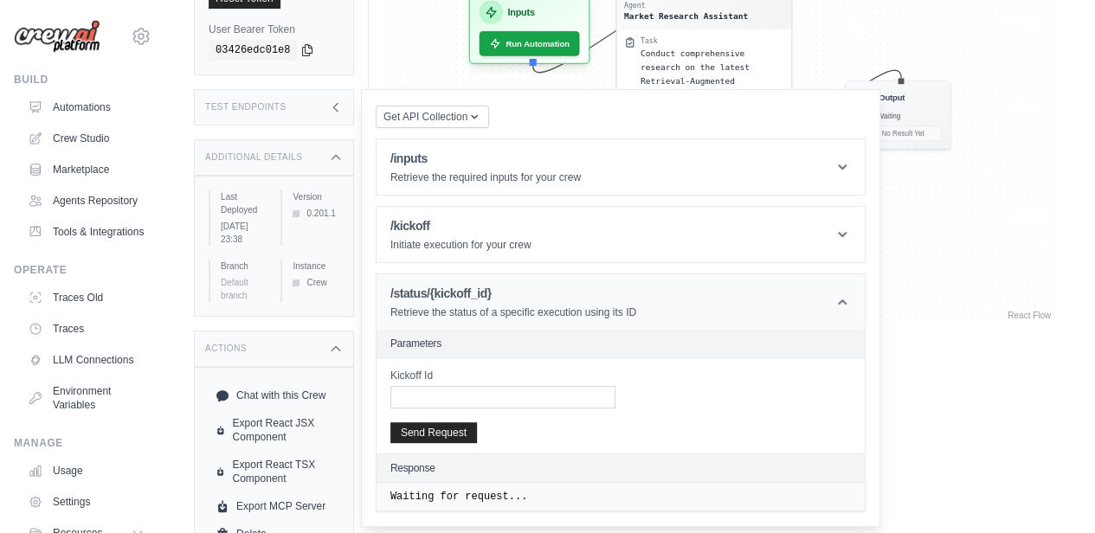
click at [622, 294] on h1 "/status/{kickoff_id}" at bounding box center [513, 293] width 246 height 17
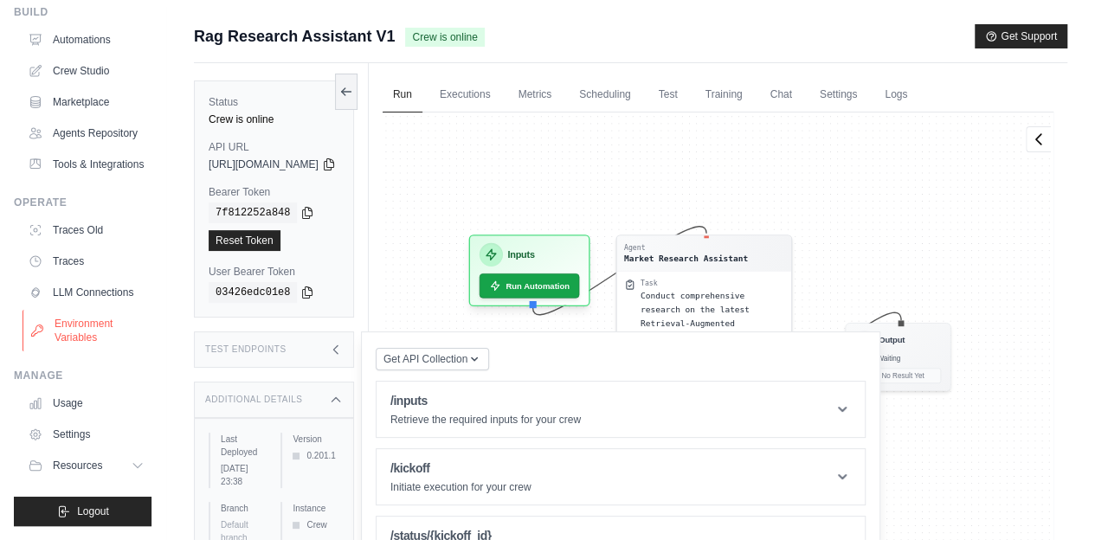
scroll to position [0, 0]
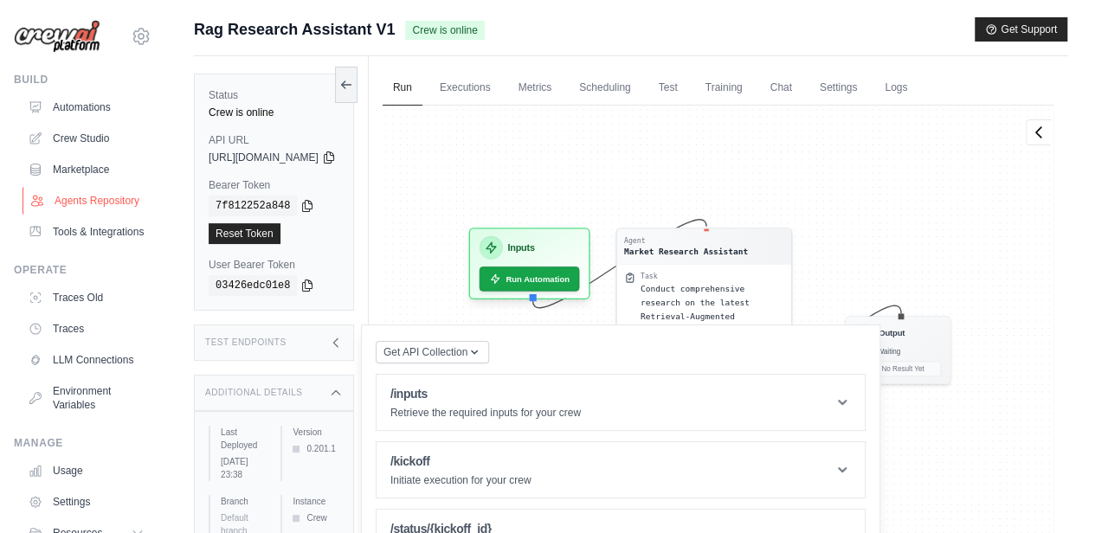
click at [80, 215] on link "Agents Repository" at bounding box center [88, 201] width 131 height 28
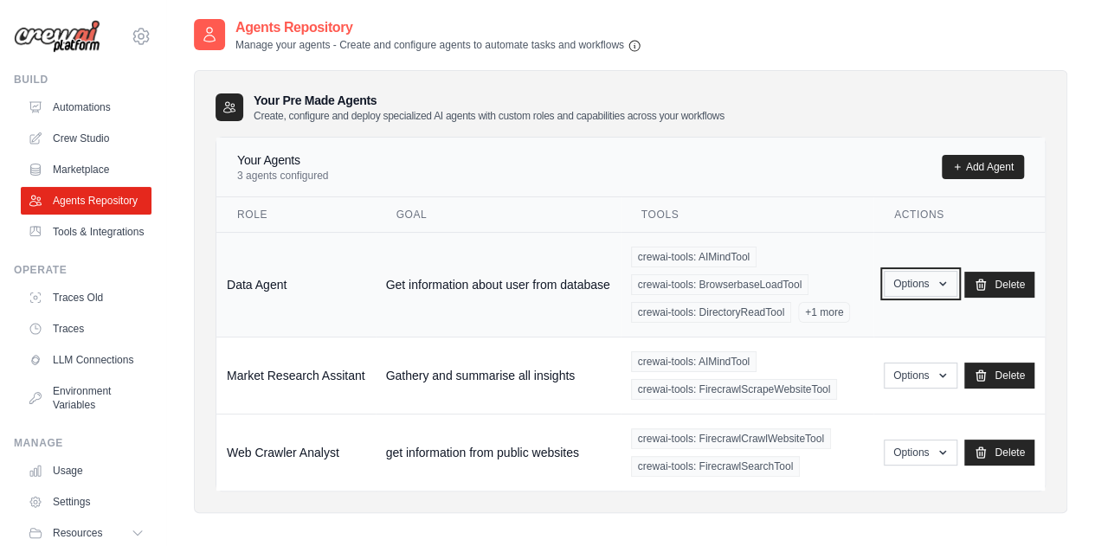
click at [931, 281] on button "Options" at bounding box center [921, 284] width 74 height 26
click at [842, 215] on th "Tools" at bounding box center [747, 214] width 253 height 35
click at [633, 42] on icon "button" at bounding box center [635, 45] width 14 height 14
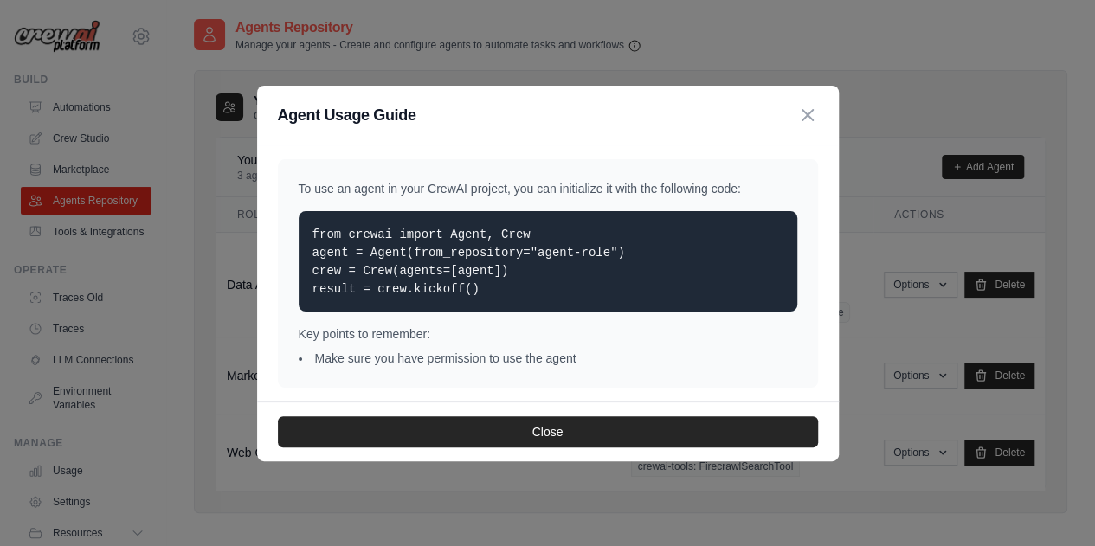
scroll to position [35, 0]
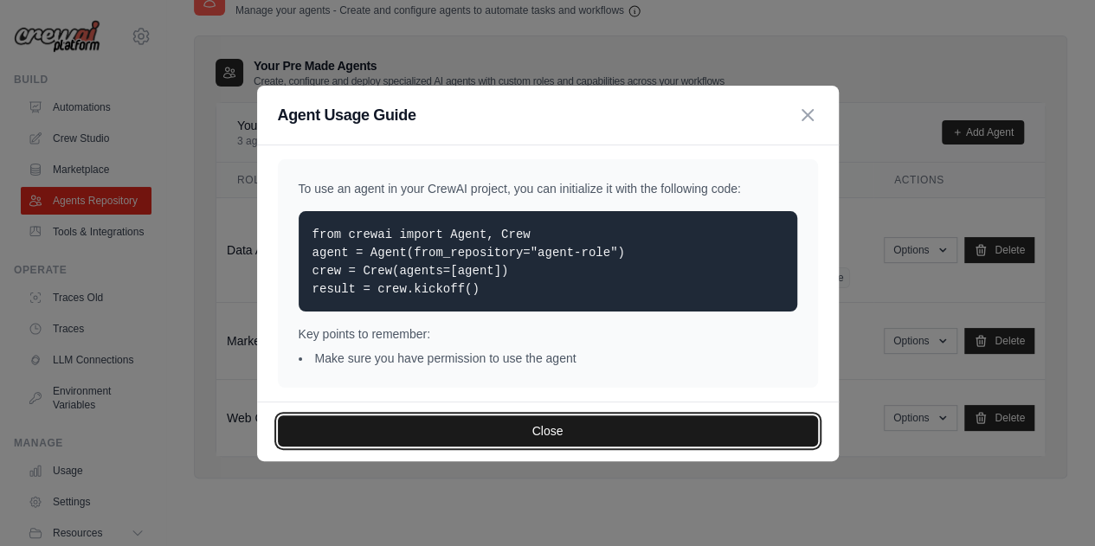
click at [573, 436] on button "Close" at bounding box center [548, 431] width 540 height 31
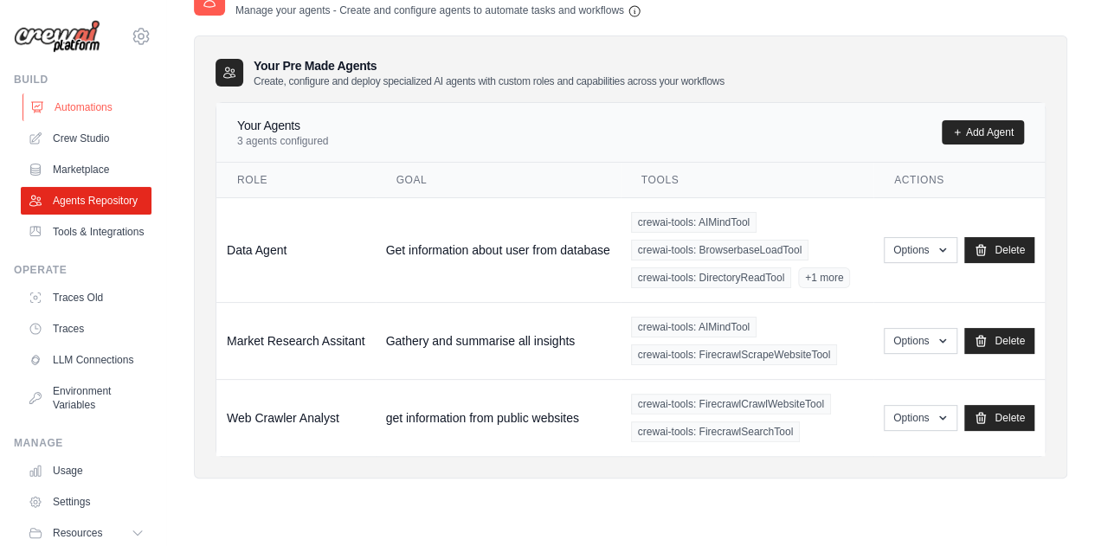
click at [93, 101] on link "Automations" at bounding box center [88, 107] width 131 height 28
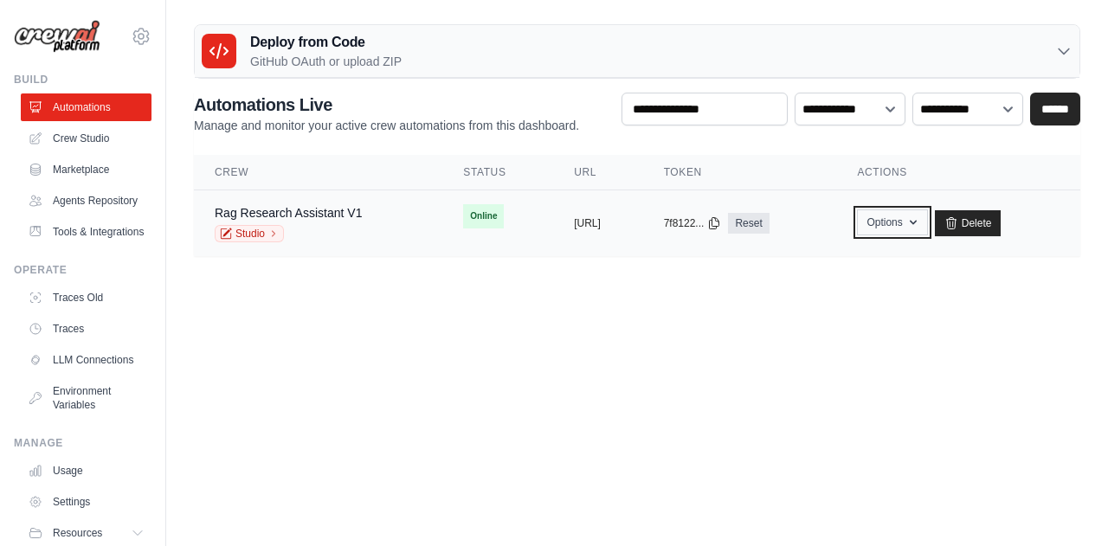
click at [927, 227] on button "Options" at bounding box center [892, 223] width 70 height 26
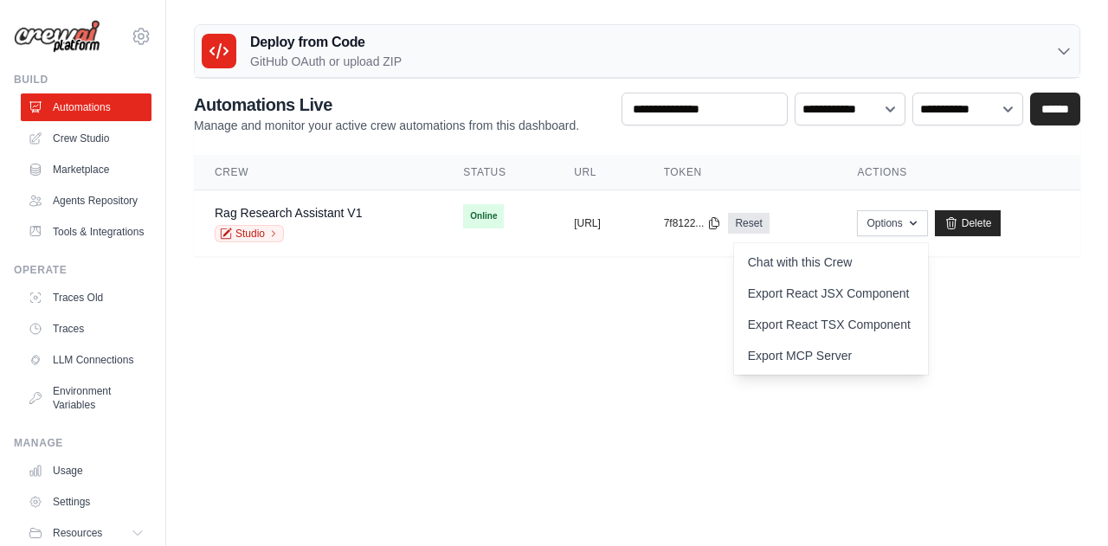
click at [1015, 323] on body "pavan.manuguri@winfosolutions.com Settings Build Automations GitHub" at bounding box center [554, 273] width 1108 height 546
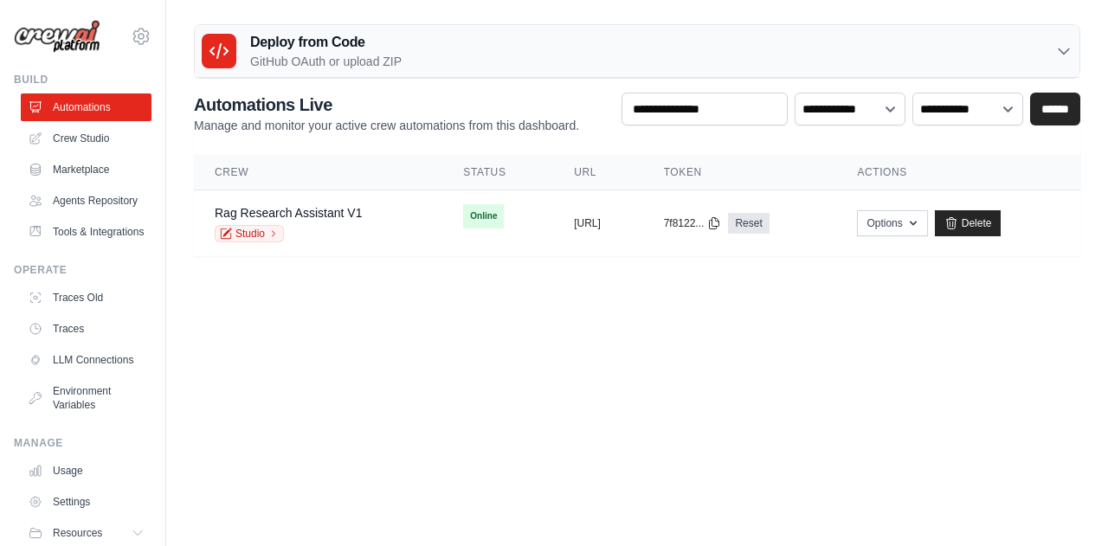
click at [601, 262] on main "Deploy from Code GitHub OAuth or upload ZIP GitHub OAuth Upload ZIP Connect Git…" at bounding box center [637, 147] width 942 height 294
click at [310, 56] on p "GitHub OAuth or upload ZIP" at bounding box center [326, 61] width 152 height 17
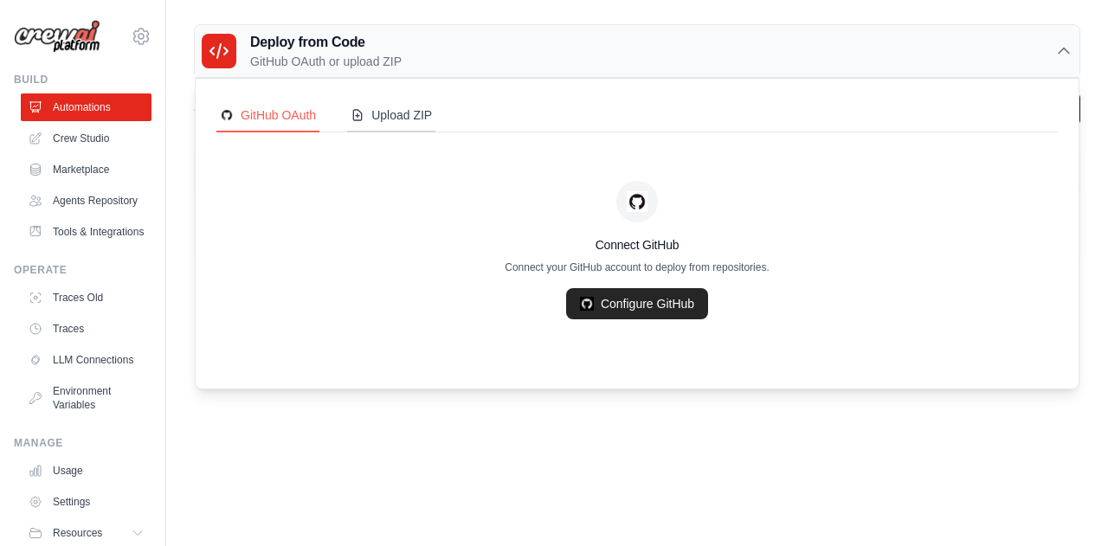
click at [421, 120] on div "Upload ZIP" at bounding box center [391, 114] width 81 height 17
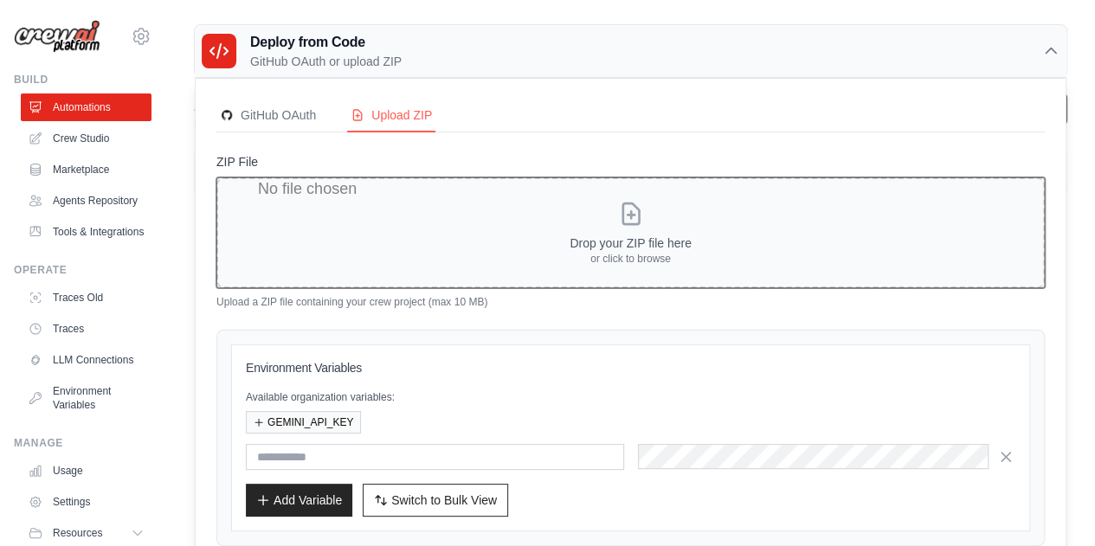
click at [629, 208] on input "ZIP File" at bounding box center [630, 232] width 829 height 111
type input "**********"
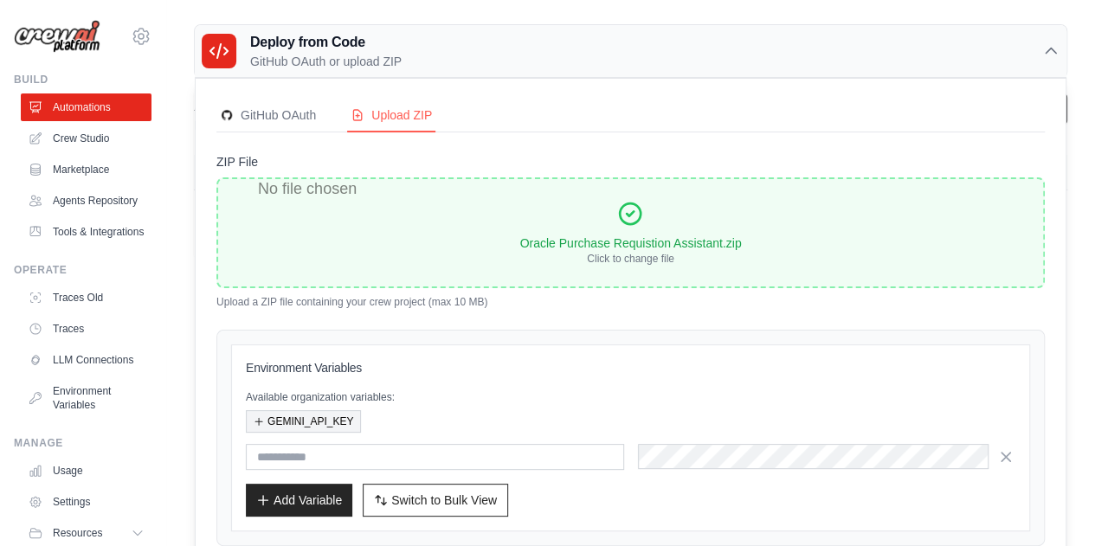
click at [294, 410] on button "GEMINI_API_KEY" at bounding box center [303, 421] width 115 height 23
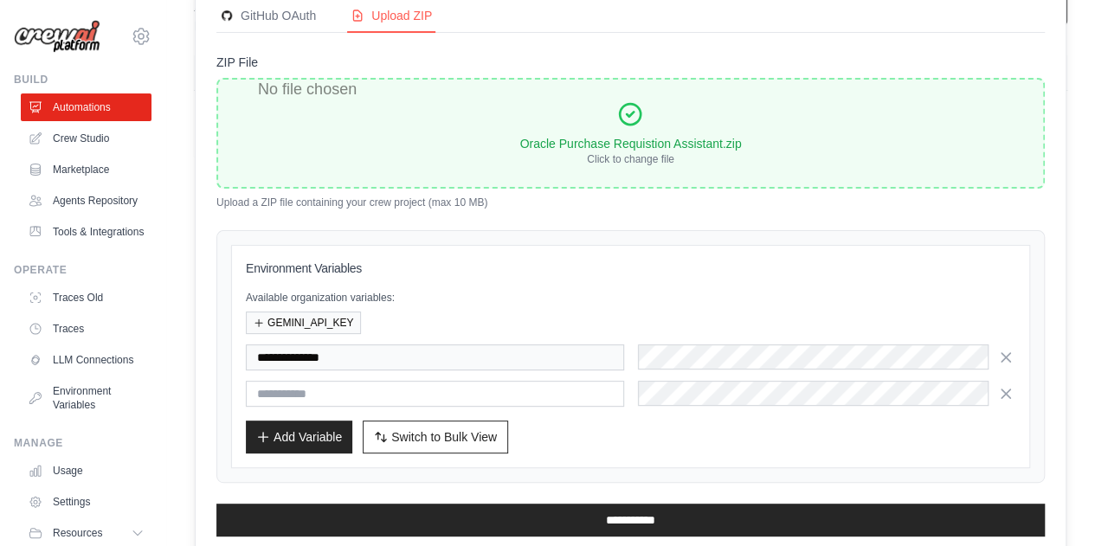
scroll to position [126, 0]
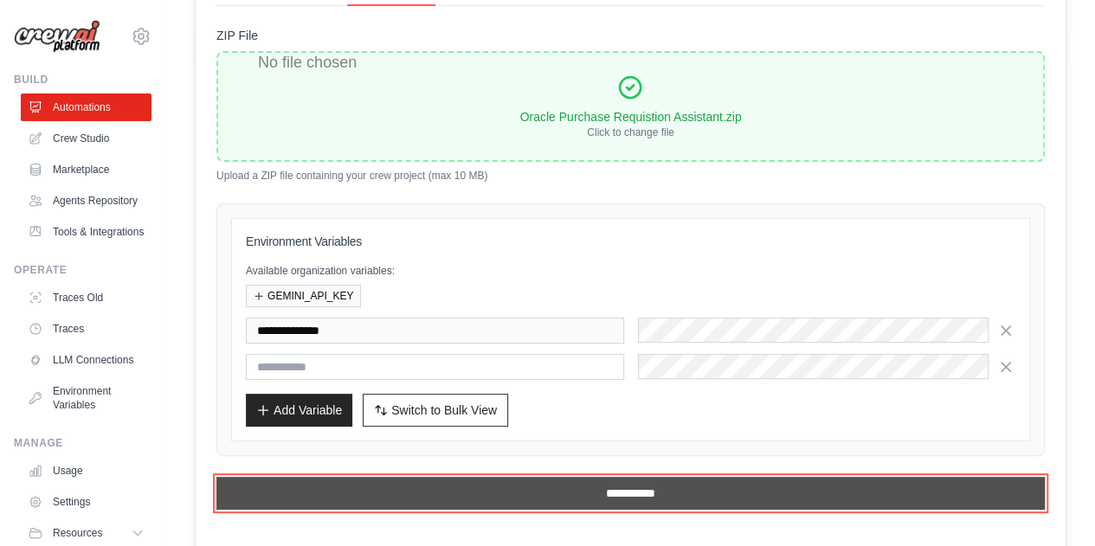
click at [429, 487] on input "**********" at bounding box center [630, 493] width 829 height 33
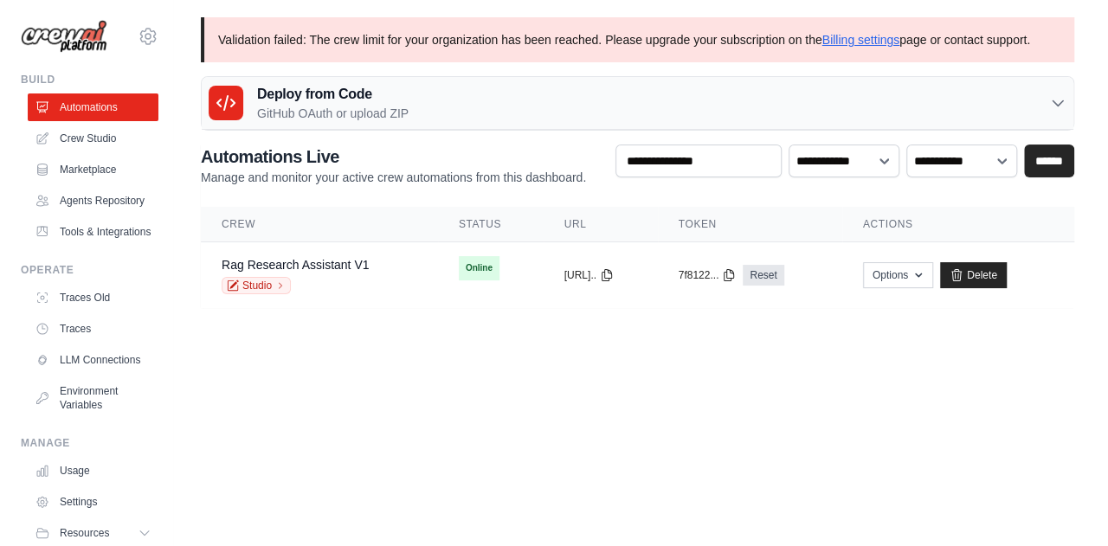
scroll to position [0, 0]
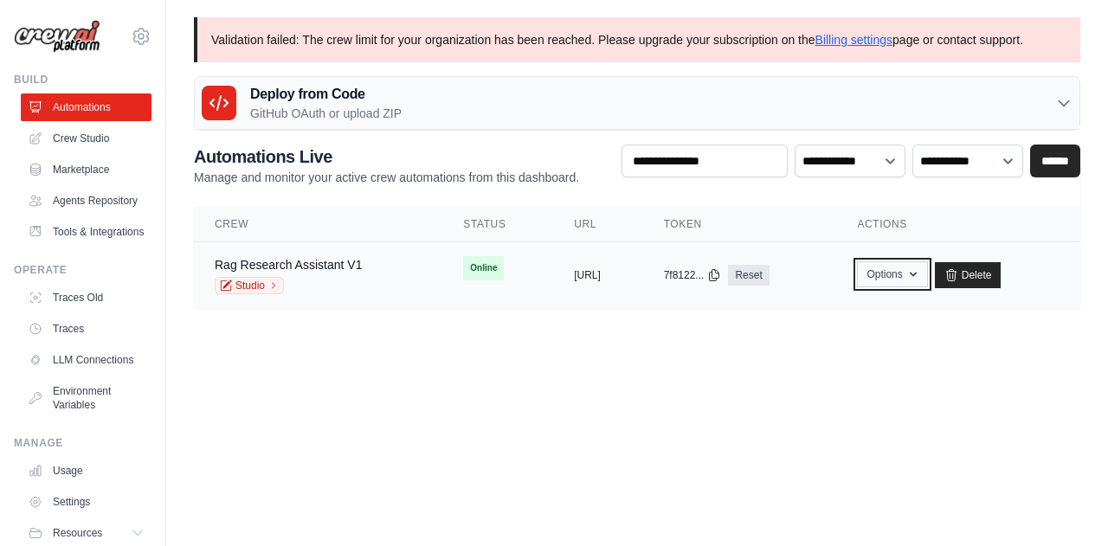
click at [920, 280] on icon "button" at bounding box center [913, 275] width 14 height 14
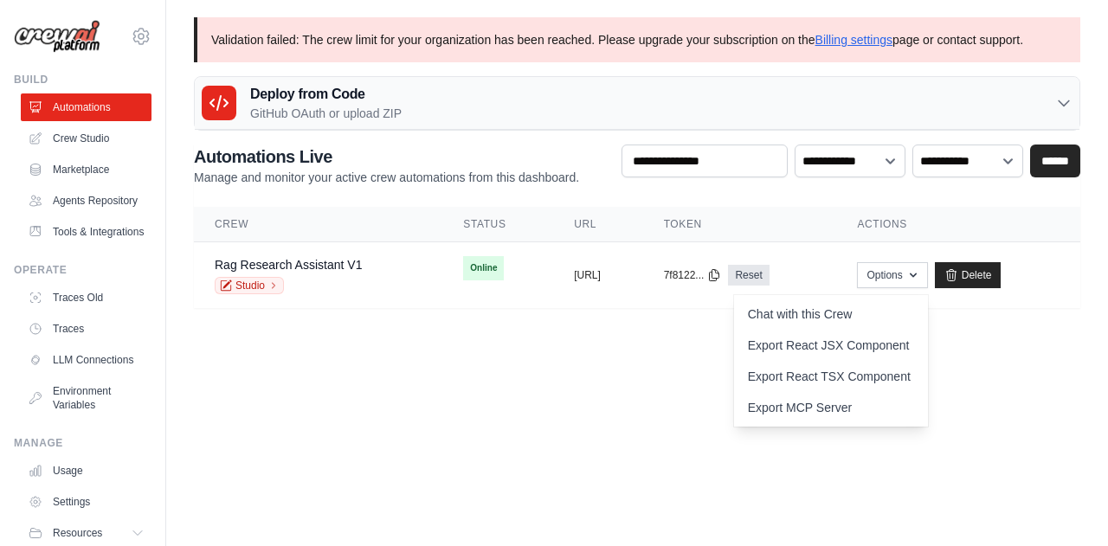
click at [850, 439] on body "pavan.manuguri@winfosolutions.com Settings Build Automations GitHub" at bounding box center [554, 273] width 1108 height 546
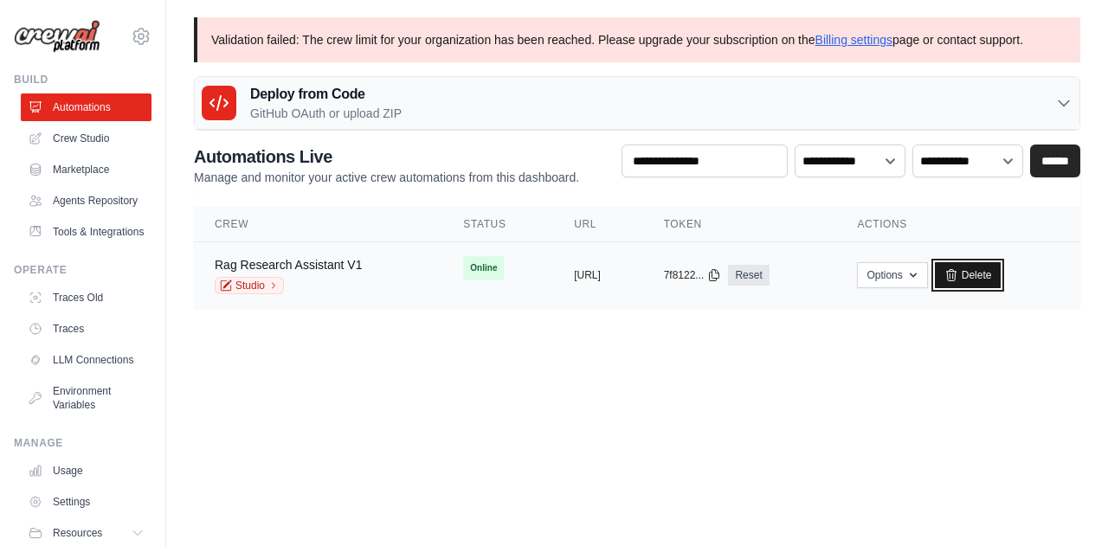
click at [1002, 267] on link "Delete" at bounding box center [968, 275] width 67 height 26
click at [921, 272] on button "Options" at bounding box center [892, 274] width 70 height 26
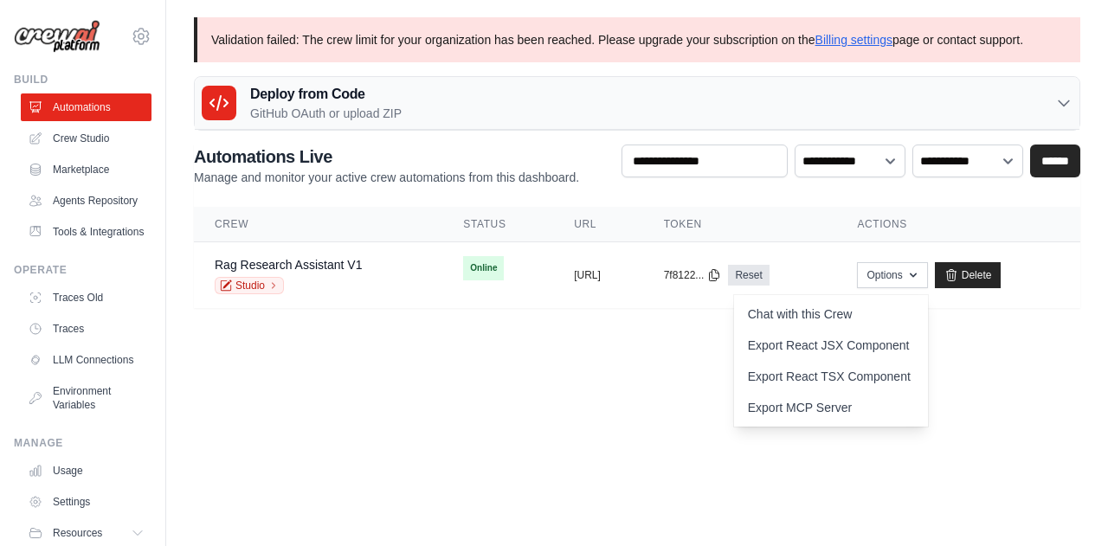
click at [1046, 356] on body "pavan.manuguri@winfosolutions.com Settings Build Automations GitHub" at bounding box center [554, 273] width 1108 height 546
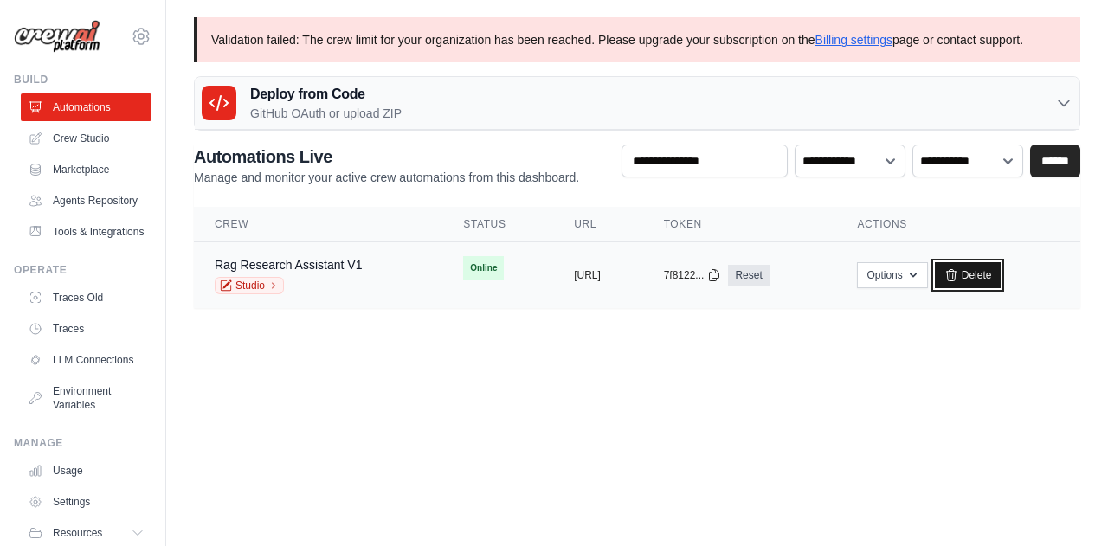
click at [1002, 273] on link "Delete" at bounding box center [968, 275] width 67 height 26
click at [623, 345] on main "Validation failed: The crew limit for your organization has been reached. Pleas…" at bounding box center [637, 173] width 942 height 346
click at [1002, 280] on link "Delete" at bounding box center [968, 275] width 67 height 26
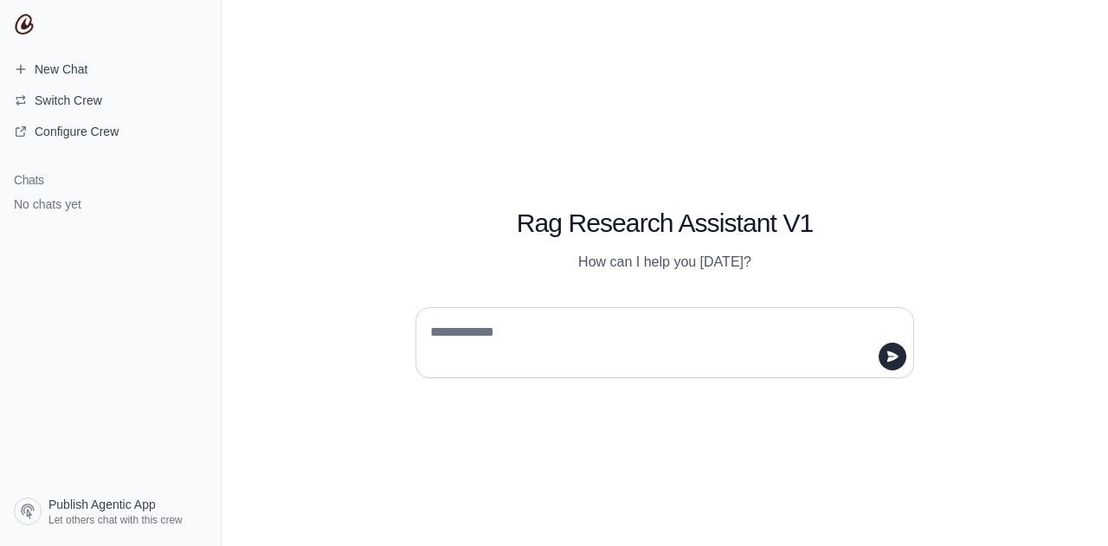
click at [554, 342] on textarea at bounding box center [660, 343] width 466 height 48
type textarea "**"
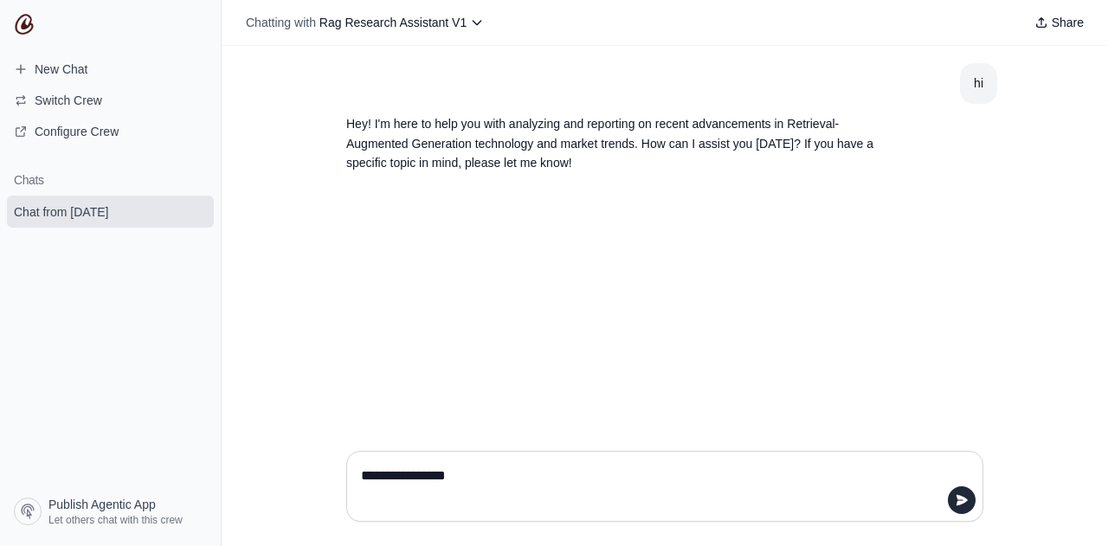
type textarea "**********"
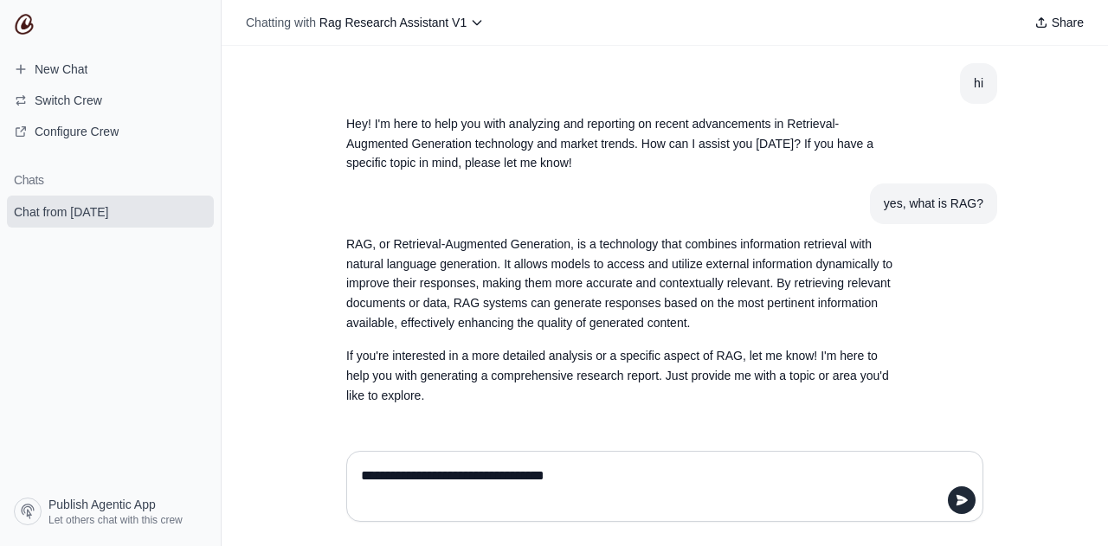
type textarea "**********"
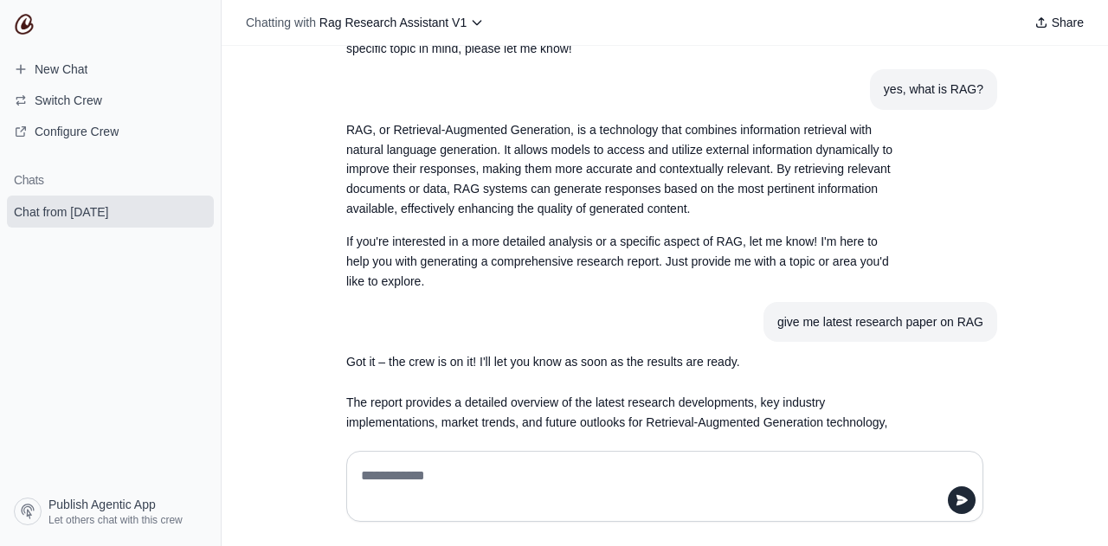
scroll to position [156, 0]
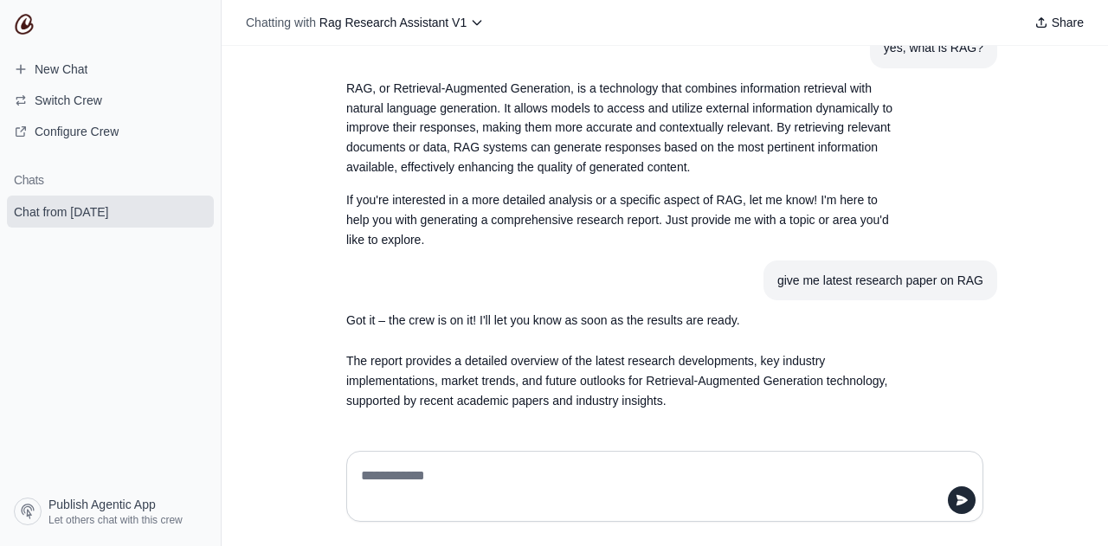
click at [431, 461] on div at bounding box center [664, 486] width 637 height 71
click at [429, 464] on textarea at bounding box center [665, 486] width 615 height 48
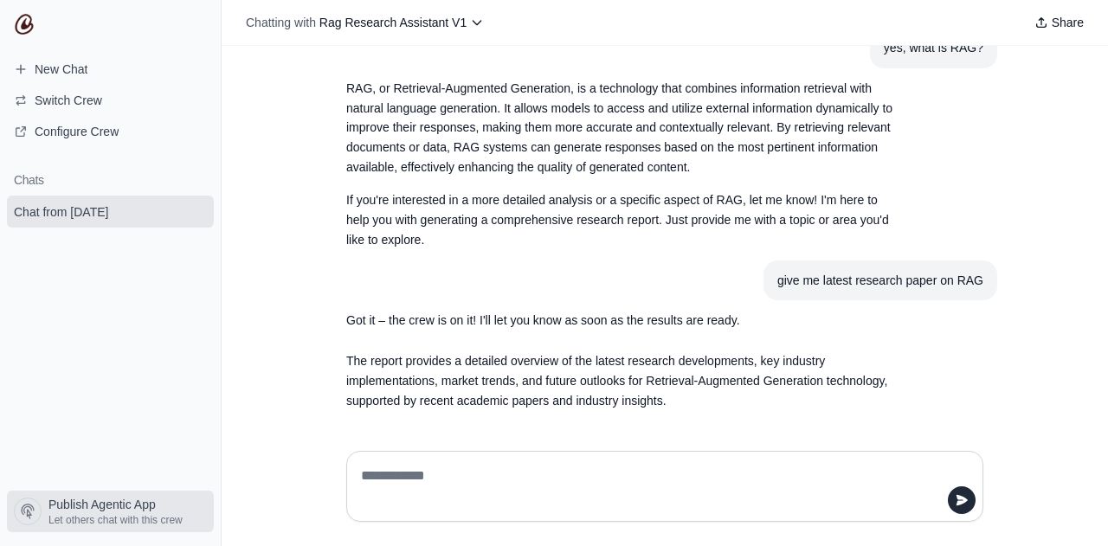
click at [87, 518] on span "Let others chat with this crew" at bounding box center [115, 520] width 134 height 14
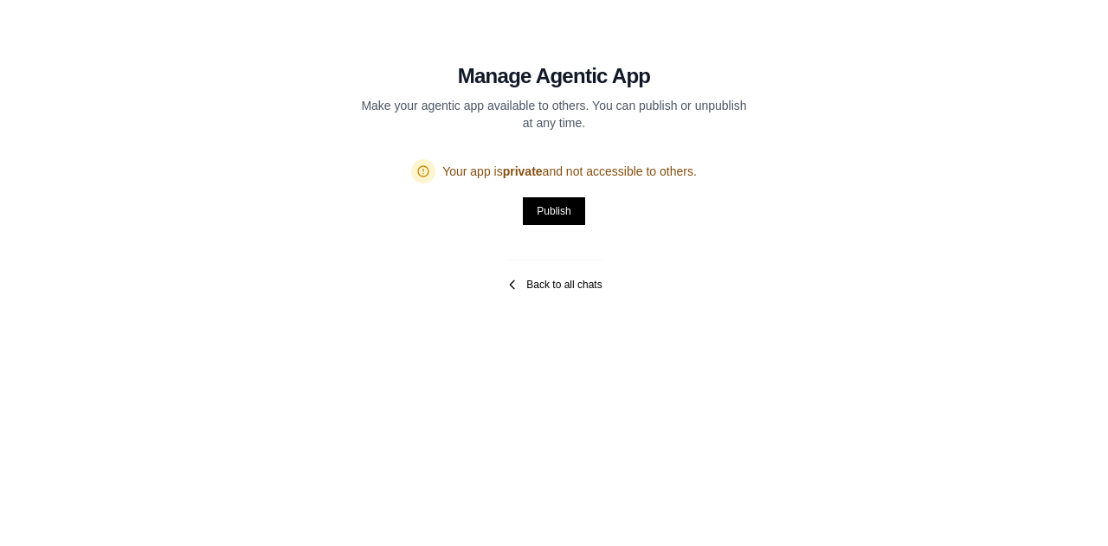
click at [541, 280] on link "Back to all chats" at bounding box center [554, 285] width 96 height 14
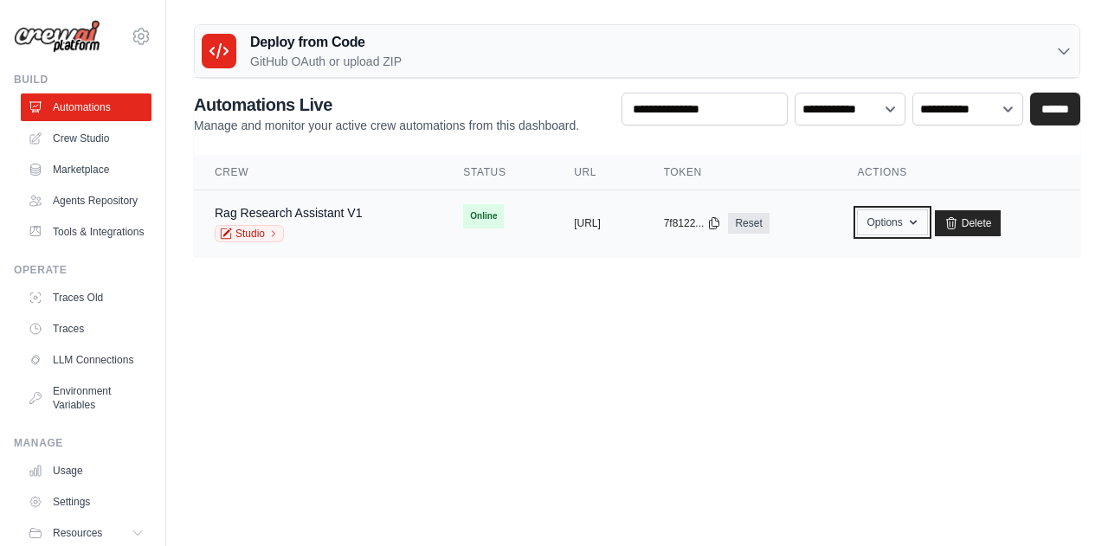
click at [920, 222] on icon "button" at bounding box center [913, 223] width 14 height 14
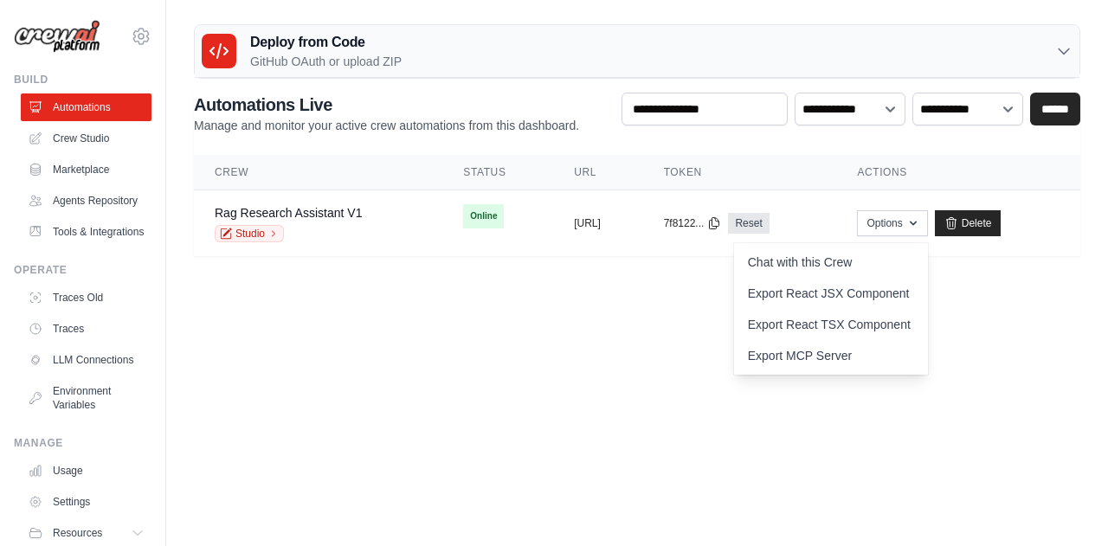
click at [609, 309] on body "[PERSON_NAME][EMAIL_ADDRESS][DOMAIN_NAME] Settings Build Automations GitHub" at bounding box center [554, 273] width 1108 height 546
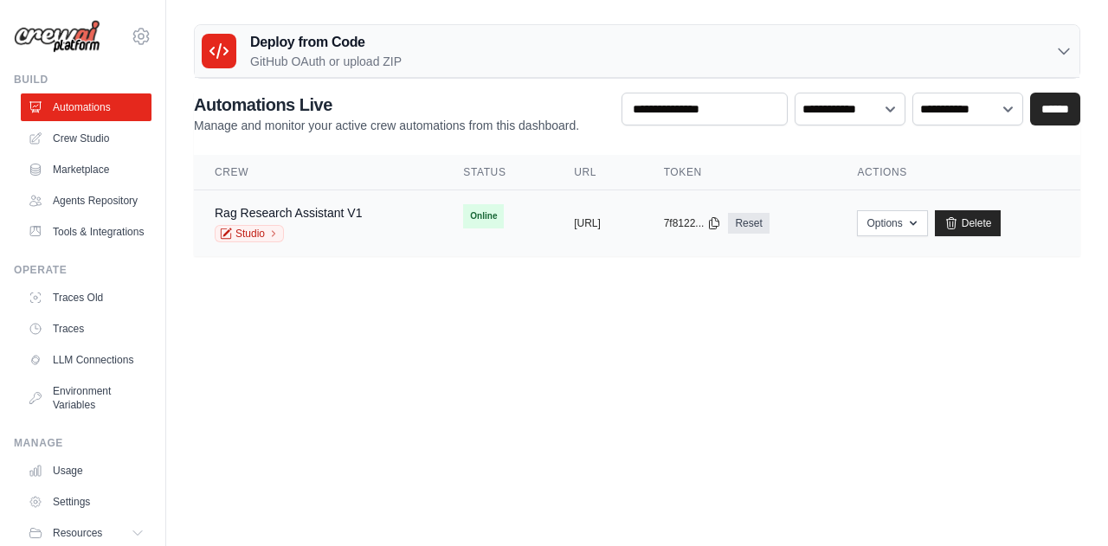
click at [463, 205] on span "Online" at bounding box center [483, 216] width 41 height 24
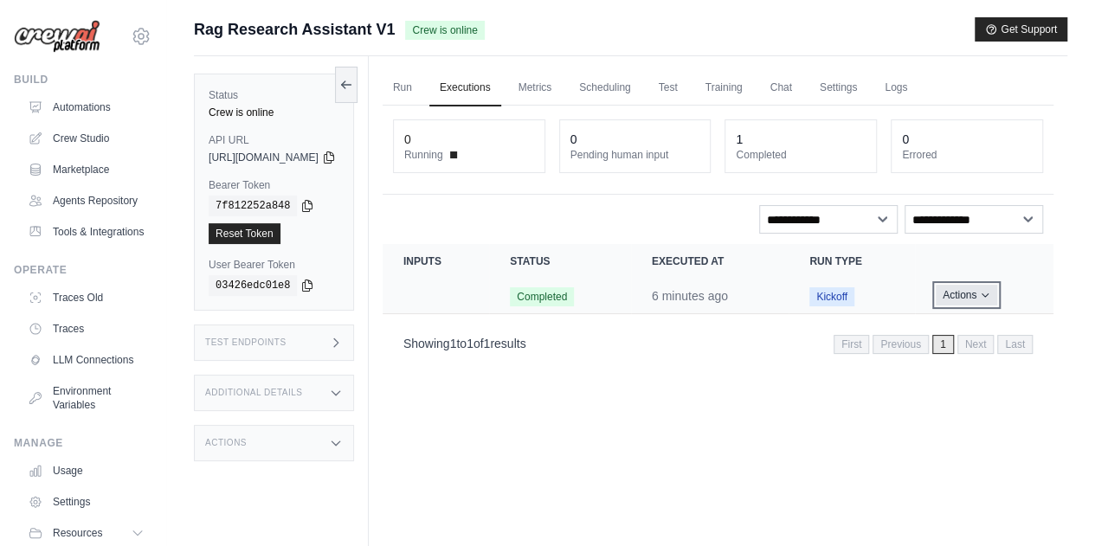
click at [980, 295] on button "Actions" at bounding box center [966, 295] width 61 height 21
click at [78, 101] on link "Automations" at bounding box center [88, 107] width 131 height 28
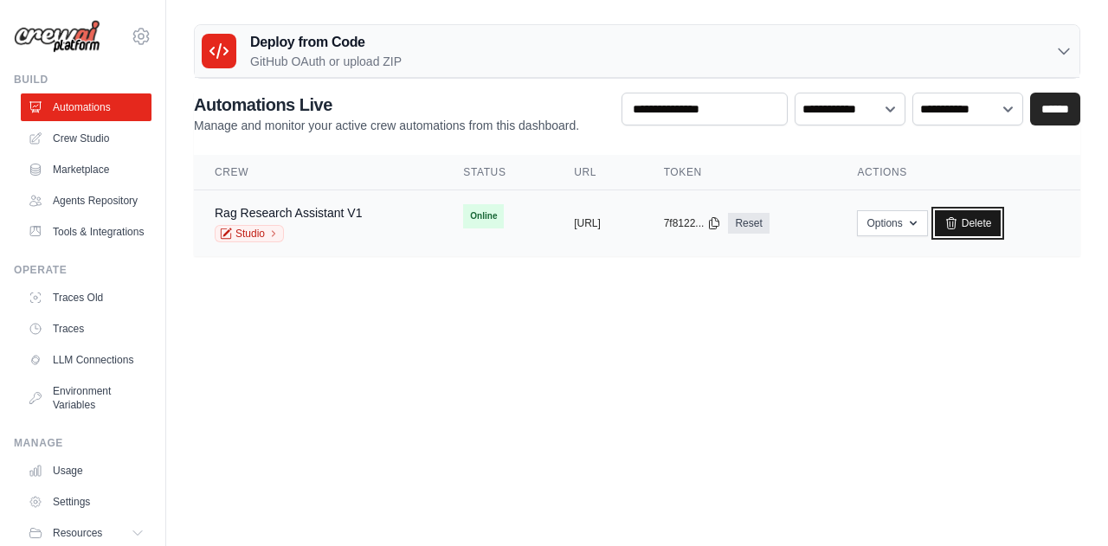
click at [1002, 224] on link "Delete" at bounding box center [968, 223] width 67 height 26
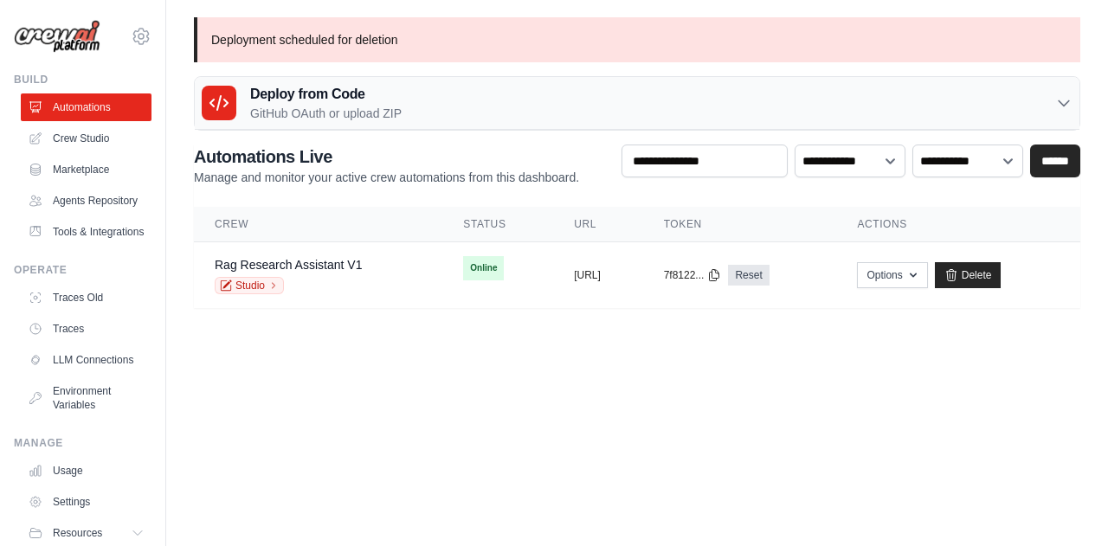
click at [483, 125] on div "Deploy from Code GitHub OAuth or upload ZIP" at bounding box center [637, 103] width 885 height 53
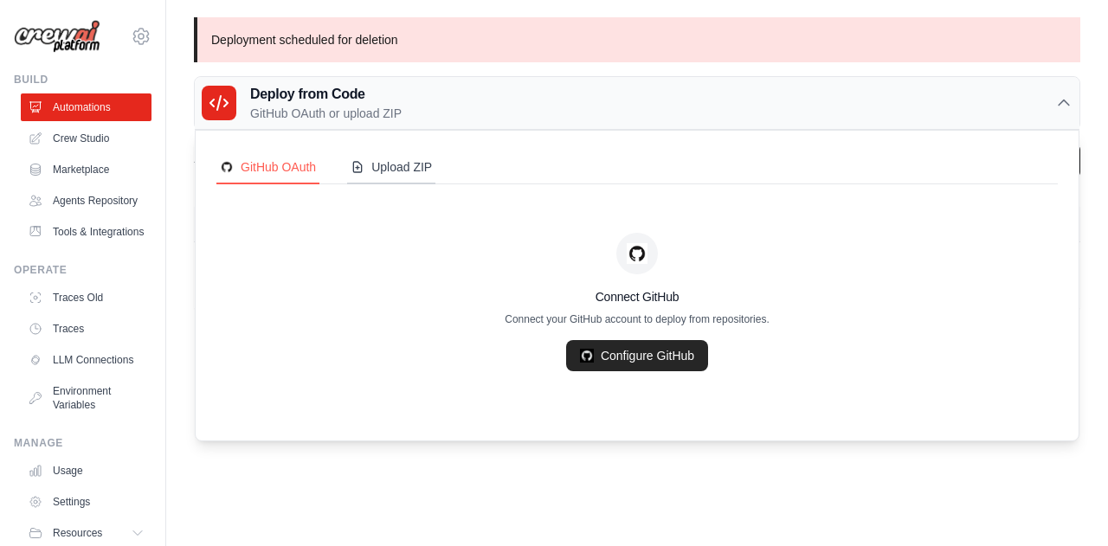
click at [419, 160] on div "Upload ZIP" at bounding box center [391, 166] width 81 height 17
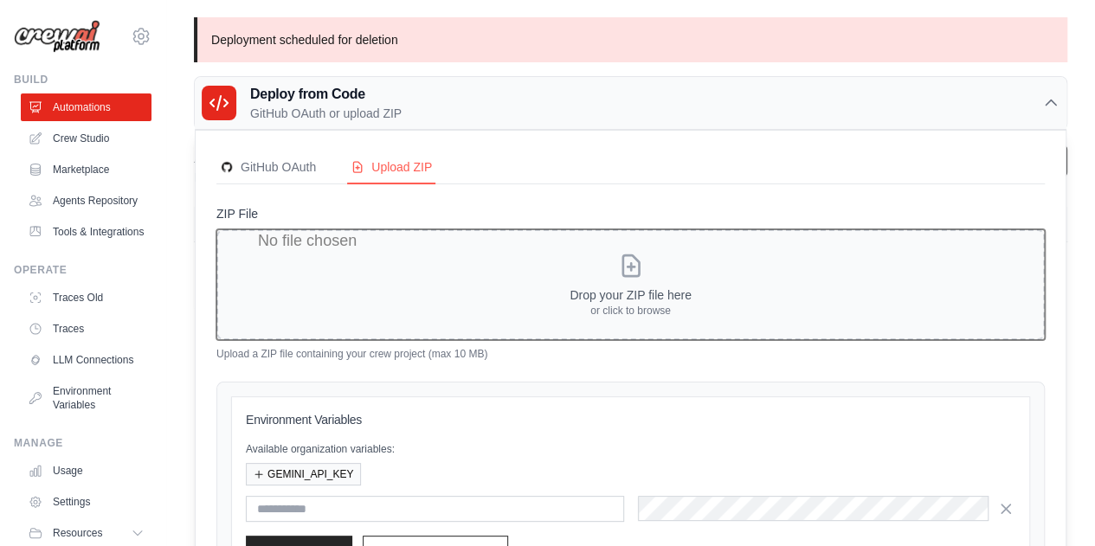
click at [616, 291] on input "ZIP File" at bounding box center [630, 284] width 829 height 111
type input "**********"
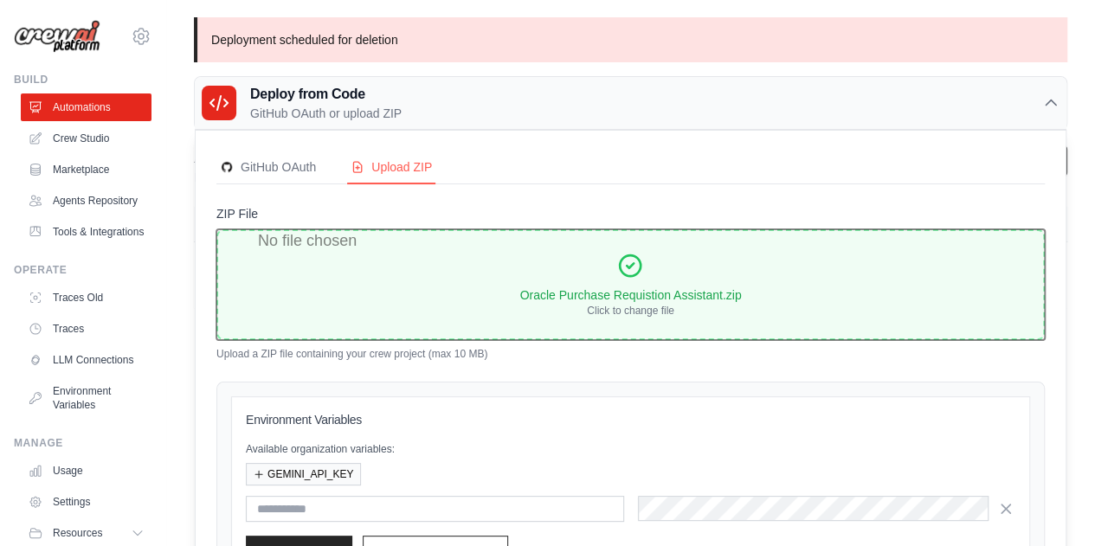
scroll to position [143, 0]
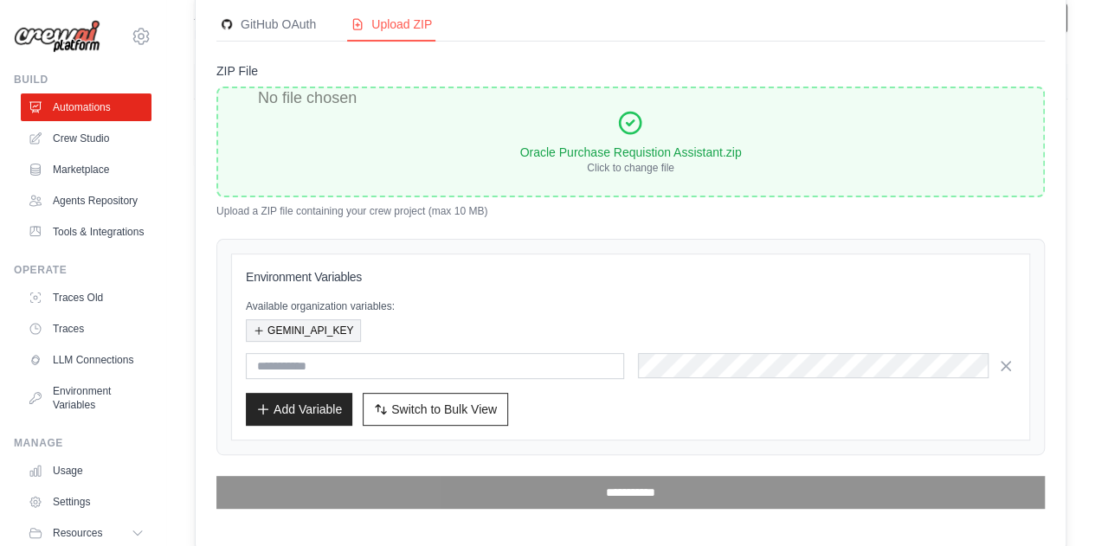
click at [300, 332] on button "GEMINI_API_KEY" at bounding box center [303, 330] width 115 height 23
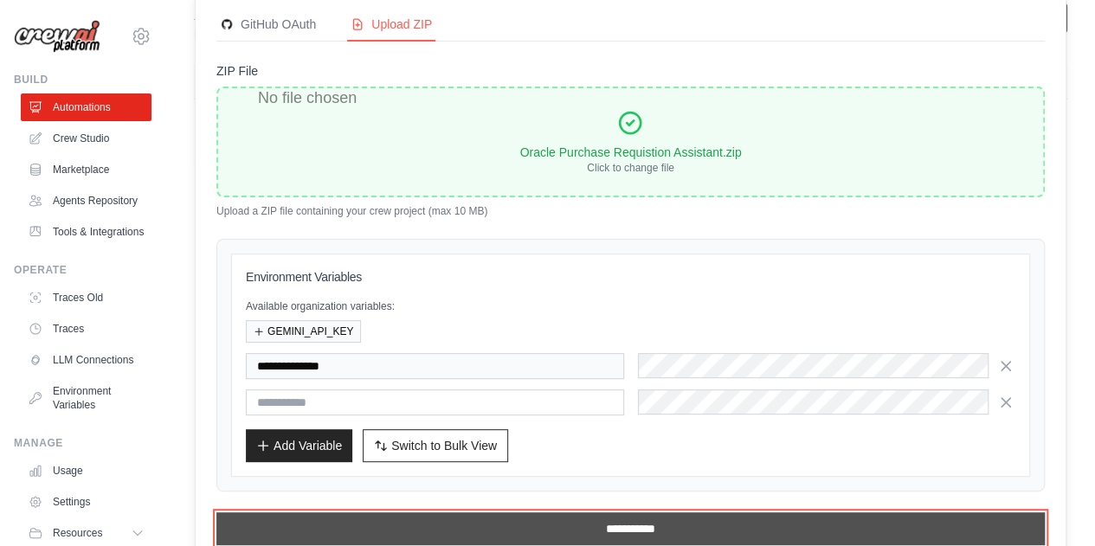
click at [326, 520] on input "**********" at bounding box center [630, 529] width 829 height 33
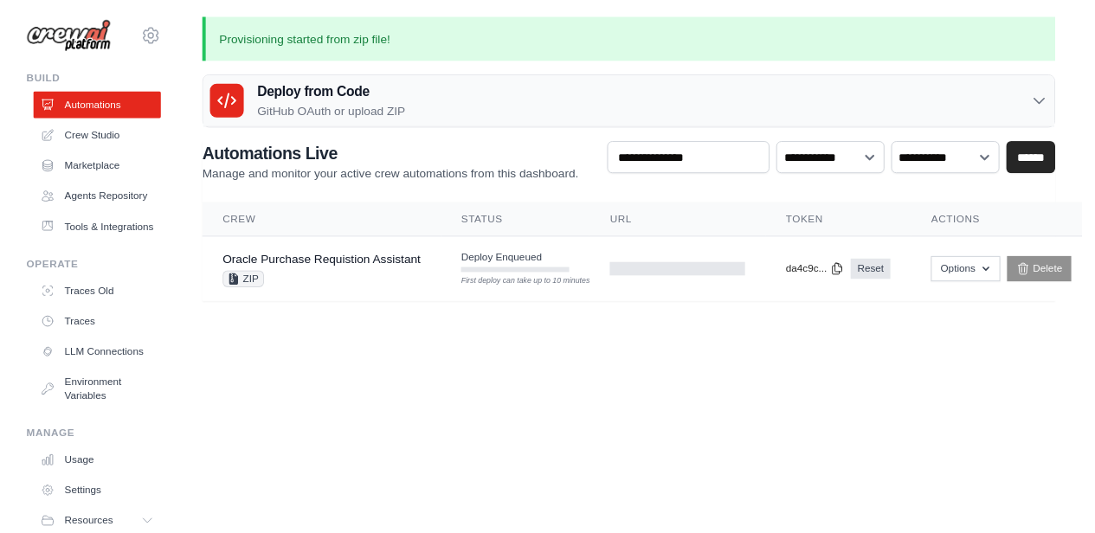
scroll to position [0, 0]
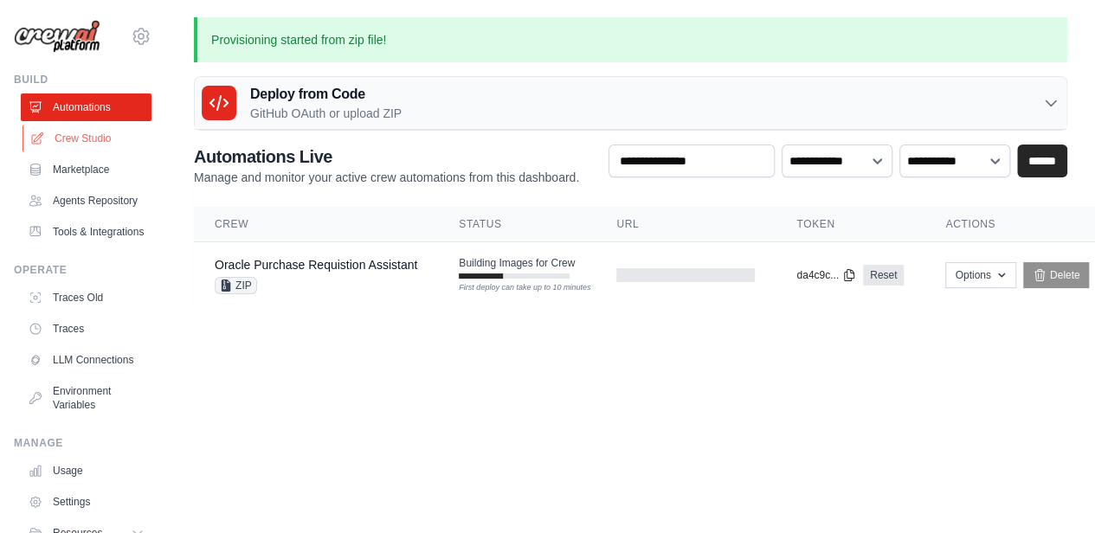
click at [84, 139] on link "Crew Studio" at bounding box center [88, 139] width 131 height 28
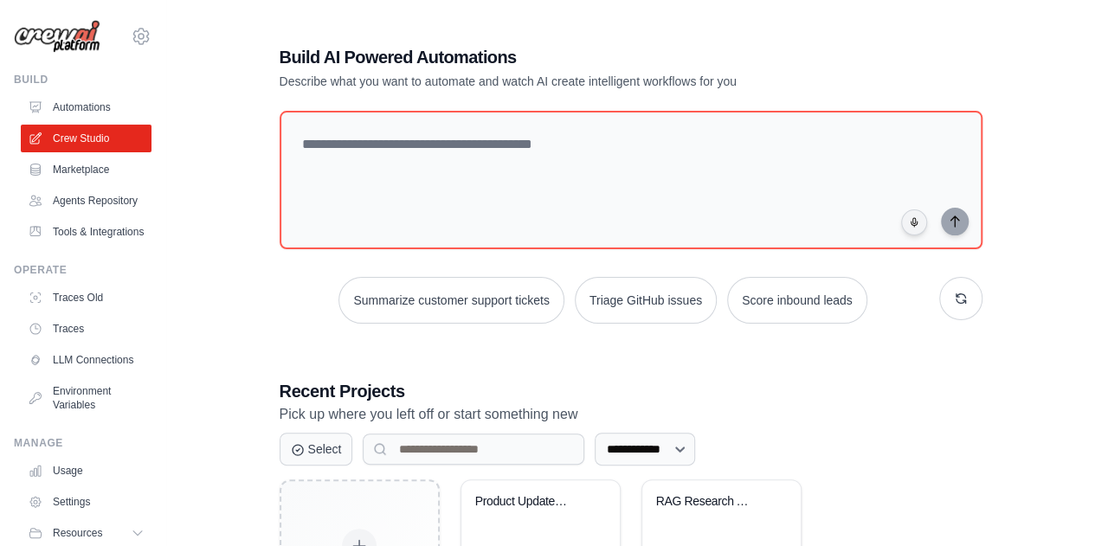
scroll to position [150, 0]
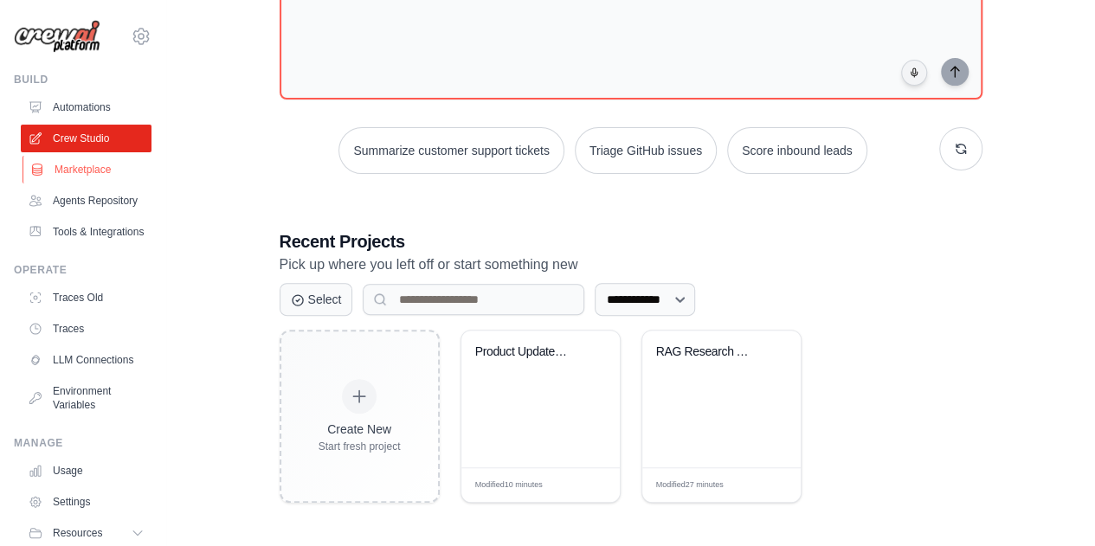
click at [82, 171] on link "Marketplace" at bounding box center [88, 170] width 131 height 28
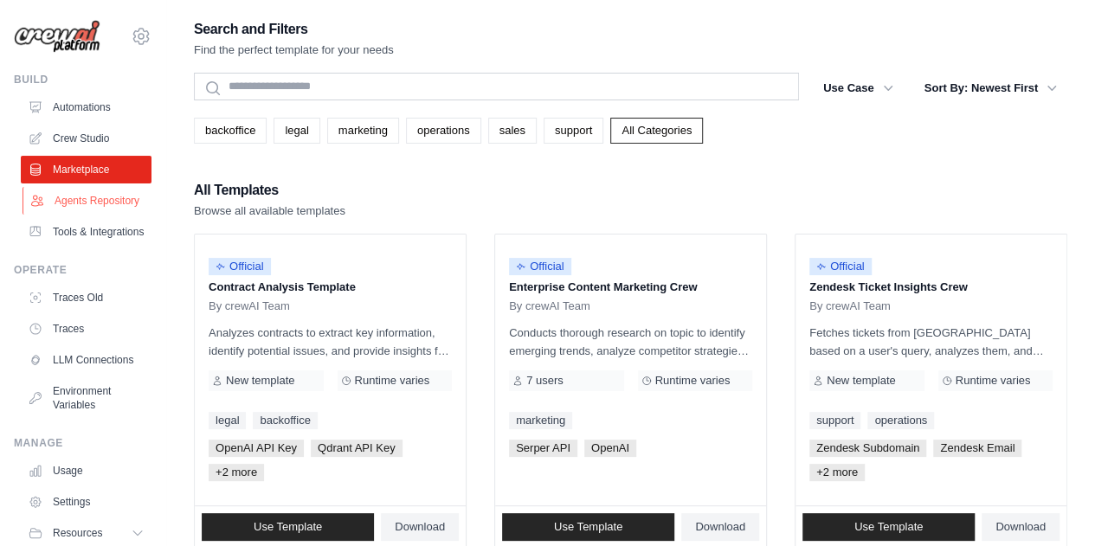
click at [68, 198] on link "Agents Repository" at bounding box center [88, 201] width 131 height 28
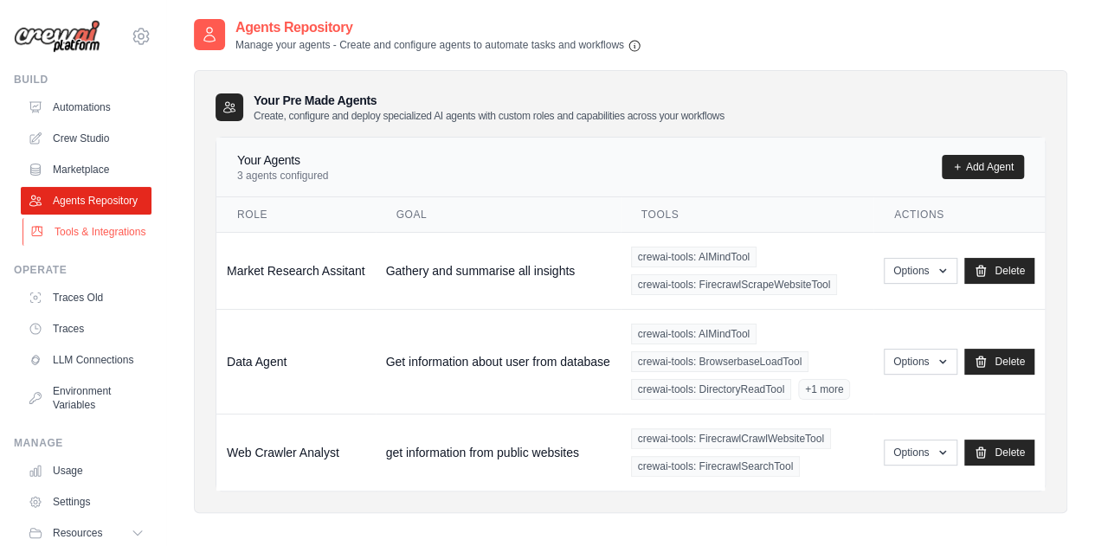
click at [89, 245] on link "Tools & Integrations" at bounding box center [88, 232] width 131 height 28
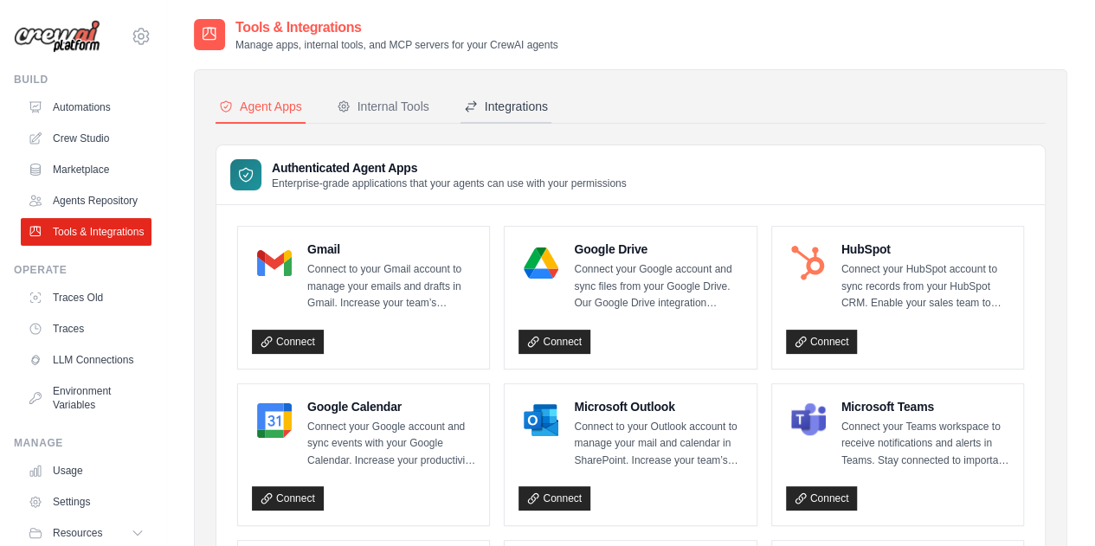
click at [520, 93] on button "Integrations" at bounding box center [506, 107] width 91 height 33
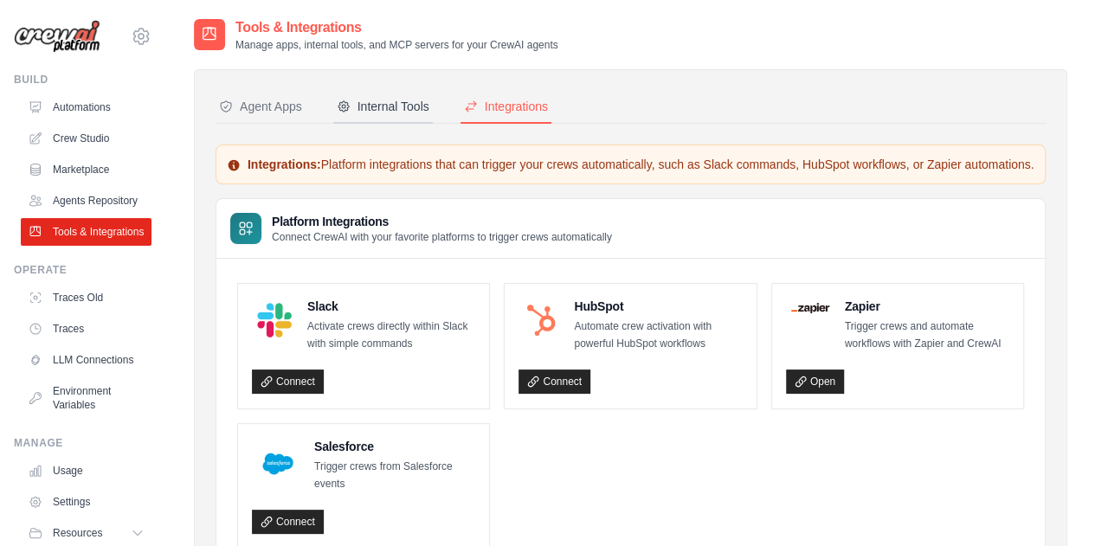
click at [390, 110] on div "Internal Tools" at bounding box center [383, 106] width 93 height 17
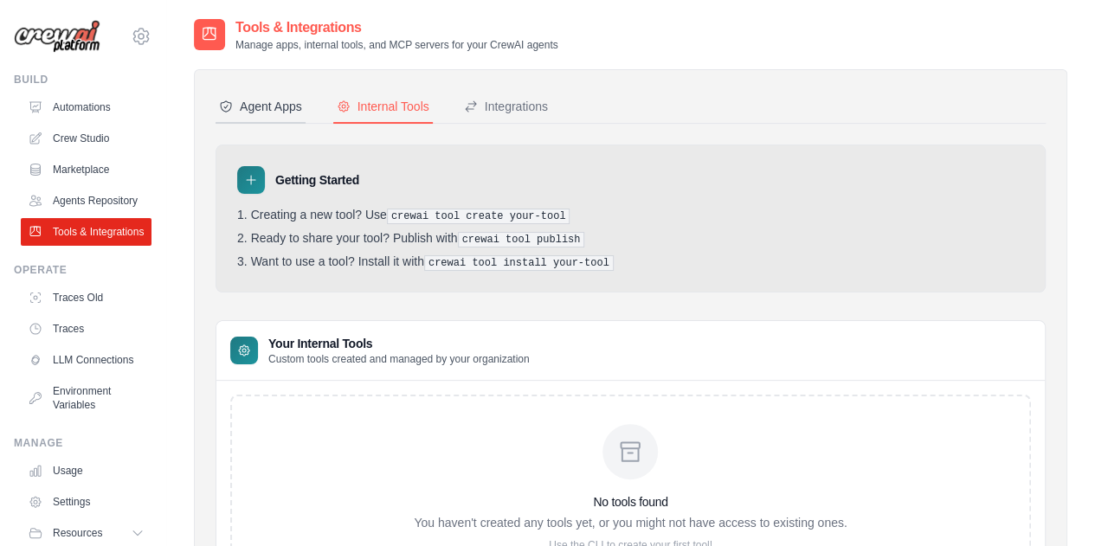
click at [274, 113] on div "Agent Apps" at bounding box center [260, 106] width 83 height 17
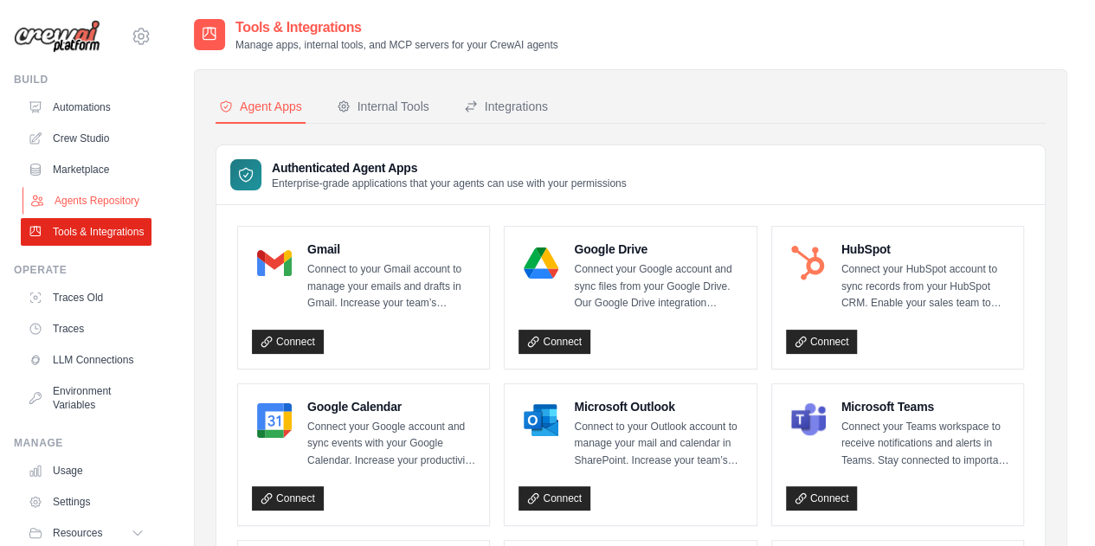
click at [81, 195] on link "Agents Repository" at bounding box center [88, 201] width 131 height 28
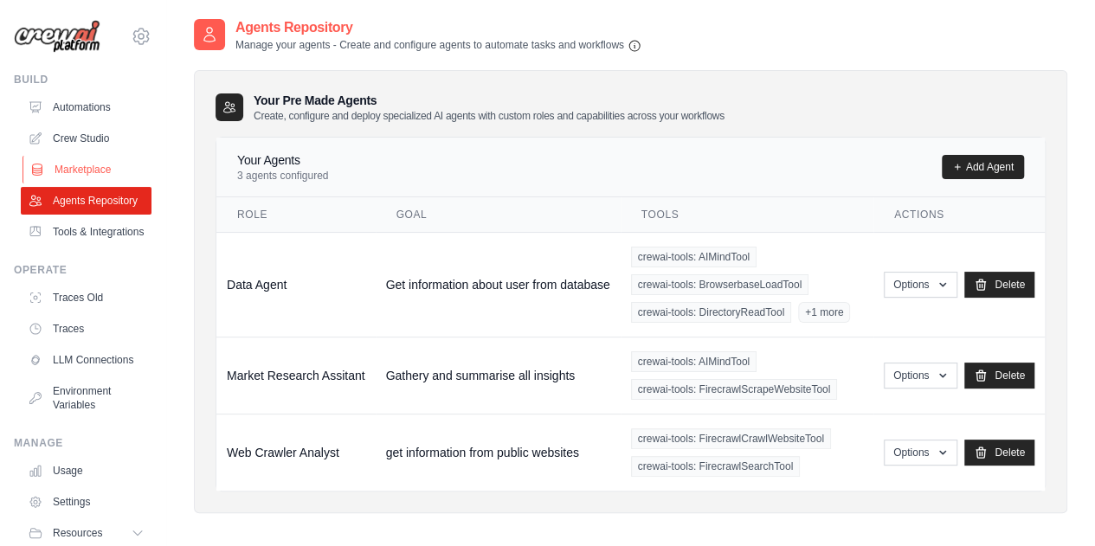
click at [88, 174] on link "Marketplace" at bounding box center [88, 170] width 131 height 28
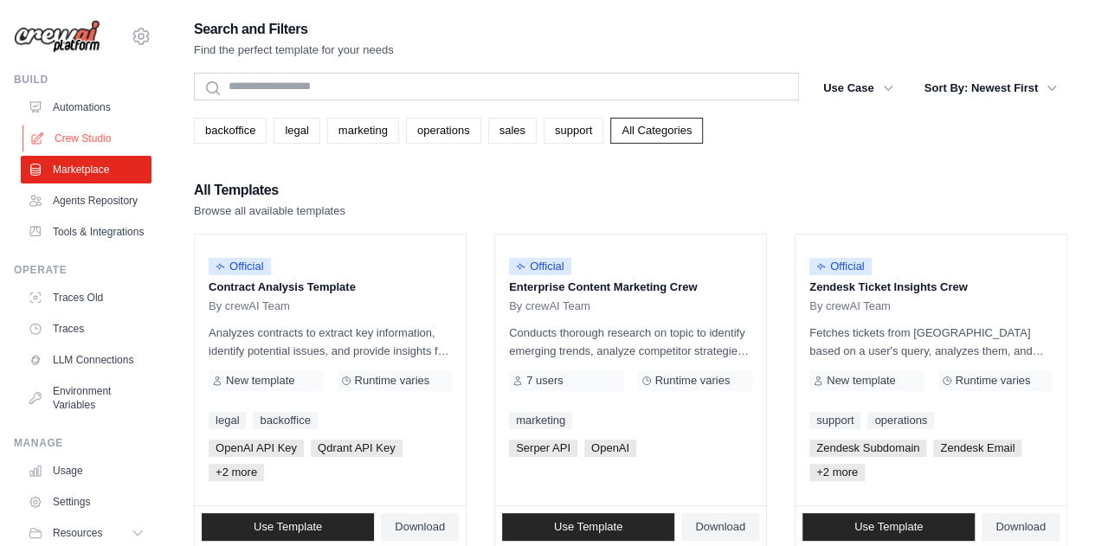
click at [100, 143] on link "Crew Studio" at bounding box center [88, 139] width 131 height 28
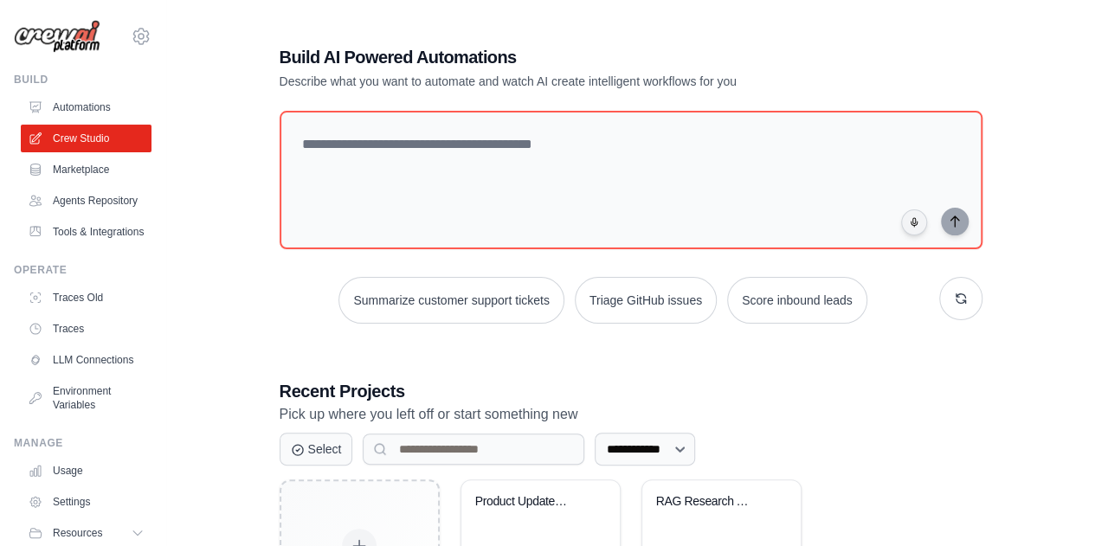
scroll to position [150, 0]
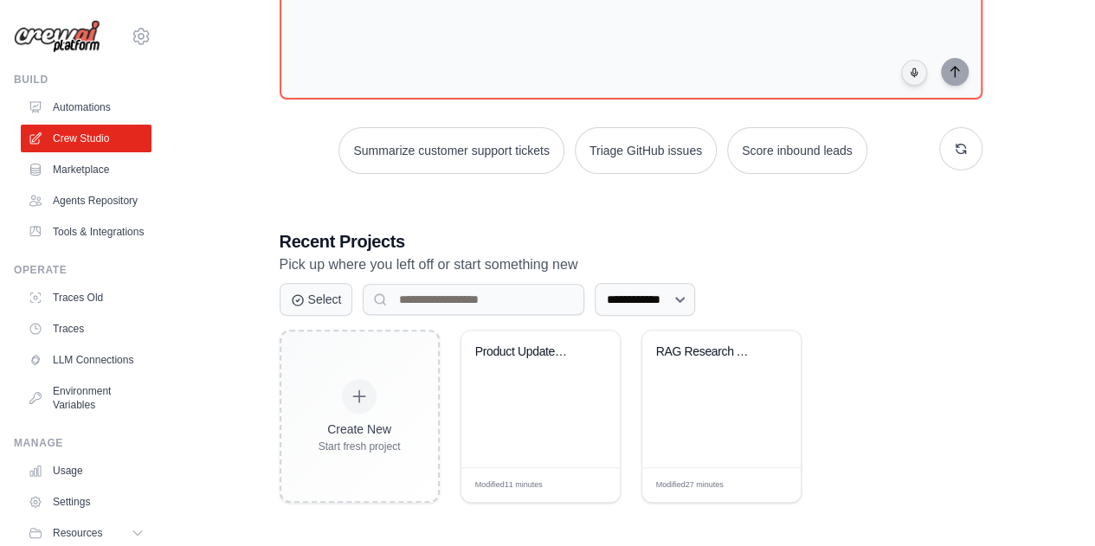
click at [850, 370] on div "Create New Start fresh project Product Updates Analyst Modified 11 minutes Edit…" at bounding box center [631, 416] width 703 height 173
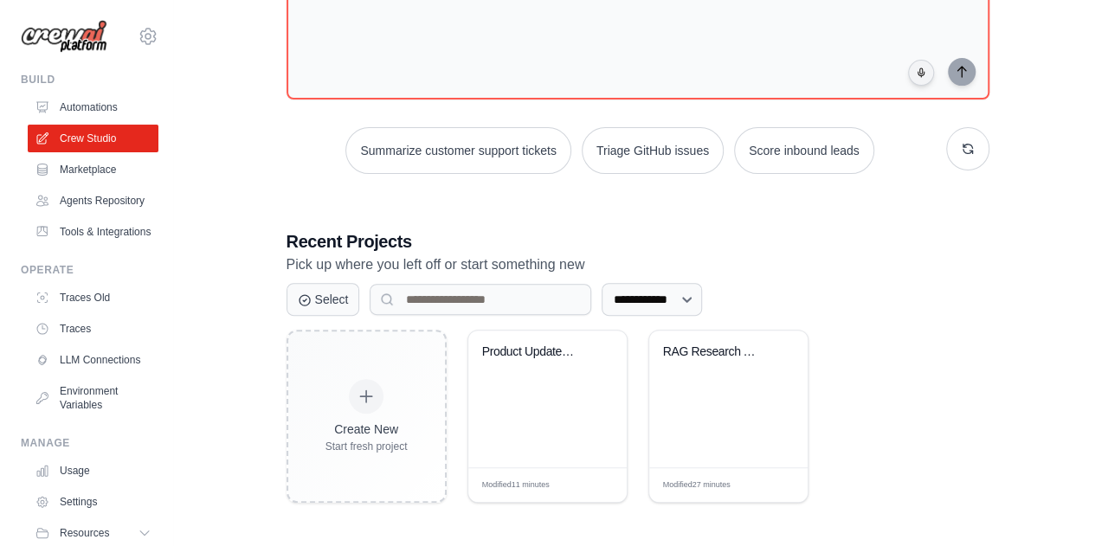
scroll to position [0, 0]
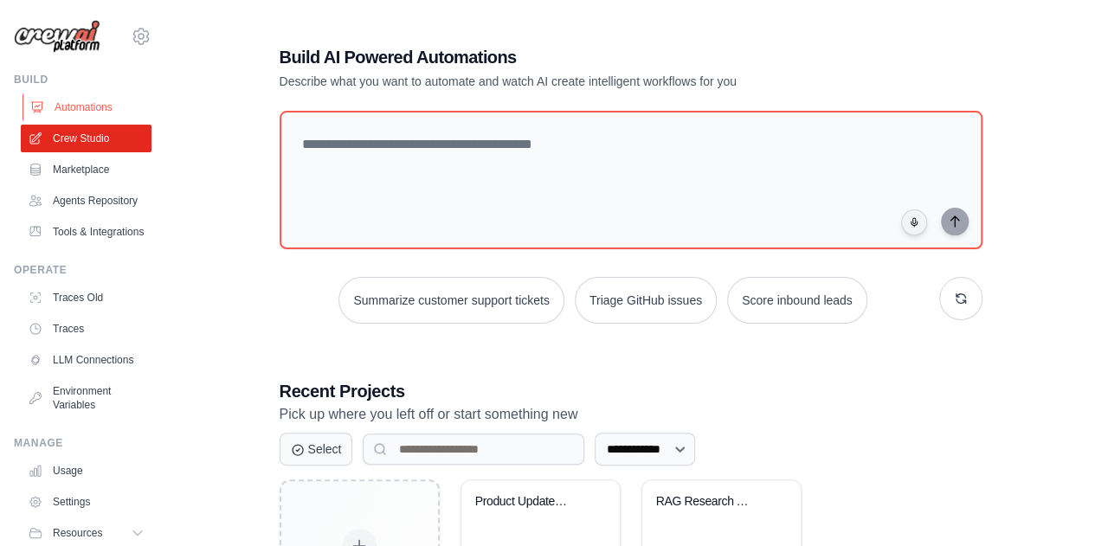
click at [81, 95] on link "Automations" at bounding box center [88, 107] width 131 height 28
click at [80, 171] on link "Marketplace" at bounding box center [88, 170] width 131 height 28
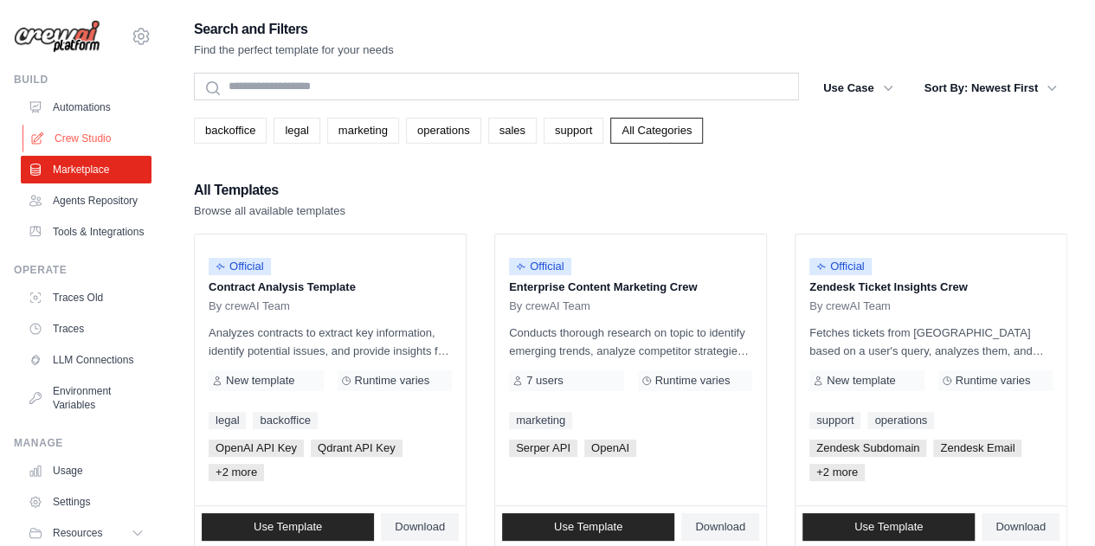
click at [81, 132] on link "Crew Studio" at bounding box center [88, 139] width 131 height 28
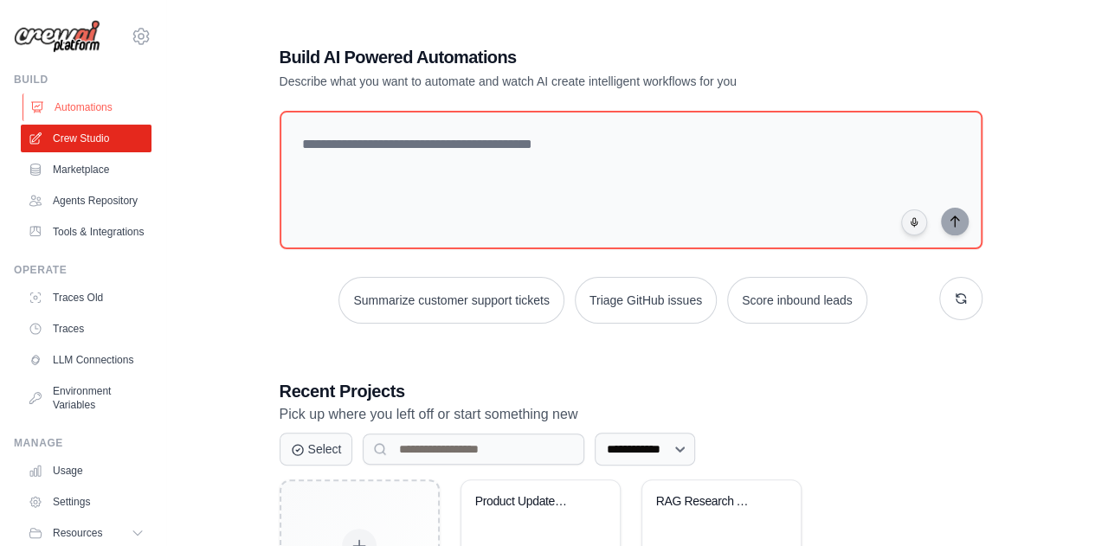
click at [57, 108] on link "Automations" at bounding box center [88, 107] width 131 height 28
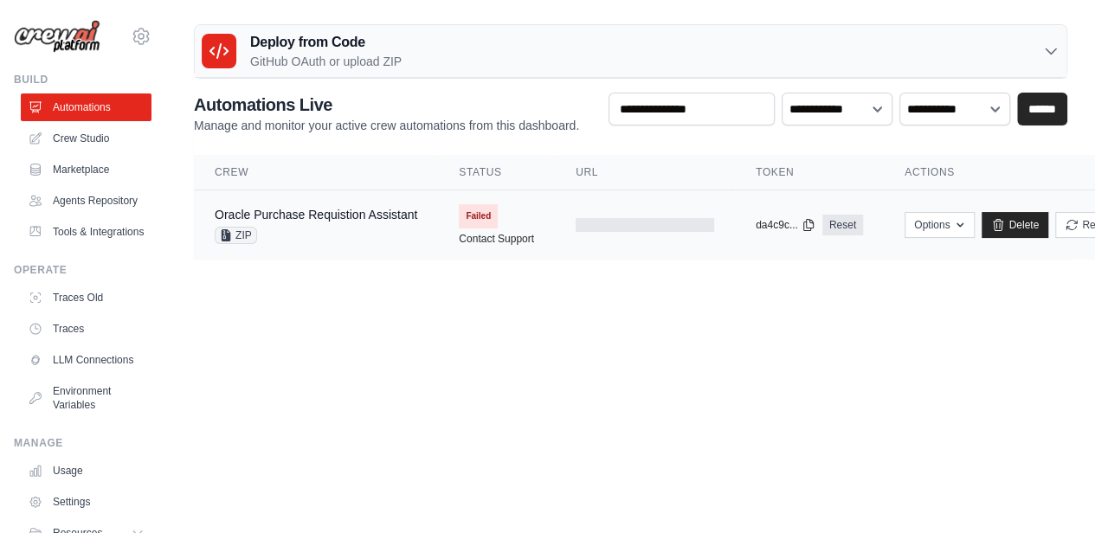
click at [478, 214] on span "Failed" at bounding box center [478, 216] width 39 height 24
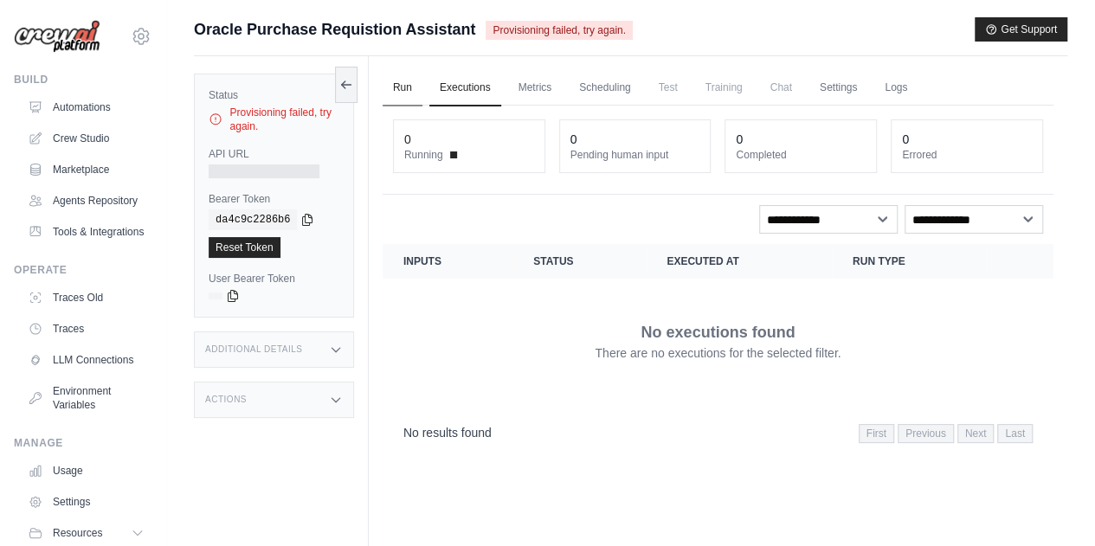
click at [410, 81] on link "Run" at bounding box center [403, 88] width 40 height 36
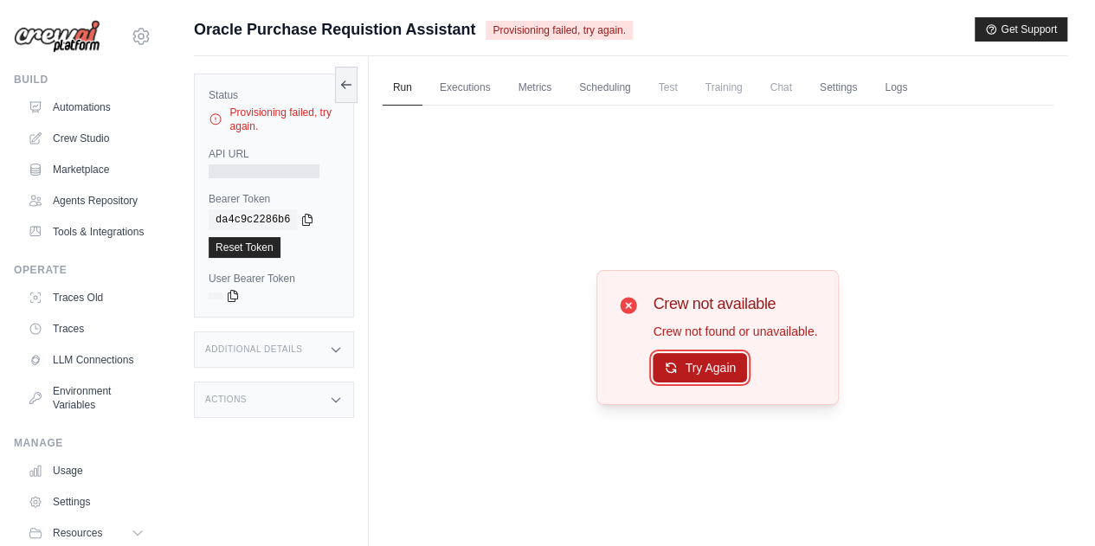
click at [727, 357] on button "Try Again" at bounding box center [700, 367] width 94 height 29
click at [468, 77] on link "Executions" at bounding box center [465, 88] width 72 height 36
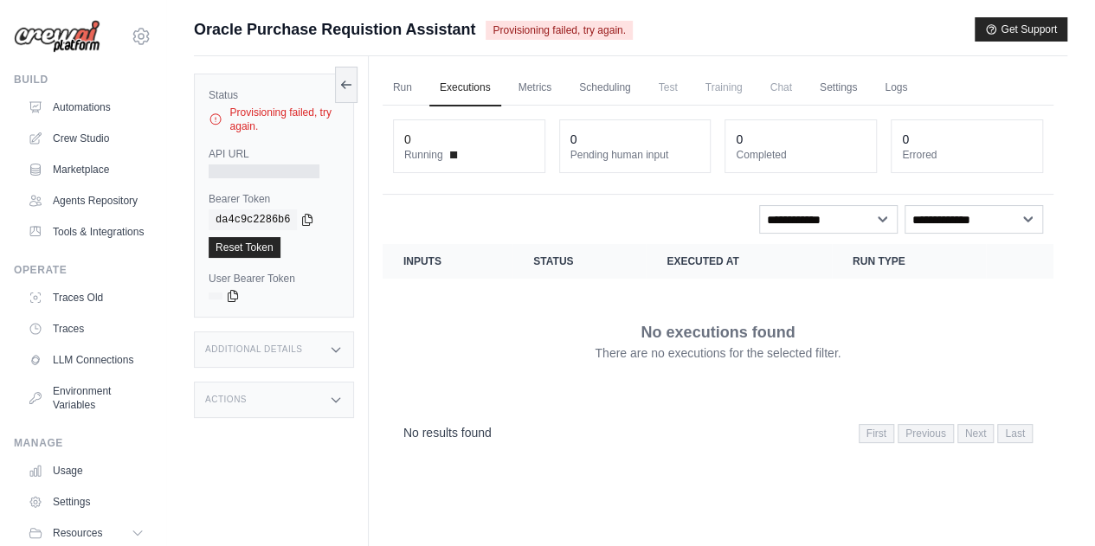
click at [301, 103] on div "Status Provisioning failed, try again." at bounding box center [274, 110] width 131 height 45
click at [522, 77] on link "Metrics" at bounding box center [535, 88] width 55 height 36
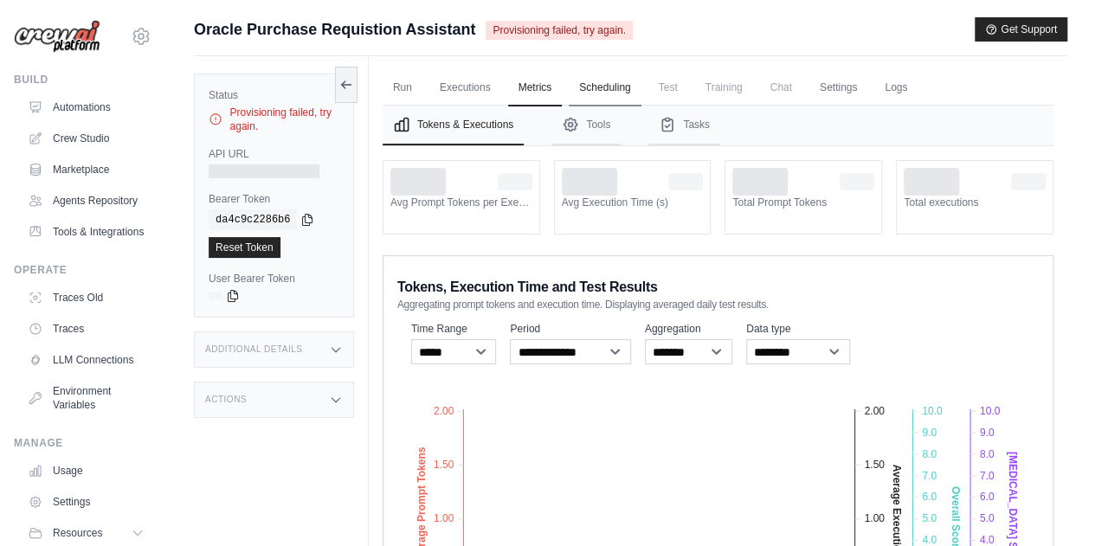
click at [616, 77] on link "Scheduling" at bounding box center [605, 88] width 72 height 36
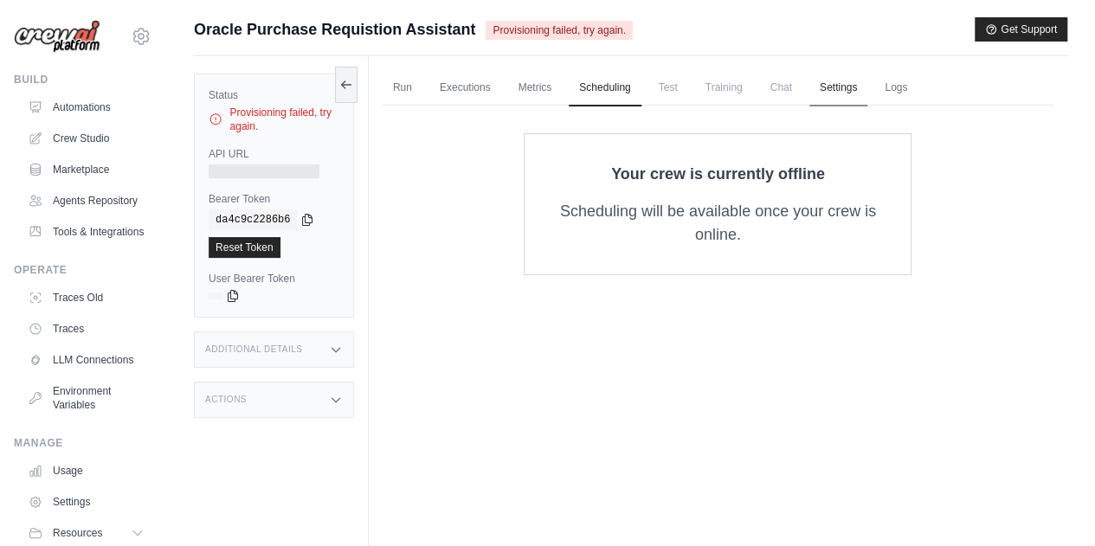
click at [848, 90] on link "Settings" at bounding box center [838, 88] width 58 height 36
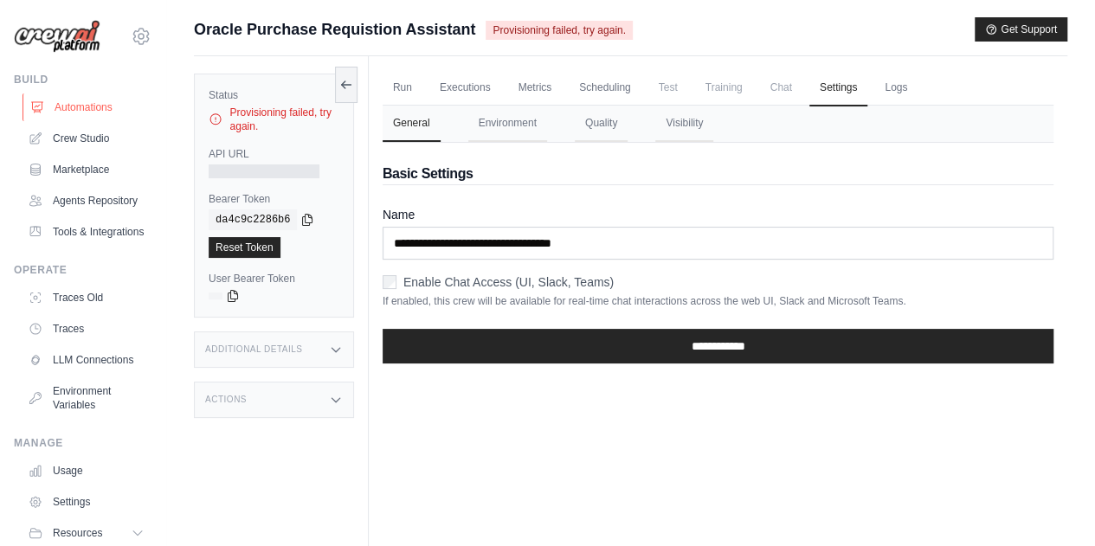
click at [59, 108] on link "Automations" at bounding box center [88, 107] width 131 height 28
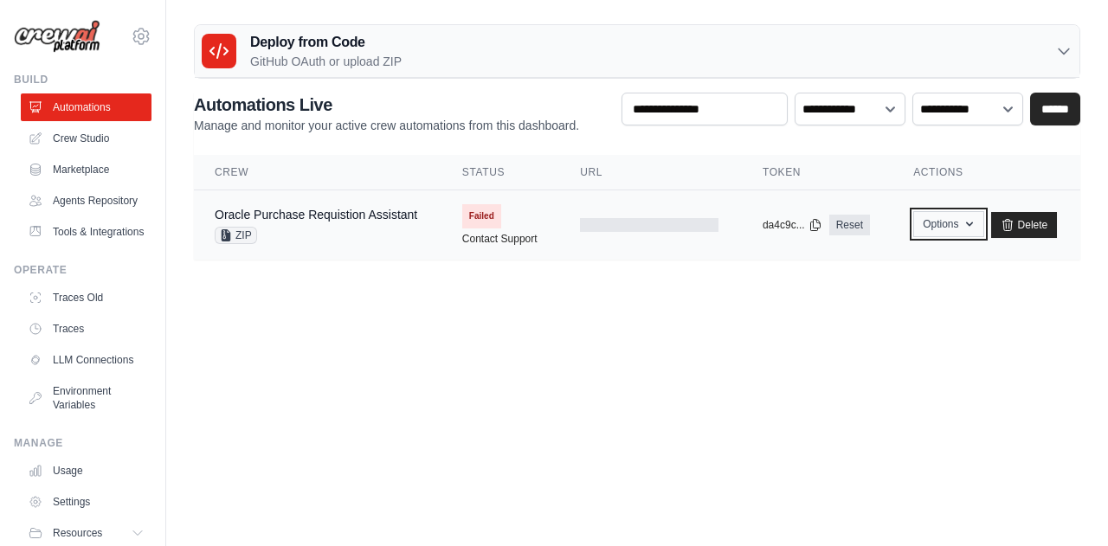
click at [970, 219] on icon "button" at bounding box center [970, 224] width 14 height 14
click at [964, 222] on icon "button" at bounding box center [970, 224] width 14 height 14
click at [983, 262] on main "Deploy from Code GitHub OAuth or upload ZIP GitHub OAuth Upload ZIP Connect Git…" at bounding box center [637, 149] width 942 height 298
click at [960, 222] on button "Options" at bounding box center [948, 224] width 70 height 26
click at [306, 221] on div "Oracle Purchase Requistion Assistant" at bounding box center [316, 214] width 203 height 17
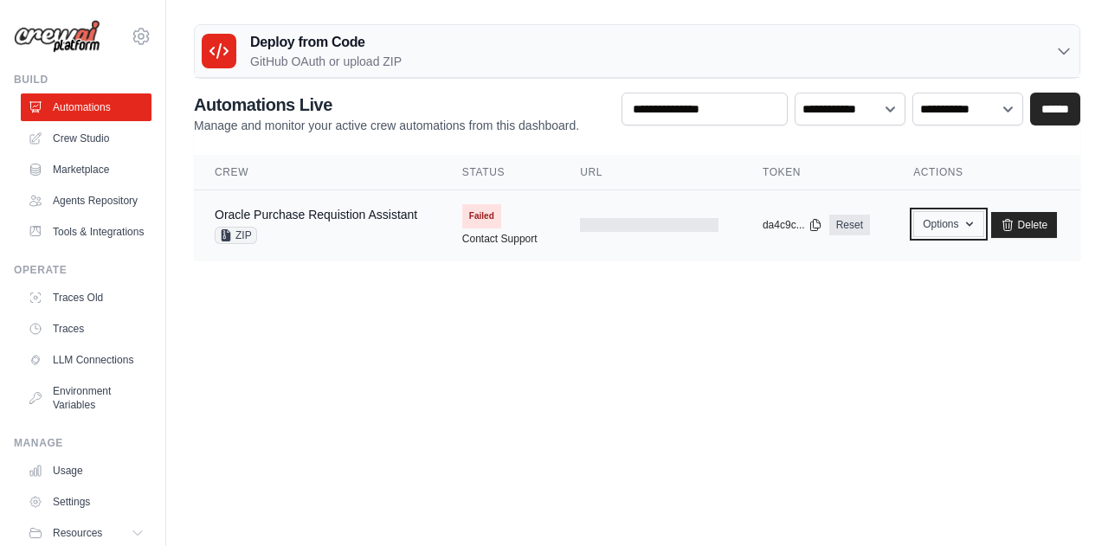
click at [970, 226] on icon "button" at bounding box center [970, 224] width 14 height 14
click at [492, 292] on main "Deploy from Code GitHub OAuth or upload ZIP GitHub OAuth Upload ZIP Connect Git…" at bounding box center [637, 149] width 942 height 298
click at [493, 235] on link "Contact Support" at bounding box center [499, 239] width 75 height 14
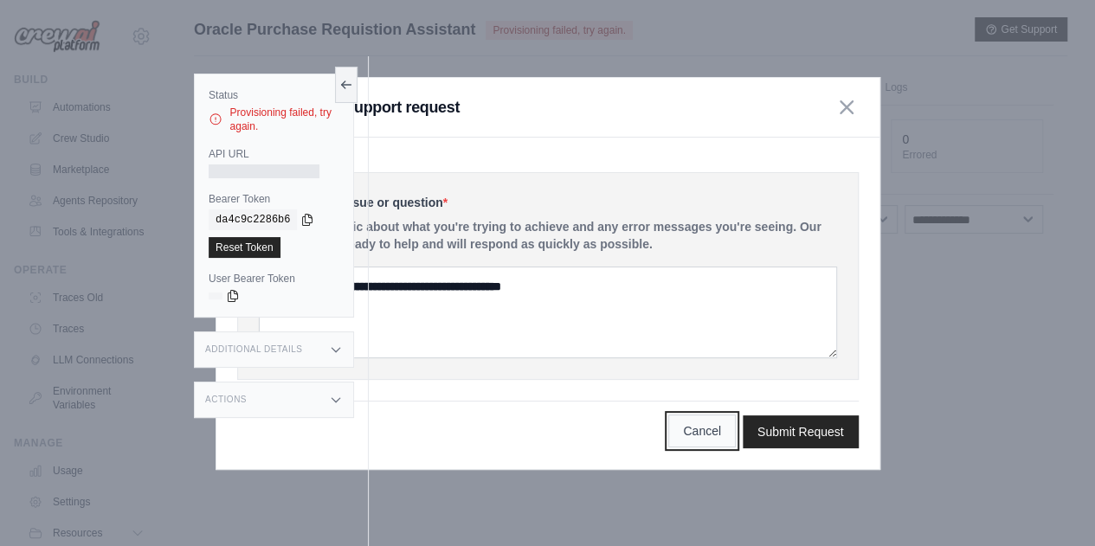
click at [700, 424] on button "Cancel" at bounding box center [702, 431] width 68 height 33
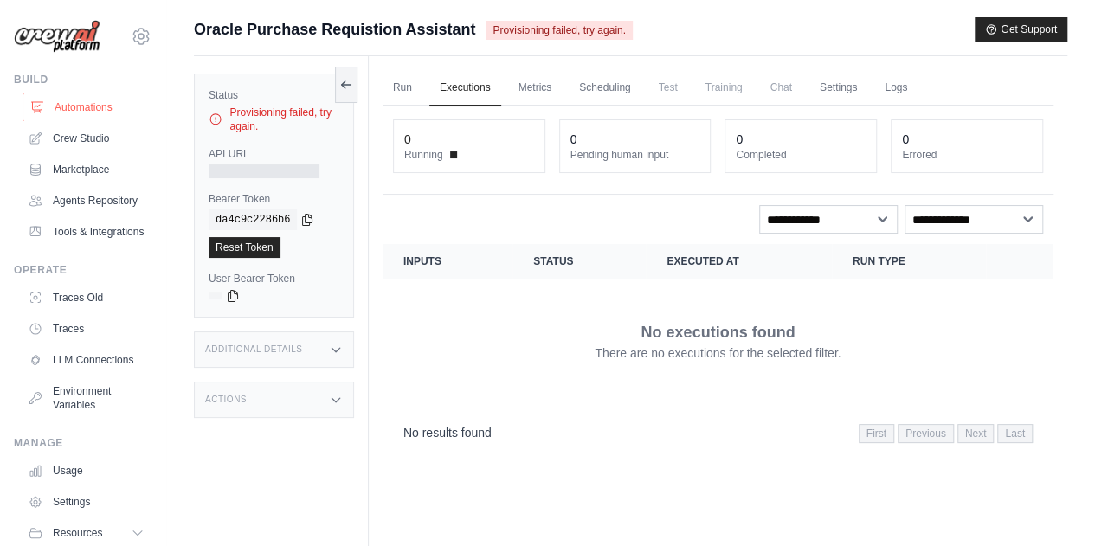
click at [71, 108] on link "Automations" at bounding box center [88, 107] width 131 height 28
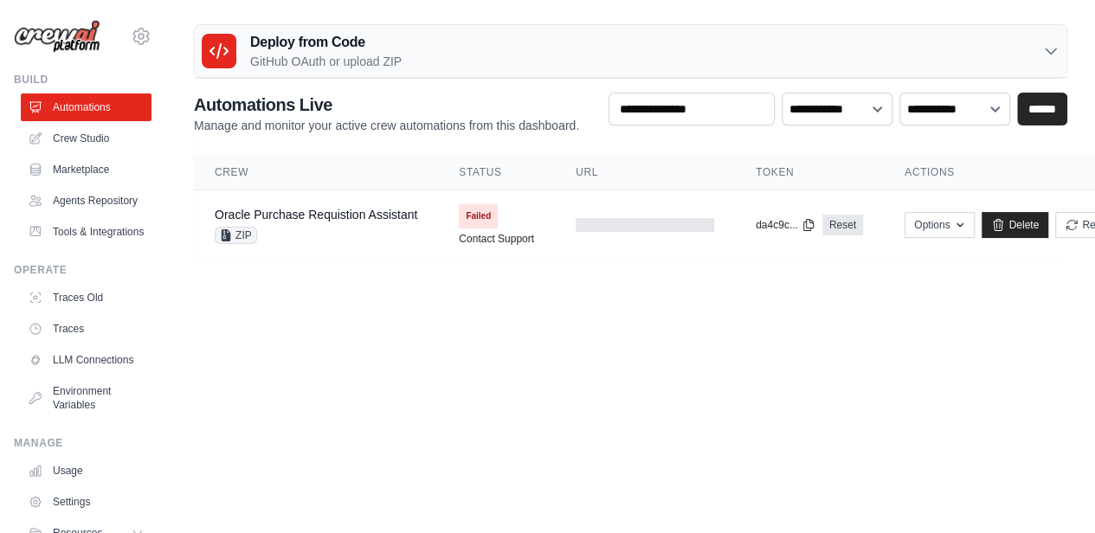
click at [385, 60] on p "GitHub OAuth or upload ZIP" at bounding box center [326, 61] width 152 height 17
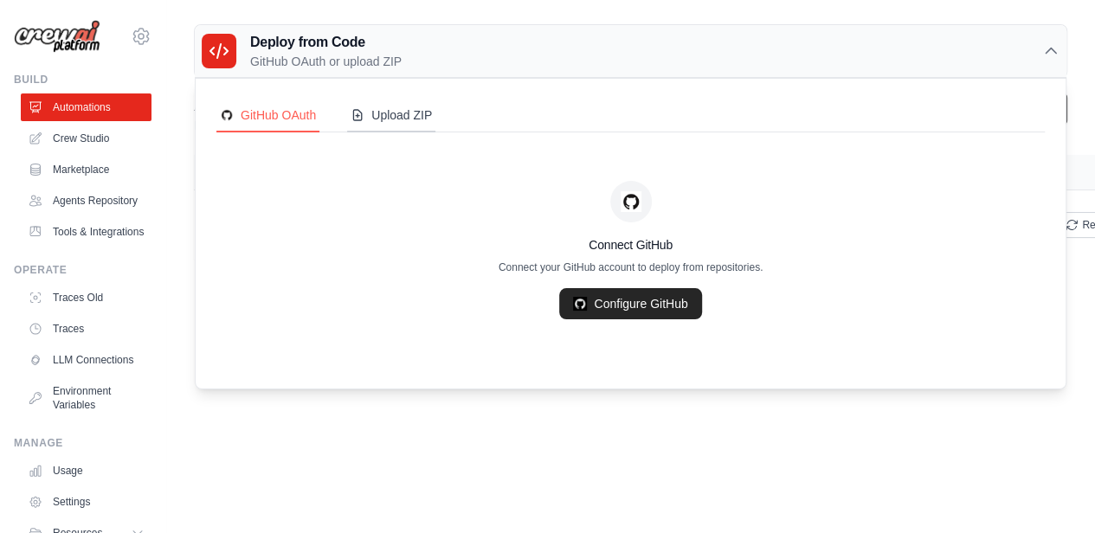
click at [418, 113] on div "Upload ZIP" at bounding box center [391, 114] width 81 height 17
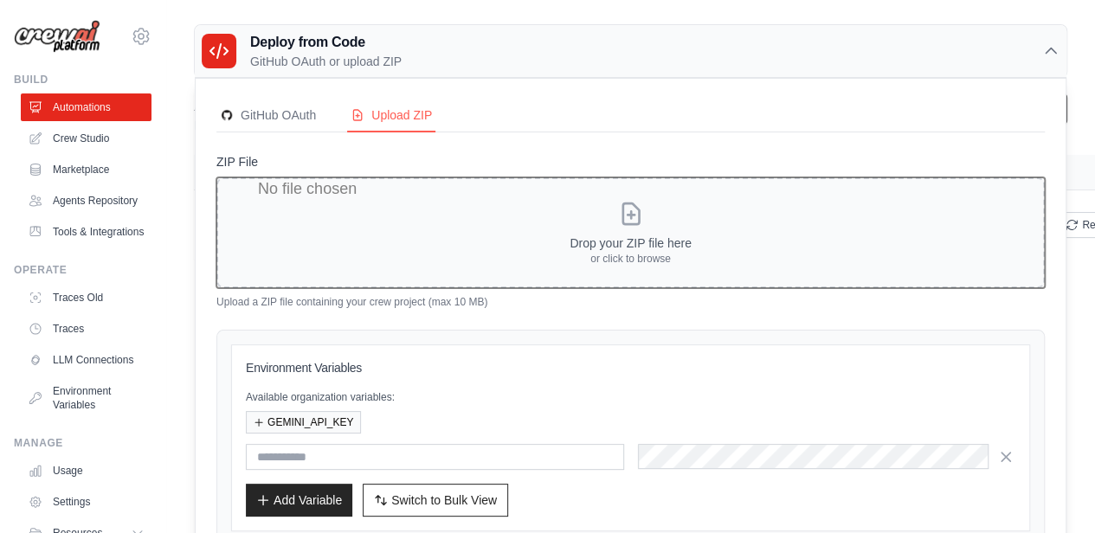
click at [607, 240] on input "ZIP File" at bounding box center [630, 232] width 829 height 111
type input "**********"
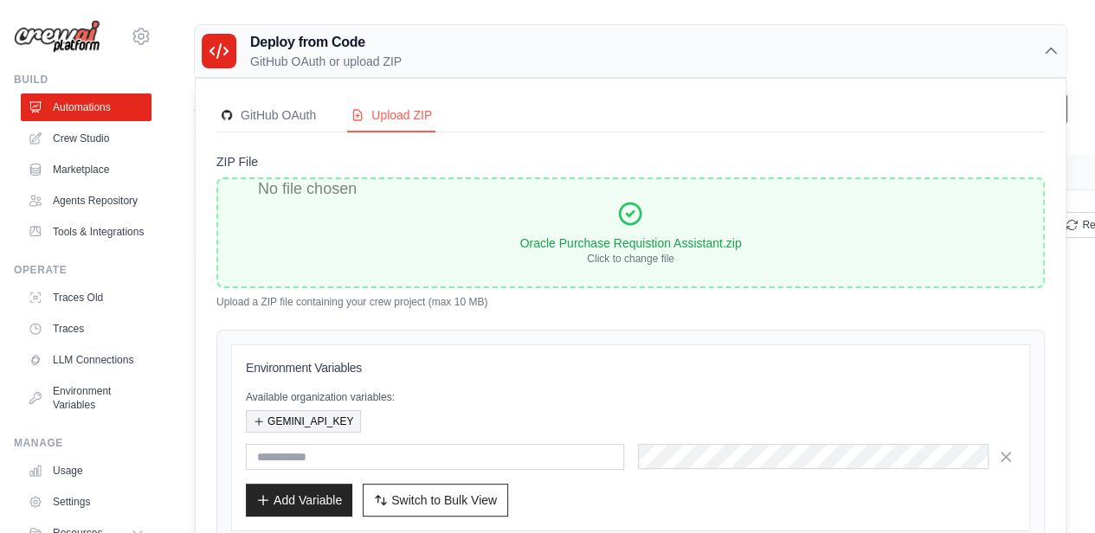
click at [282, 416] on button "GEMINI_API_KEY" at bounding box center [303, 421] width 115 height 23
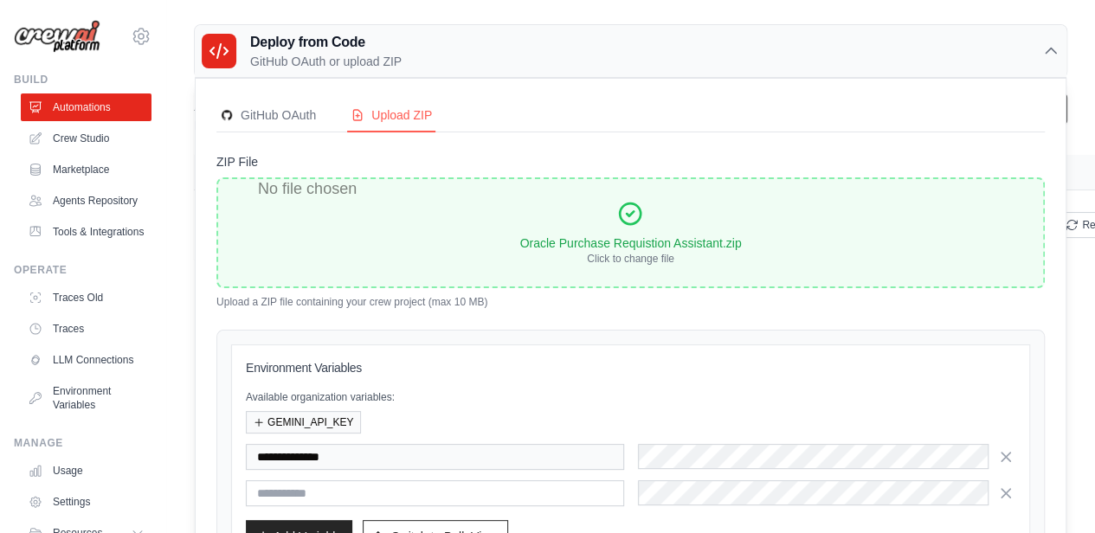
scroll to position [140, 0]
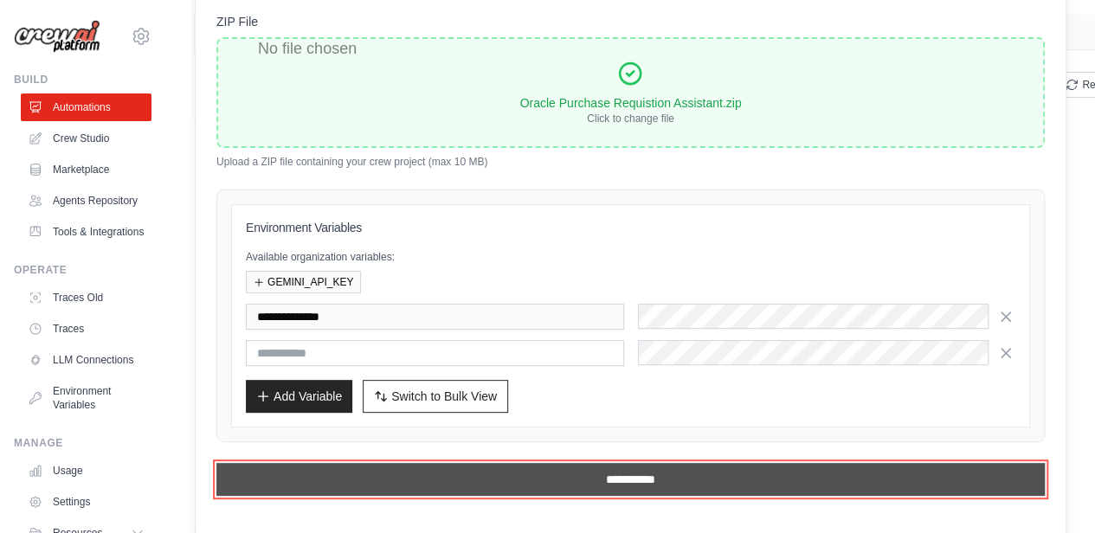
click at [644, 474] on input "**********" at bounding box center [630, 479] width 829 height 33
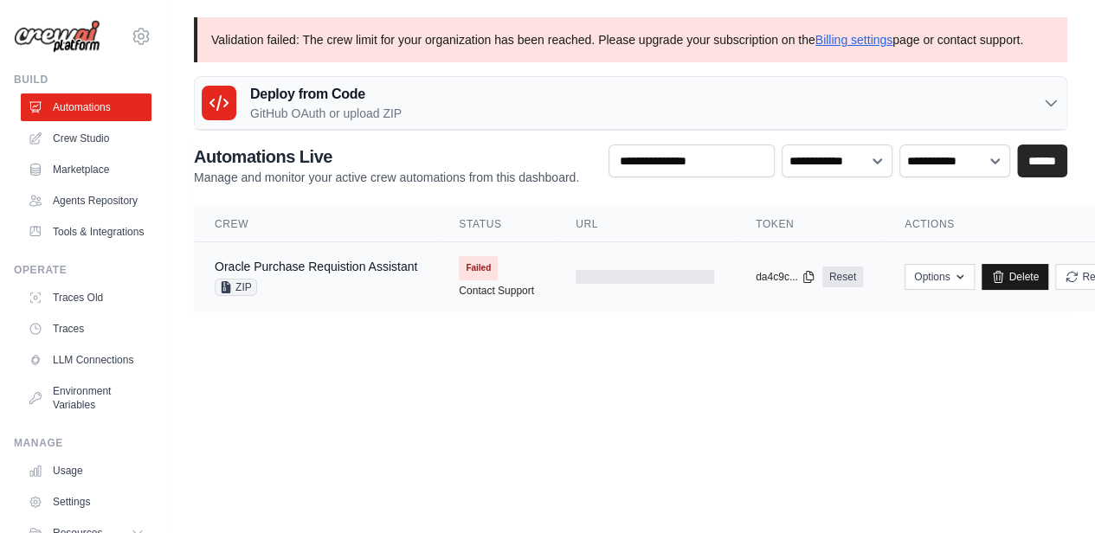
scroll to position [0, 63]
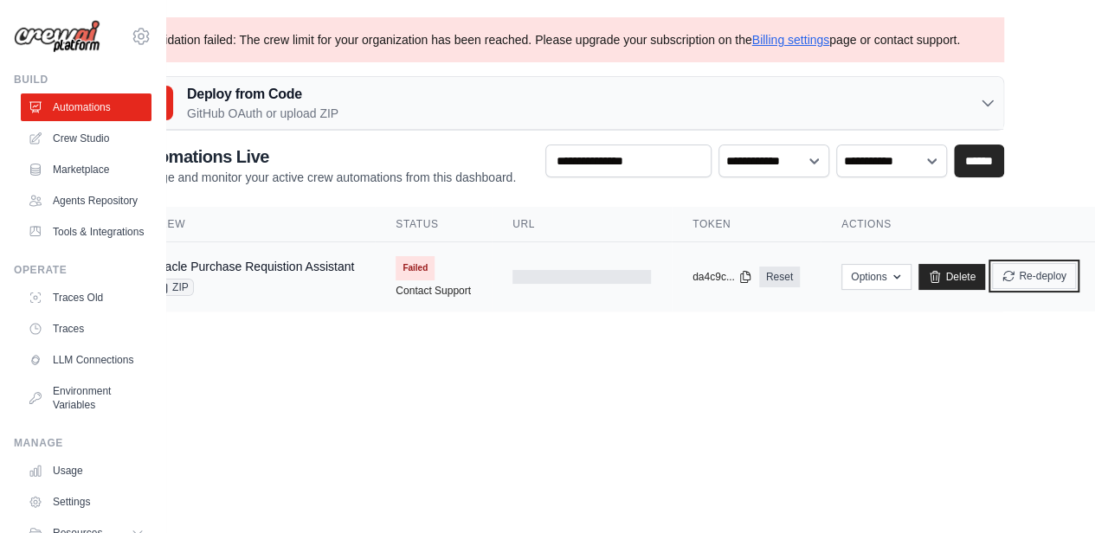
click at [1037, 278] on button "Re-deploy" at bounding box center [1034, 276] width 84 height 26
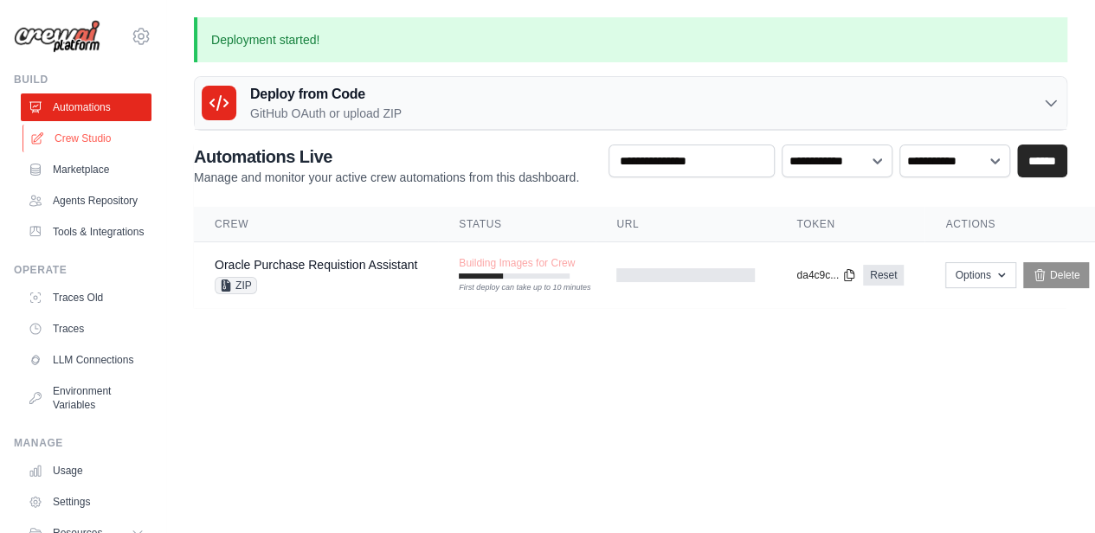
click at [80, 132] on link "Crew Studio" at bounding box center [88, 139] width 131 height 28
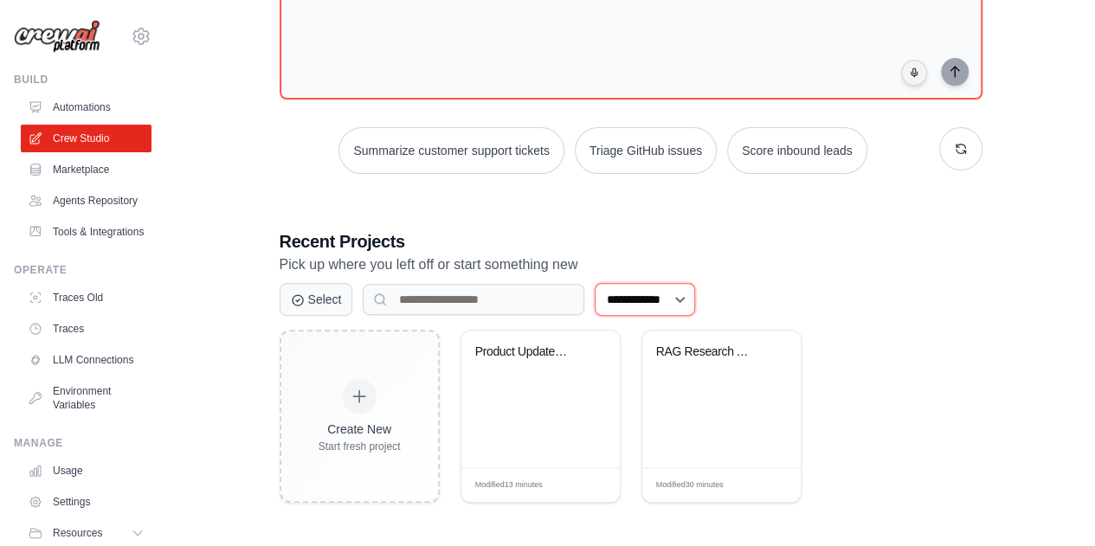
click at [675, 307] on select "**********" at bounding box center [645, 299] width 100 height 33
click at [800, 267] on p "Pick up where you left off or start something new" at bounding box center [631, 265] width 703 height 23
click at [672, 284] on select "**********" at bounding box center [645, 299] width 100 height 33
click at [595, 283] on select "**********" at bounding box center [645, 299] width 100 height 33
click at [684, 300] on select "**********" at bounding box center [645, 299] width 100 height 33
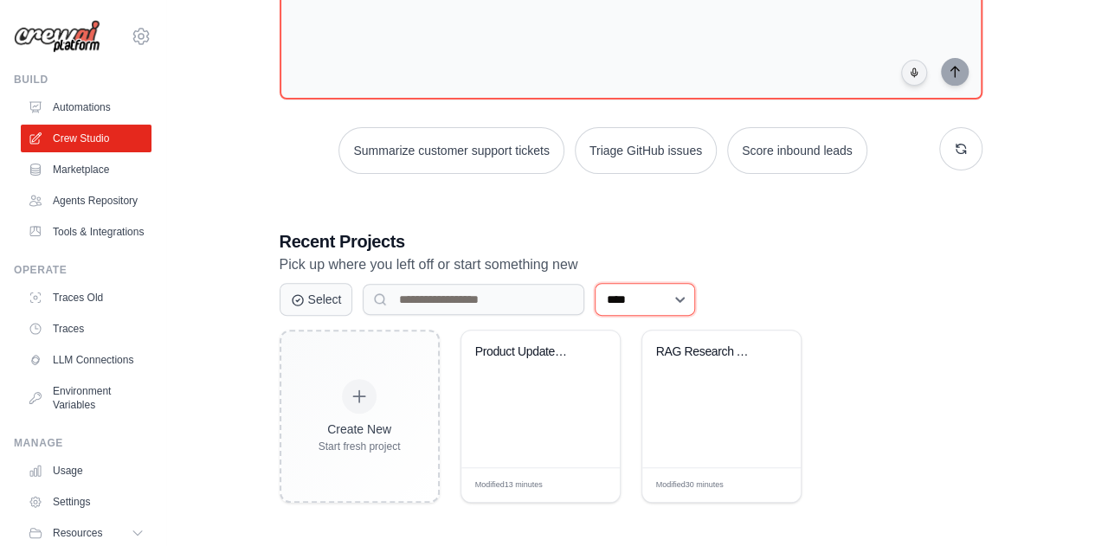
click at [595, 283] on select "**********" at bounding box center [645, 299] width 100 height 33
click at [680, 298] on select "**********" at bounding box center [645, 299] width 100 height 33
click at [595, 283] on select "**********" at bounding box center [645, 299] width 100 height 33
click at [687, 309] on select "**********" at bounding box center [645, 299] width 100 height 33
click at [595, 283] on select "**********" at bounding box center [645, 299] width 100 height 33
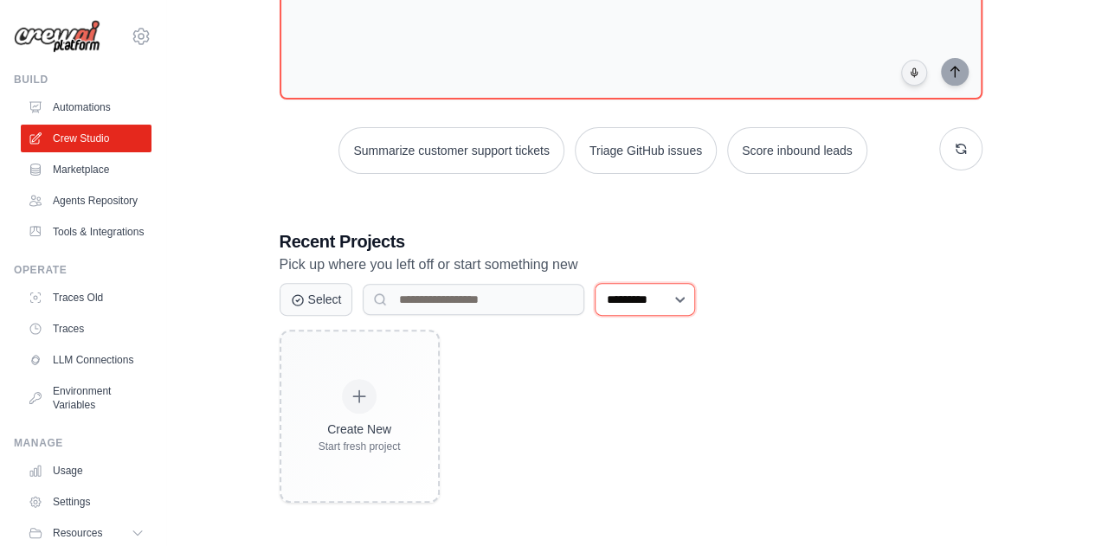
drag, startPoint x: 669, startPoint y: 299, endPoint x: 626, endPoint y: 389, distance: 99.9
click at [626, 389] on div "**********" at bounding box center [631, 522] width 703 height 587
click at [595, 283] on select "**********" at bounding box center [645, 299] width 100 height 33
drag, startPoint x: 686, startPoint y: 300, endPoint x: 631, endPoint y: 409, distance: 122.0
click at [631, 409] on div "**********" at bounding box center [631, 522] width 703 height 587
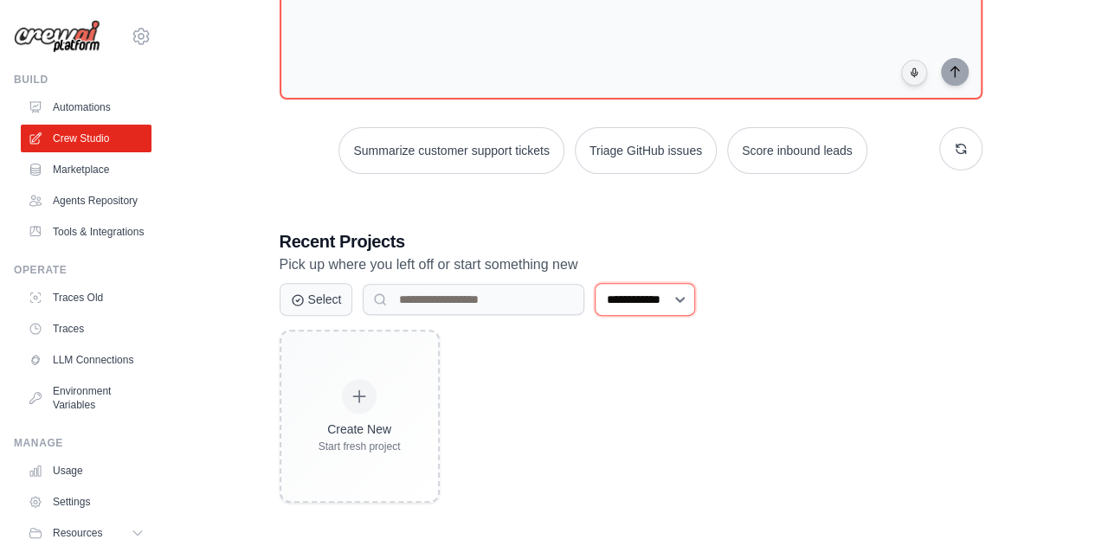
click at [595, 283] on select "**********" at bounding box center [645, 299] width 100 height 33
click at [695, 293] on select "**********" at bounding box center [645, 299] width 100 height 33
select select "***"
click at [595, 283] on select "**********" at bounding box center [645, 299] width 100 height 33
click at [835, 353] on div "Create New Start fresh project Product Updates Analyst Modified 13 minutes Edit…" at bounding box center [631, 416] width 703 height 173
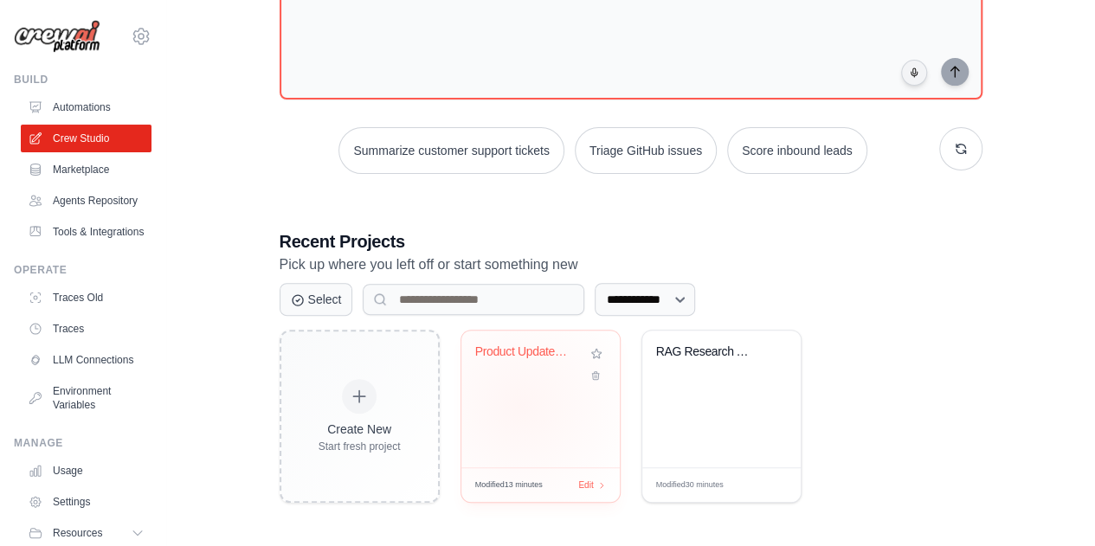
click at [521, 404] on div "Product Updates Analyst" at bounding box center [540, 399] width 158 height 137
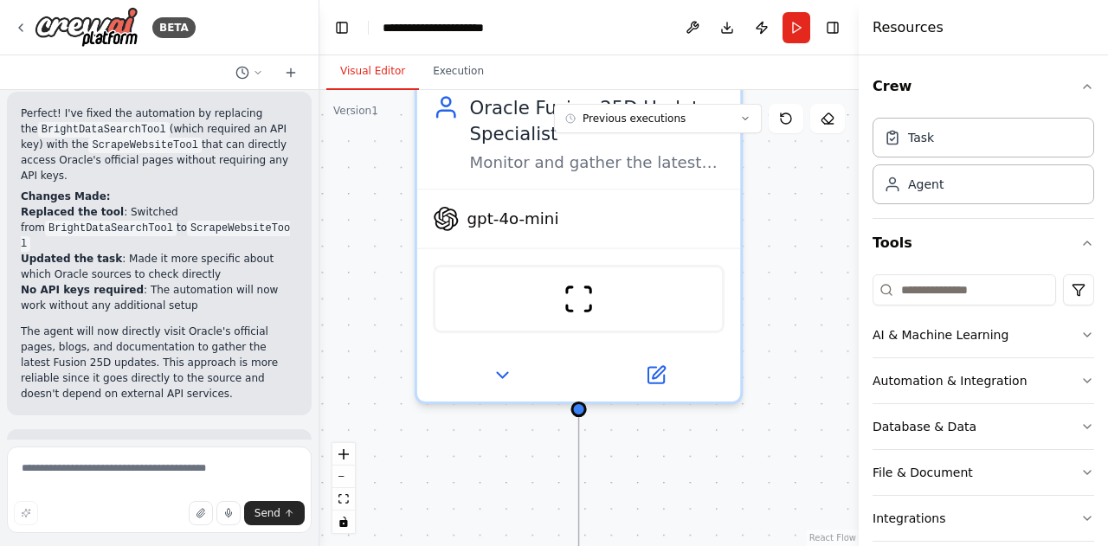
scroll to position [1821, 0]
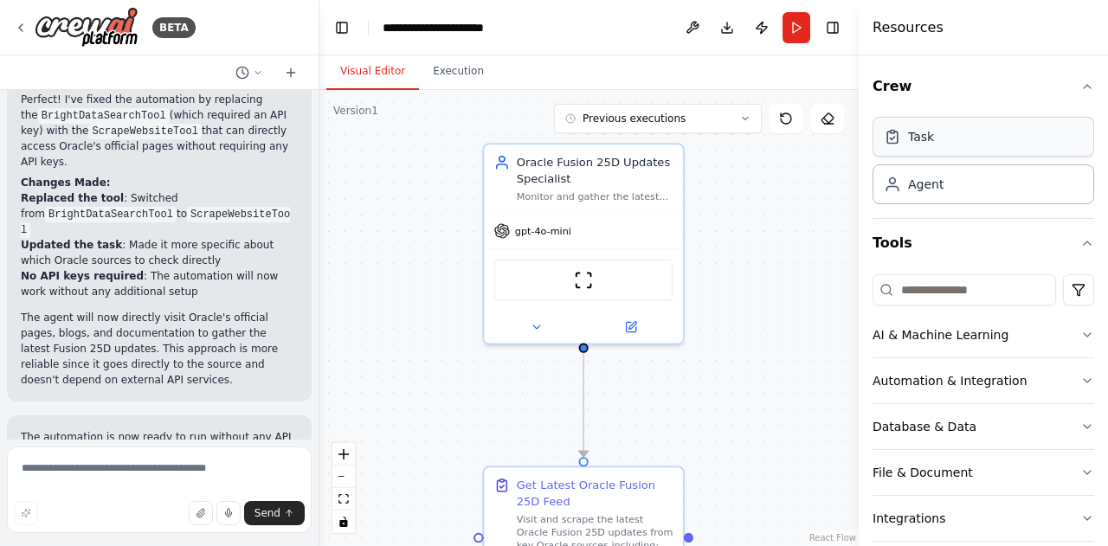
click at [925, 132] on div "Task" at bounding box center [921, 136] width 26 height 17
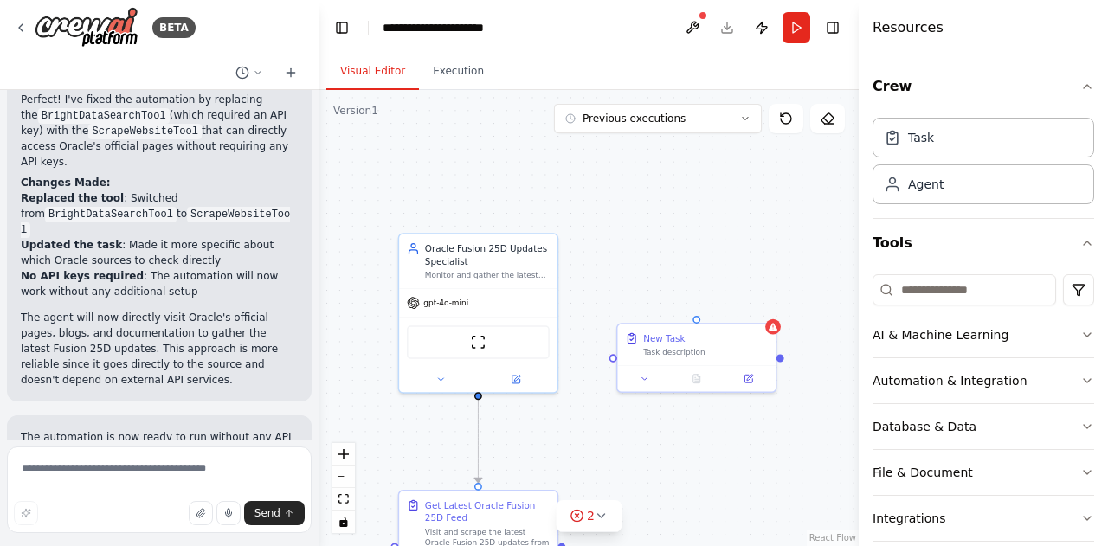
drag, startPoint x: 755, startPoint y: 301, endPoint x: 618, endPoint y: 354, distance: 146.6
click at [618, 354] on div ".deletable-edge-delete-btn { width: 20px; height: 20px; border: 0px solid #ffff…" at bounding box center [588, 318] width 539 height 456
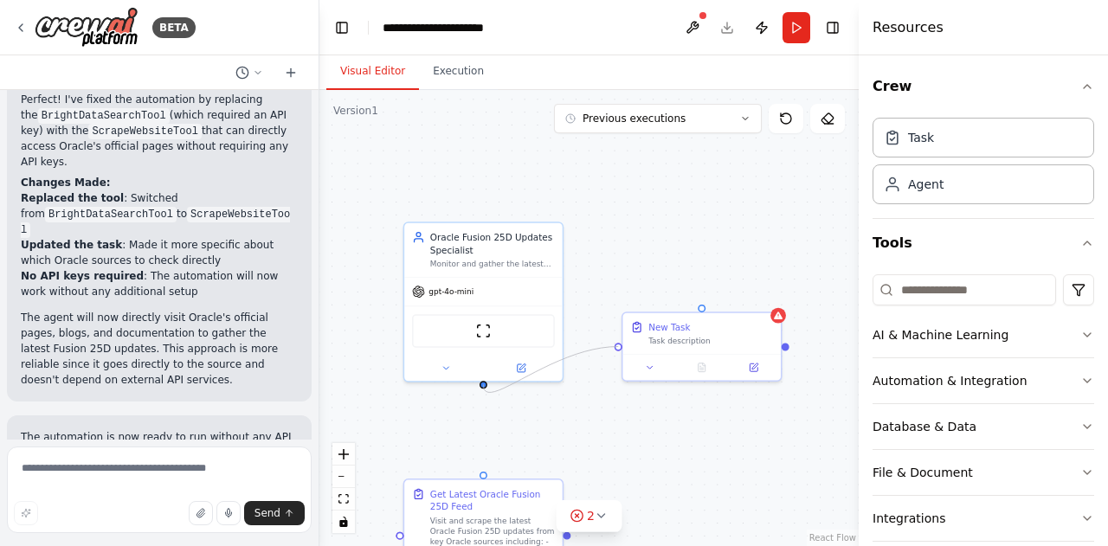
drag, startPoint x: 483, startPoint y: 462, endPoint x: 620, endPoint y: 356, distance: 173.3
click at [620, 356] on div "Oracle Fusion 25D Updates Specialist Monitor and gather the latest news, update…" at bounding box center [588, 318] width 539 height 456
click at [706, 463] on div ".deletable-edge-delete-btn { width: 20px; height: 20px; border: 0px solid #ffff…" at bounding box center [588, 318] width 539 height 456
click at [790, 124] on icon at bounding box center [786, 119] width 14 height 14
click at [829, 128] on button at bounding box center [827, 118] width 35 height 29
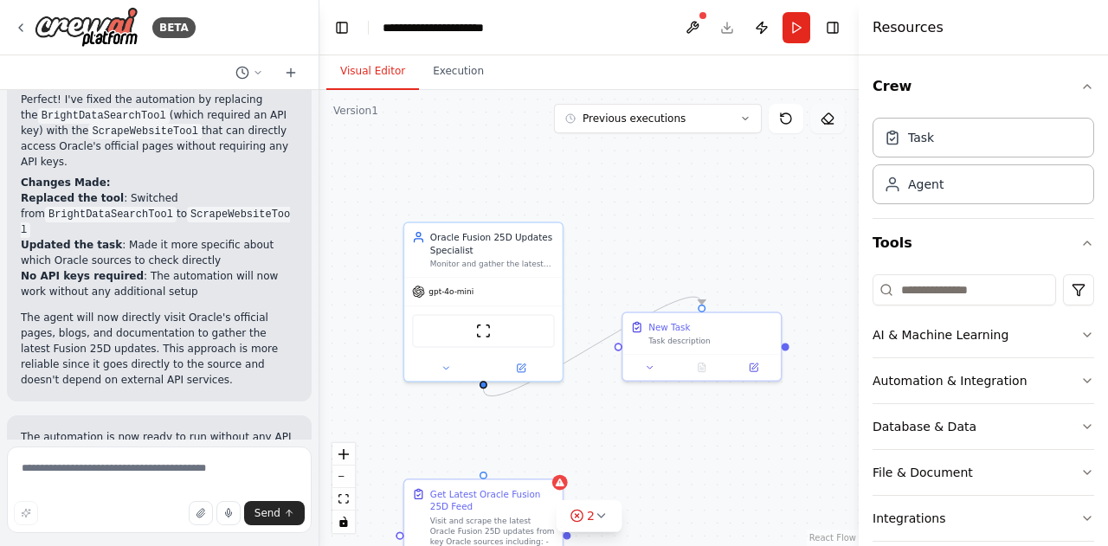
click at [829, 120] on icon at bounding box center [828, 119] width 14 height 14
click at [646, 123] on span "Previous executions" at bounding box center [634, 119] width 103 height 14
click at [616, 247] on div ".deletable-edge-delete-btn { width: 20px; height: 20px; border: 0px solid #ffff…" at bounding box center [588, 318] width 539 height 456
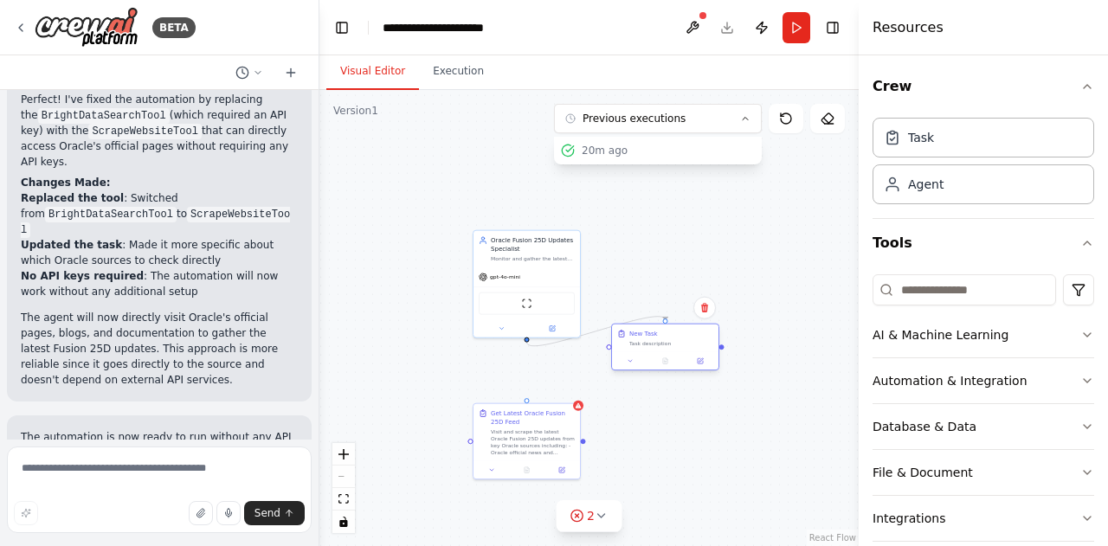
drag, startPoint x: 672, startPoint y: 292, endPoint x: 677, endPoint y: 338, distance: 47.0
click at [677, 338] on div "New Task Task description" at bounding box center [665, 339] width 106 height 28
drag, startPoint x: 604, startPoint y: 335, endPoint x: 528, endPoint y: 410, distance: 107.1
click at [528, 410] on div ".deletable-edge-delete-btn { width: 20px; height: 20px; border: 0px solid #ffff…" at bounding box center [564, 301] width 270 height 229
drag, startPoint x: 700, startPoint y: 332, endPoint x: 772, endPoint y: 381, distance: 87.2
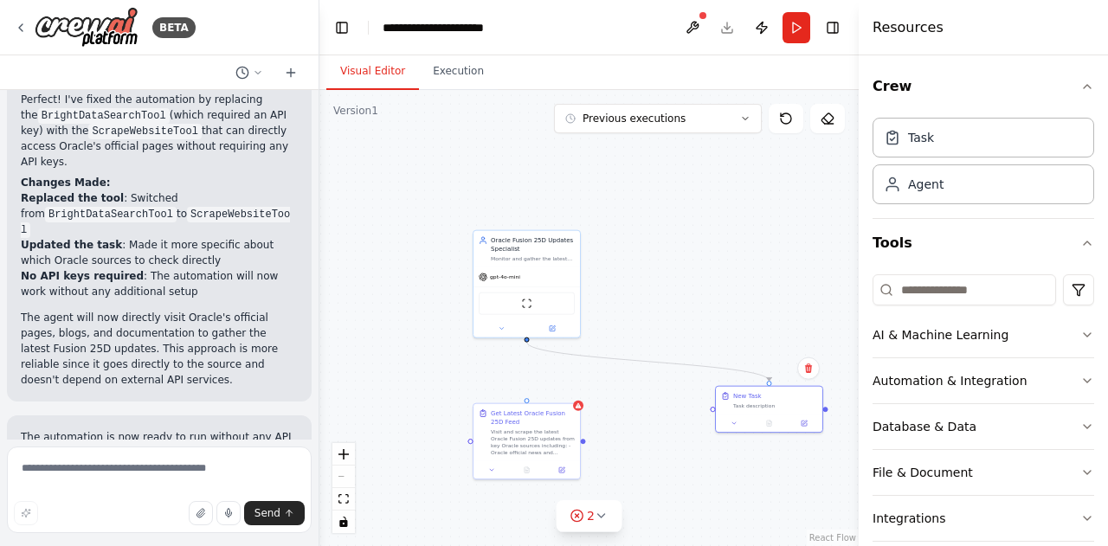
click at [772, 381] on div ".deletable-edge-delete-btn { width: 20px; height: 20px; border: 0px solid #ffff…" at bounding box center [588, 318] width 539 height 456
click at [815, 375] on button at bounding box center [808, 369] width 23 height 23
click at [762, 365] on button "Confirm" at bounding box center [759, 368] width 61 height 21
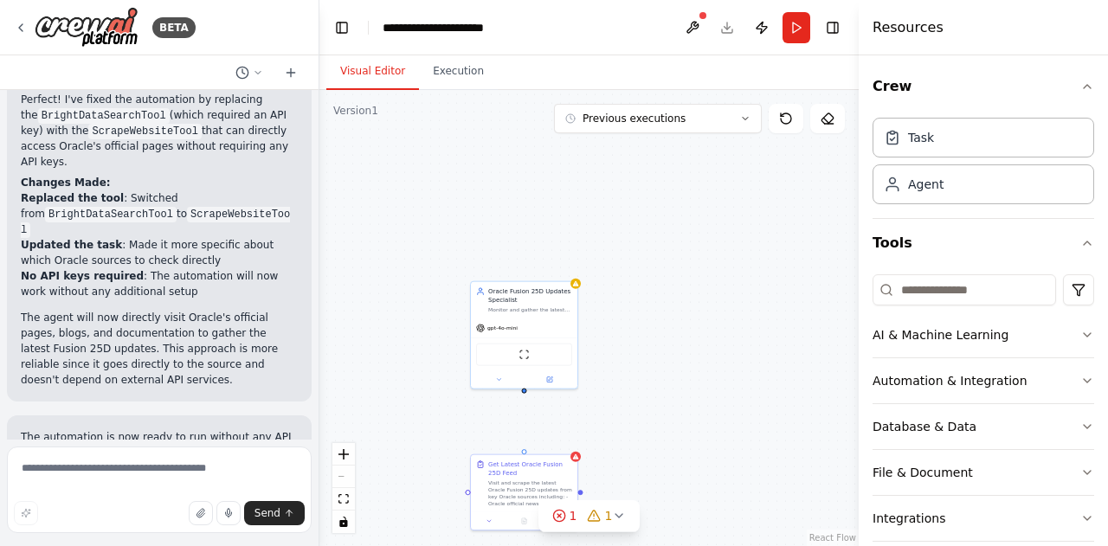
drag, startPoint x: 526, startPoint y: 345, endPoint x: 523, endPoint y: 323, distance: 22.8
click at [523, 323] on div "Oracle Fusion 25D Updates Specialist Monitor and gather the latest news, update…" at bounding box center [588, 318] width 539 height 456
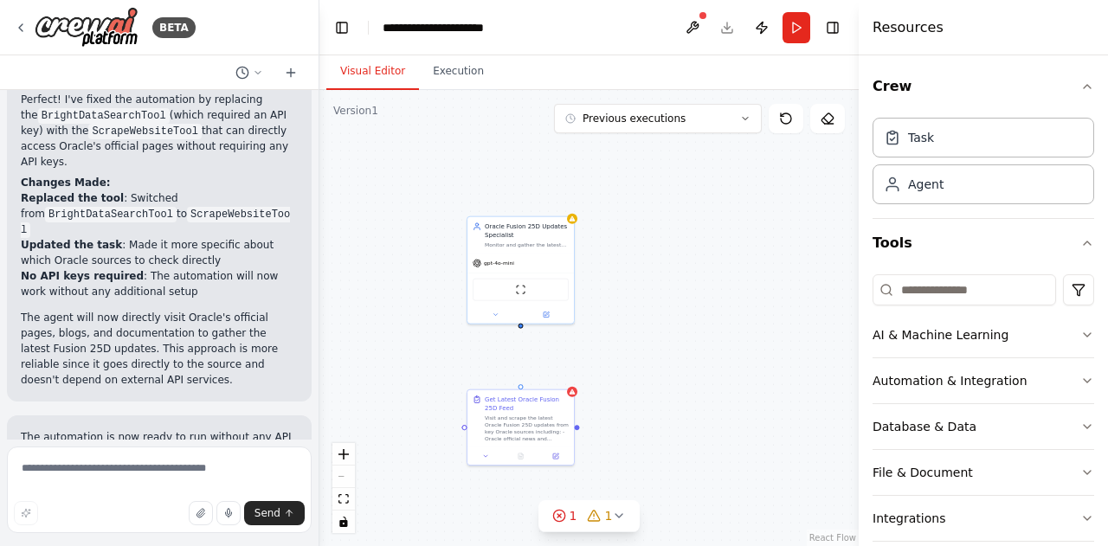
click at [525, 338] on div "Oracle Fusion 25D Updates Specialist Monitor and gather the latest news, update…" at bounding box center [588, 318] width 539 height 456
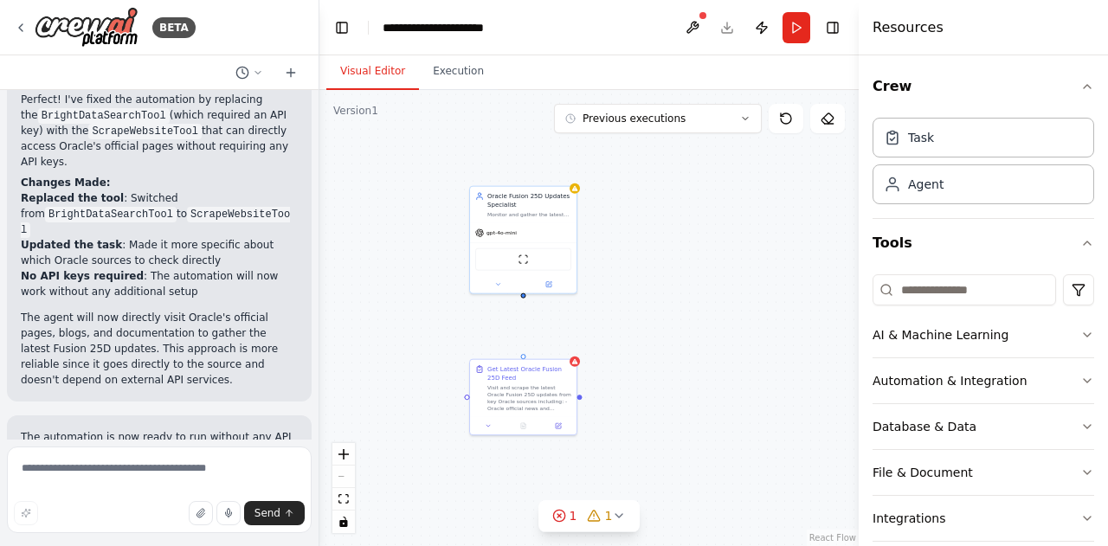
drag, startPoint x: 520, startPoint y: 328, endPoint x: 523, endPoint y: 298, distance: 30.4
click at [523, 298] on div "Oracle Fusion 25D Updates Specialist Monitor and gather the latest news, update…" at bounding box center [588, 318] width 539 height 456
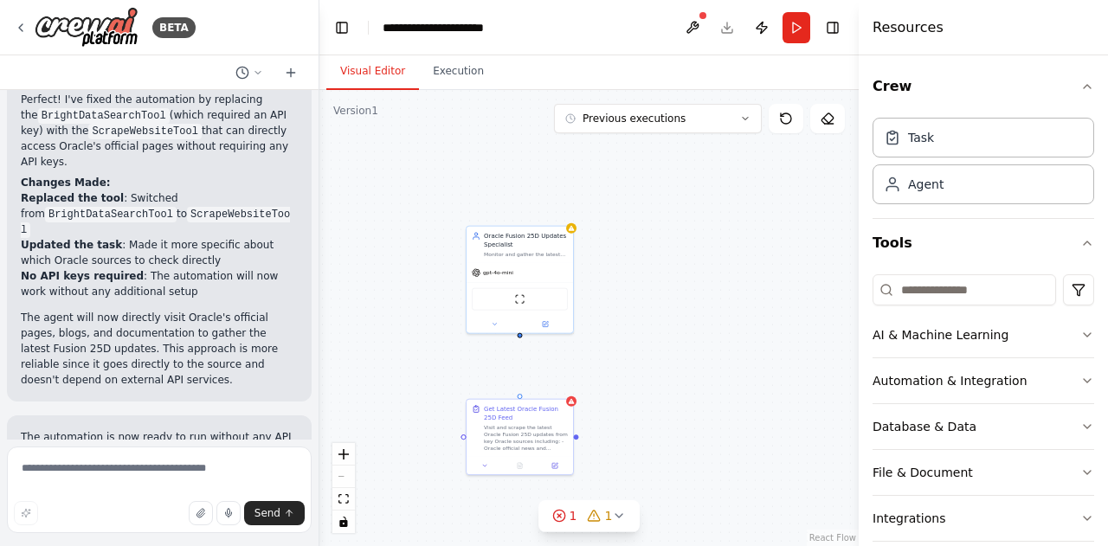
click at [523, 304] on div "Oracle Fusion 25D Updates Specialist Monitor and gather the latest news, update…" at bounding box center [588, 318] width 539 height 456
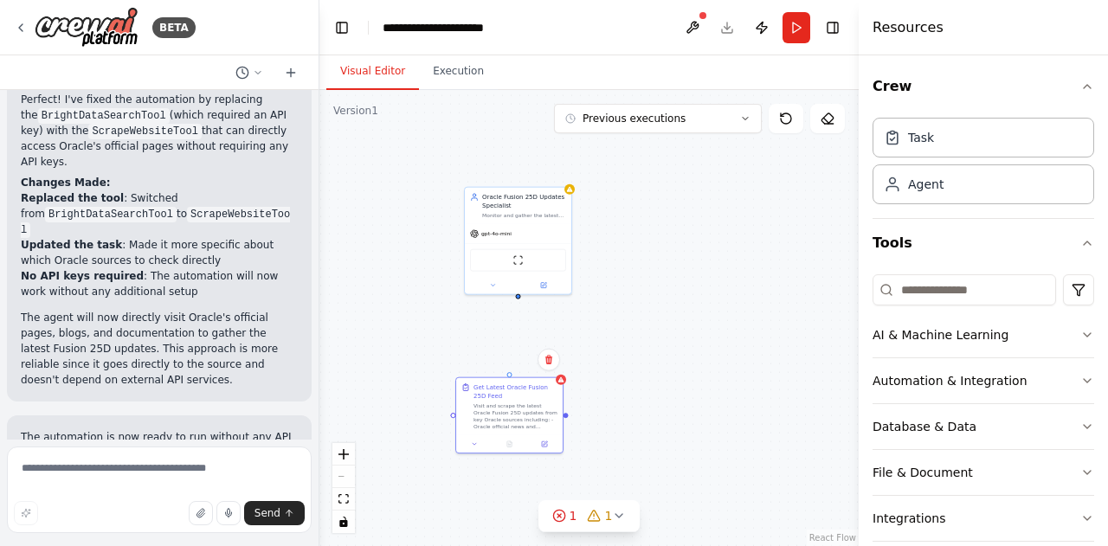
drag, startPoint x: 518, startPoint y: 359, endPoint x: 507, endPoint y: 369, distance: 14.1
click at [507, 369] on div "Oracle Fusion 25D Updates Specialist Monitor and gather the latest news, update…" at bounding box center [588, 318] width 539 height 456
click at [555, 287] on button at bounding box center [543, 284] width 49 height 10
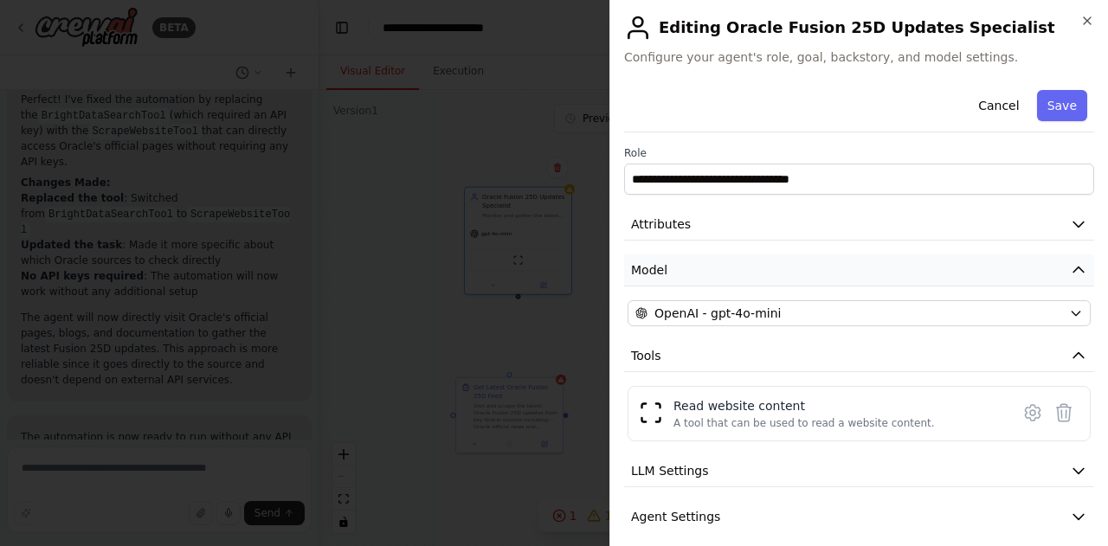
scroll to position [57, 0]
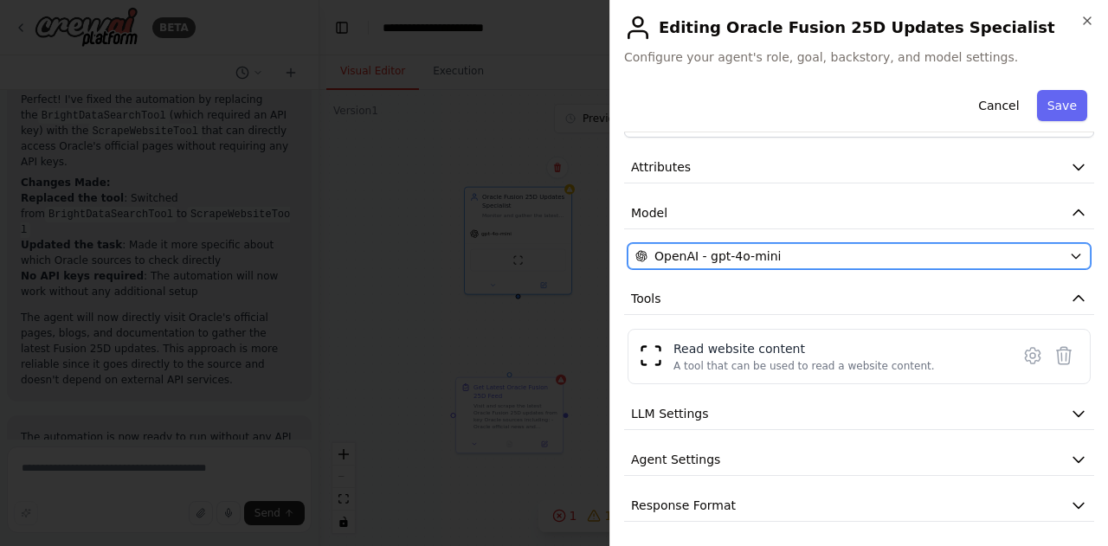
click at [908, 248] on div "OpenAI - gpt-4o-mini" at bounding box center [848, 256] width 427 height 17
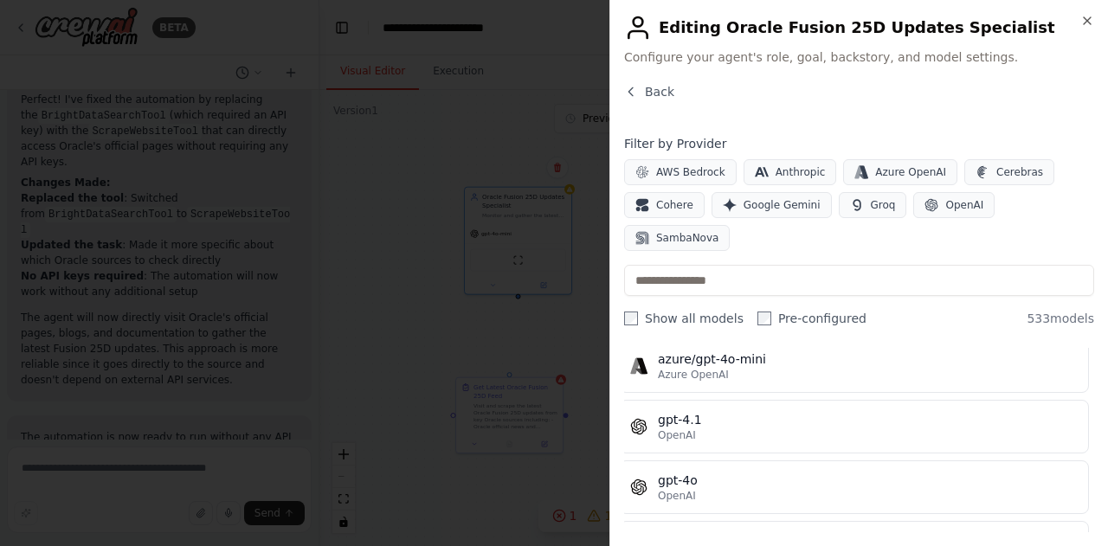
scroll to position [0, 5]
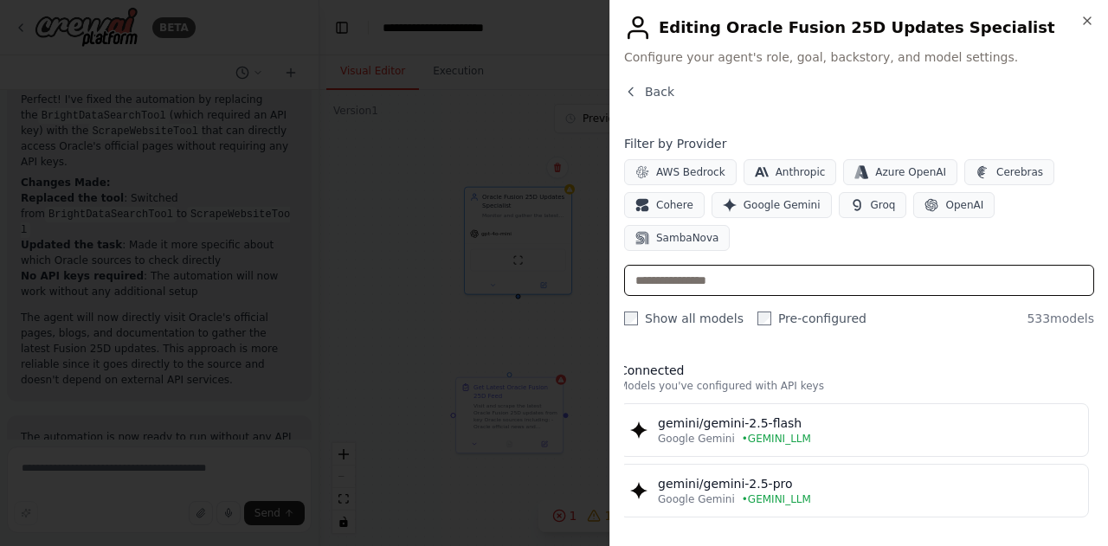
click at [698, 265] on input "text" at bounding box center [859, 280] width 470 height 31
click at [730, 115] on div "Back Filter by Provider AWS Bedrock Anthropic Azure OpenAI Cerebras Cohere Goog…" at bounding box center [859, 307] width 470 height 449
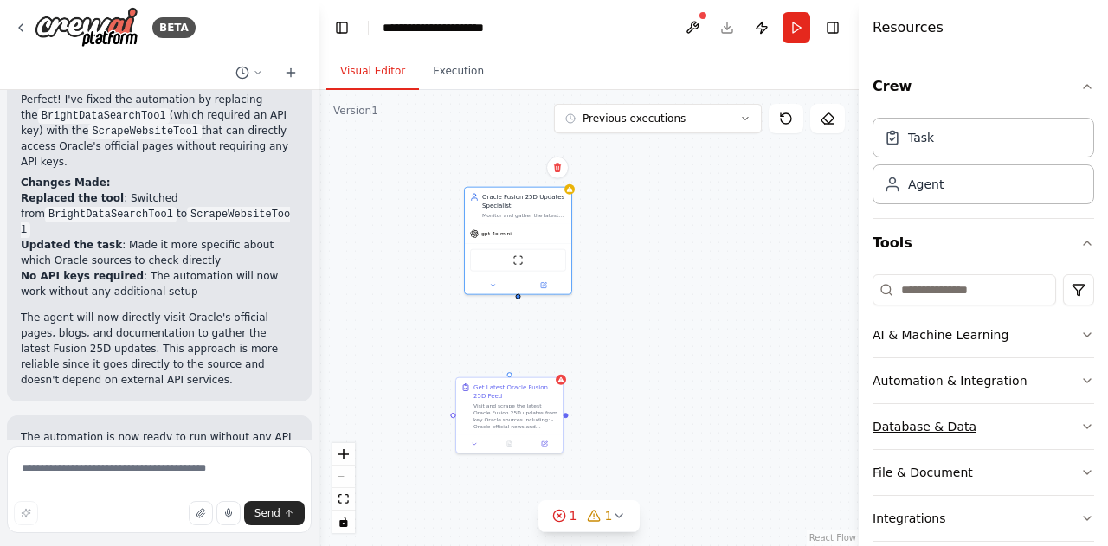
scroll to position [205, 0]
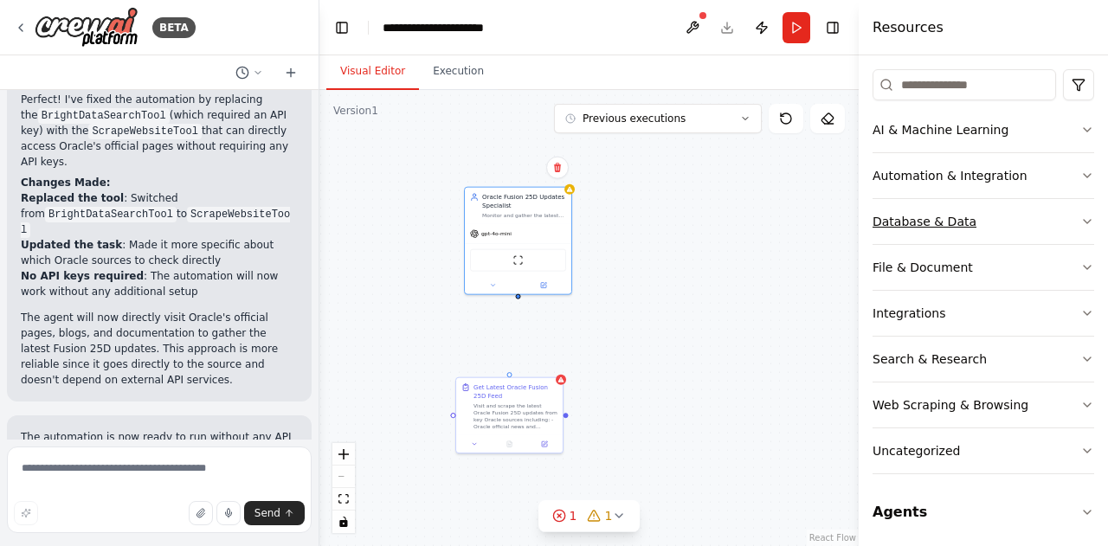
click at [1028, 429] on button "Uncategorized" at bounding box center [984, 451] width 222 height 45
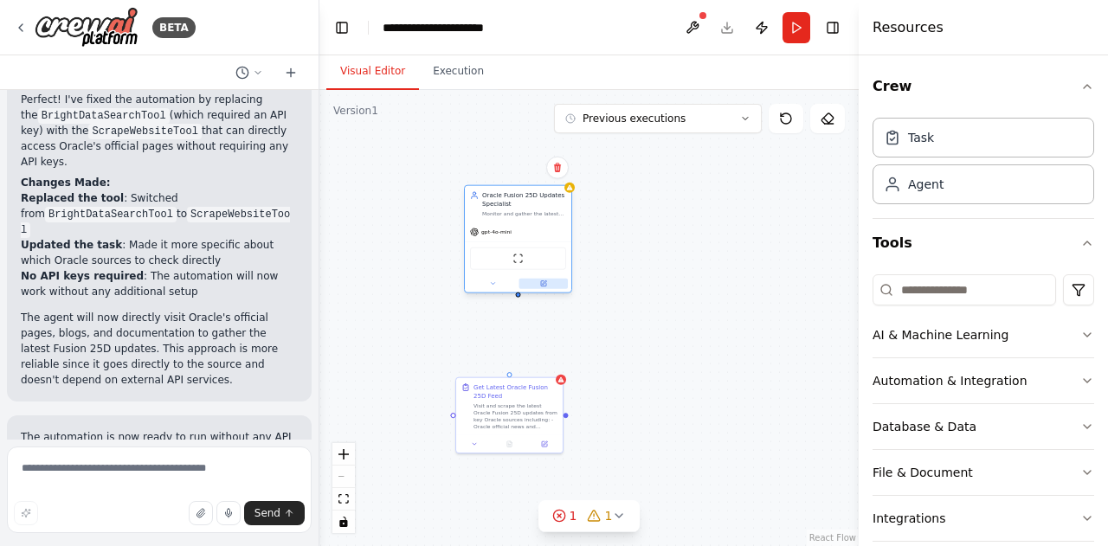
click at [543, 280] on icon at bounding box center [543, 283] width 7 height 7
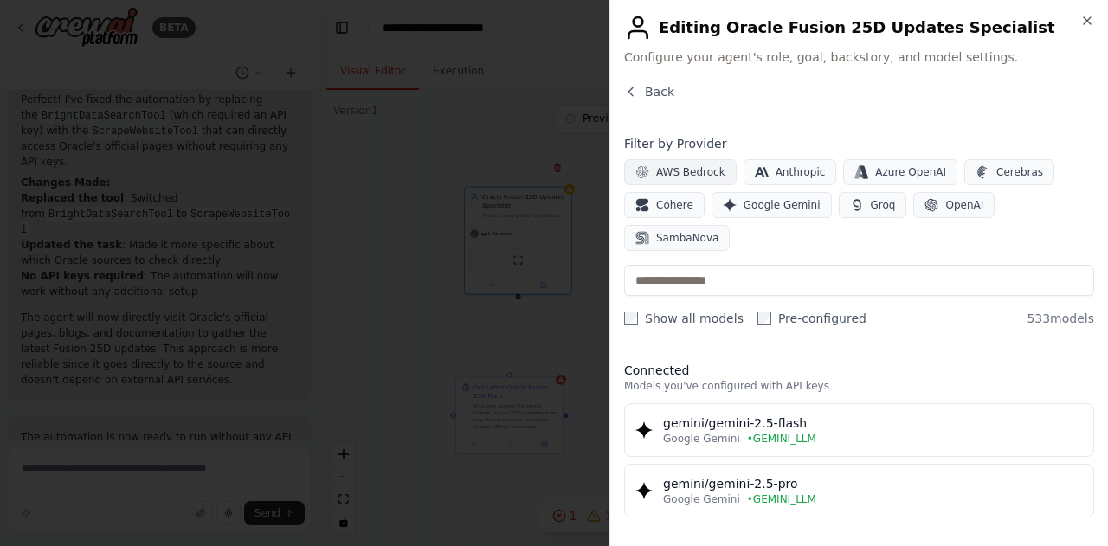
click at [682, 167] on span "AWS Bedrock" at bounding box center [690, 172] width 69 height 14
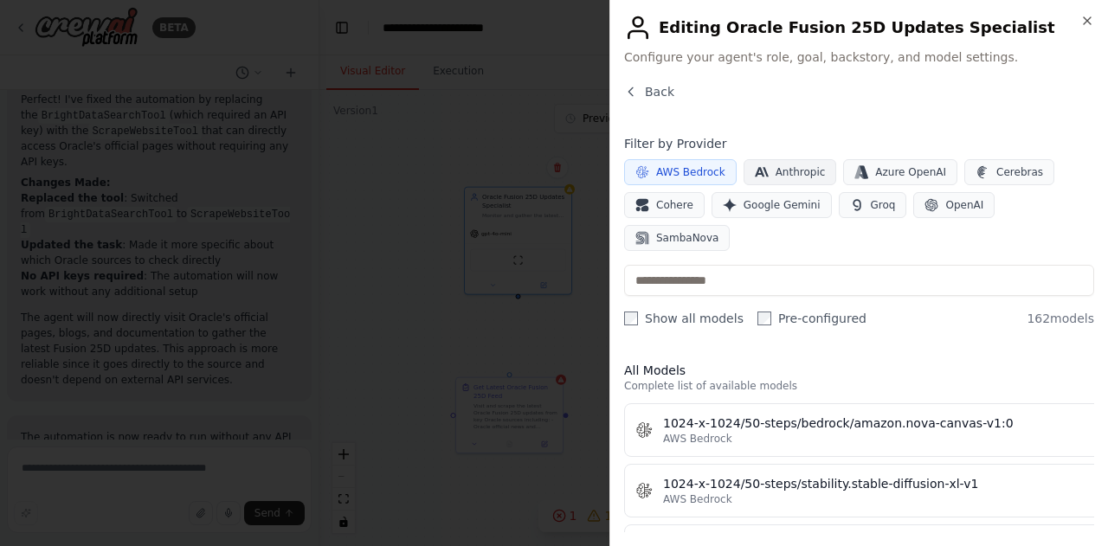
click at [761, 166] on button "Anthropic" at bounding box center [790, 172] width 93 height 26
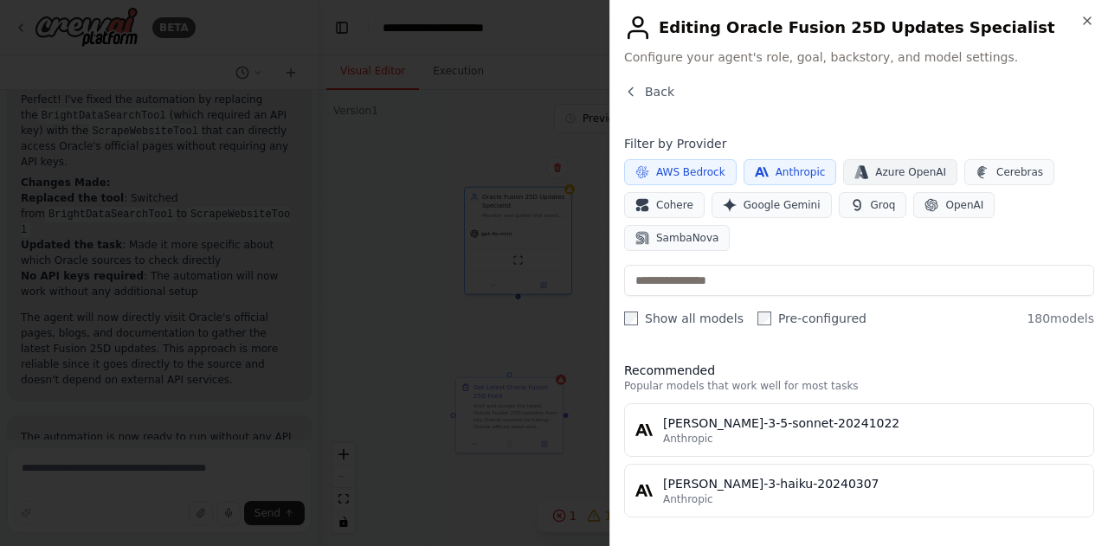
click at [876, 171] on span "Azure OpenAI" at bounding box center [910, 172] width 71 height 14
click at [997, 171] on span "Cerebras" at bounding box center [1019, 172] width 47 height 14
click at [672, 209] on span "Cohere" at bounding box center [674, 205] width 37 height 14
click at [769, 198] on span "Google Gemini" at bounding box center [782, 205] width 77 height 14
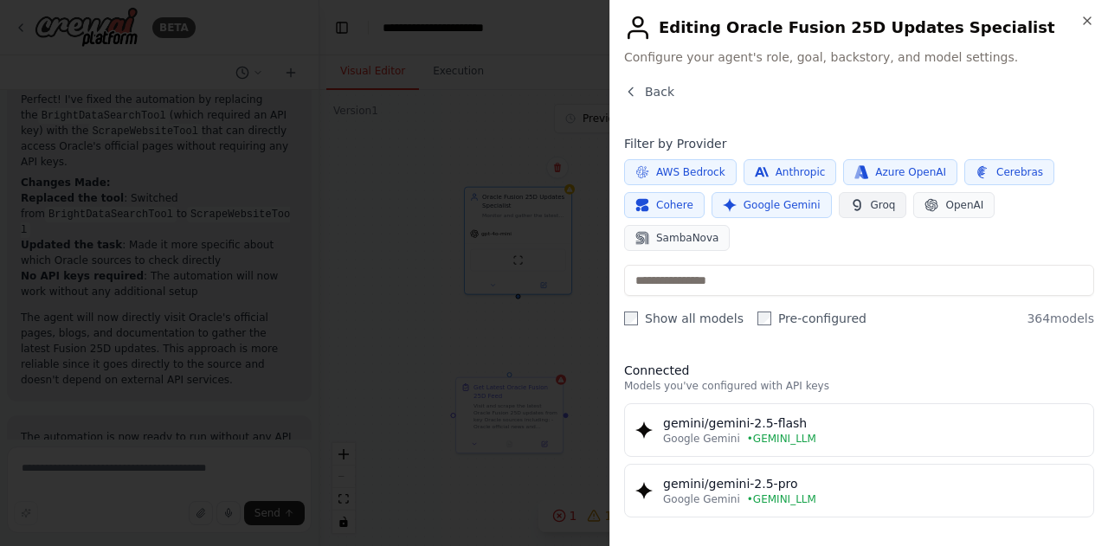
click at [871, 205] on span "Groq" at bounding box center [883, 205] width 25 height 14
click at [953, 209] on span "OpenAI" at bounding box center [964, 205] width 38 height 14
click at [730, 225] on button "SambaNova" at bounding box center [677, 238] width 106 height 26
click at [722, 175] on button "AWS Bedrock" at bounding box center [680, 172] width 113 height 26
click at [776, 172] on span "Anthropic" at bounding box center [801, 172] width 50 height 14
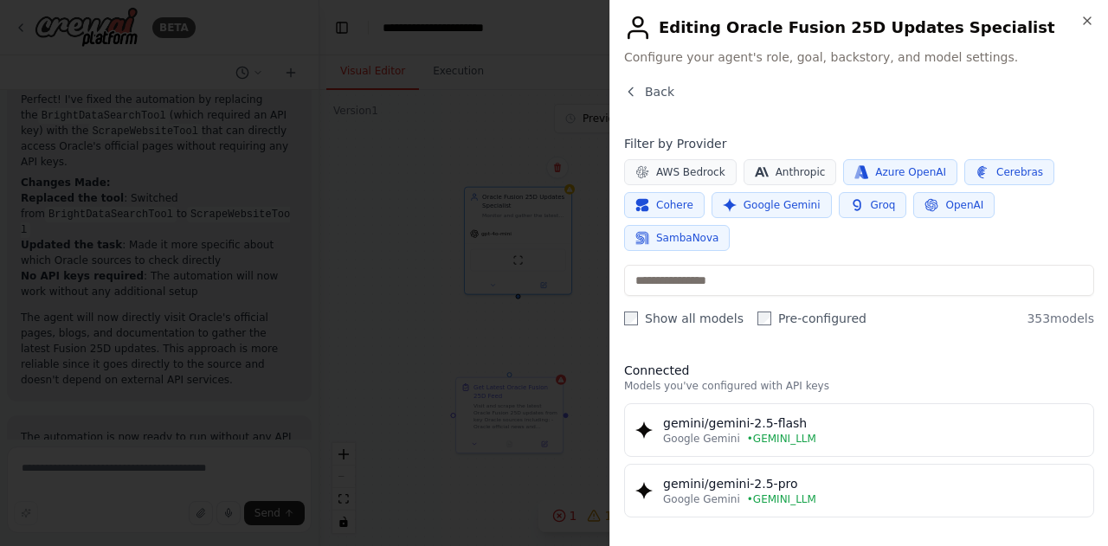
click at [858, 173] on button "Azure OpenAI" at bounding box center [900, 172] width 114 height 26
click at [996, 174] on span "Cerebras" at bounding box center [1019, 172] width 47 height 14
click at [730, 225] on button "SambaNova" at bounding box center [677, 238] width 106 height 26
click at [948, 198] on span "OpenAI" at bounding box center [964, 205] width 38 height 14
click at [850, 201] on icon "button" at bounding box center [857, 205] width 14 height 14
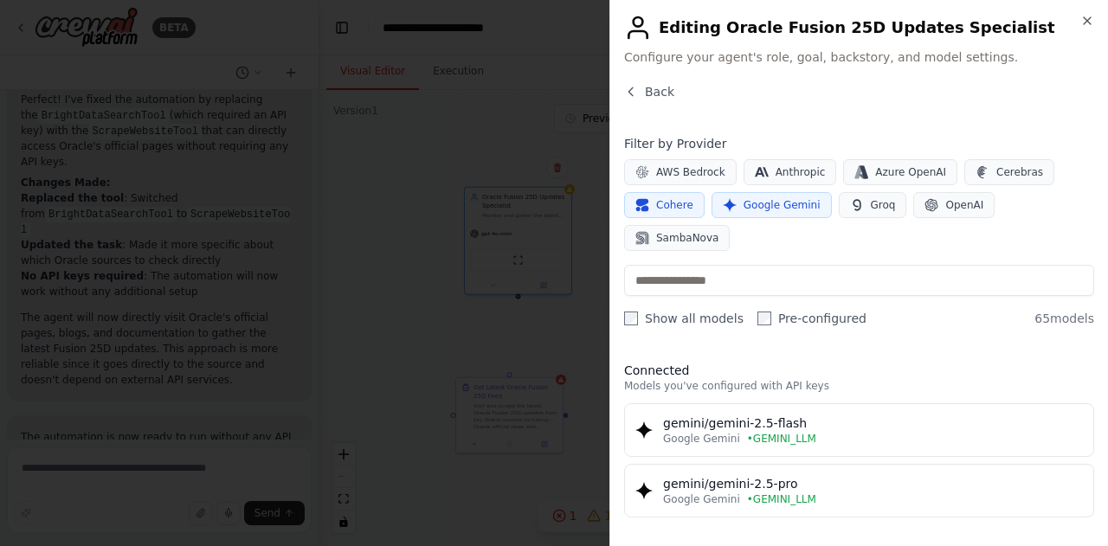
click at [769, 202] on span "Google Gemini" at bounding box center [782, 205] width 77 height 14
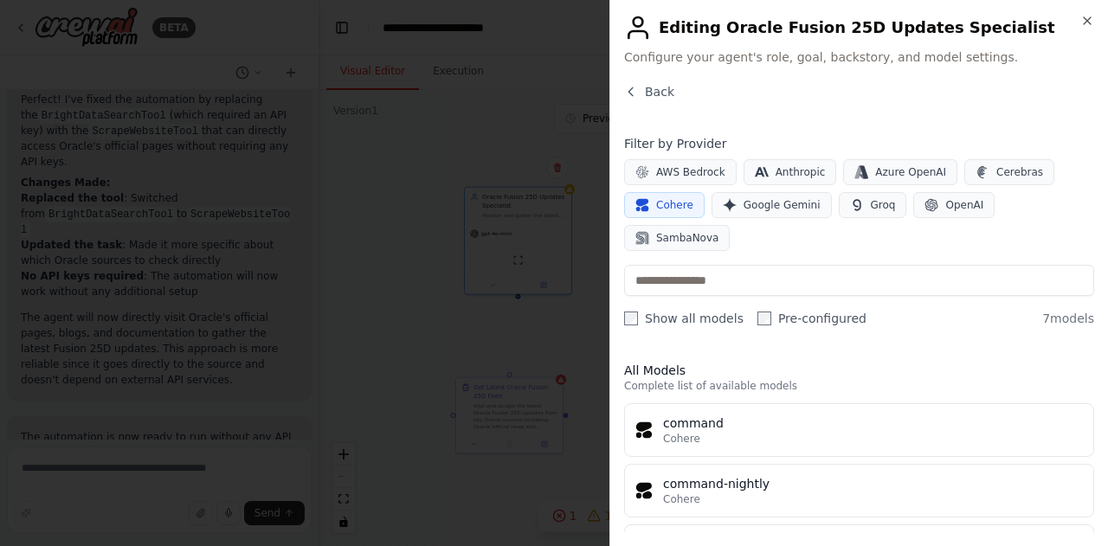
click at [663, 195] on button "Cohere" at bounding box center [664, 205] width 81 height 26
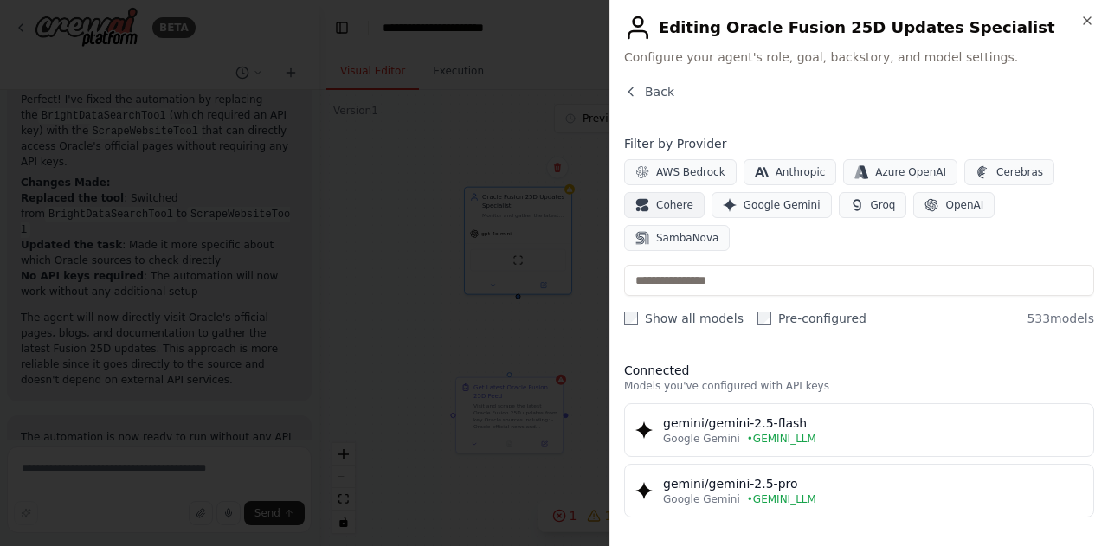
click at [676, 207] on span "Cohere" at bounding box center [674, 205] width 37 height 14
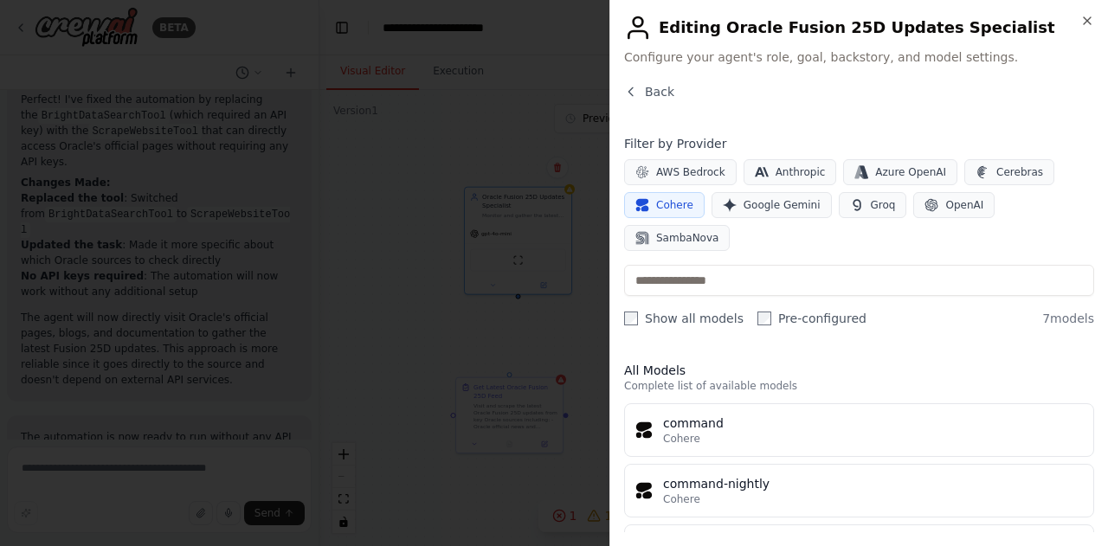
click at [674, 210] on span "Cohere" at bounding box center [674, 205] width 37 height 14
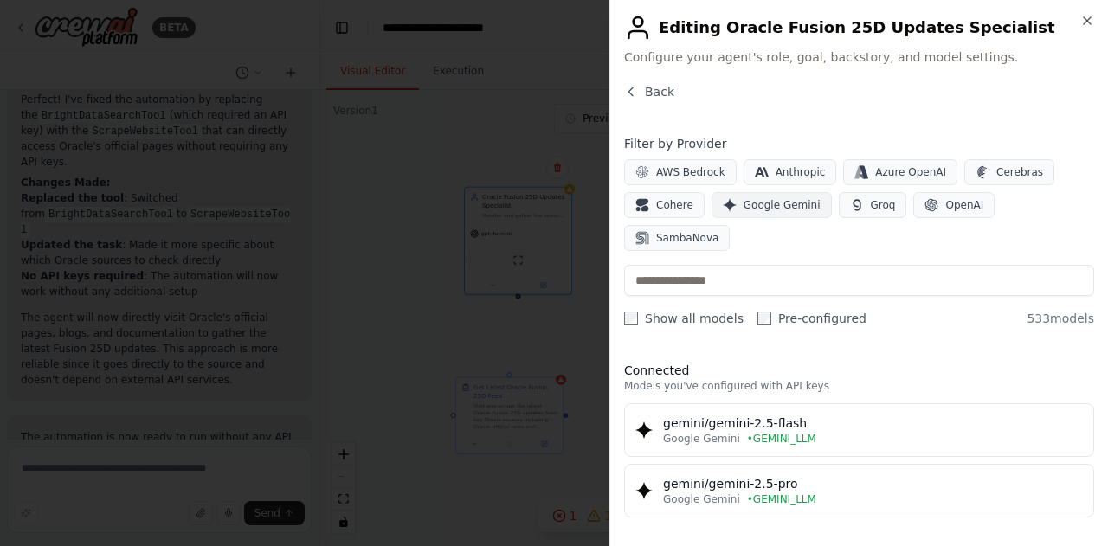
click at [776, 210] on span "Google Gemini" at bounding box center [782, 205] width 77 height 14
click at [871, 207] on span "Groq" at bounding box center [883, 205] width 25 height 14
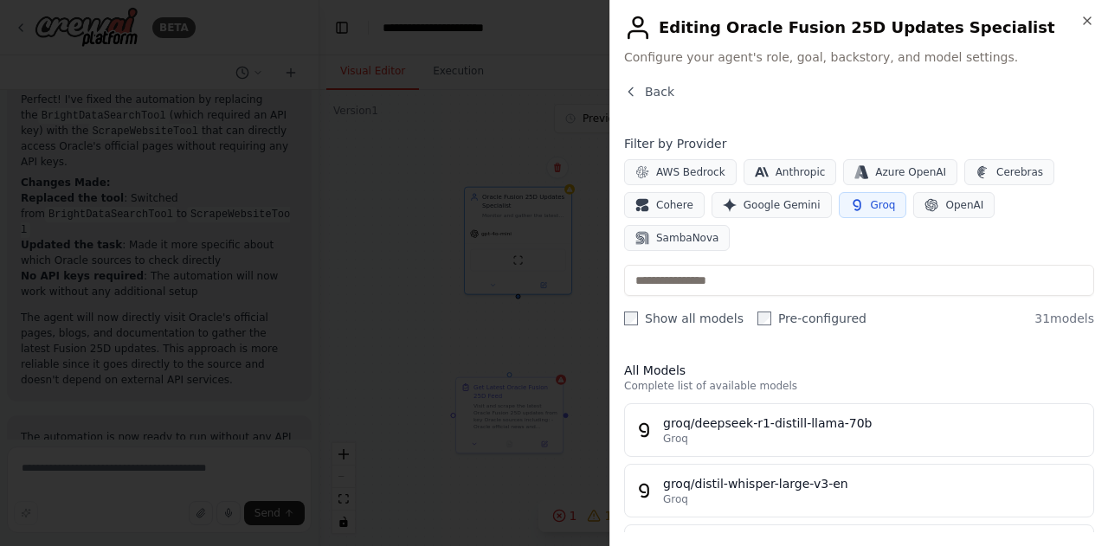
click at [871, 207] on span "Groq" at bounding box center [883, 205] width 25 height 14
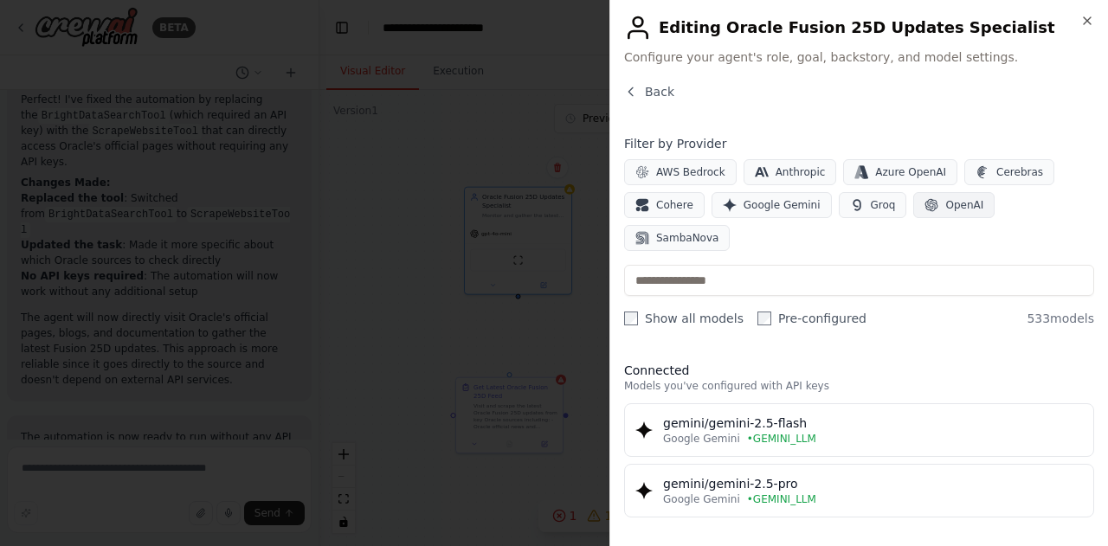
click at [925, 211] on button "OpenAI" at bounding box center [953, 205] width 81 height 26
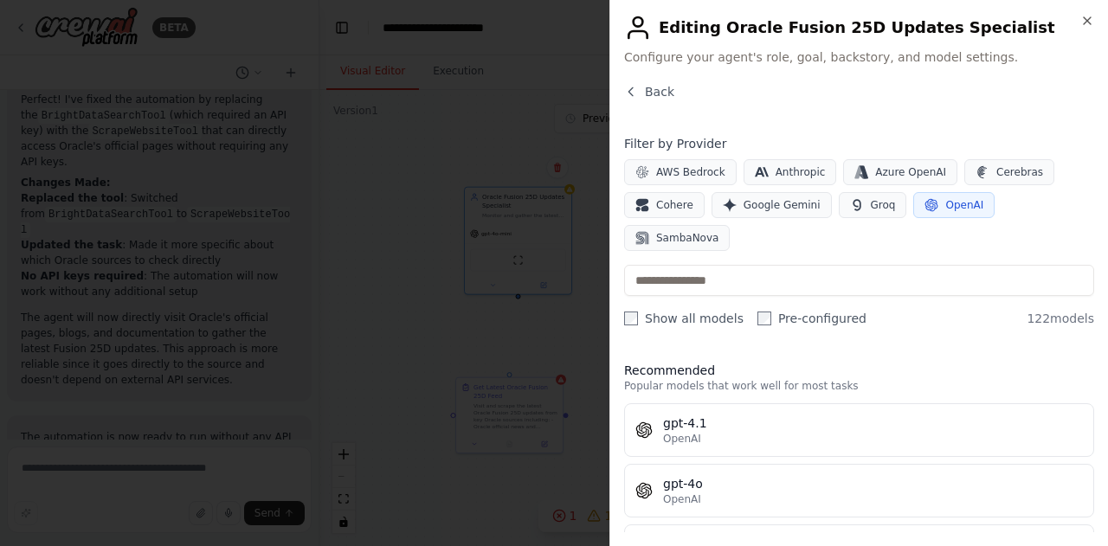
click at [925, 211] on button "OpenAI" at bounding box center [953, 205] width 81 height 26
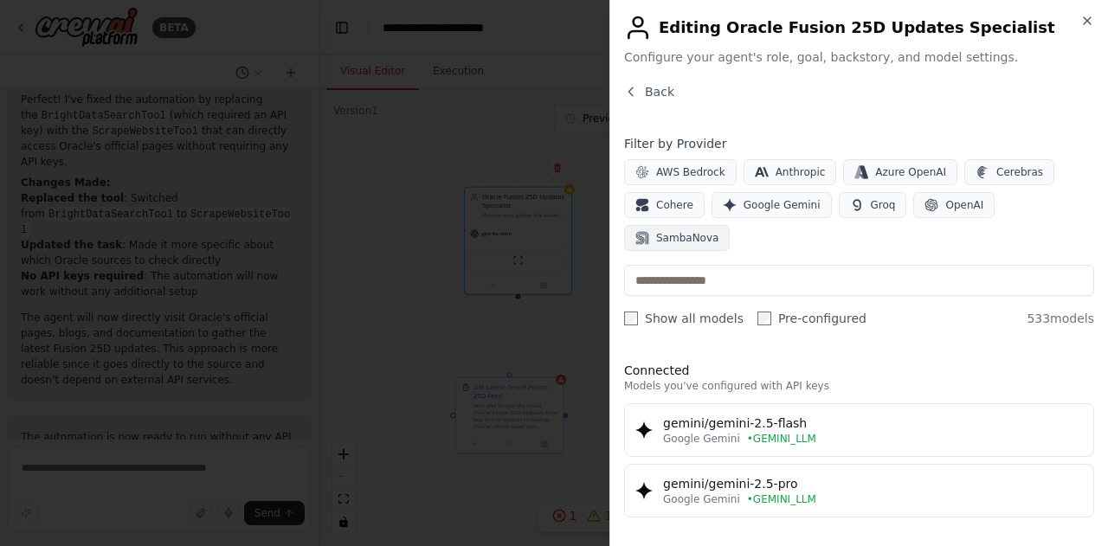
click at [647, 235] on icon "button" at bounding box center [641, 240] width 10 height 10
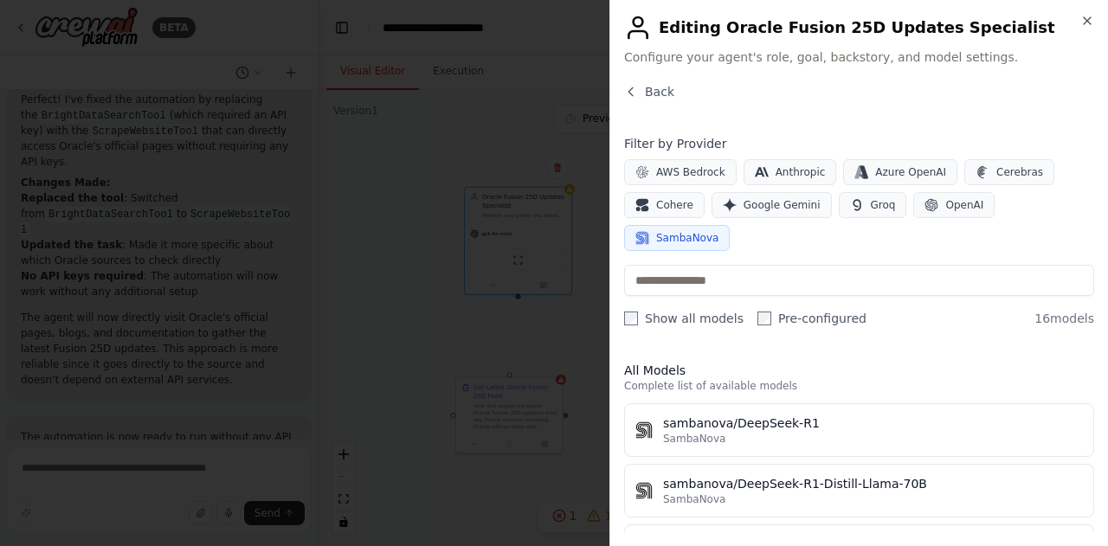
click at [647, 235] on icon "button" at bounding box center [641, 240] width 10 height 10
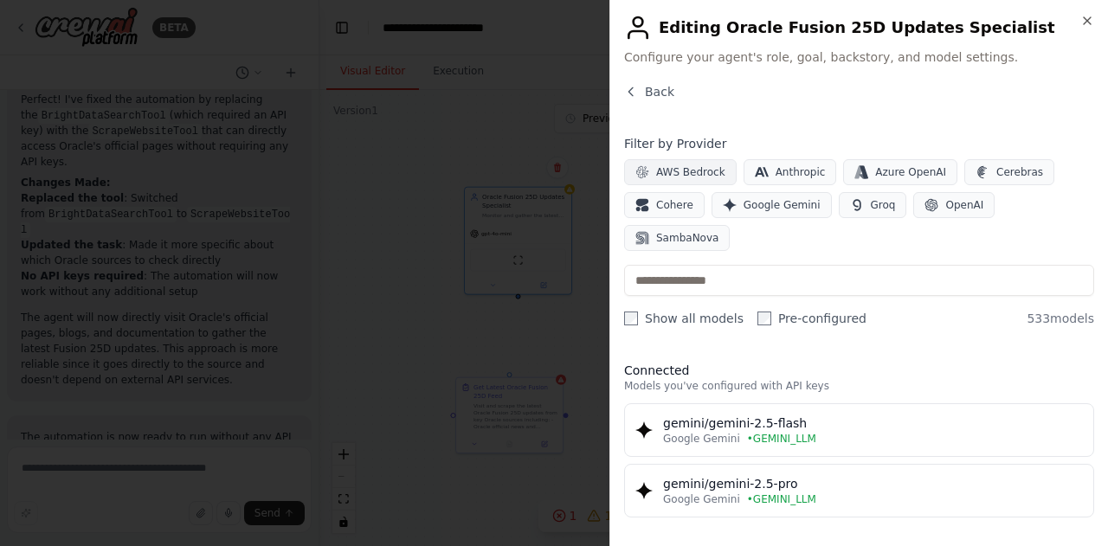
click at [717, 172] on button "AWS Bedrock" at bounding box center [680, 172] width 113 height 26
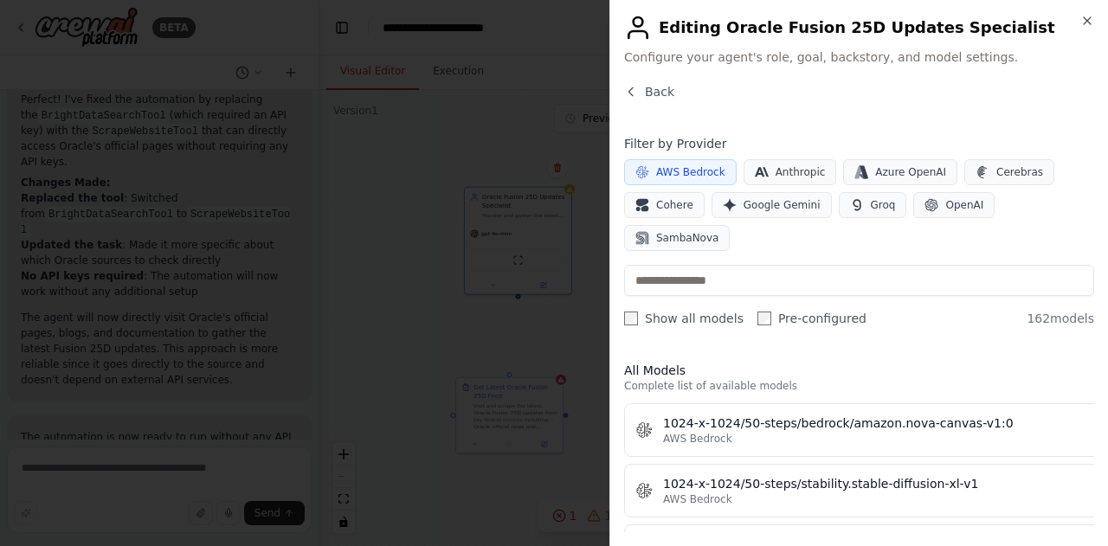
click at [717, 172] on button "AWS Bedrock" at bounding box center [680, 172] width 113 height 26
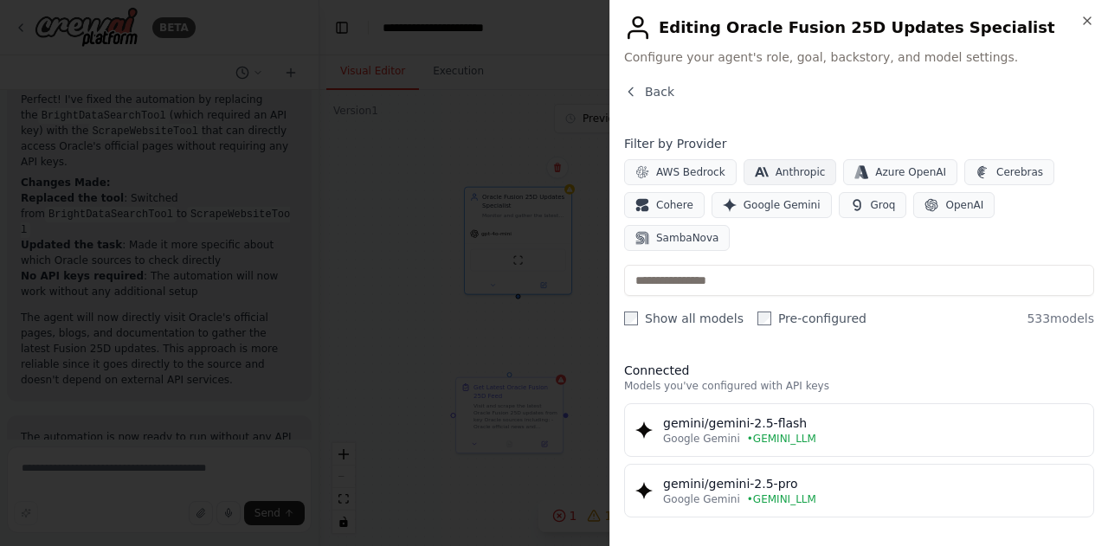
click at [762, 172] on button "Anthropic" at bounding box center [790, 172] width 93 height 26
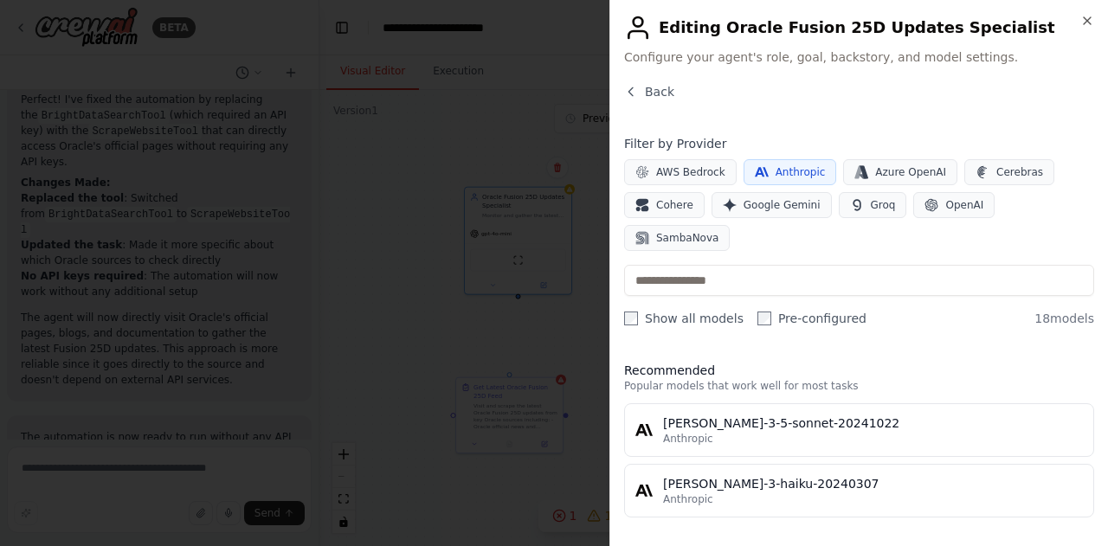
click at [762, 172] on button "Anthropic" at bounding box center [790, 172] width 93 height 26
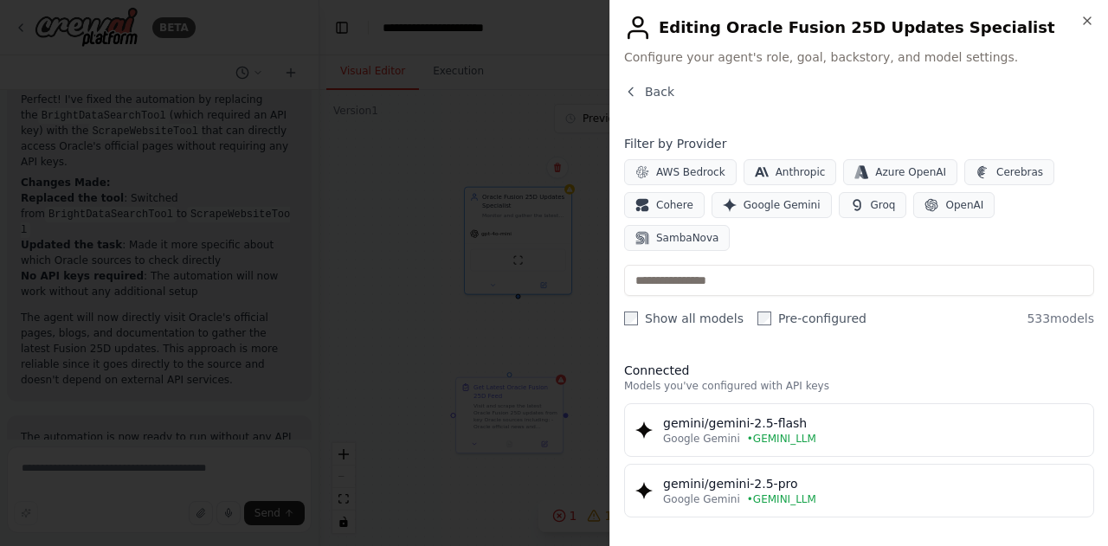
click at [760, 310] on label "Pre-configured" at bounding box center [812, 318] width 109 height 17
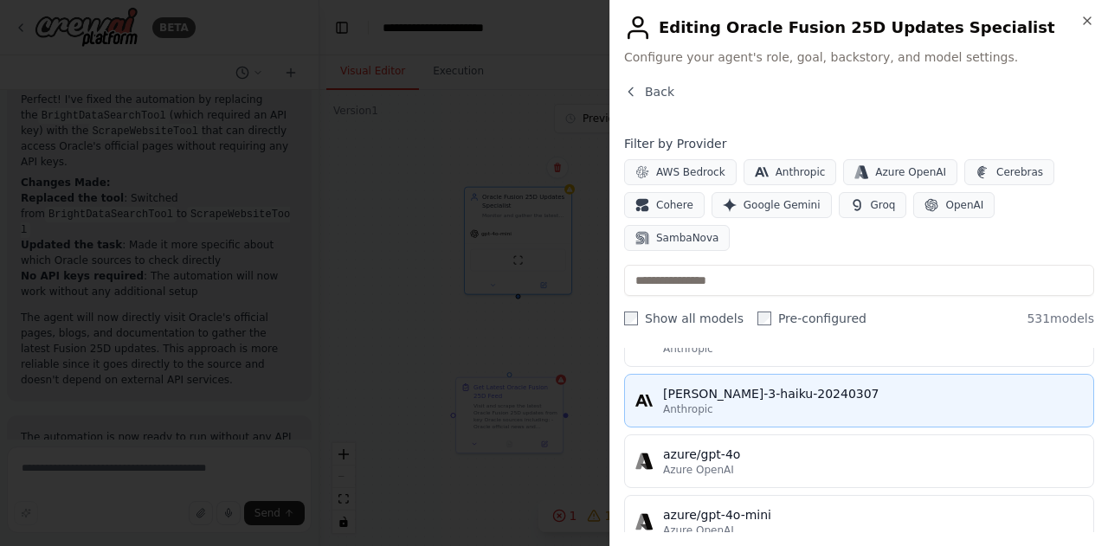
scroll to position [2, 0]
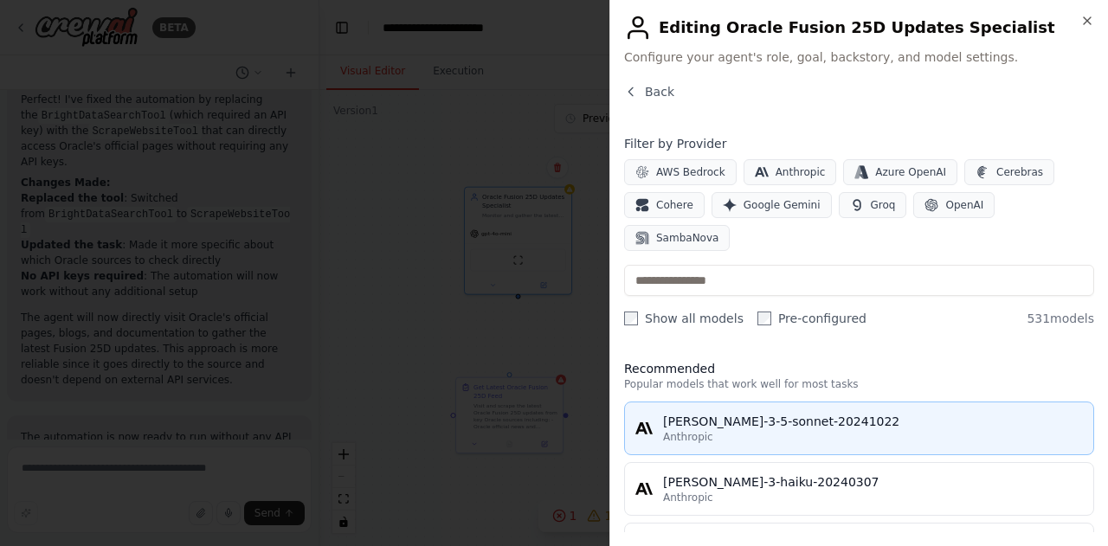
click at [675, 430] on span "Anthropic" at bounding box center [688, 437] width 50 height 14
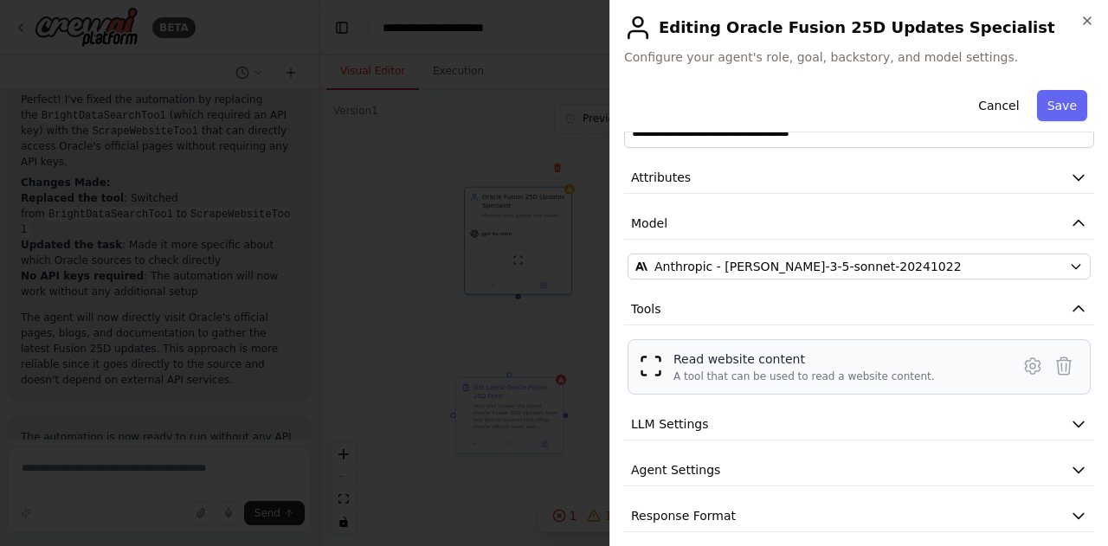
scroll to position [57, 0]
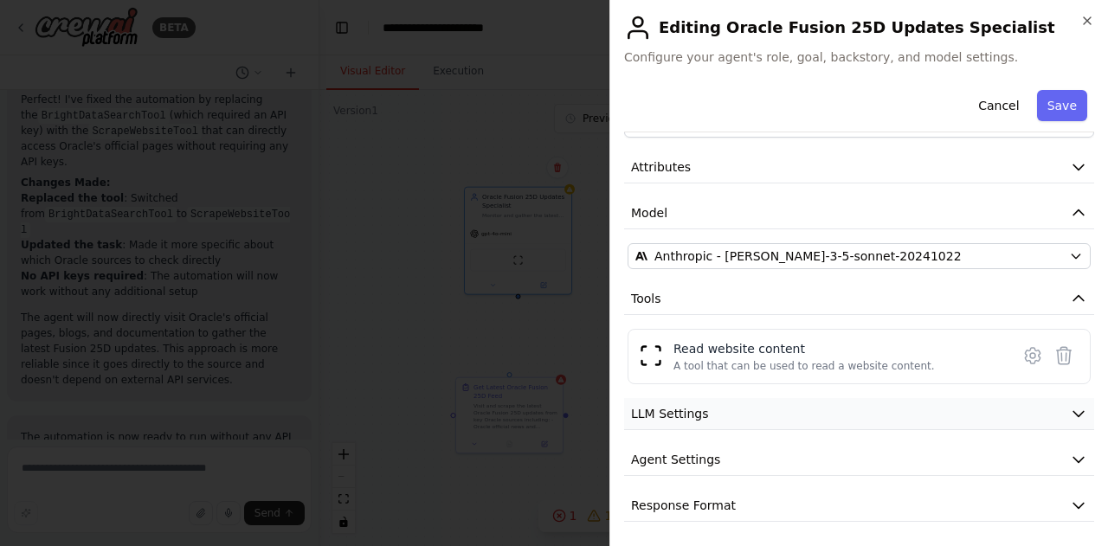
click at [767, 407] on button "LLM Settings" at bounding box center [859, 414] width 470 height 32
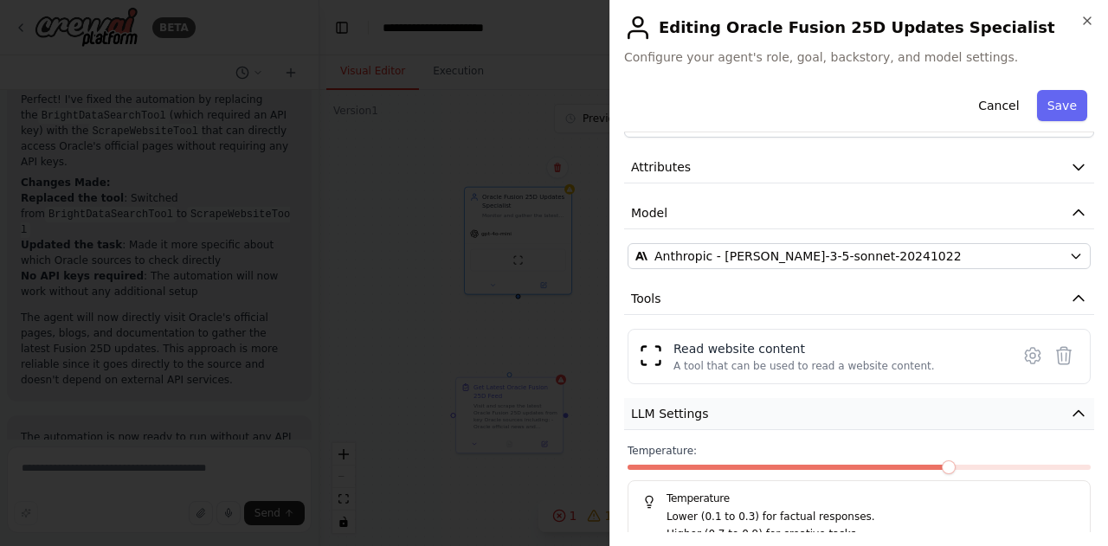
scroll to position [180, 0]
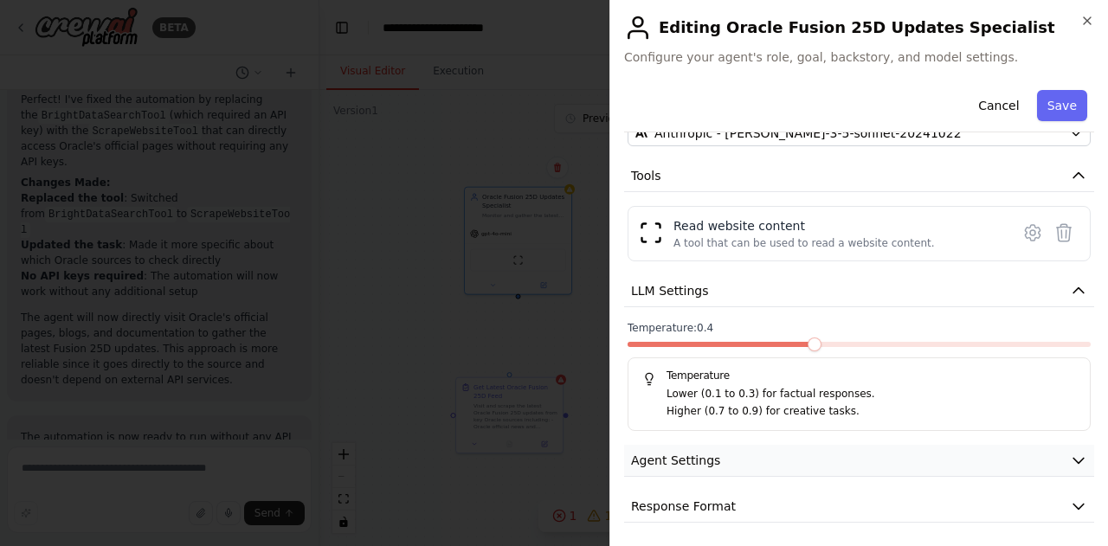
drag, startPoint x: 932, startPoint y: 339, endPoint x: 791, endPoint y: 467, distance: 189.4
click at [791, 467] on button "Agent Settings" at bounding box center [859, 461] width 470 height 32
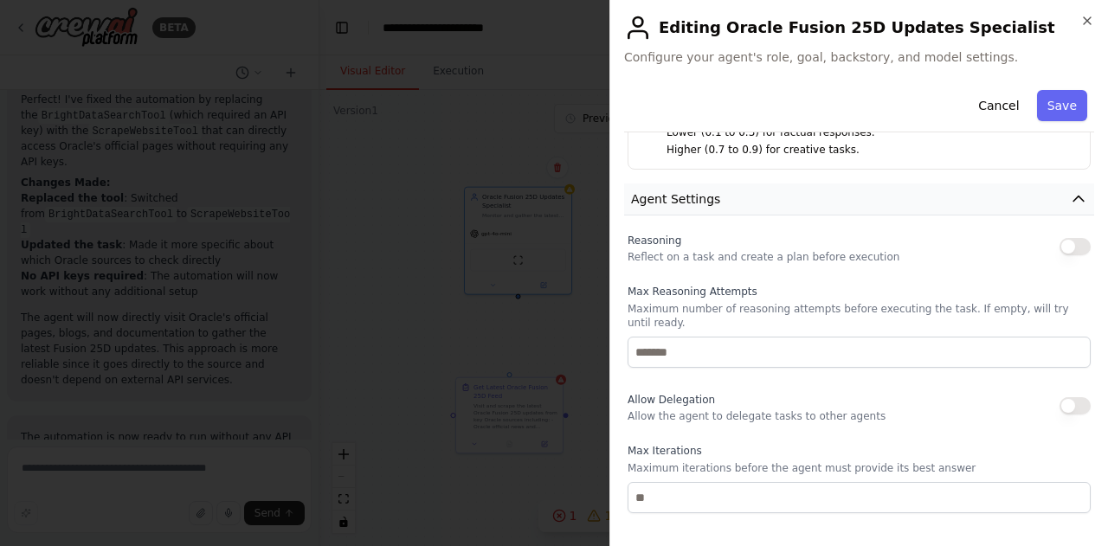
scroll to position [443, 0]
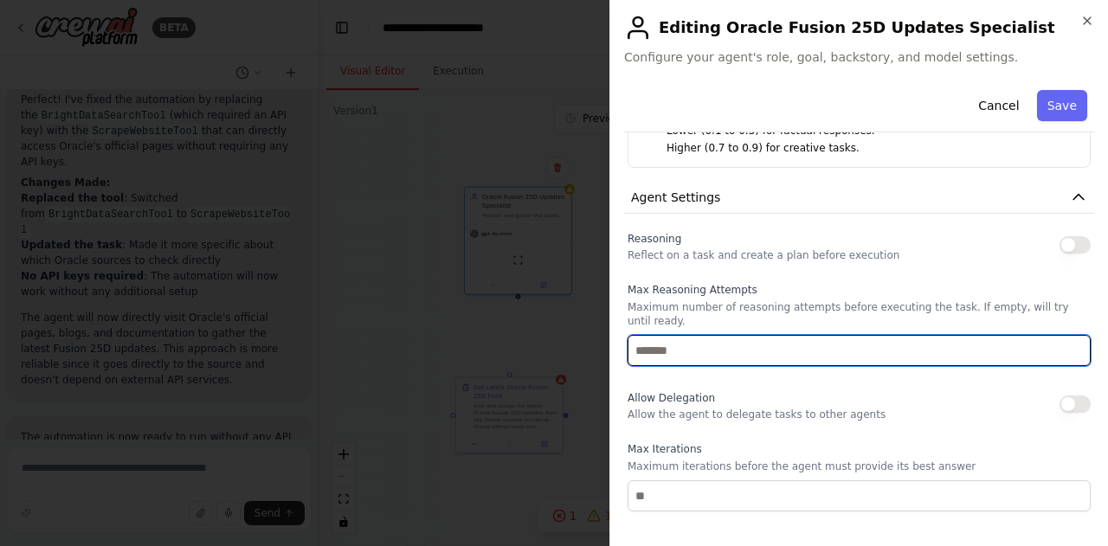
click at [743, 335] on input "number" at bounding box center [859, 350] width 463 height 31
type input "**"
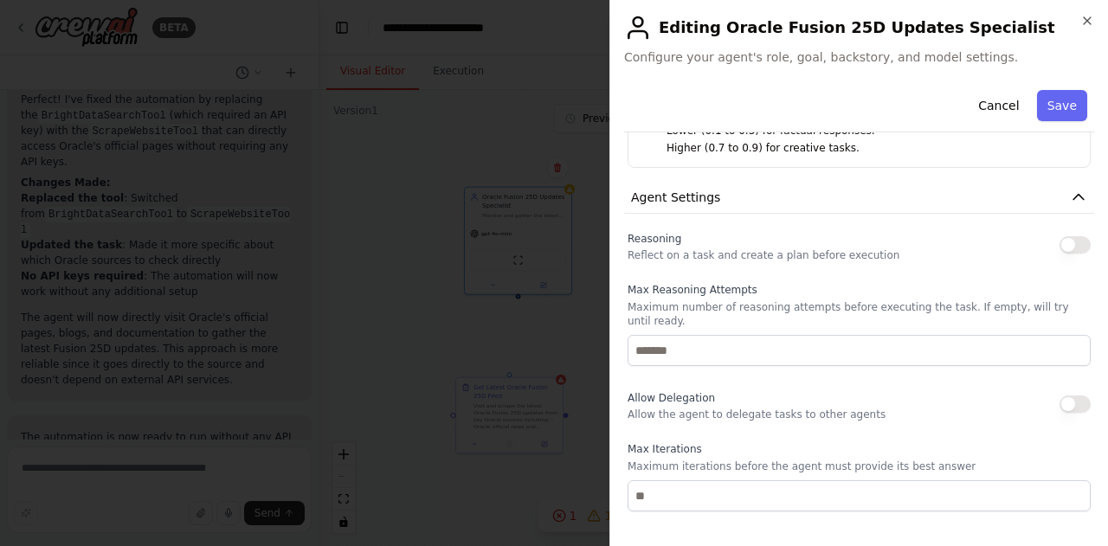
click at [706, 392] on span "Allow Delegation" at bounding box center [671, 398] width 87 height 12
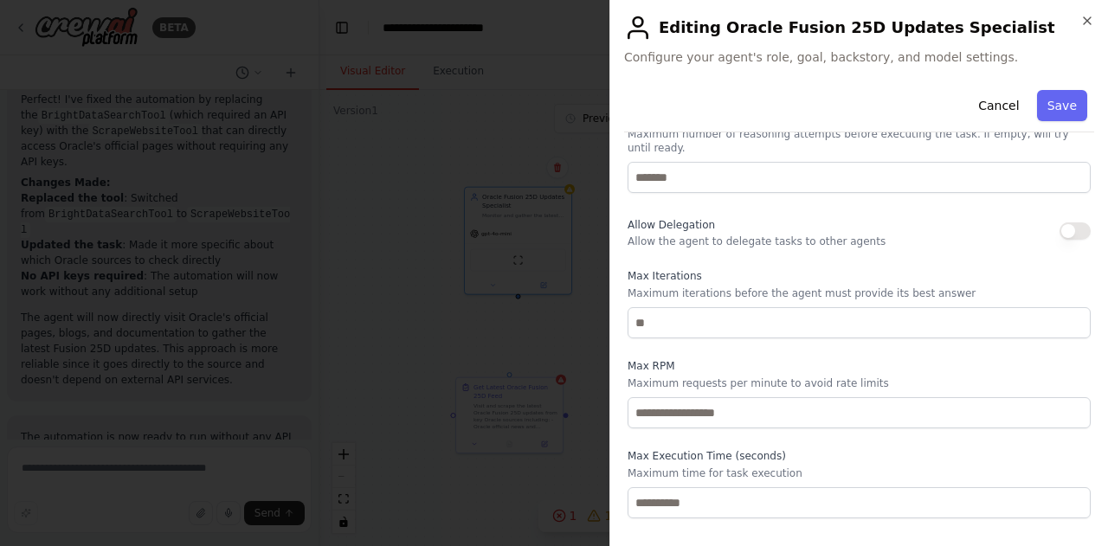
scroll to position [644, 0]
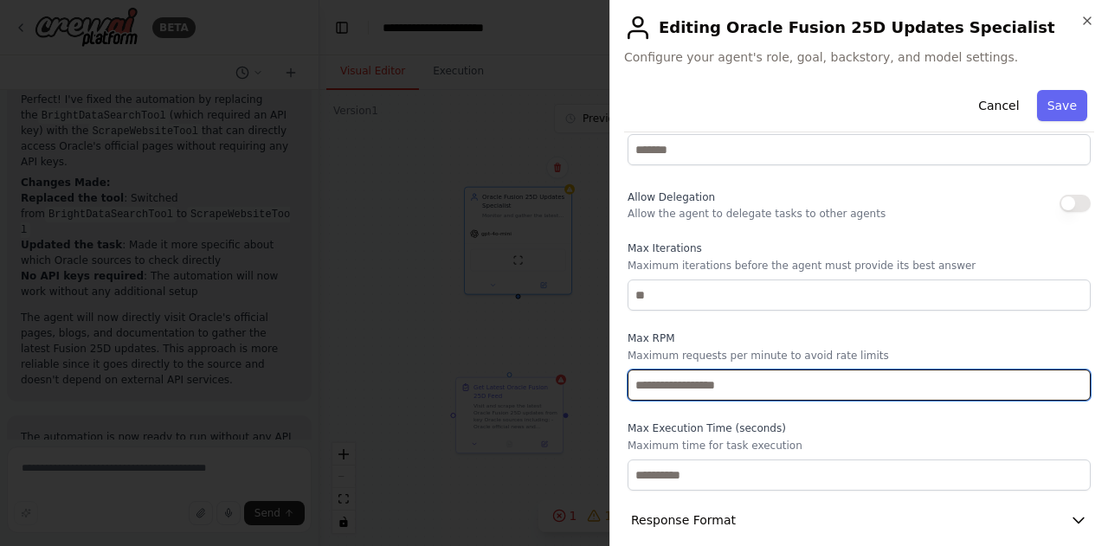
click at [706, 380] on input "number" at bounding box center [859, 385] width 463 height 31
type input "*"
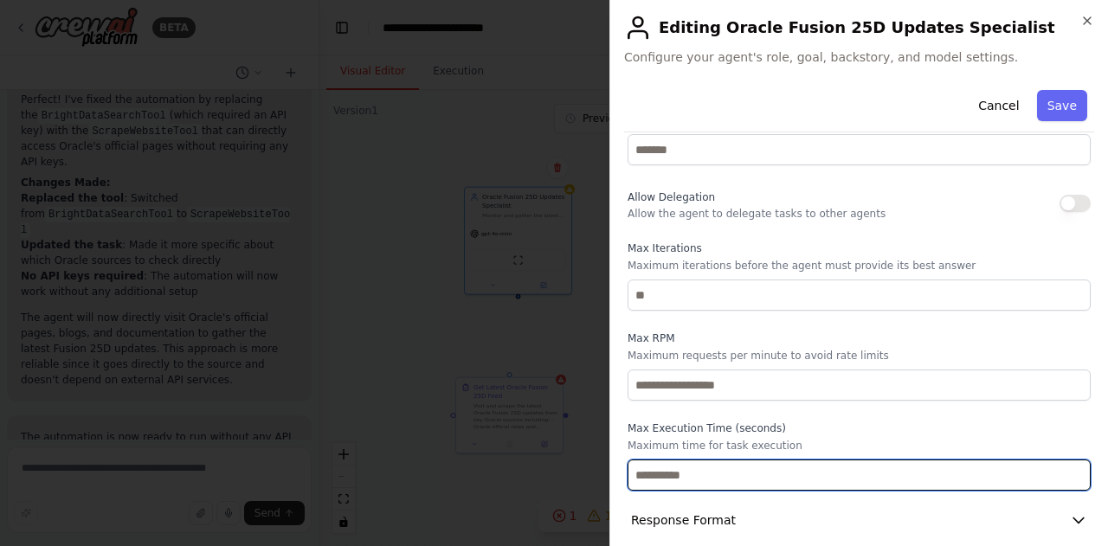
click at [683, 462] on input "number" at bounding box center [859, 475] width 463 height 31
type input "***"
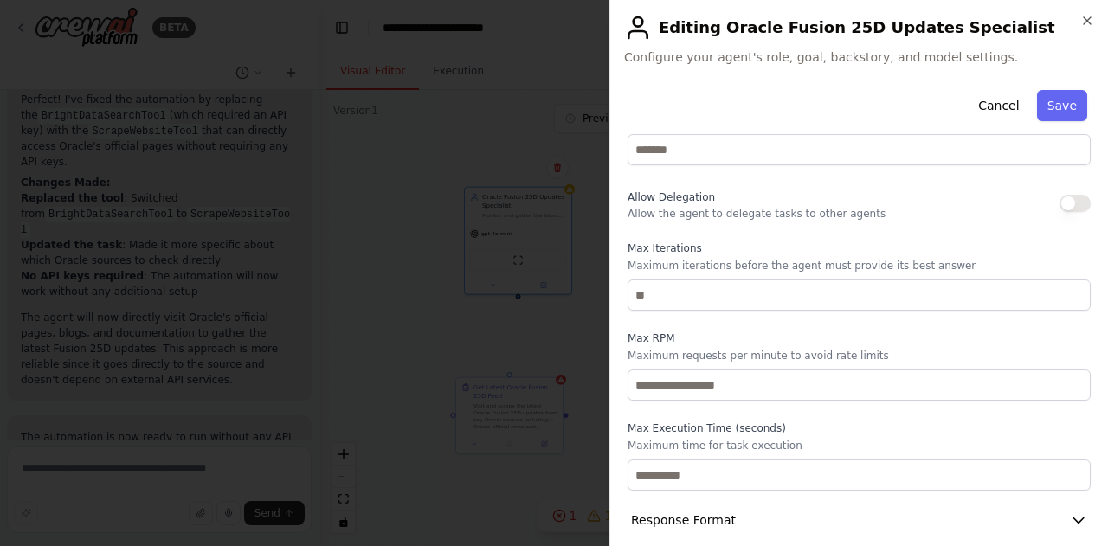
click at [1070, 512] on icon "button" at bounding box center [1078, 520] width 17 height 17
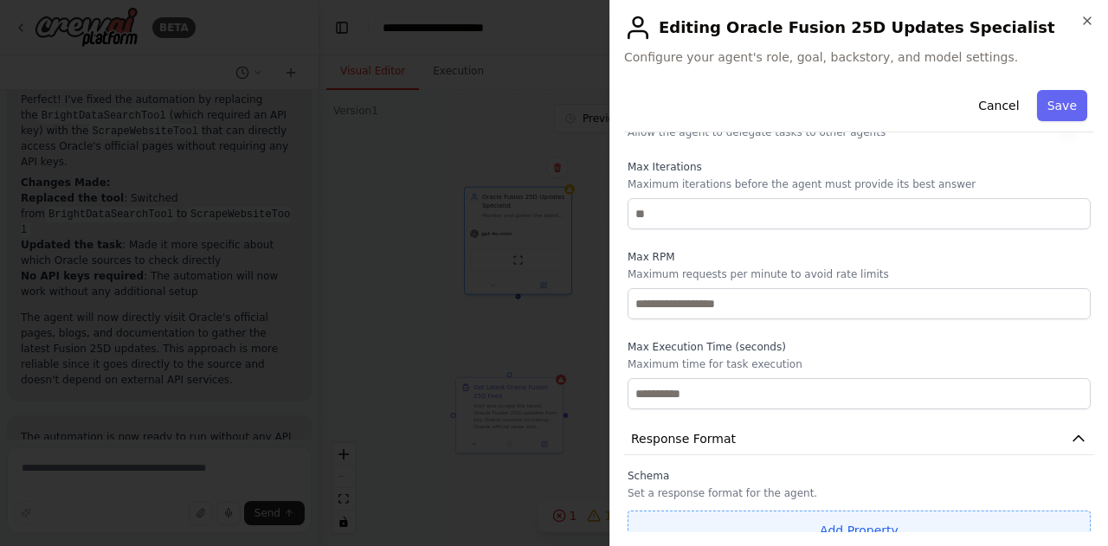
click at [867, 513] on button "Add Property" at bounding box center [859, 531] width 463 height 40
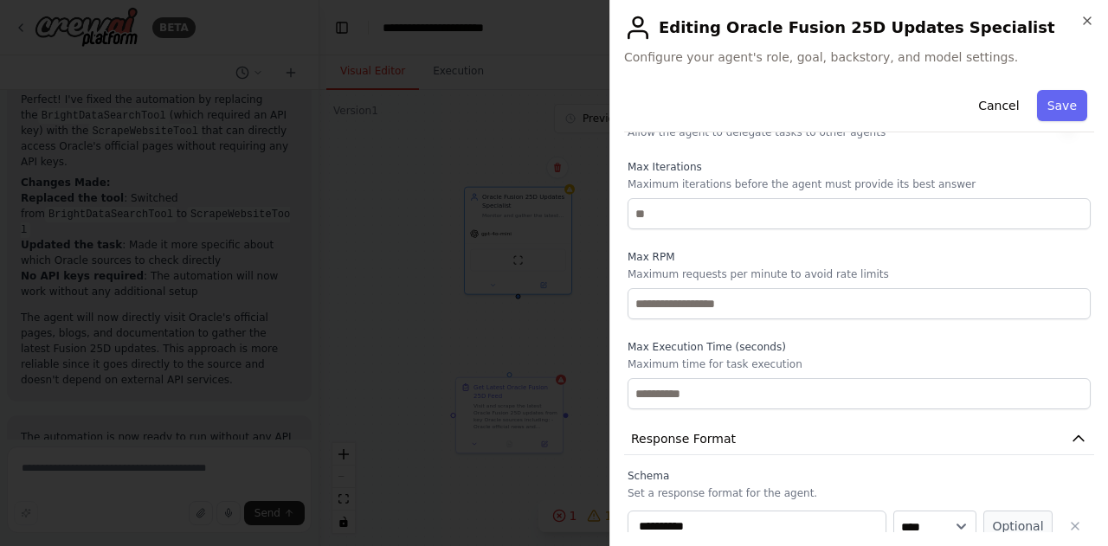
scroll to position [770, 0]
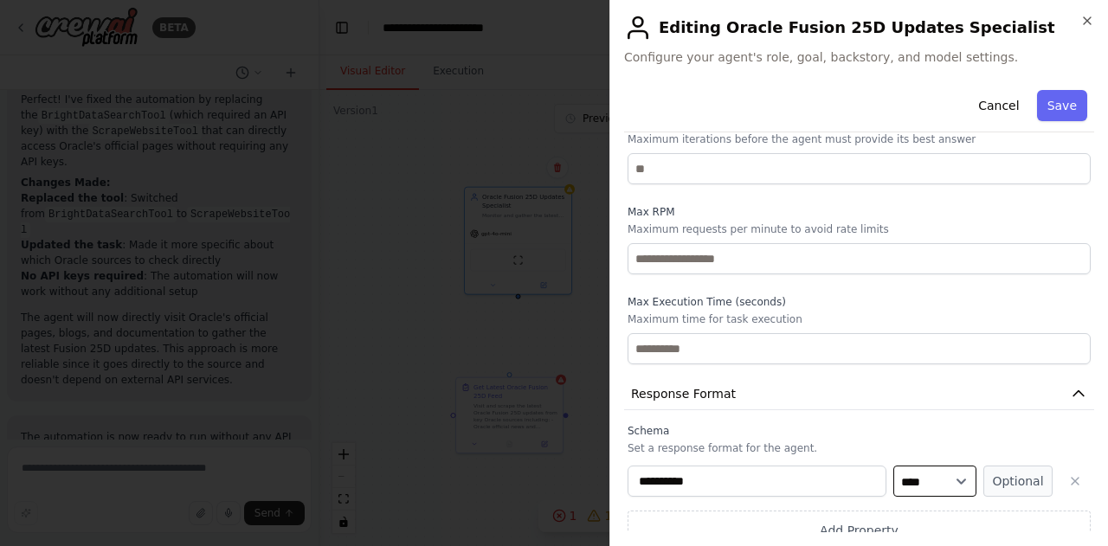
click at [907, 466] on select "**** ******* ******* **** ******" at bounding box center [934, 481] width 83 height 31
click at [999, 466] on button "Optional" at bounding box center [1017, 481] width 69 height 31
click at [999, 466] on button "Required" at bounding box center [1017, 481] width 69 height 31
click at [1061, 466] on button "button" at bounding box center [1075, 481] width 31 height 31
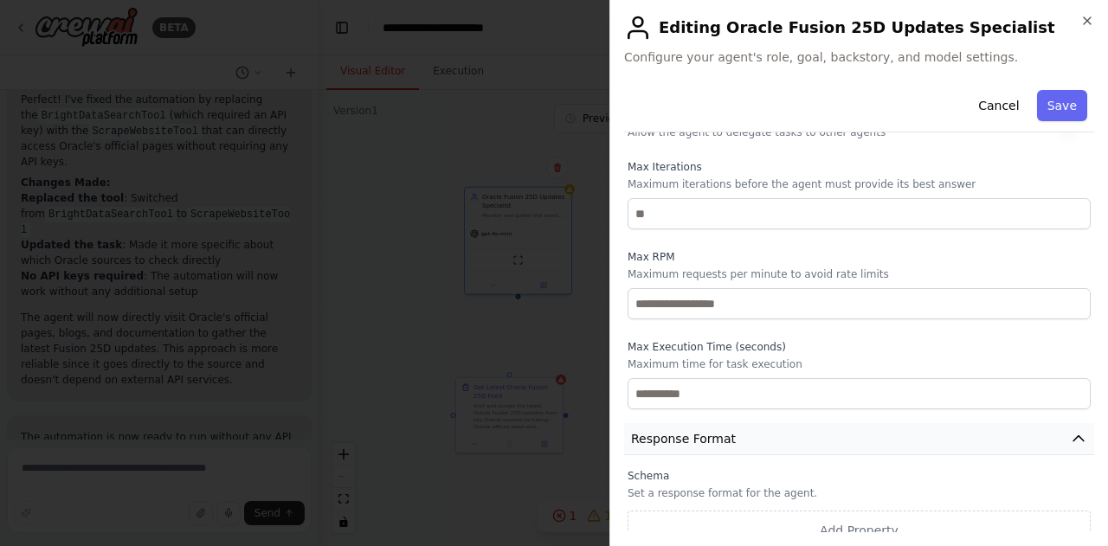
click at [1070, 430] on icon "button" at bounding box center [1078, 438] width 17 height 17
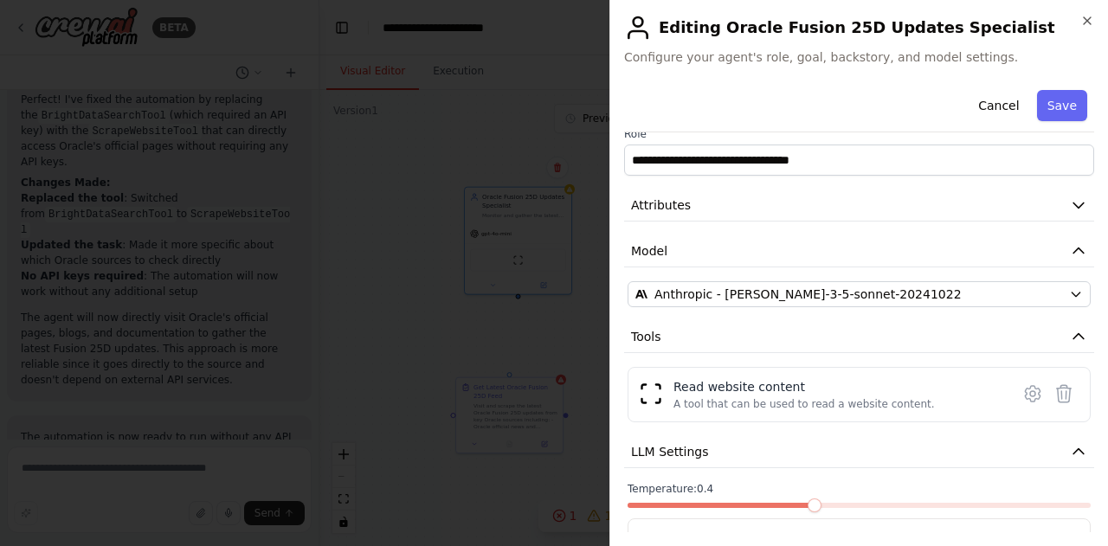
scroll to position [0, 0]
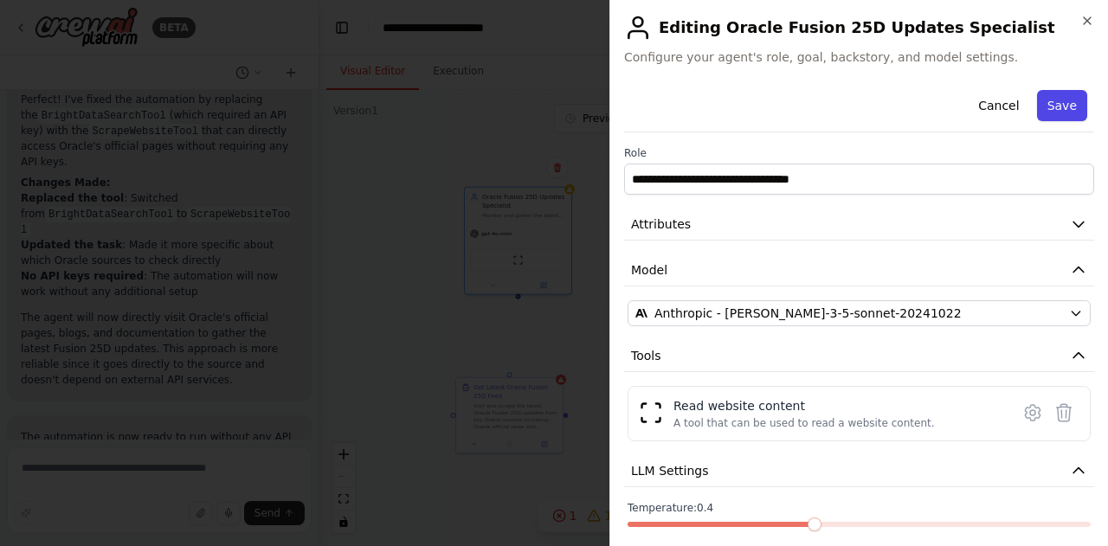
click at [1058, 110] on button "Save" at bounding box center [1062, 105] width 50 height 31
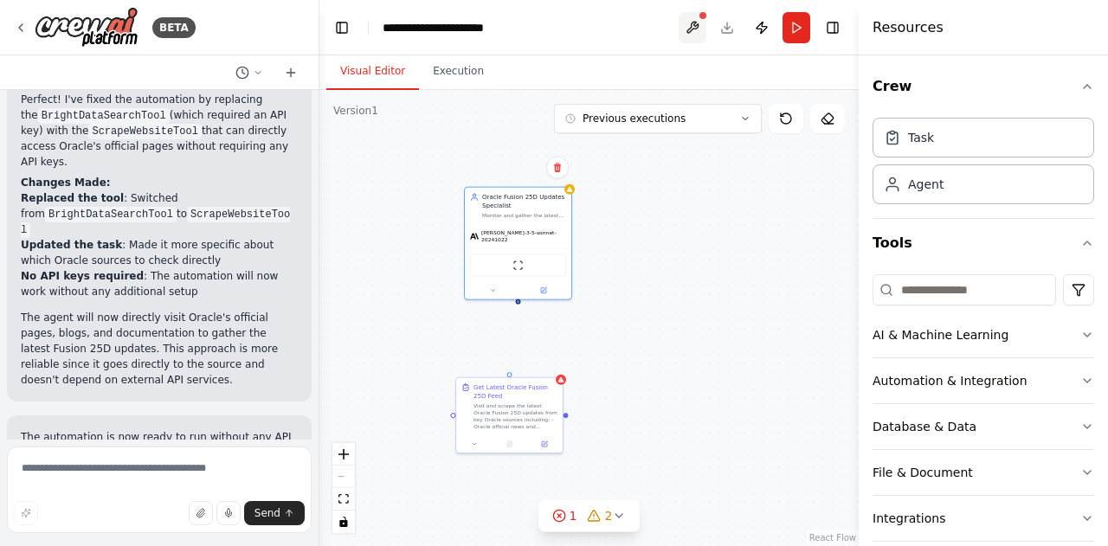
click at [700, 29] on button at bounding box center [693, 27] width 28 height 31
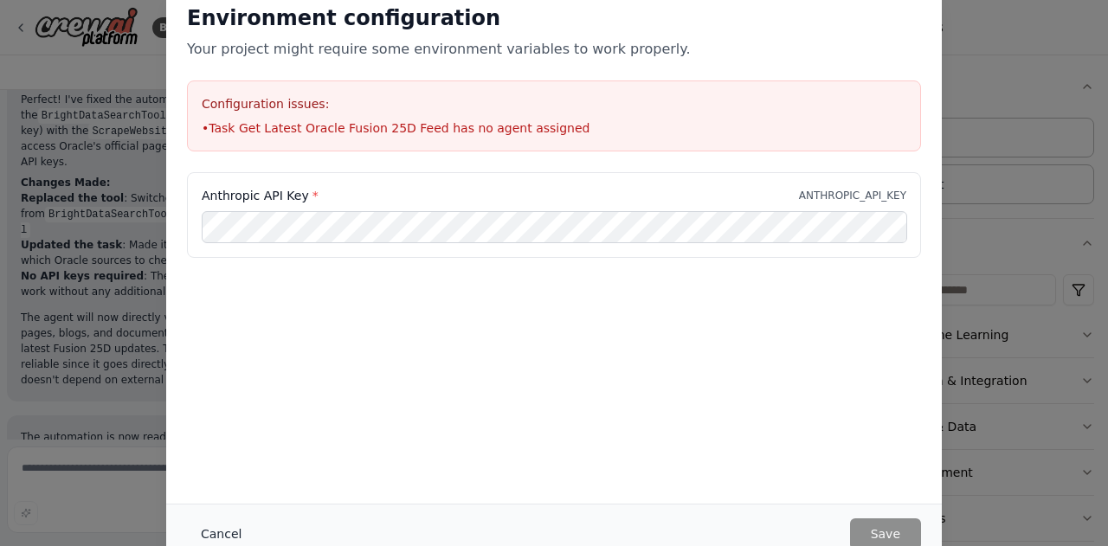
click at [215, 538] on button "Cancel" at bounding box center [221, 534] width 68 height 31
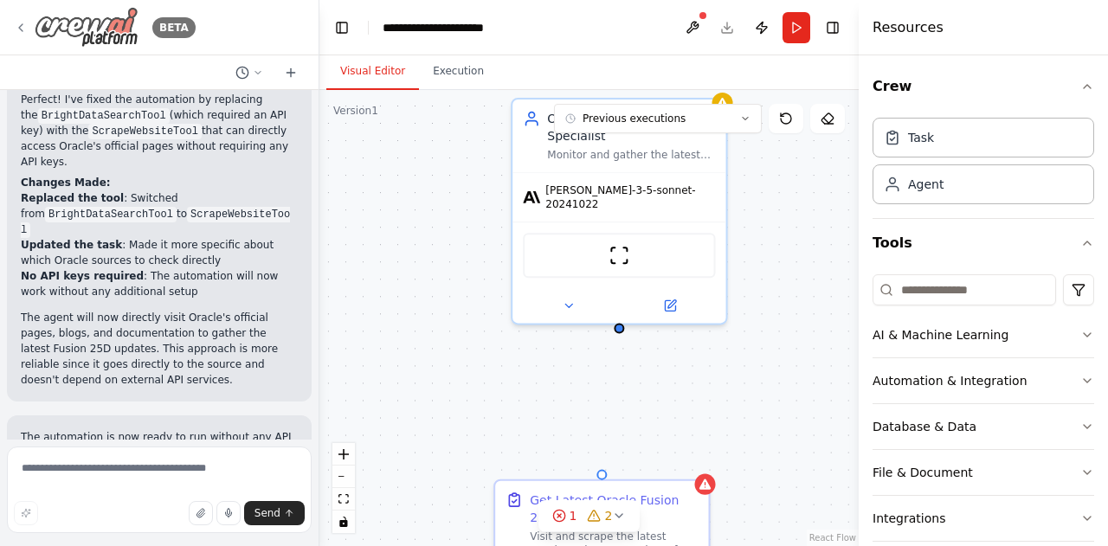
click at [23, 23] on icon at bounding box center [21, 28] width 14 height 14
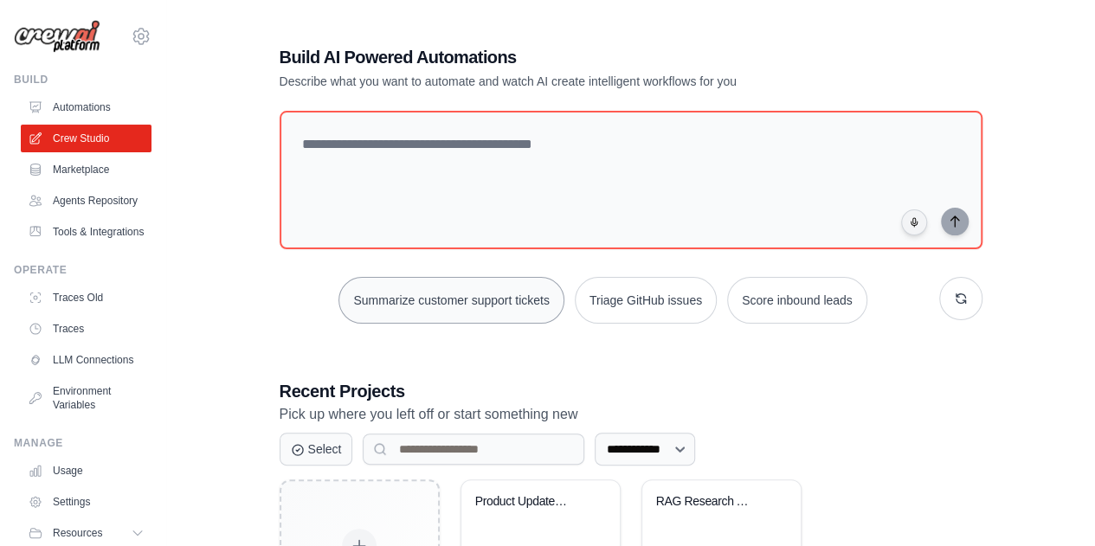
scroll to position [150, 0]
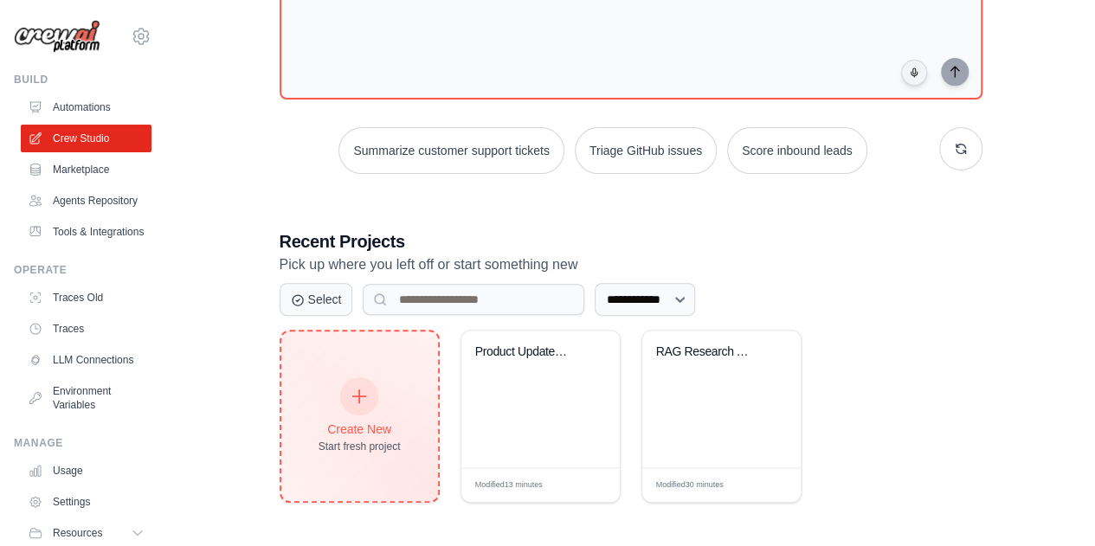
click at [371, 425] on div "Create New" at bounding box center [360, 429] width 82 height 17
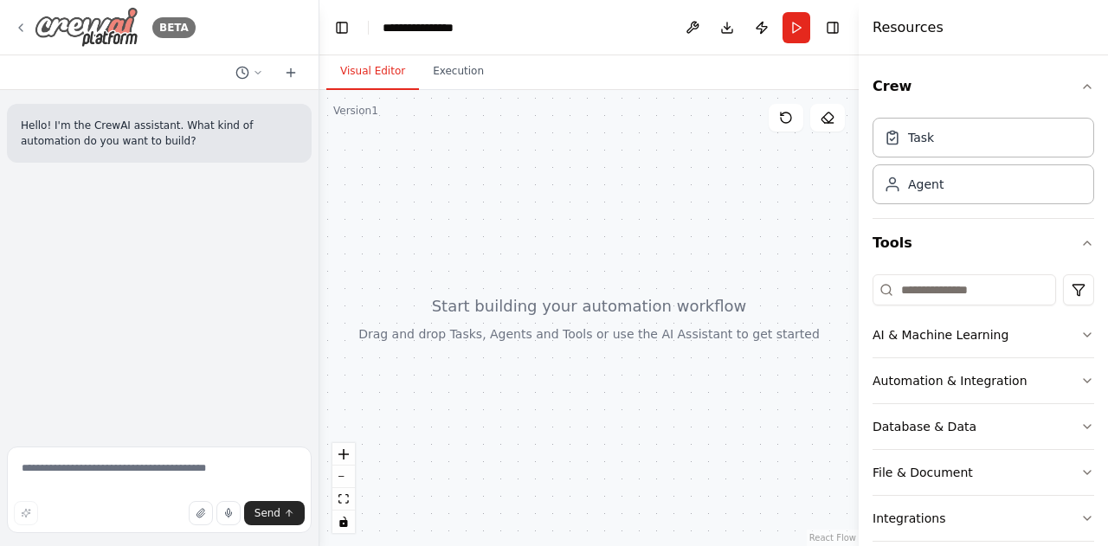
click at [21, 17] on div "BETA" at bounding box center [105, 27] width 182 height 41
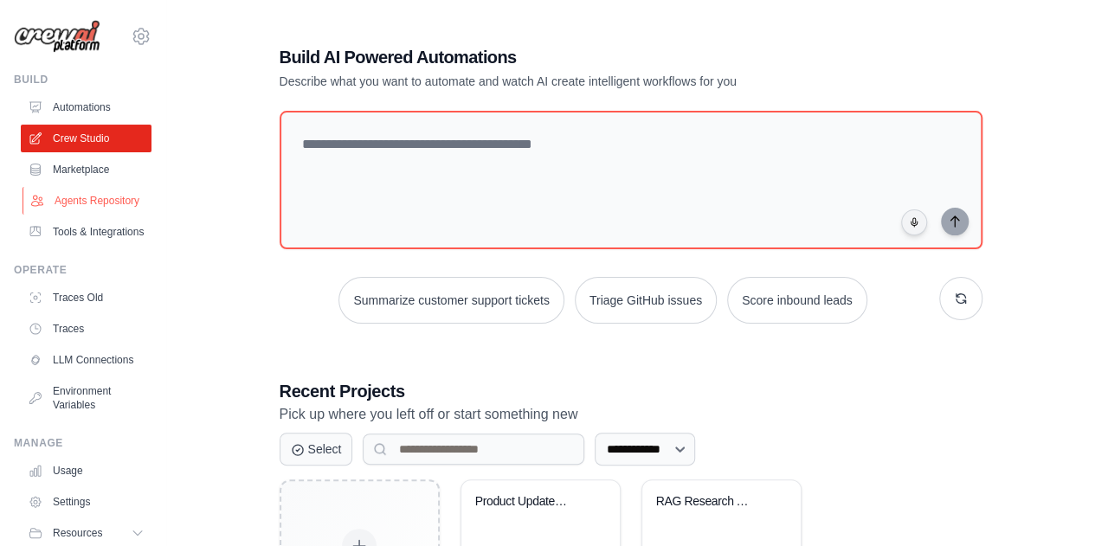
click at [62, 197] on link "Agents Repository" at bounding box center [88, 201] width 131 height 28
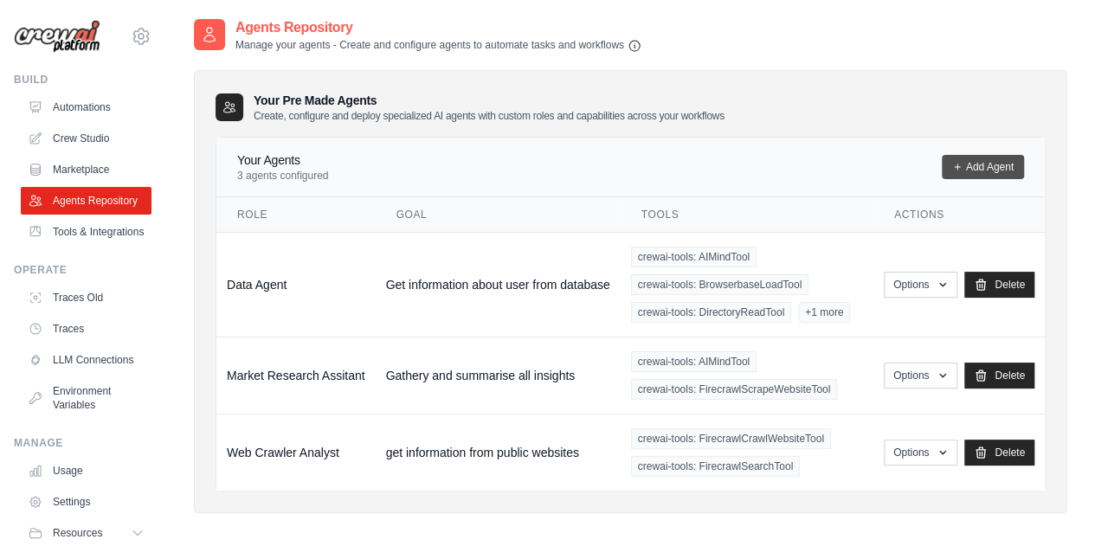
click at [964, 163] on link "Add Agent" at bounding box center [983, 167] width 82 height 24
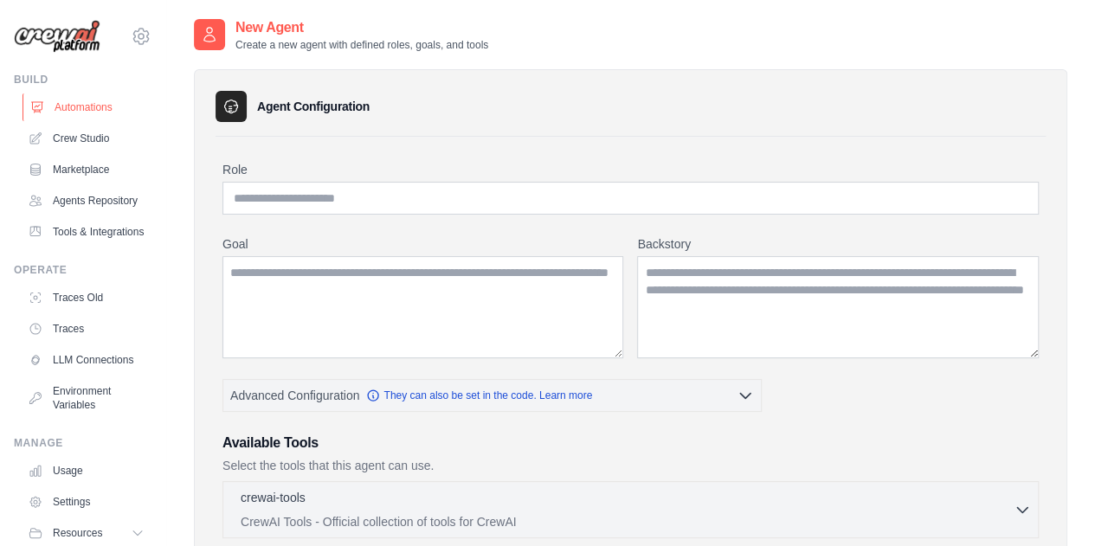
click at [81, 116] on link "Automations" at bounding box center [88, 107] width 131 height 28
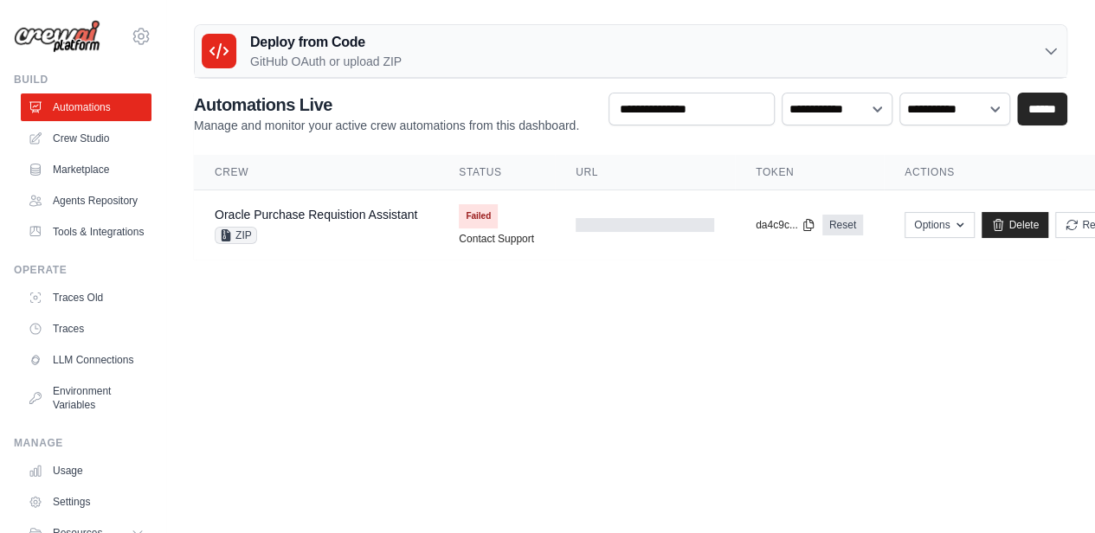
click at [399, 33] on h3 "Deploy from Code" at bounding box center [326, 42] width 152 height 21
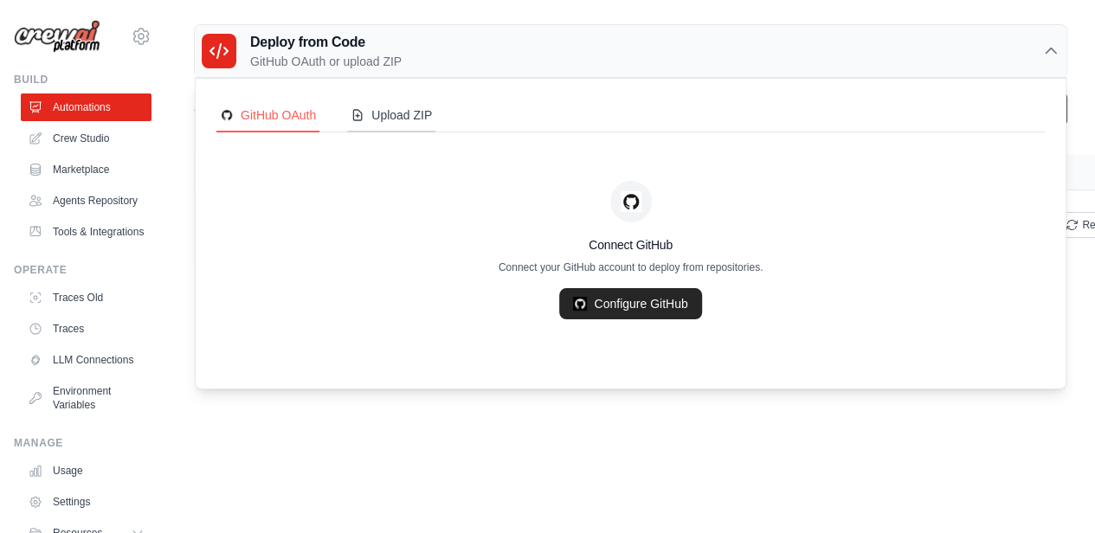
click at [414, 119] on div "Upload ZIP" at bounding box center [391, 114] width 81 height 17
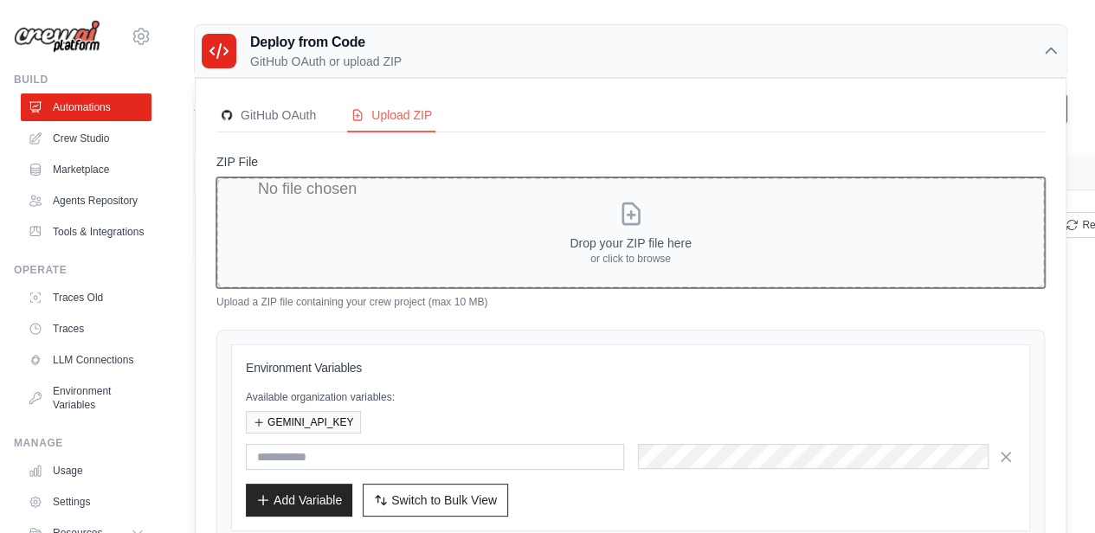
click at [654, 260] on input "ZIP File" at bounding box center [630, 232] width 829 height 111
type input "**********"
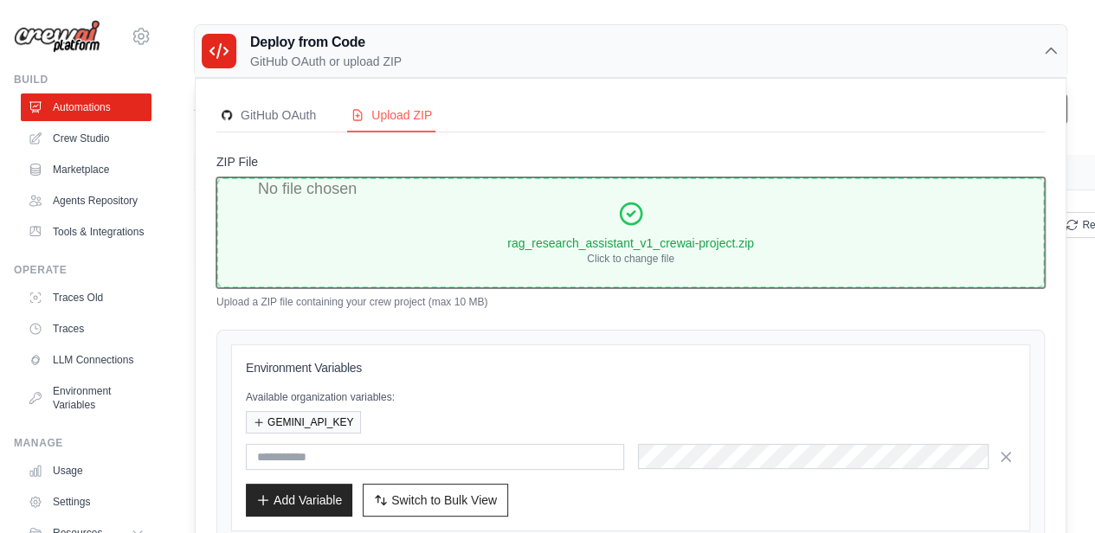
scroll to position [104, 0]
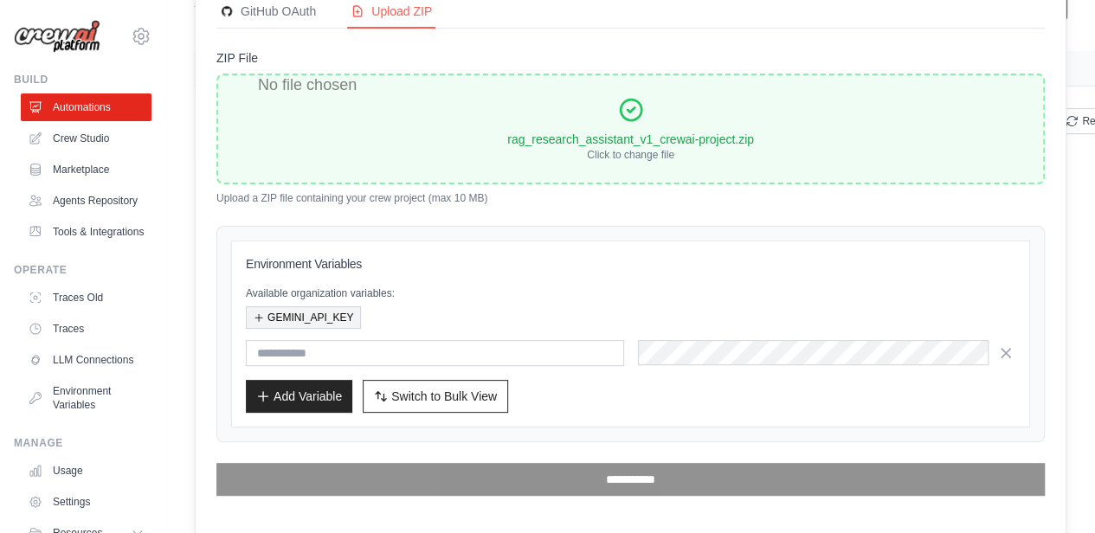
click at [330, 309] on button "GEMINI_API_KEY" at bounding box center [303, 317] width 115 height 23
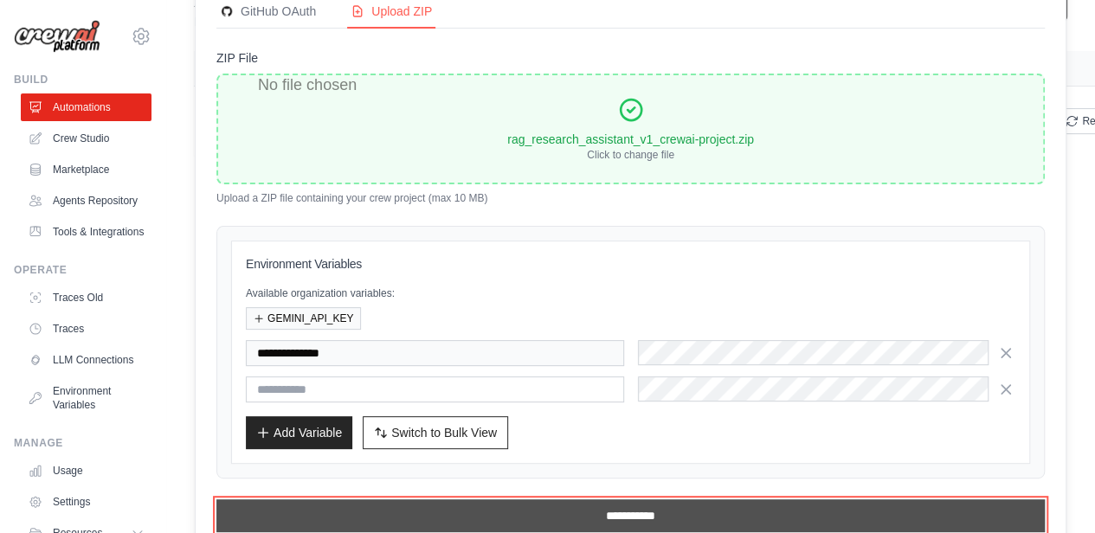
click at [528, 512] on input "**********" at bounding box center [630, 516] width 829 height 33
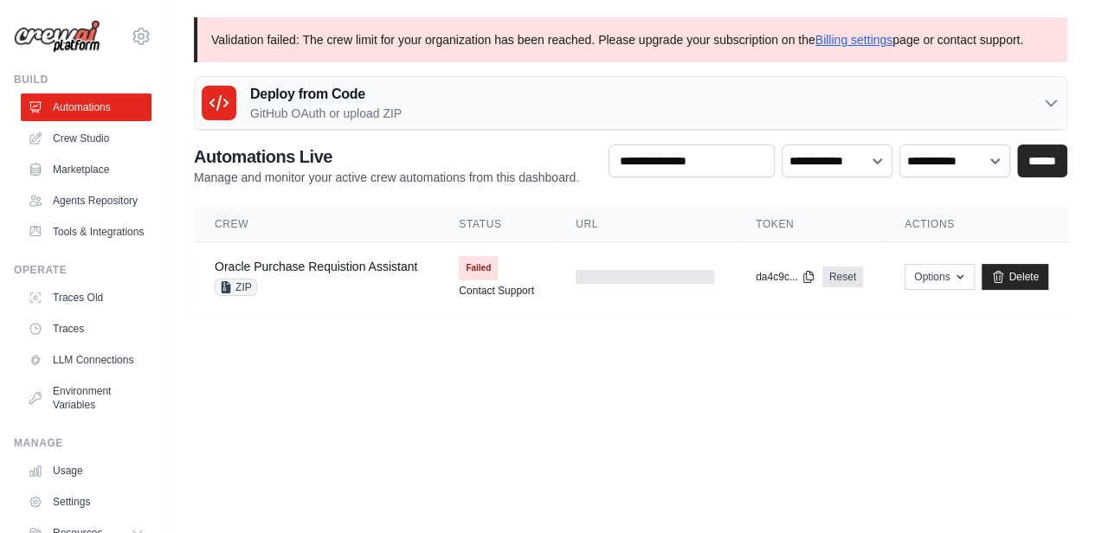
scroll to position [0, 0]
click at [1030, 264] on link "Delete" at bounding box center [1015, 277] width 67 height 26
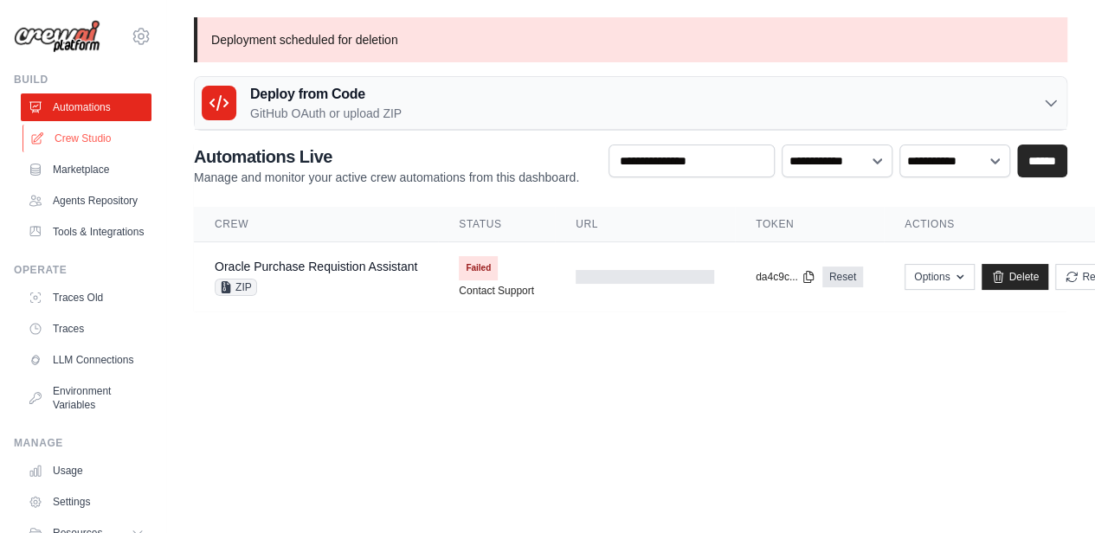
click at [81, 134] on link "Crew Studio" at bounding box center [88, 139] width 131 height 28
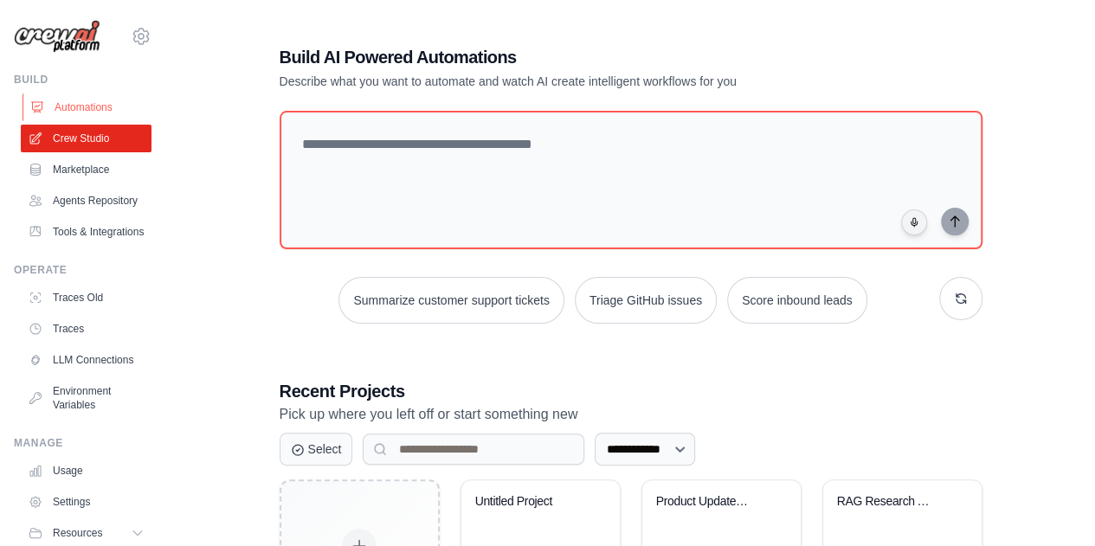
click at [81, 103] on link "Automations" at bounding box center [88, 107] width 131 height 28
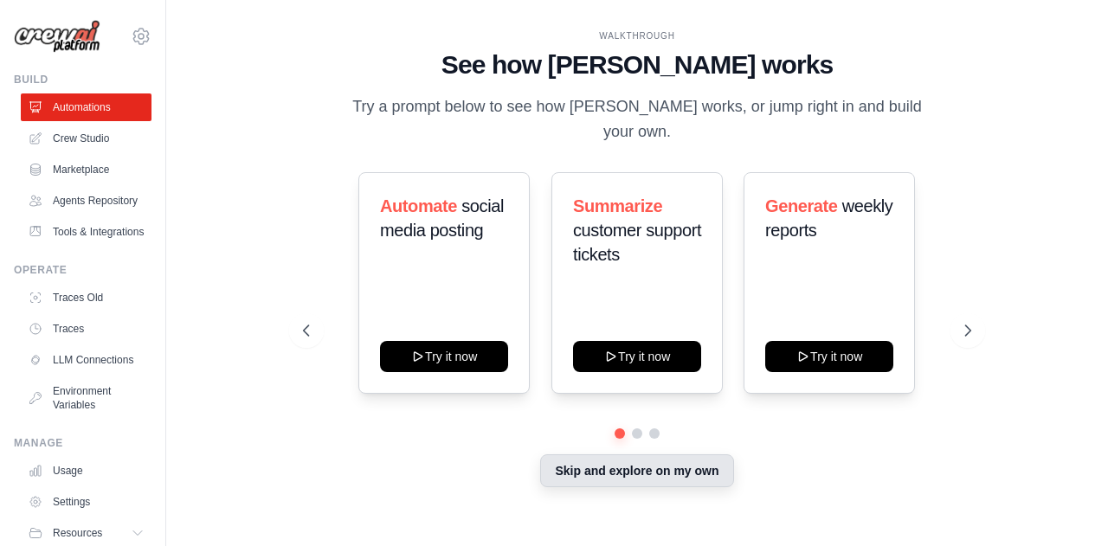
click at [583, 455] on button "Skip and explore on my own" at bounding box center [636, 471] width 193 height 33
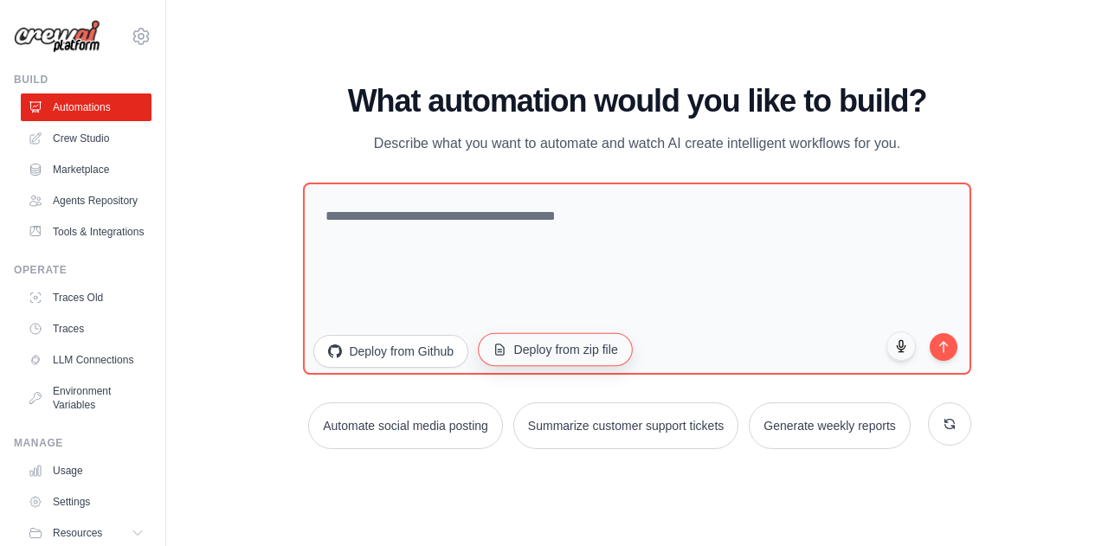
click at [530, 352] on button "Deploy from zip file" at bounding box center [555, 348] width 155 height 33
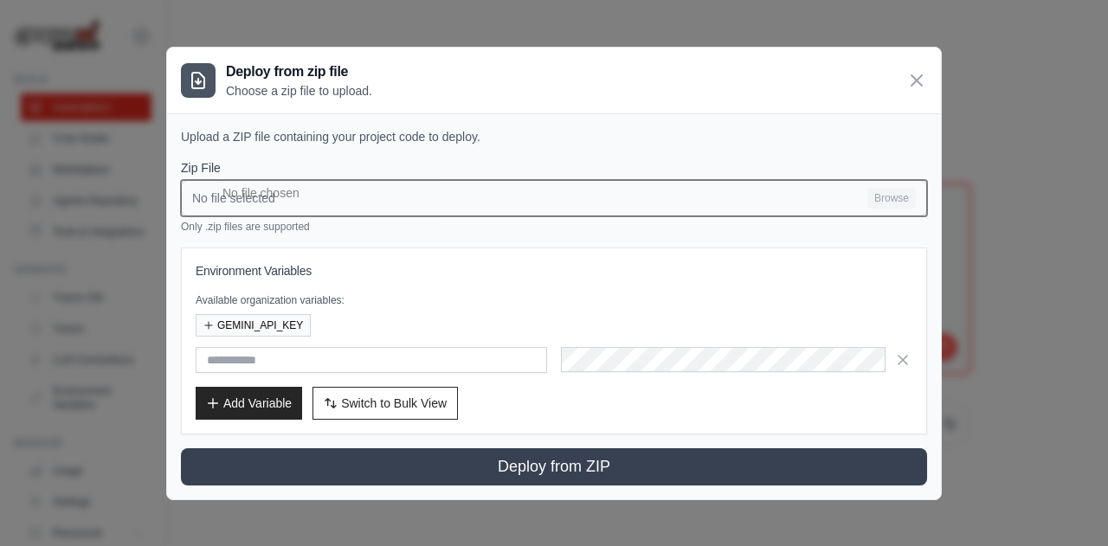
click at [327, 196] on input "No file selected Browse" at bounding box center [554, 198] width 746 height 36
type input "**********"
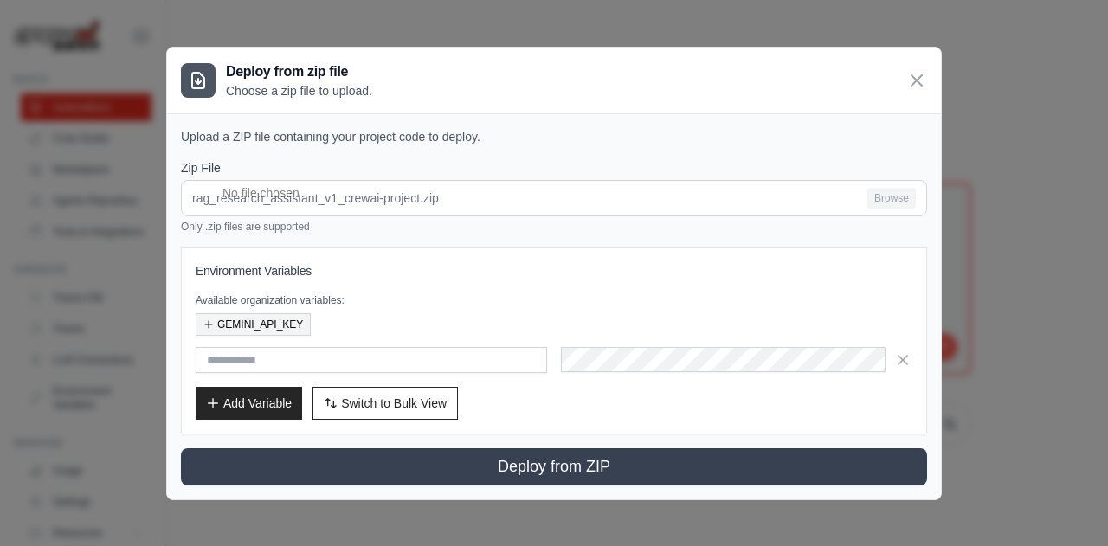
click at [267, 326] on button "GEMINI_API_KEY" at bounding box center [253, 324] width 115 height 23
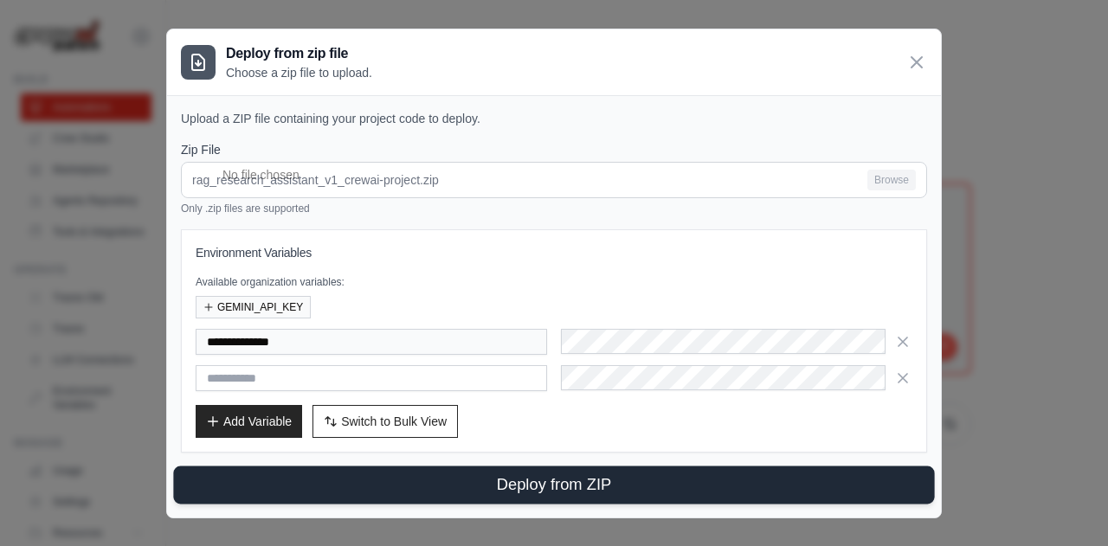
click at [500, 475] on button "Deploy from ZIP" at bounding box center [553, 485] width 761 height 38
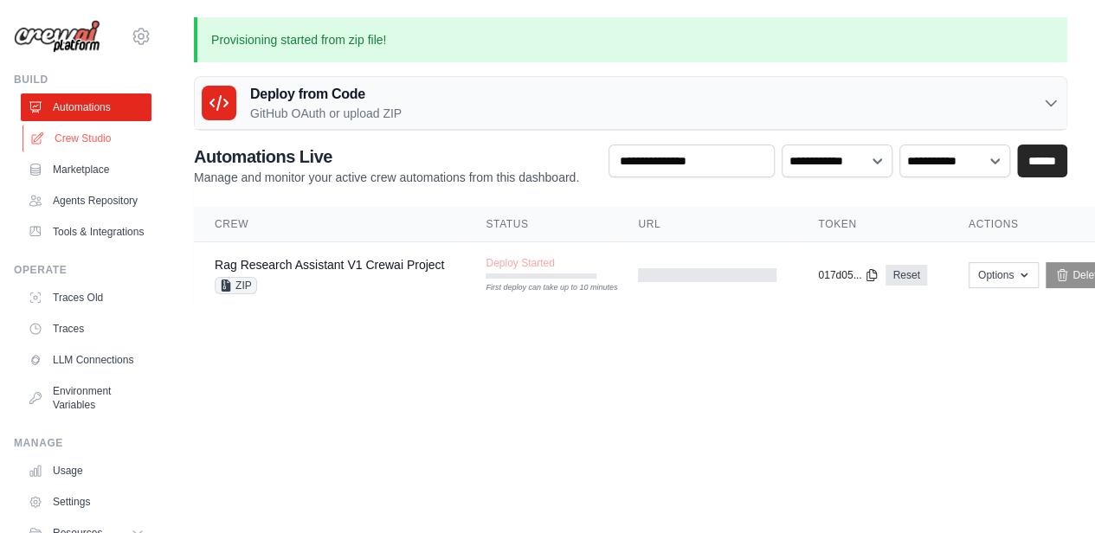
click at [86, 138] on link "Crew Studio" at bounding box center [88, 139] width 131 height 28
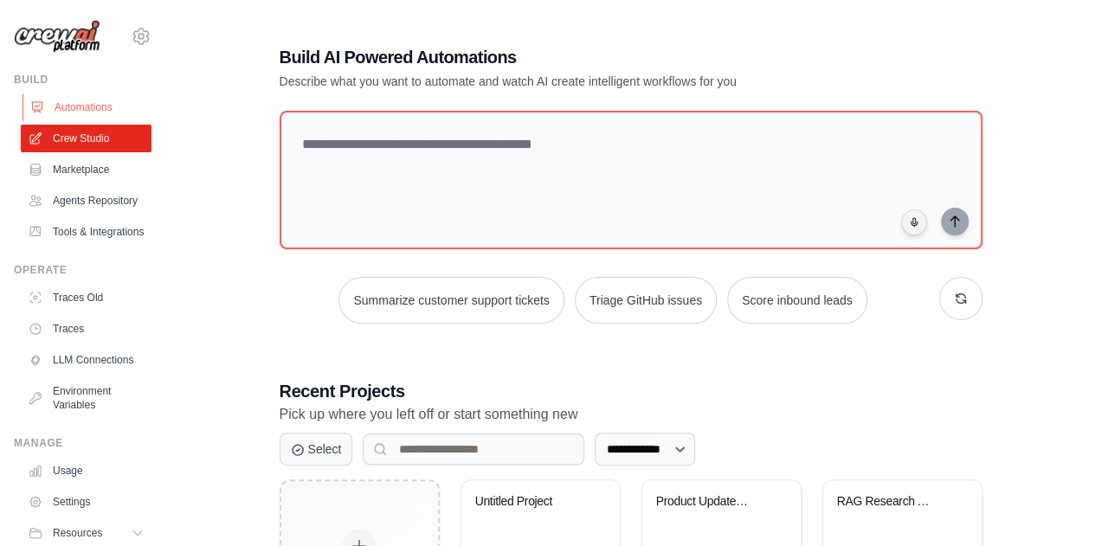
click at [74, 101] on link "Automations" at bounding box center [88, 107] width 131 height 28
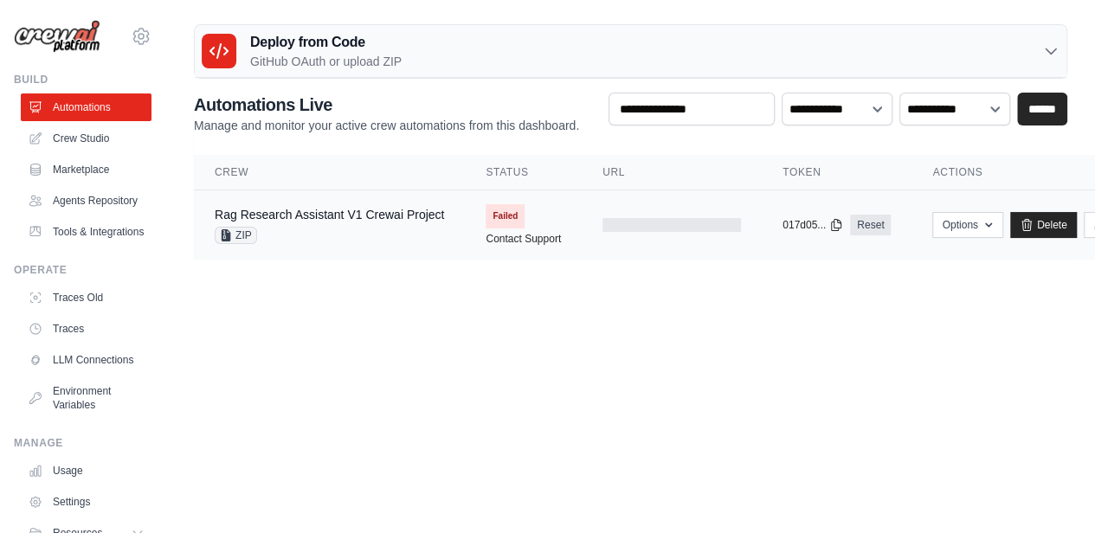
click at [503, 211] on span "Failed" at bounding box center [505, 216] width 39 height 24
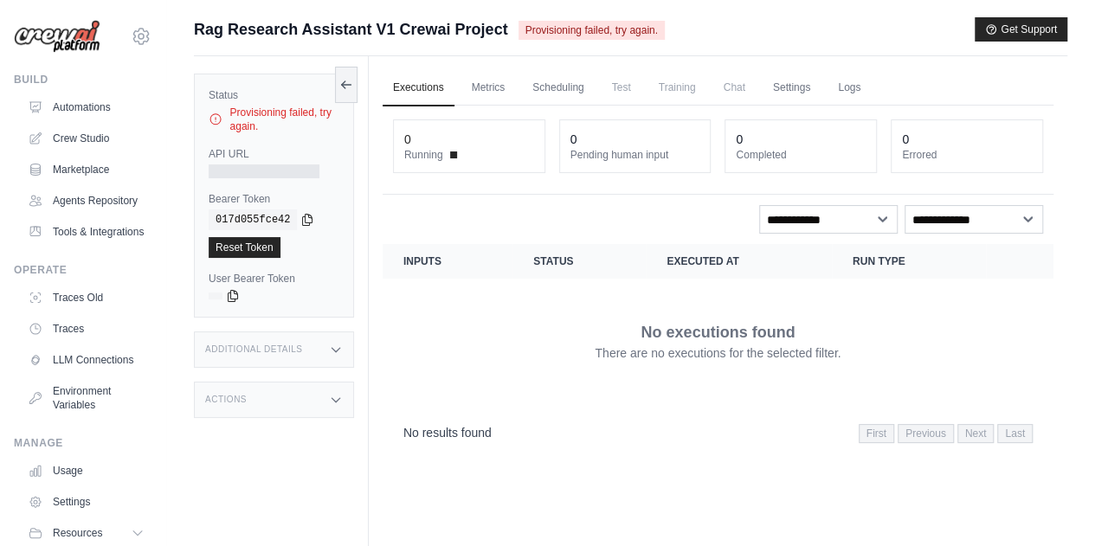
click at [605, 28] on span "Provisioning failed, try again." at bounding box center [592, 30] width 146 height 19
click at [487, 90] on link "Metrics" at bounding box center [488, 88] width 55 height 36
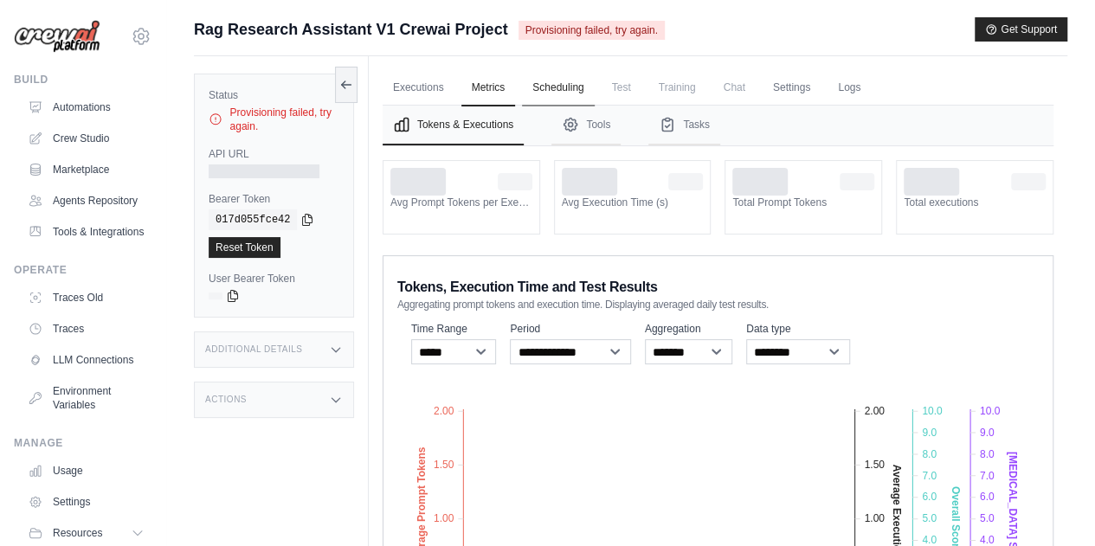
click at [562, 82] on link "Scheduling" at bounding box center [558, 88] width 72 height 36
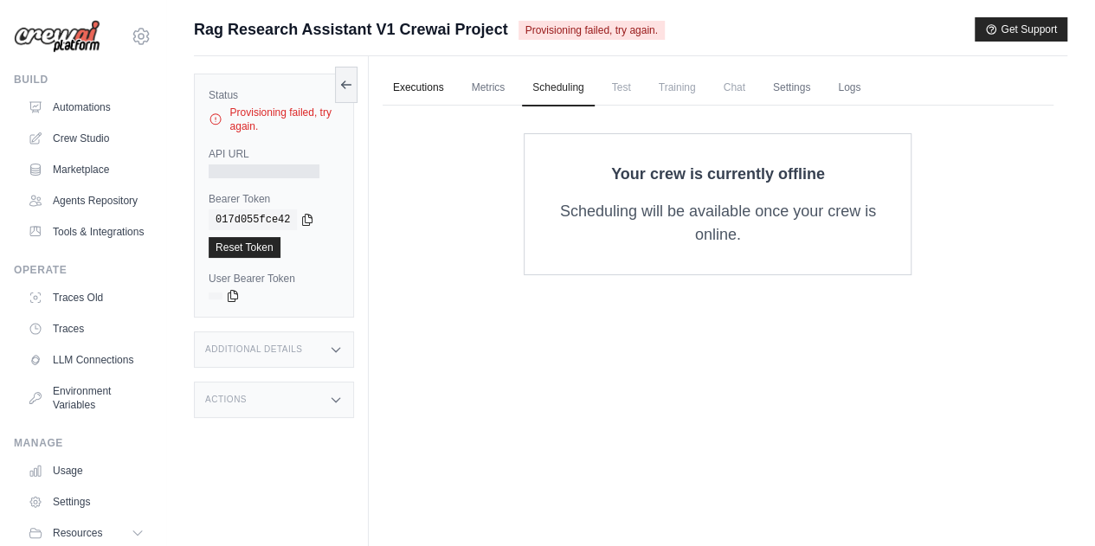
click at [421, 79] on link "Executions" at bounding box center [419, 88] width 72 height 36
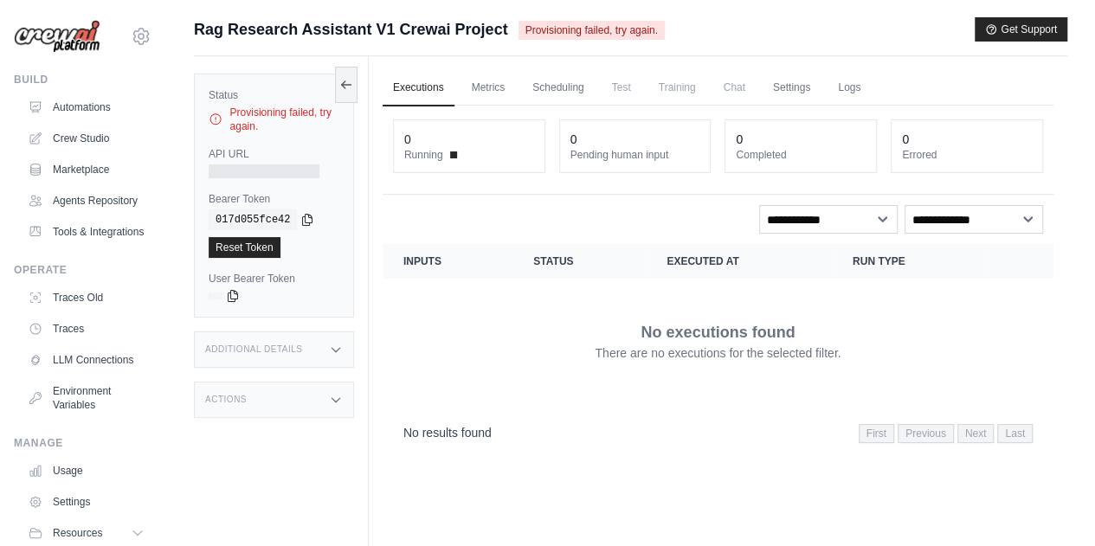
click at [249, 122] on div "Provisioning failed, try again." at bounding box center [274, 120] width 131 height 28
click at [487, 93] on link "Metrics" at bounding box center [488, 88] width 55 height 36
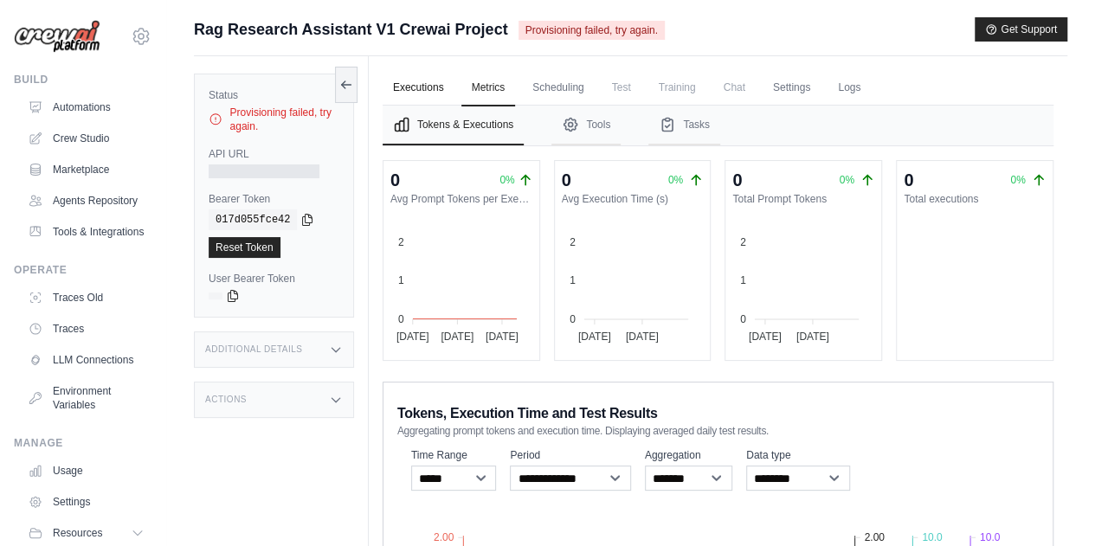
click at [417, 76] on link "Executions" at bounding box center [419, 88] width 72 height 36
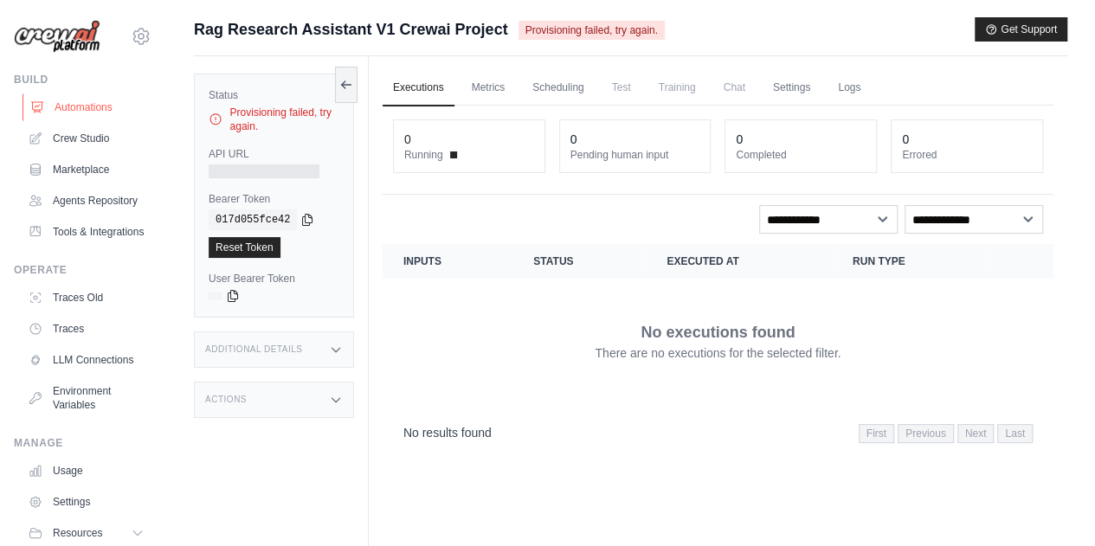
click at [61, 106] on link "Automations" at bounding box center [88, 107] width 131 height 28
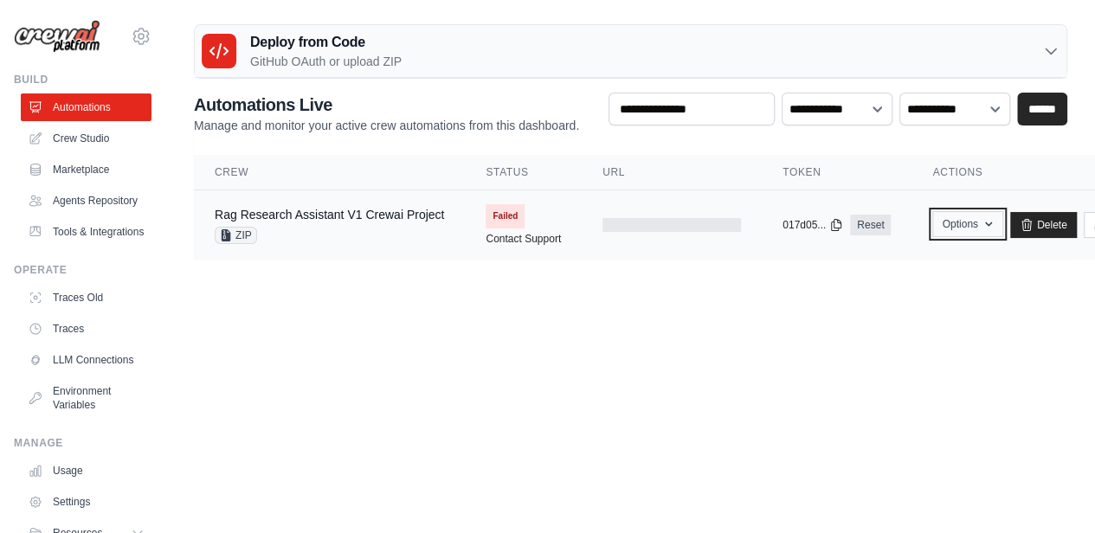
click at [967, 213] on button "Options" at bounding box center [967, 224] width 70 height 26
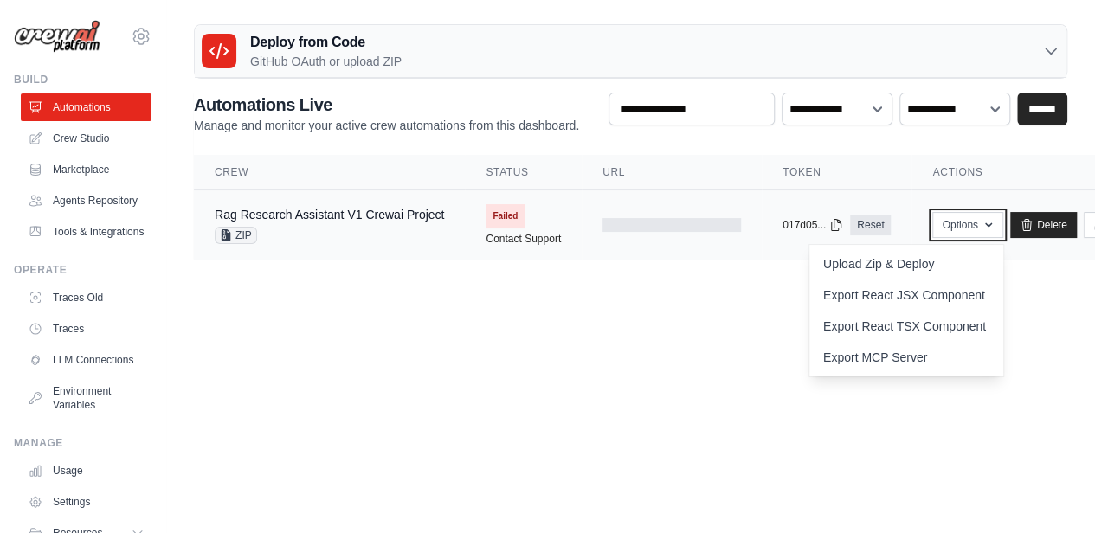
scroll to position [0, 91]
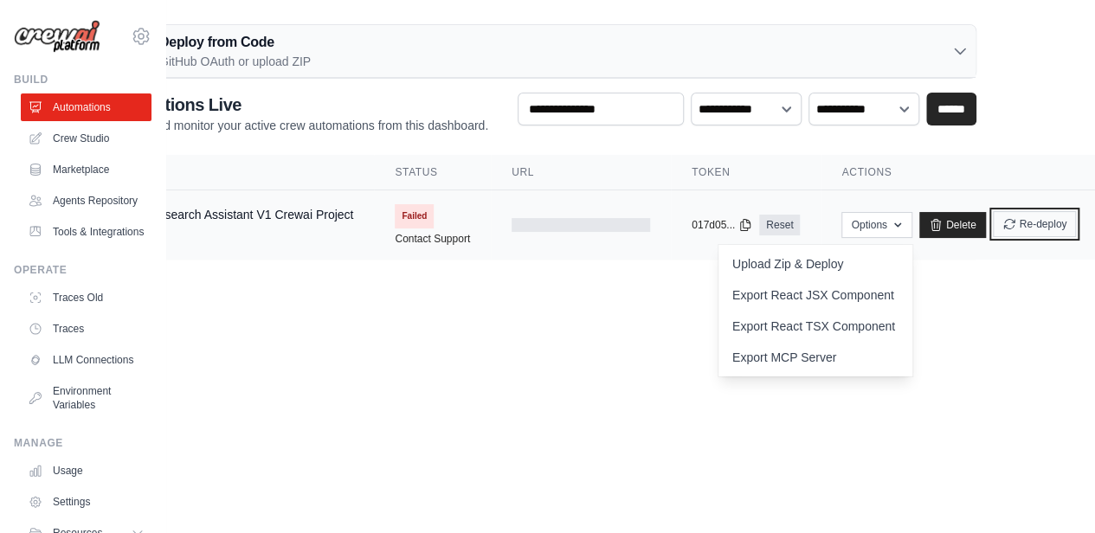
click at [1037, 226] on button "Re-deploy" at bounding box center [1035, 224] width 84 height 26
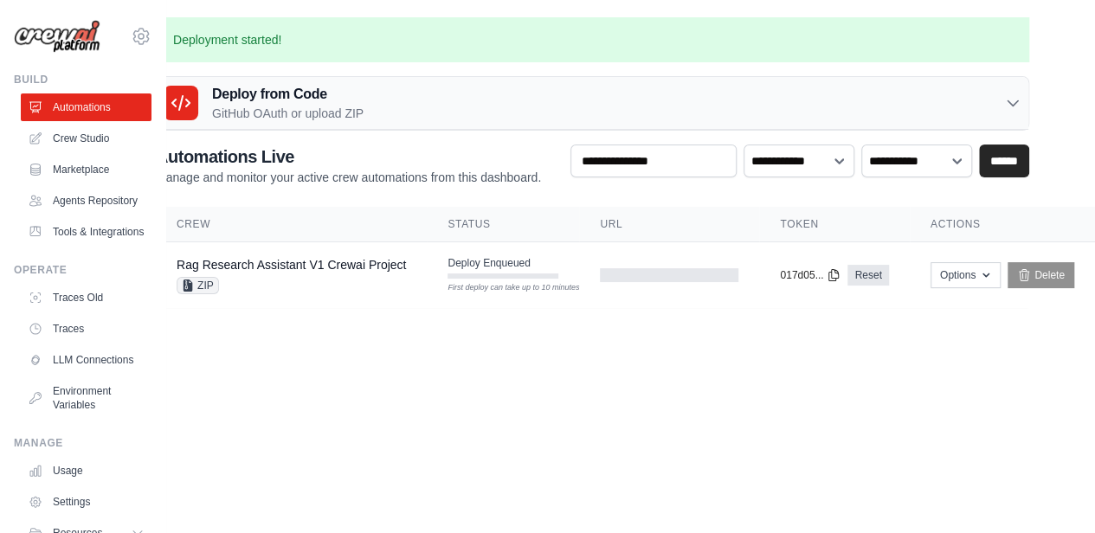
scroll to position [0, 0]
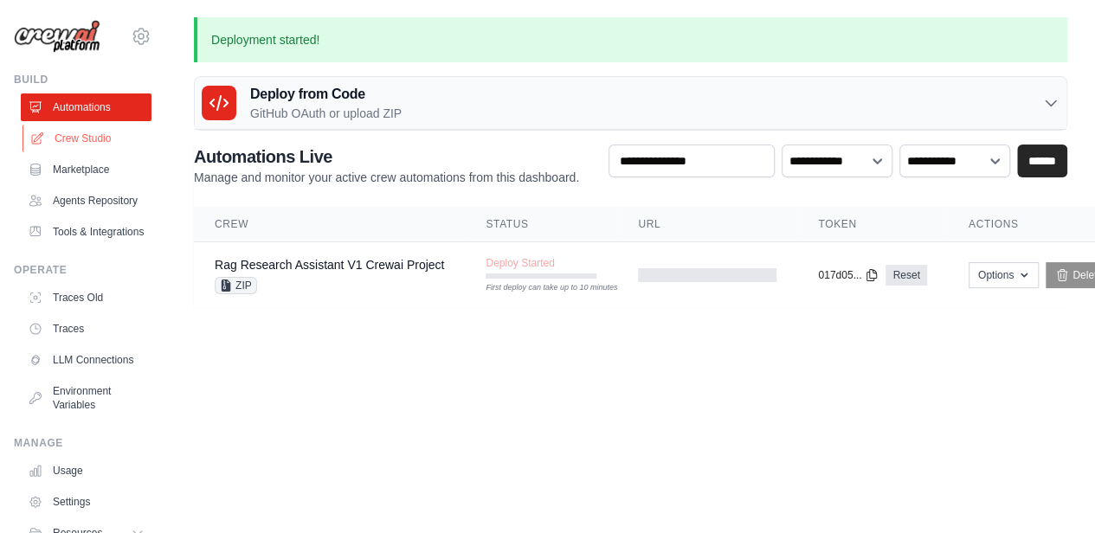
click at [104, 144] on link "Crew Studio" at bounding box center [88, 139] width 131 height 28
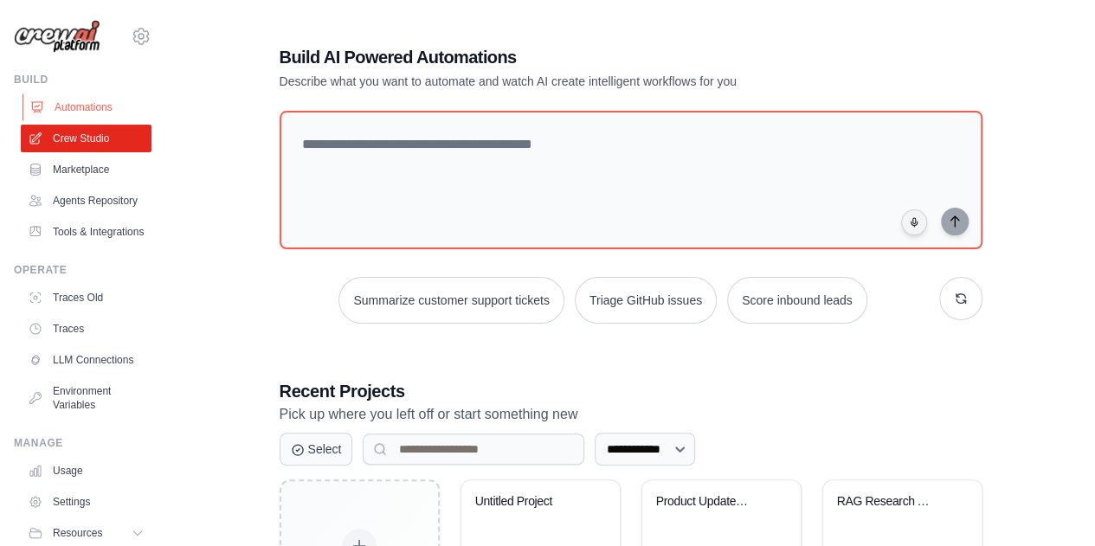
click at [87, 99] on link "Automations" at bounding box center [88, 107] width 131 height 28
